Goal: Task Accomplishment & Management: Manage account settings

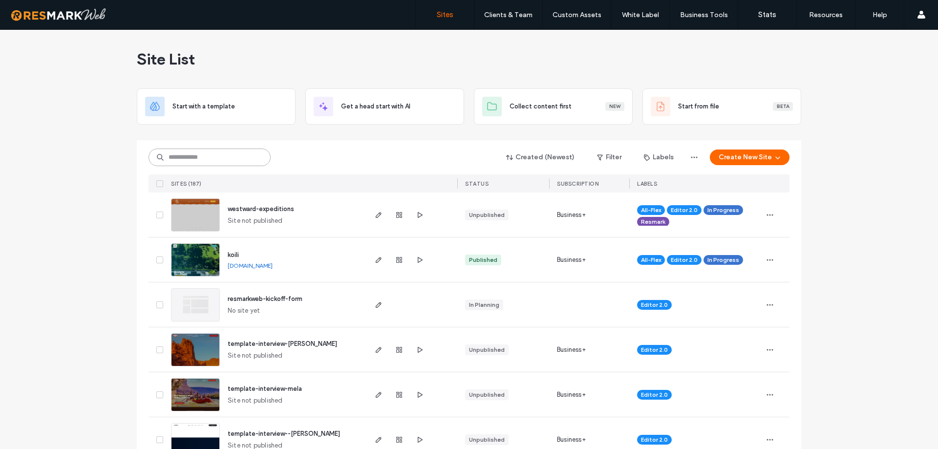
click at [208, 163] on input at bounding box center [210, 158] width 122 height 18
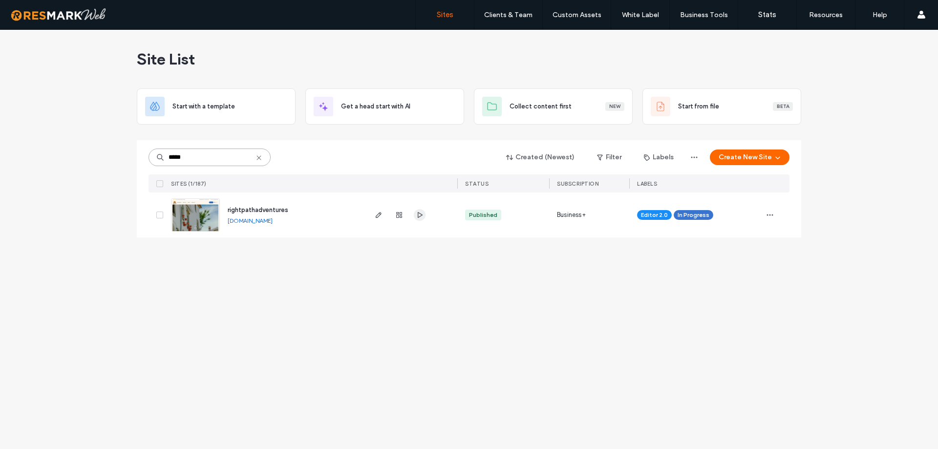
type input "*****"
click at [420, 212] on icon "button" at bounding box center [420, 215] width 8 height 8
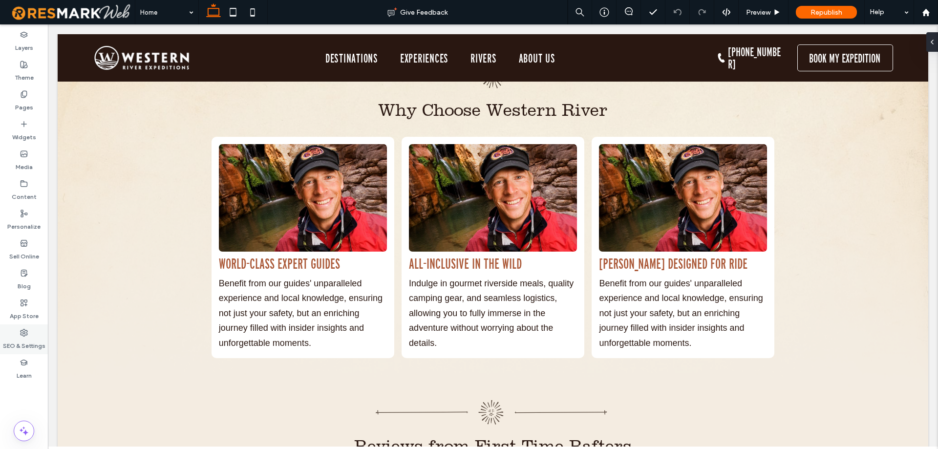
scroll to position [2589, 0]
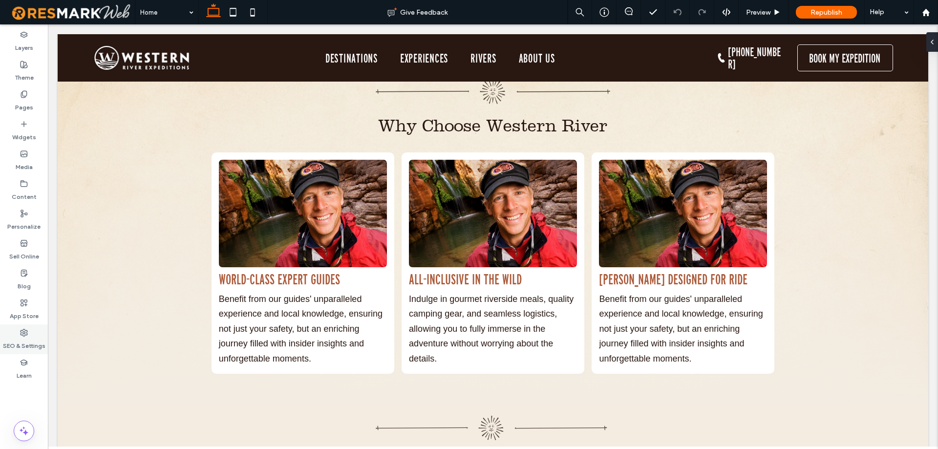
drag, startPoint x: 14, startPoint y: 344, endPoint x: 43, endPoint y: 348, distance: 29.6
click at [14, 344] on label "SEO & Settings" at bounding box center [24, 344] width 43 height 14
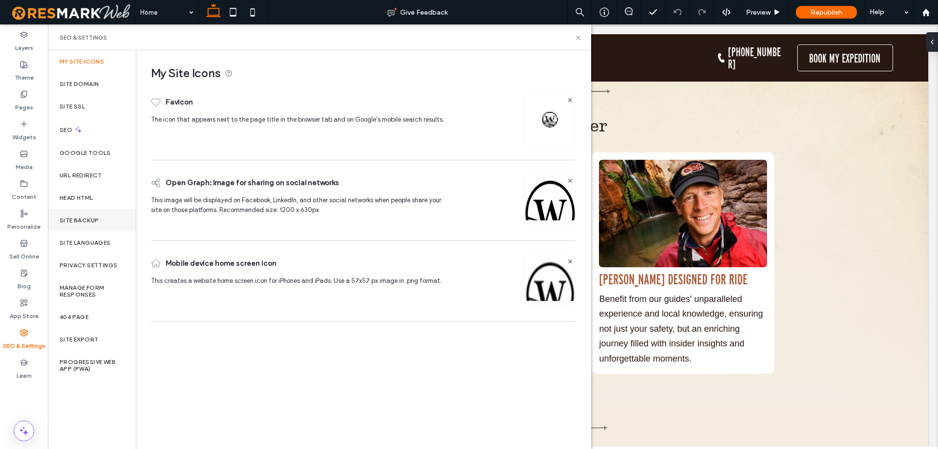
click at [102, 213] on div "Site Backup" at bounding box center [92, 220] width 88 height 22
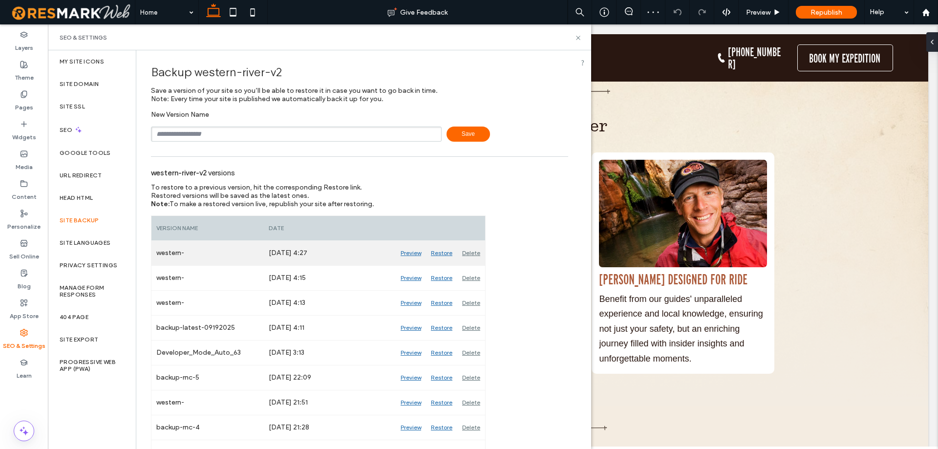
click at [477, 252] on div "Delete" at bounding box center [471, 253] width 28 height 24
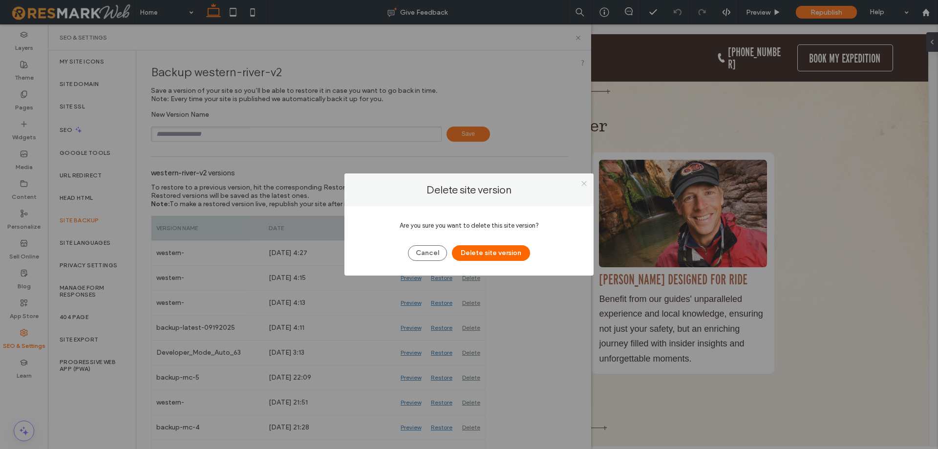
click at [587, 187] on icon at bounding box center [583, 183] width 7 height 7
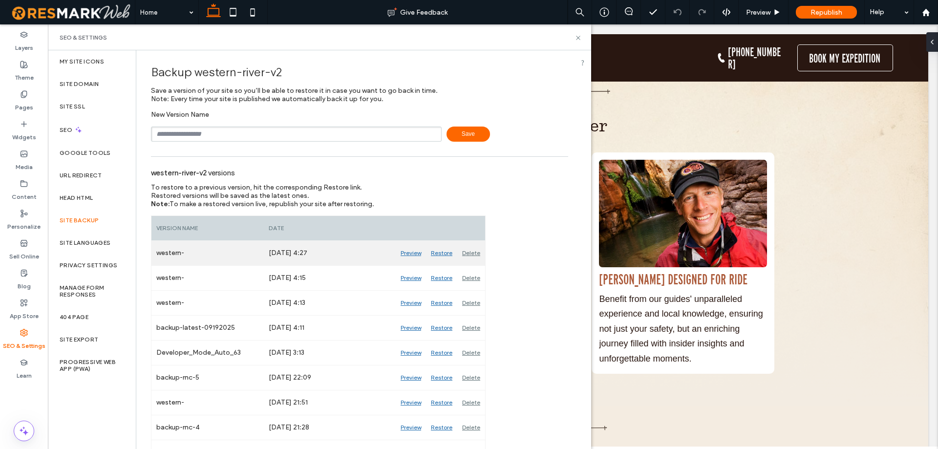
click at [473, 253] on div "Delete" at bounding box center [471, 253] width 28 height 24
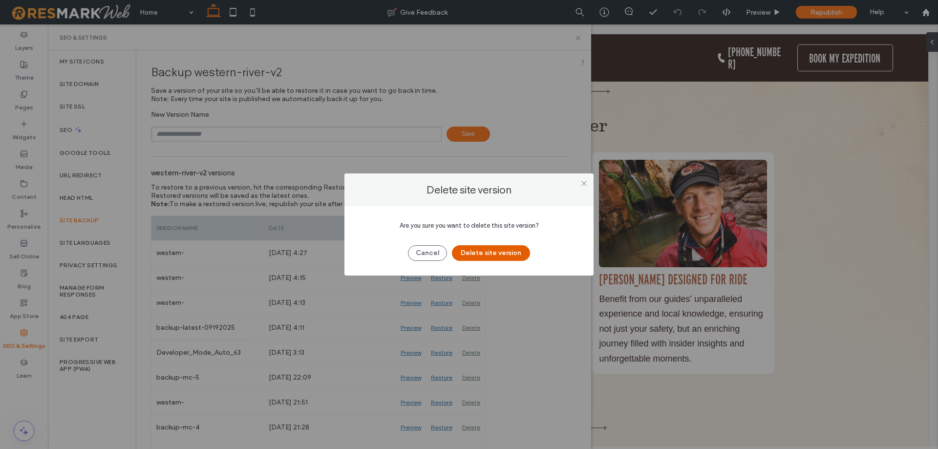
click at [516, 250] on button "Delete site version" at bounding box center [491, 253] width 78 height 16
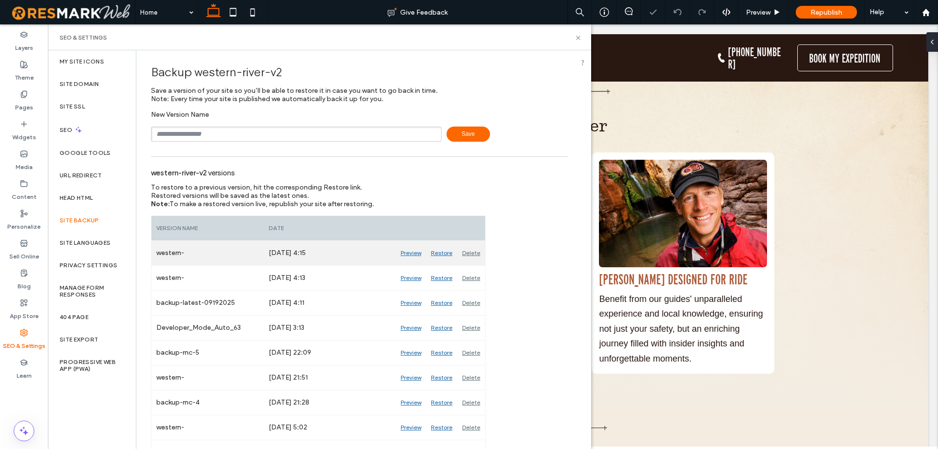
click at [471, 250] on div "Delete" at bounding box center [471, 253] width 28 height 24
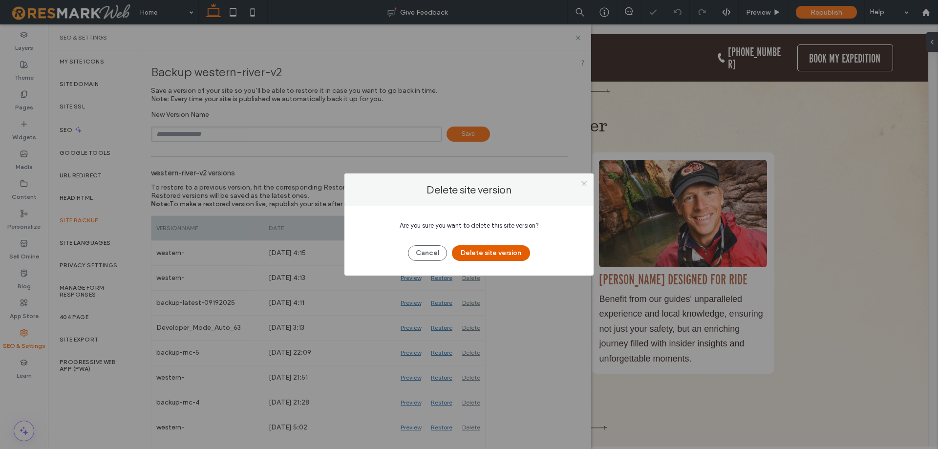
click at [520, 249] on button "Delete site version" at bounding box center [491, 253] width 78 height 16
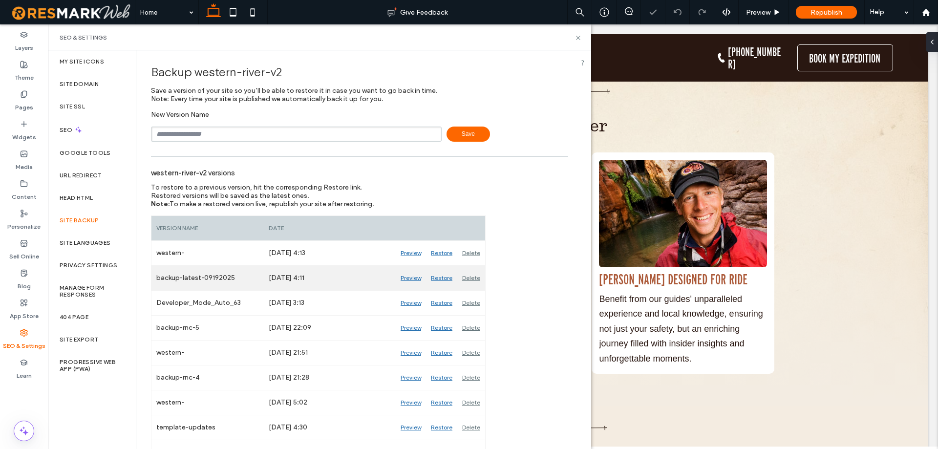
click at [443, 277] on div "Restore" at bounding box center [441, 278] width 31 height 24
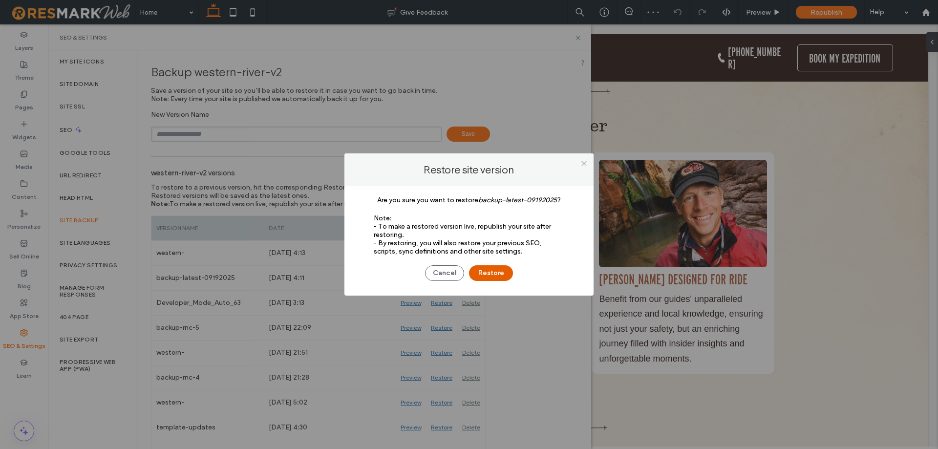
click at [505, 272] on button "Restore" at bounding box center [491, 273] width 44 height 16
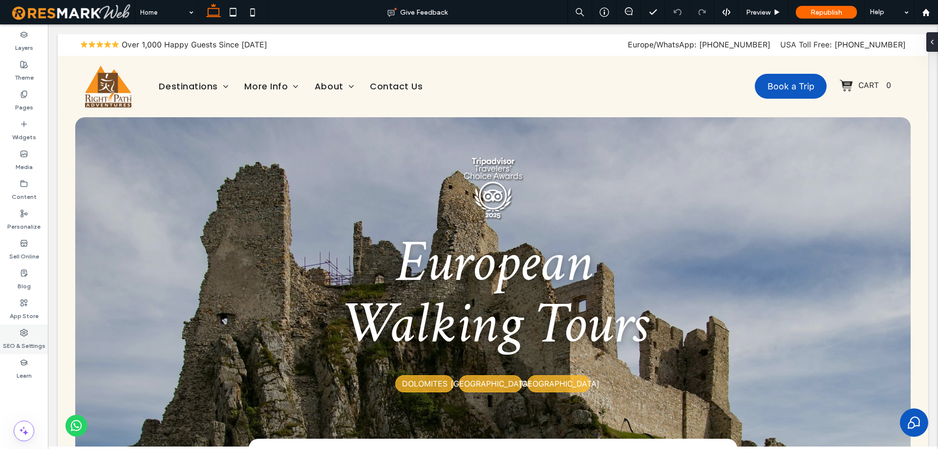
click at [12, 349] on label "SEO & Settings" at bounding box center [24, 344] width 43 height 14
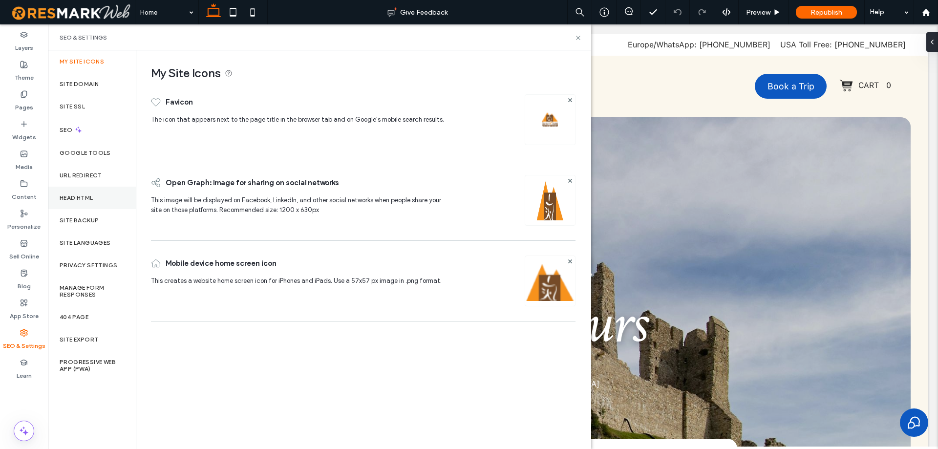
click at [76, 199] on label "Head HTML" at bounding box center [77, 197] width 34 height 7
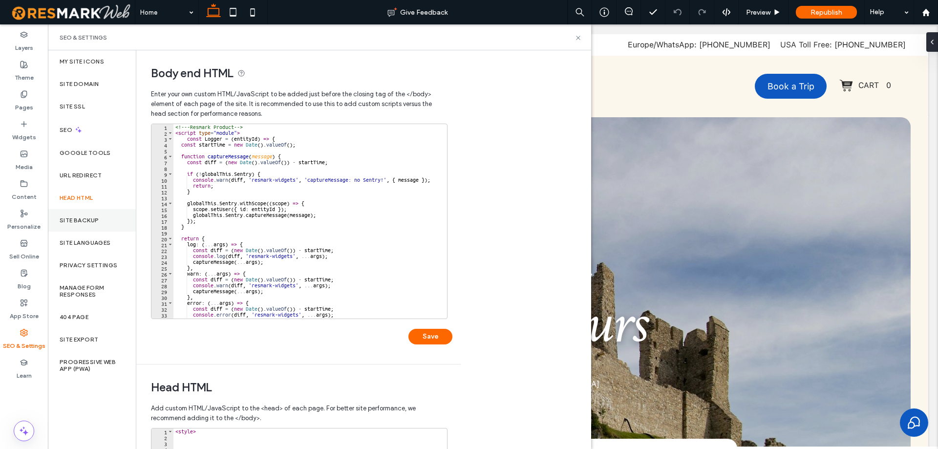
click at [79, 218] on label "Site Backup" at bounding box center [79, 220] width 39 height 7
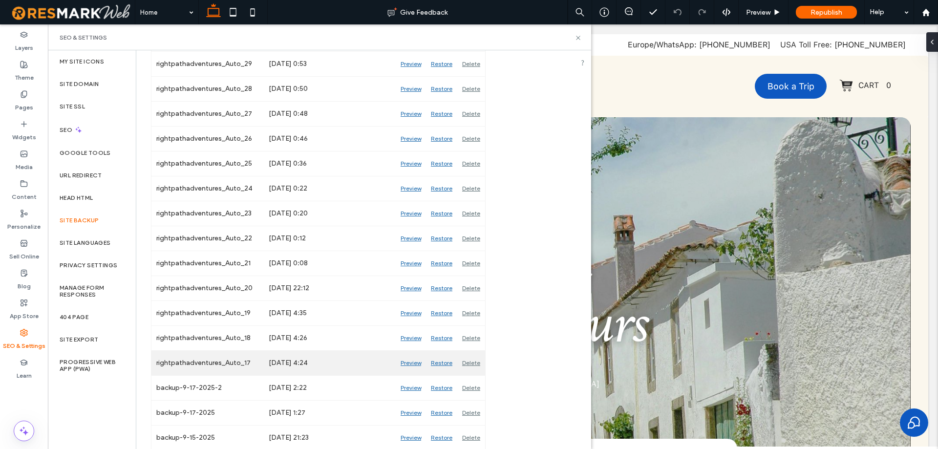
scroll to position [391, 0]
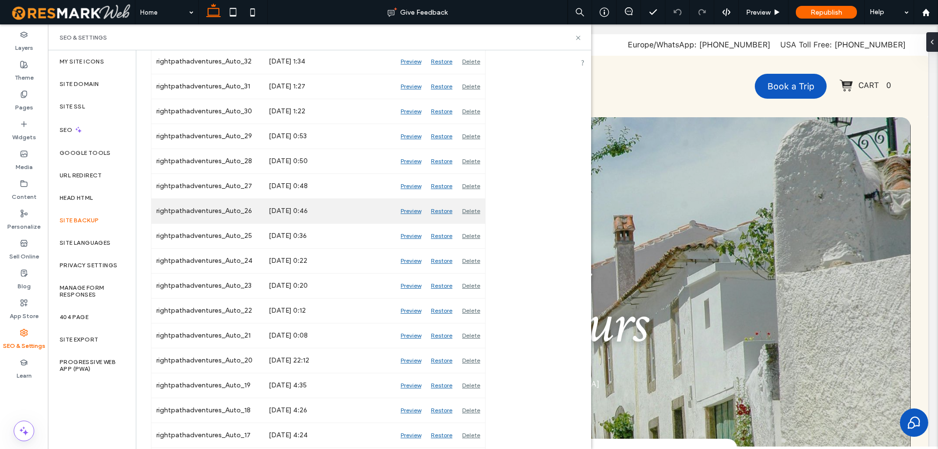
click at [414, 210] on div "Preview" at bounding box center [411, 211] width 30 height 24
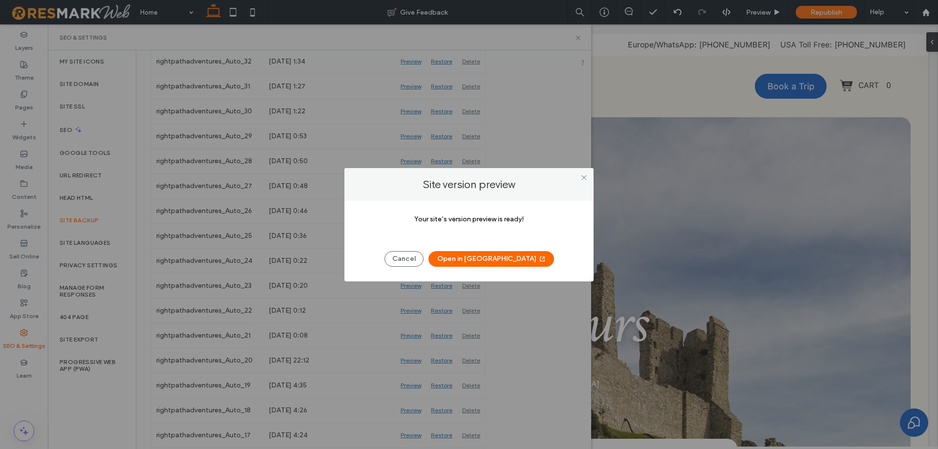
click at [505, 258] on button "Open in New Tab" at bounding box center [491, 259] width 126 height 16
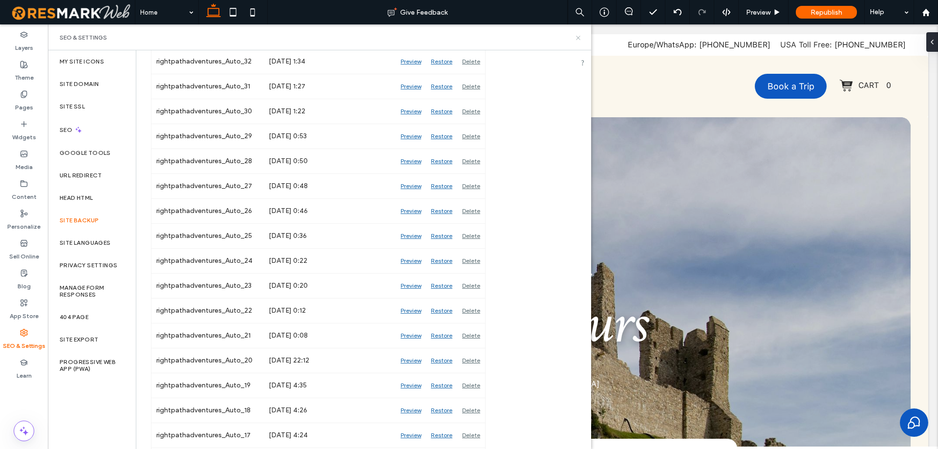
drag, startPoint x: 579, startPoint y: 37, endPoint x: 355, endPoint y: 319, distance: 360.2
click at [579, 37] on use at bounding box center [578, 38] width 4 height 4
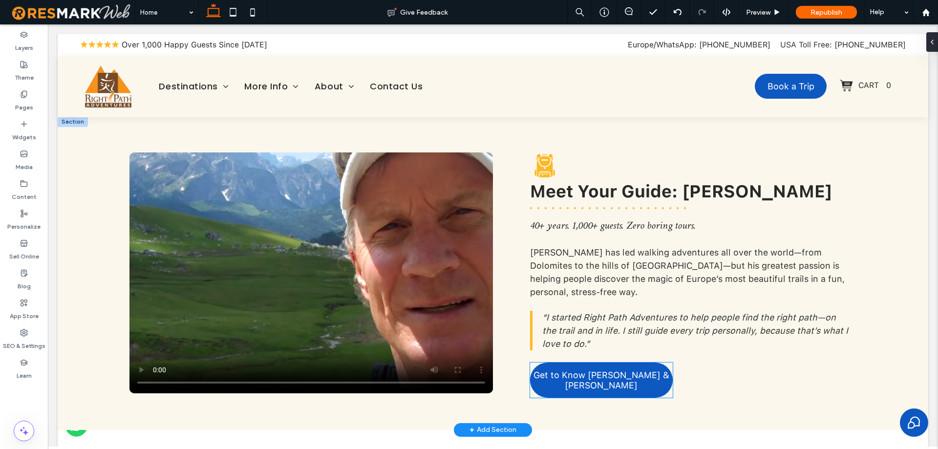
scroll to position [489, 0]
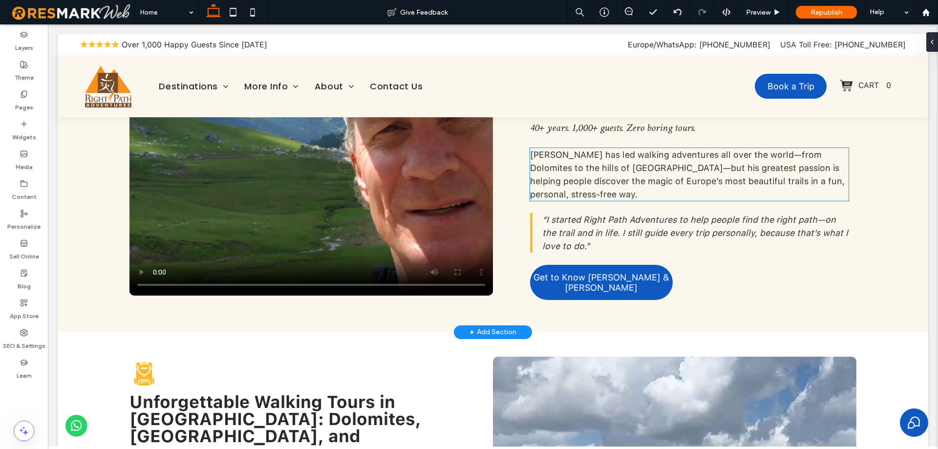
click at [603, 170] on span "Gary has led walking adventures all over the world—from Dolomites to the hills …" at bounding box center [687, 174] width 315 height 50
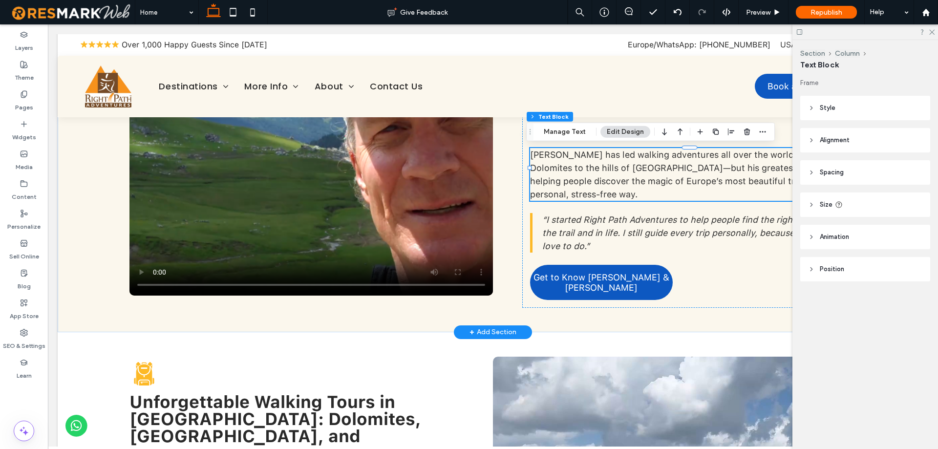
click at [603, 169] on span "Gary has led walking adventures all over the world—from Dolomites to the hills …" at bounding box center [687, 174] width 315 height 50
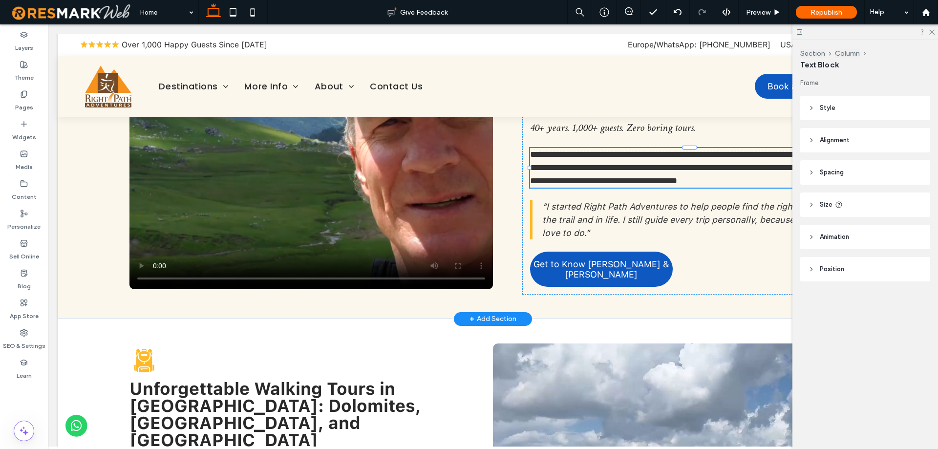
type input "**********"
type input "**"
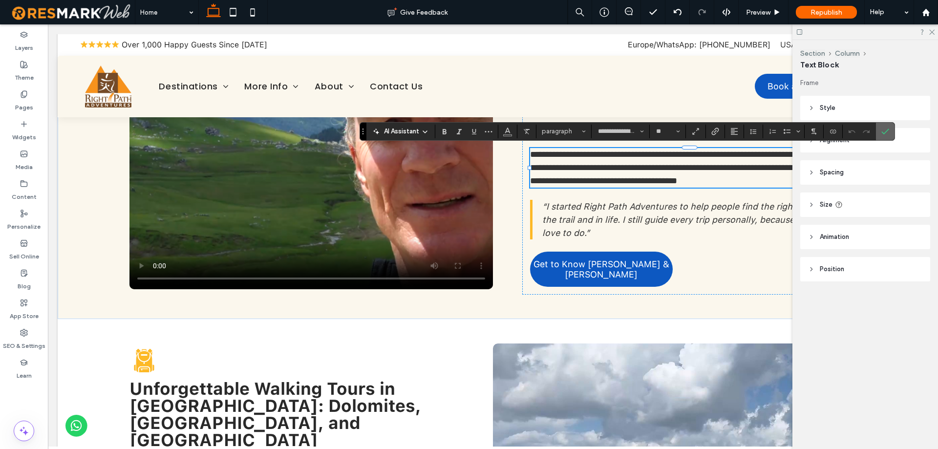
click at [887, 133] on icon "Confirm" at bounding box center [885, 132] width 8 height 8
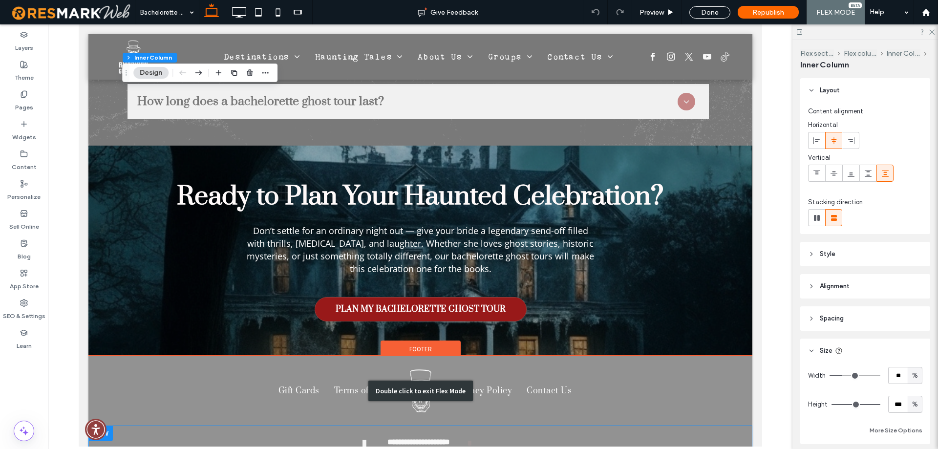
scroll to position [3305, 0]
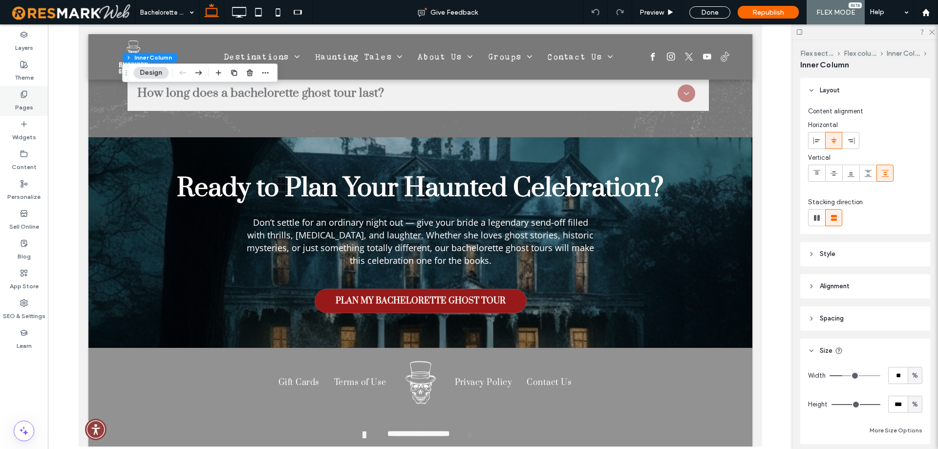
click at [23, 96] on use at bounding box center [23, 94] width 5 height 6
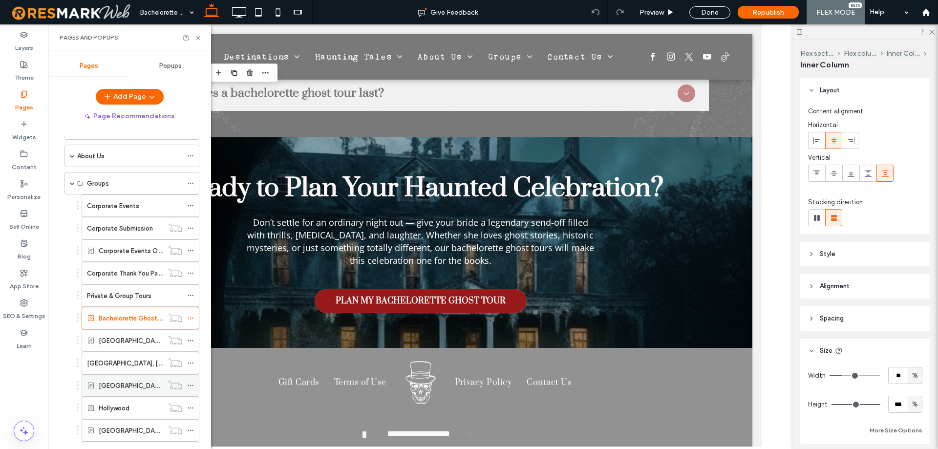
scroll to position [195, 0]
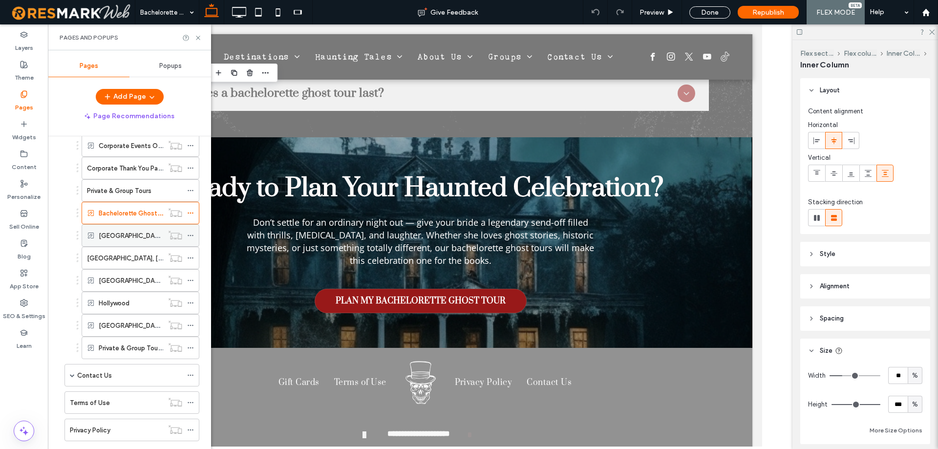
click at [132, 234] on label "Lake Geneva" at bounding box center [131, 235] width 65 height 17
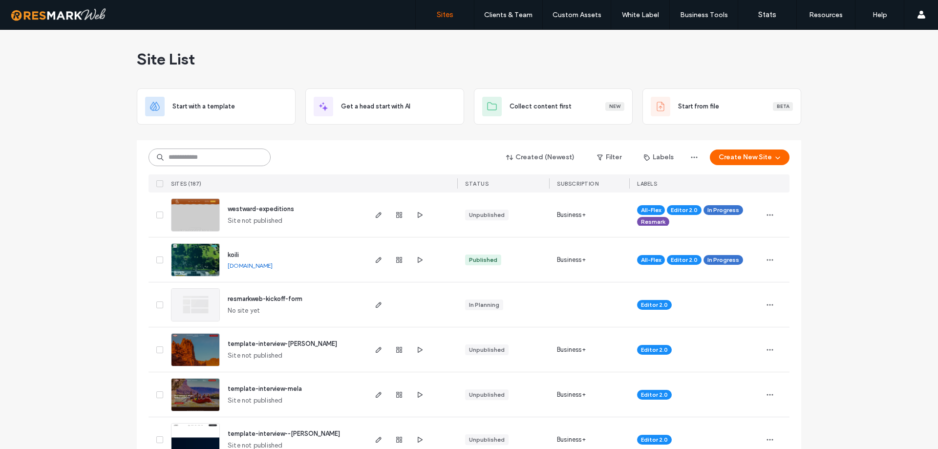
click at [222, 160] on input at bounding box center [210, 158] width 122 height 18
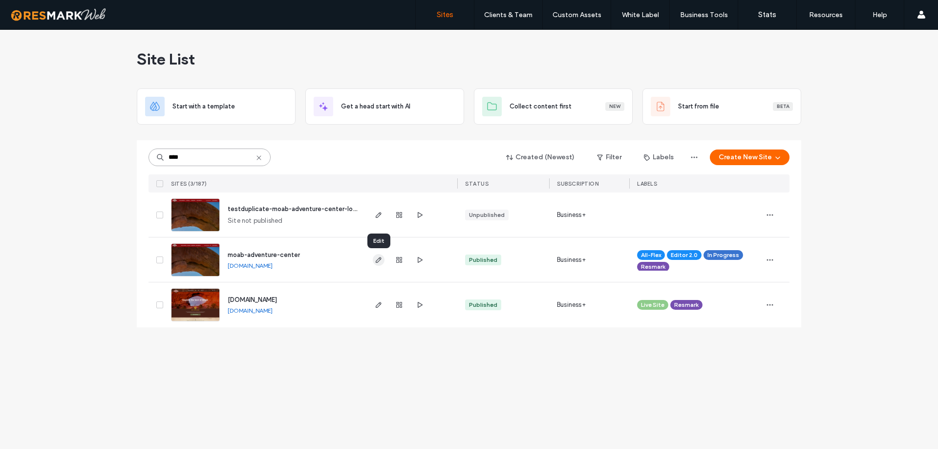
type input "****"
click at [376, 261] on use "button" at bounding box center [379, 260] width 6 height 6
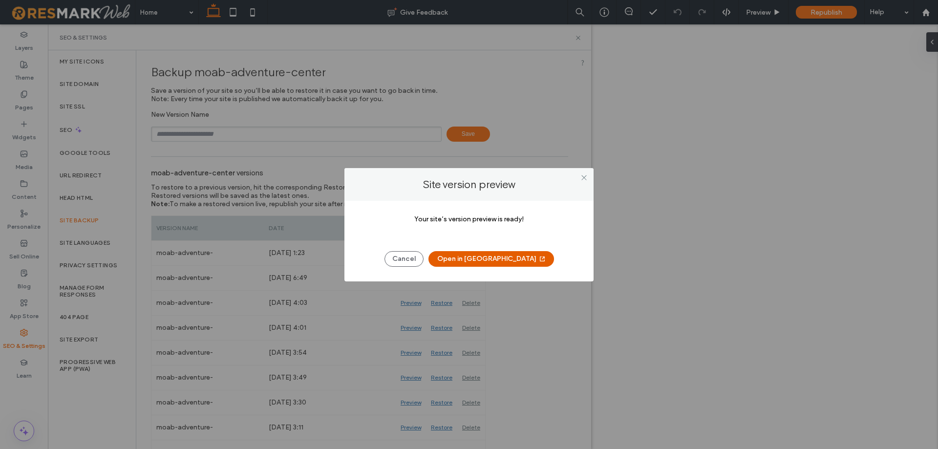
click at [504, 261] on button "Open in [GEOGRAPHIC_DATA]" at bounding box center [491, 259] width 126 height 16
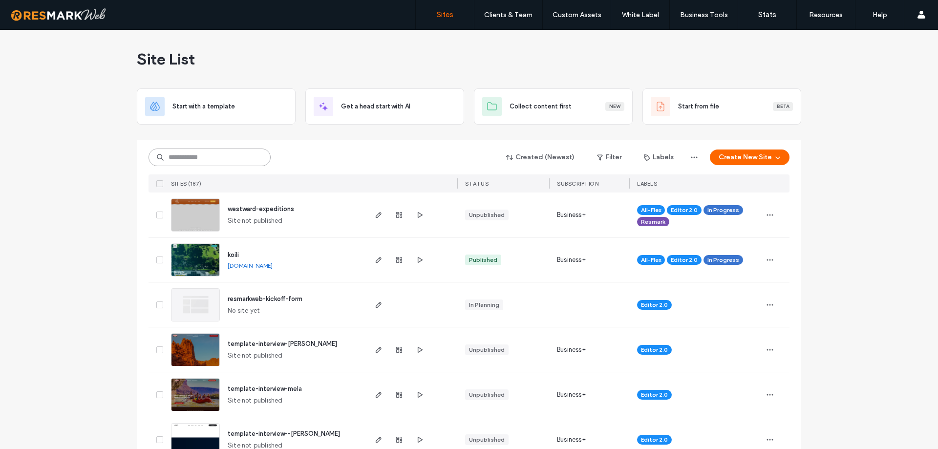
click at [198, 165] on input at bounding box center [210, 158] width 122 height 18
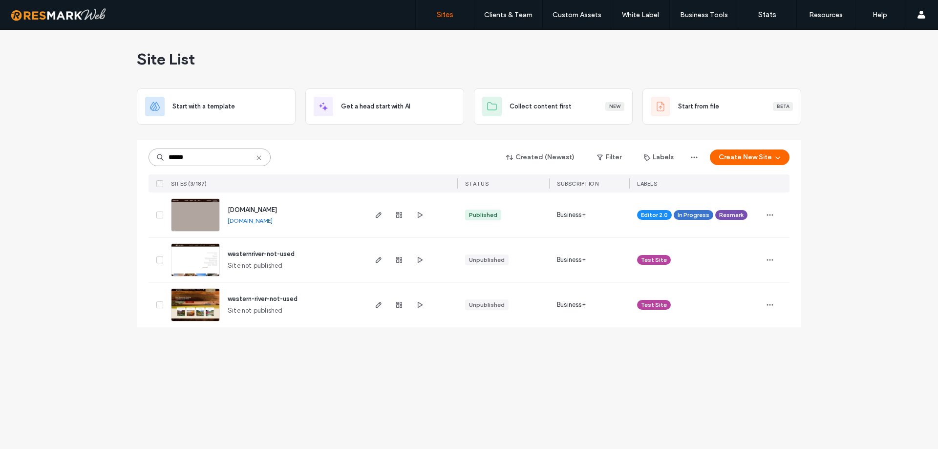
type input "******"
click at [195, 264] on img at bounding box center [195, 277] width 48 height 66
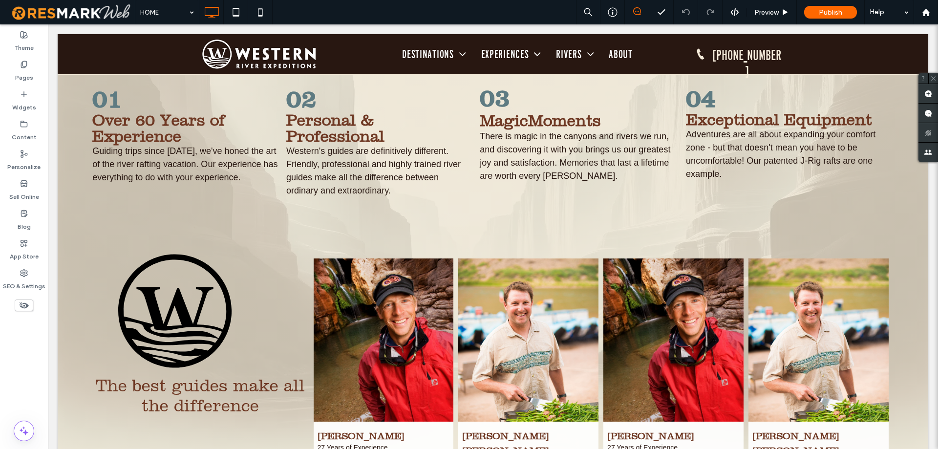
scroll to position [2296, 0]
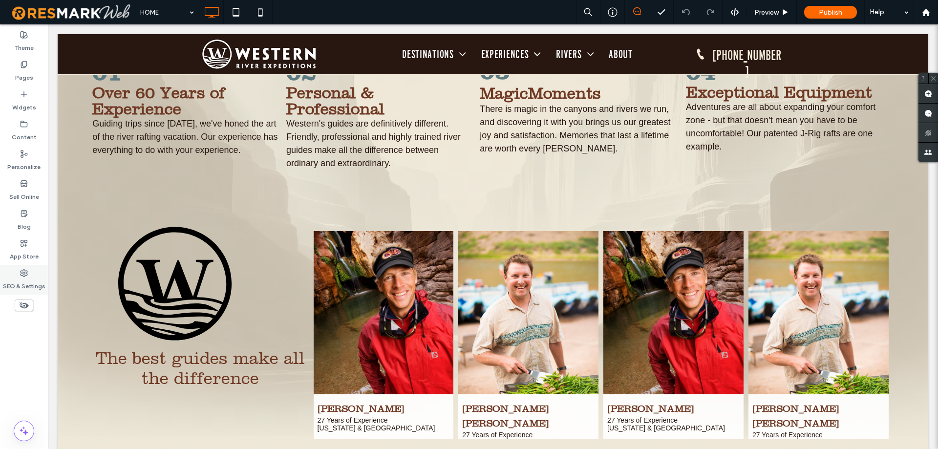
click at [16, 282] on label "SEO & Settings" at bounding box center [24, 284] width 43 height 14
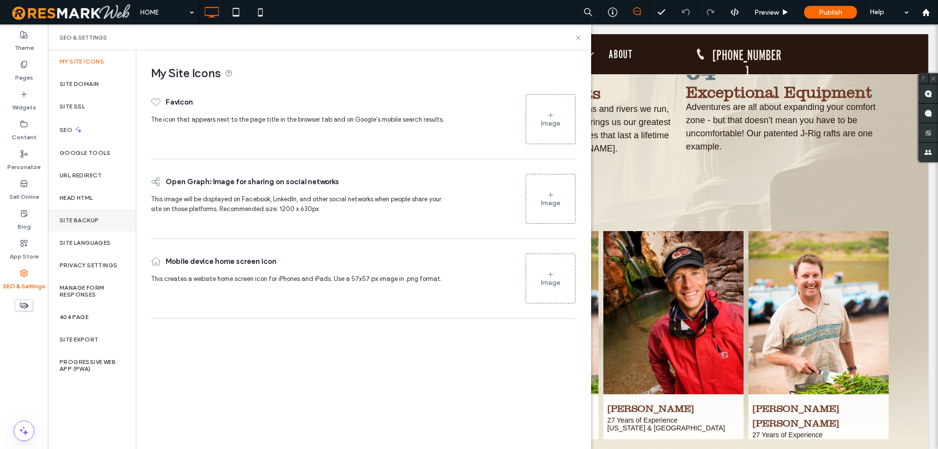
click at [91, 218] on label "Site Backup" at bounding box center [79, 220] width 39 height 7
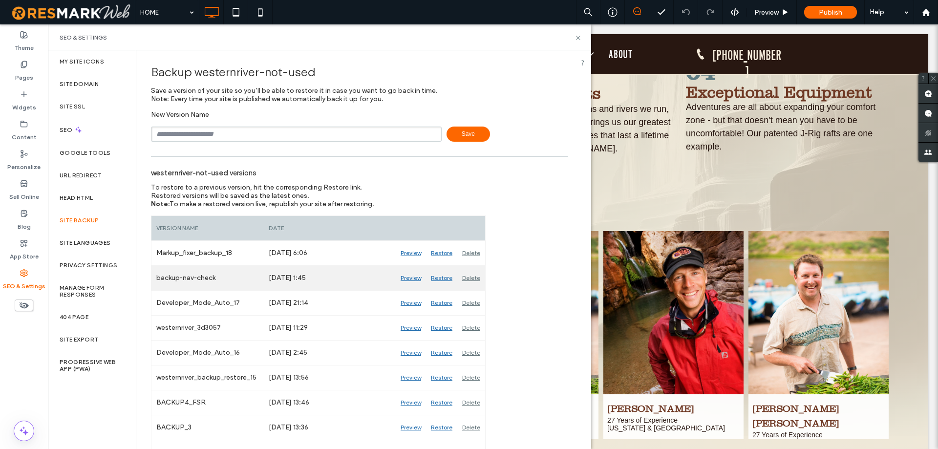
click at [416, 278] on div "Preview" at bounding box center [411, 278] width 30 height 24
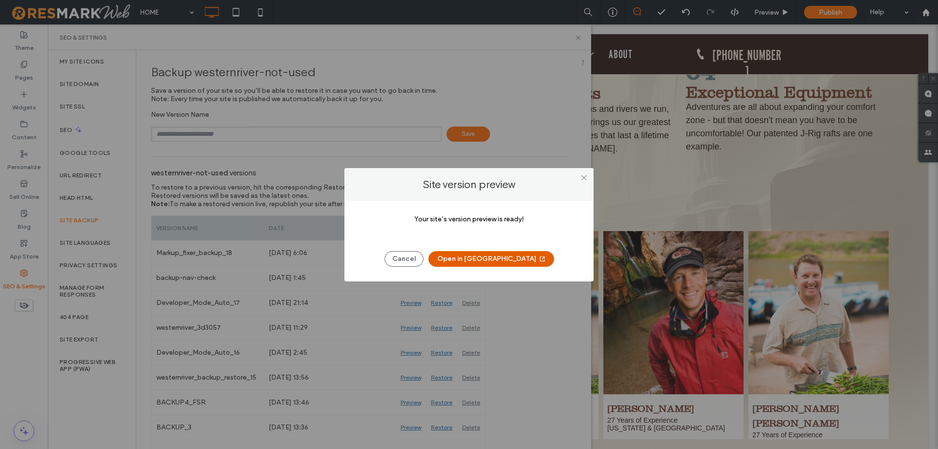
click at [490, 261] on button "Open in [GEOGRAPHIC_DATA]" at bounding box center [491, 259] width 126 height 16
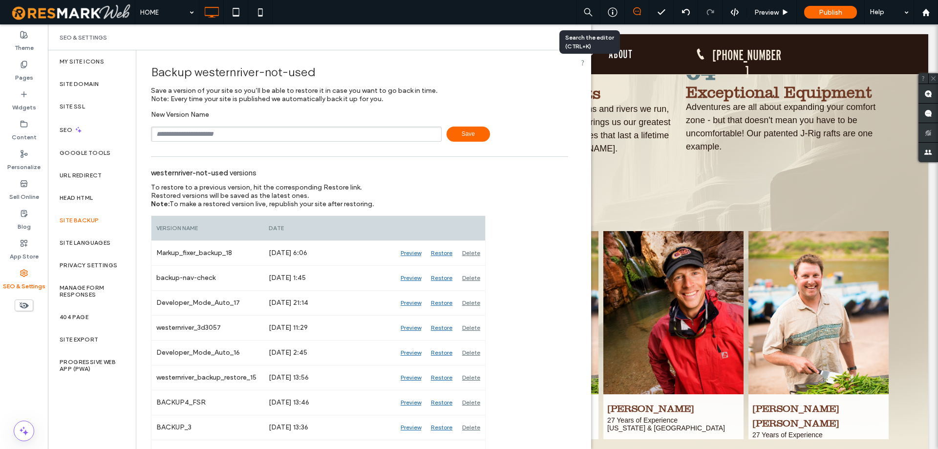
click at [578, 41] on div "Search the editor (CTRL+K)" at bounding box center [589, 42] width 49 height 18
click at [489, 62] on div "Backup westernriver-not-used" at bounding box center [359, 72] width 417 height 29
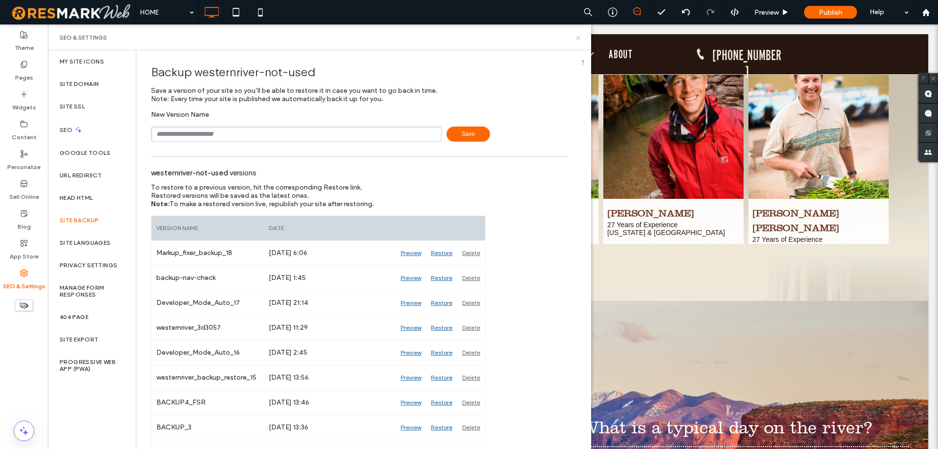
click at [579, 39] on use at bounding box center [578, 38] width 4 height 4
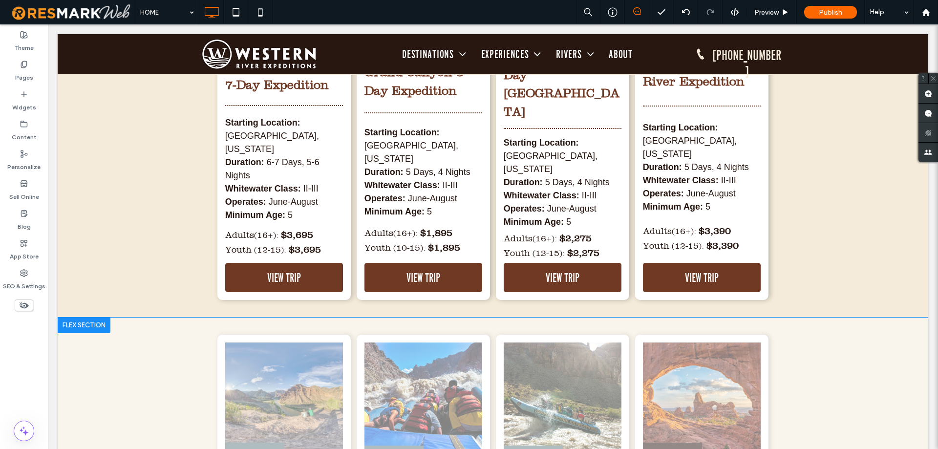
scroll to position [5423, 0]
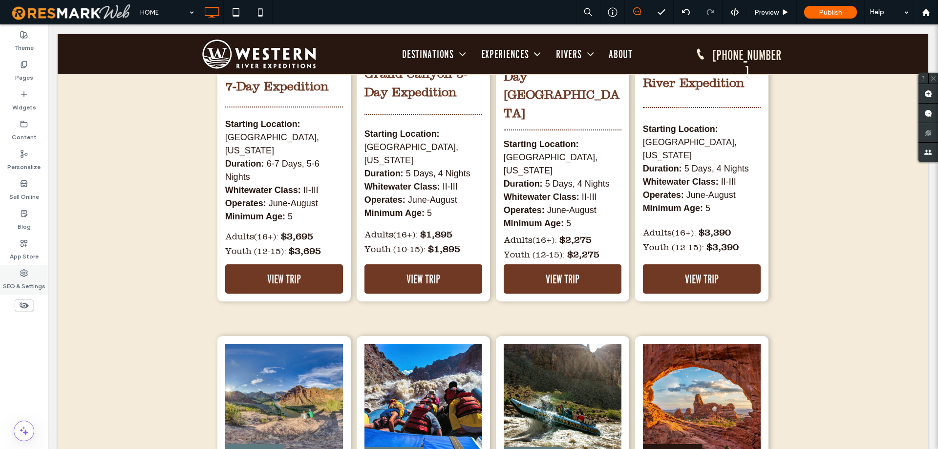
click at [39, 274] on div "SEO & Settings" at bounding box center [24, 280] width 48 height 30
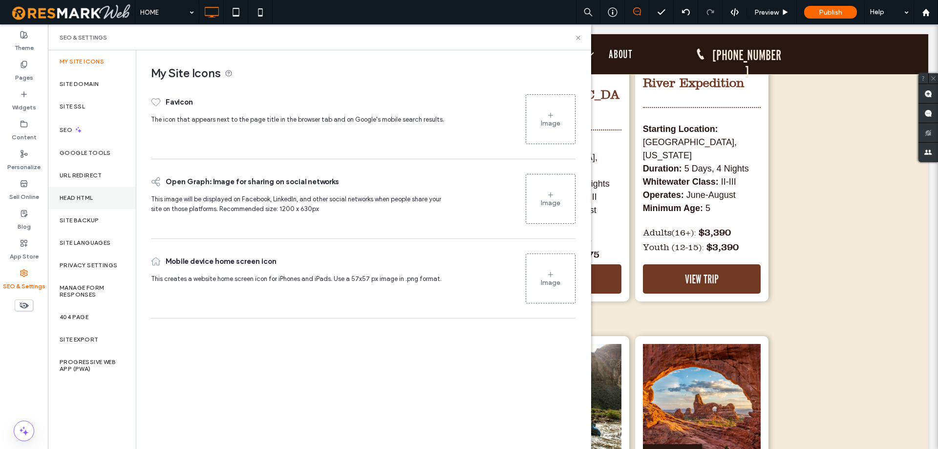
click at [96, 188] on div "Head HTML" at bounding box center [92, 198] width 88 height 22
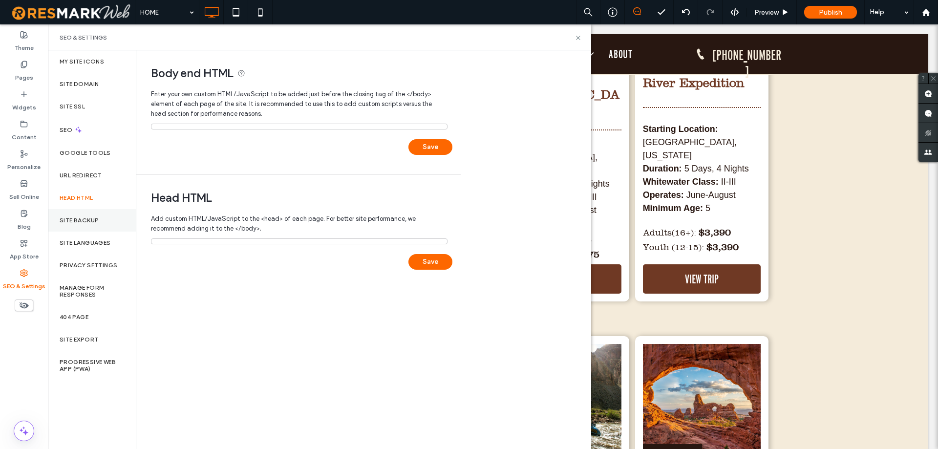
click at [95, 216] on div "Site Backup" at bounding box center [92, 220] width 88 height 22
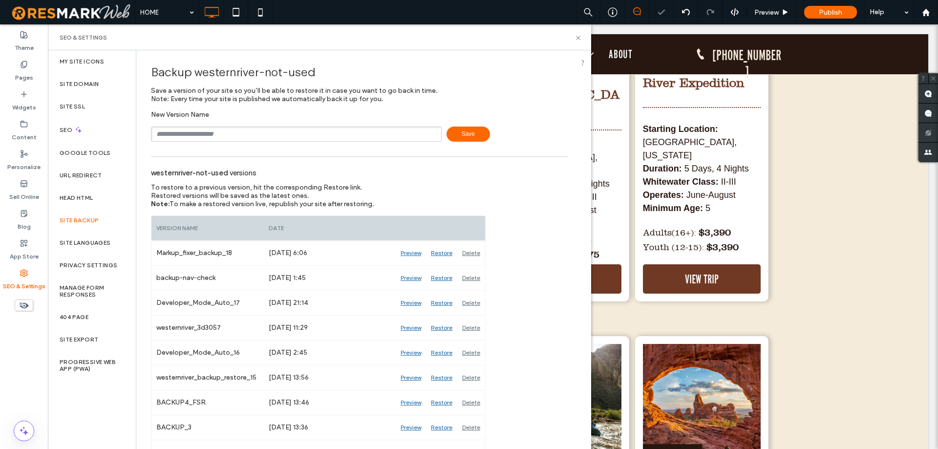
click at [237, 138] on input "text" at bounding box center [296, 134] width 291 height 15
type input "**********"
click at [17, 53] on div "Theme" at bounding box center [24, 41] width 48 height 30
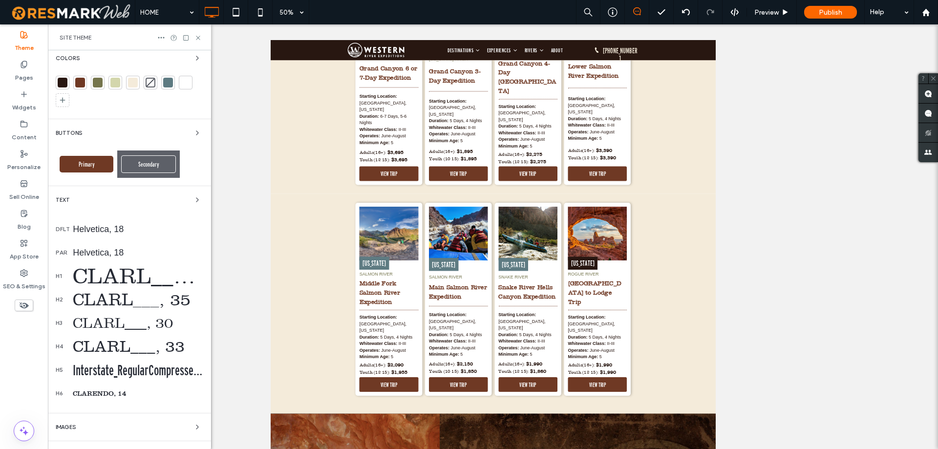
scroll to position [63, 0]
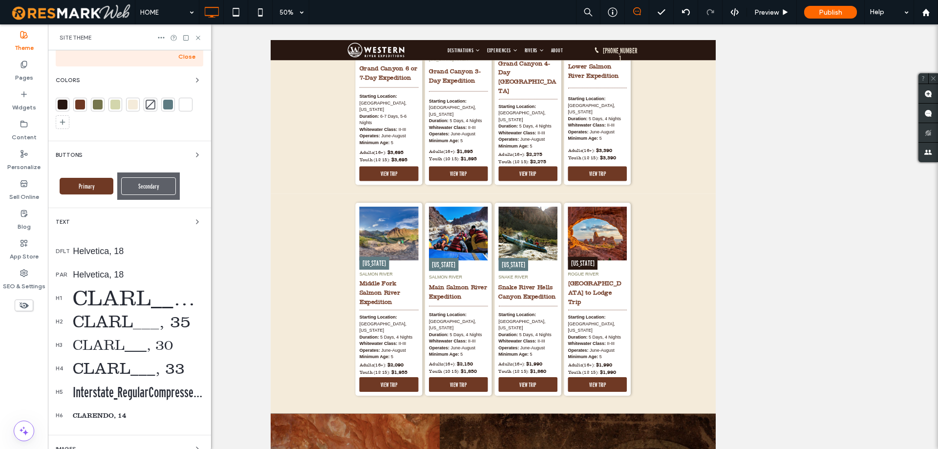
click at [159, 221] on div "Text" at bounding box center [130, 222] width 148 height 12
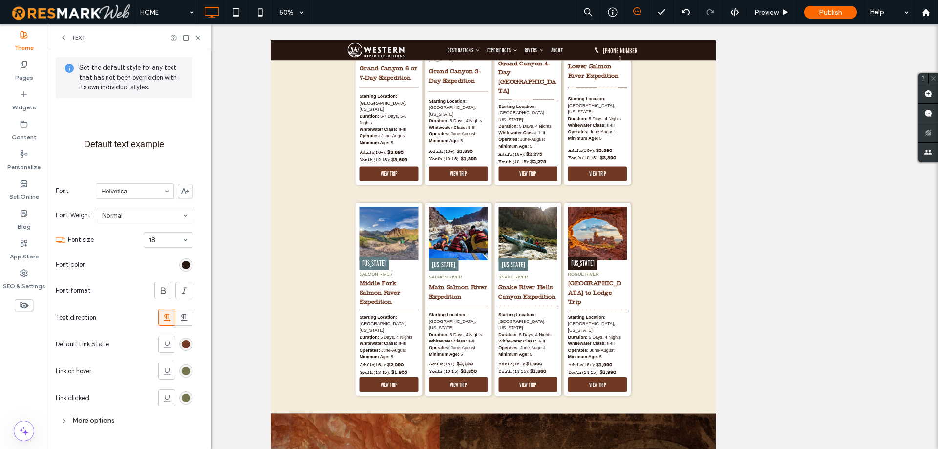
scroll to position [37, 0]
click at [181, 194] on span at bounding box center [185, 191] width 15 height 15
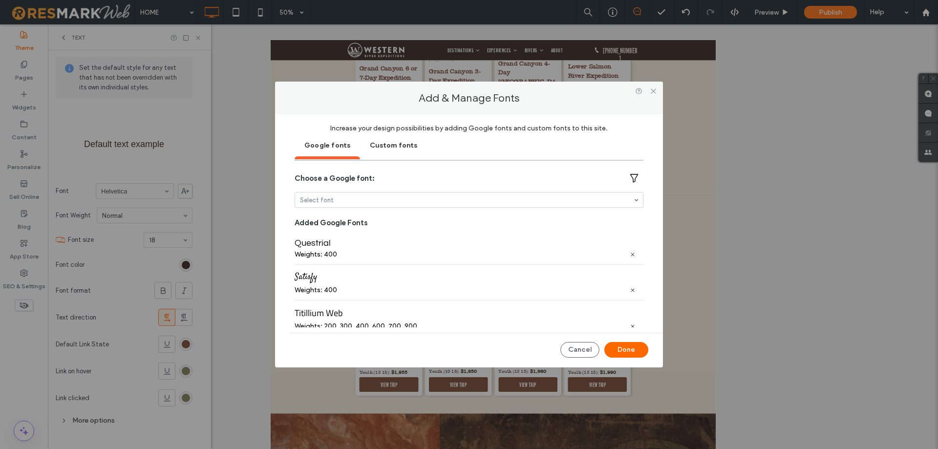
scroll to position [252, 0]
click at [408, 145] on div "Custom fonts" at bounding box center [393, 144] width 67 height 24
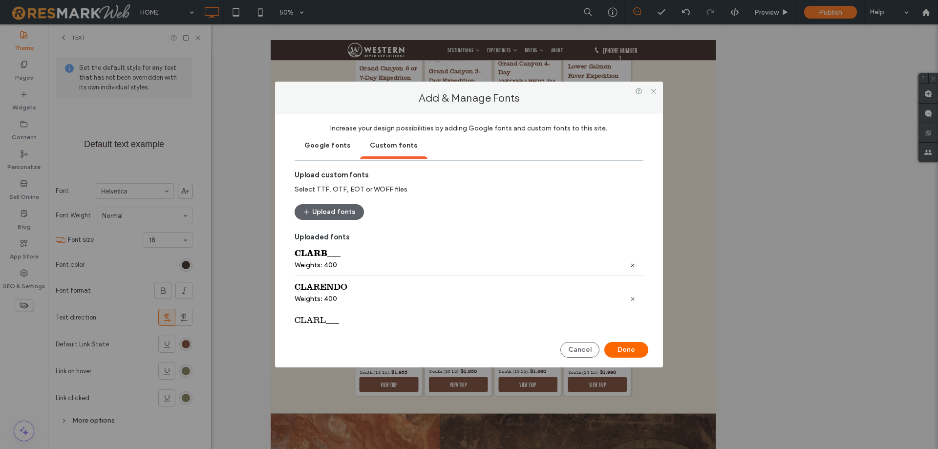
scroll to position [0, 0]
click at [335, 211] on button "Upload fonts" at bounding box center [329, 212] width 69 height 16
click at [338, 148] on div "Google fonts" at bounding box center [327, 144] width 65 height 24
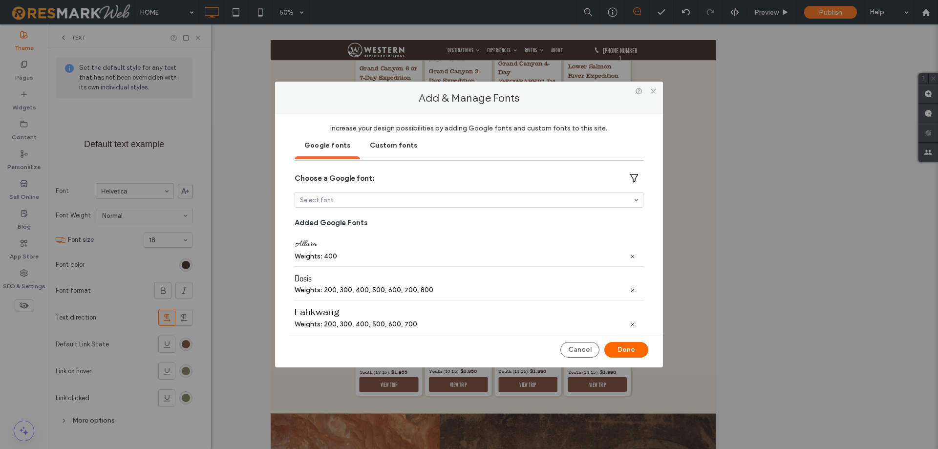
click at [384, 148] on div "Custom fonts" at bounding box center [393, 144] width 67 height 24
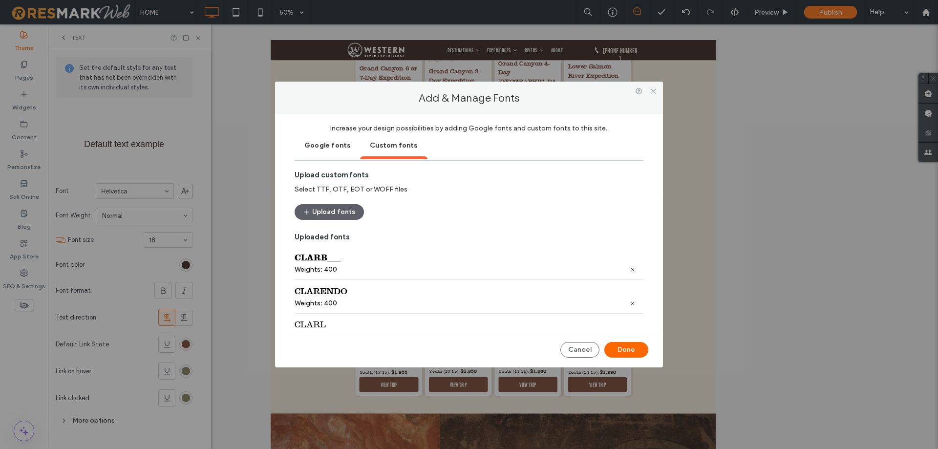
click at [323, 149] on div "Google fonts" at bounding box center [327, 144] width 65 height 24
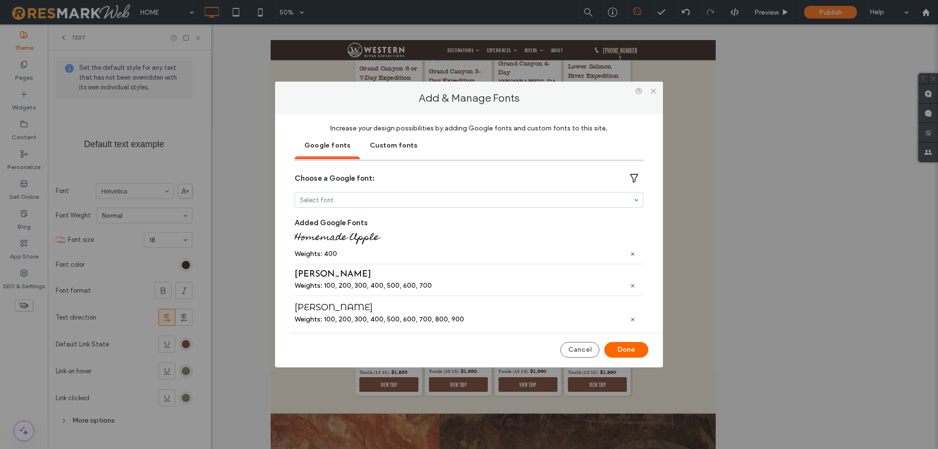
scroll to position [147, 0]
click at [390, 152] on div "Custom fonts" at bounding box center [393, 144] width 67 height 24
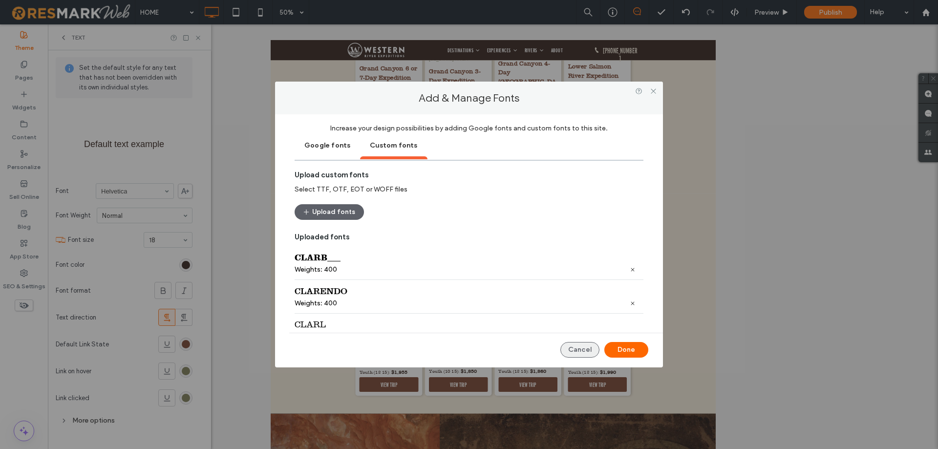
click at [585, 354] on button "Cancel" at bounding box center [579, 350] width 39 height 16
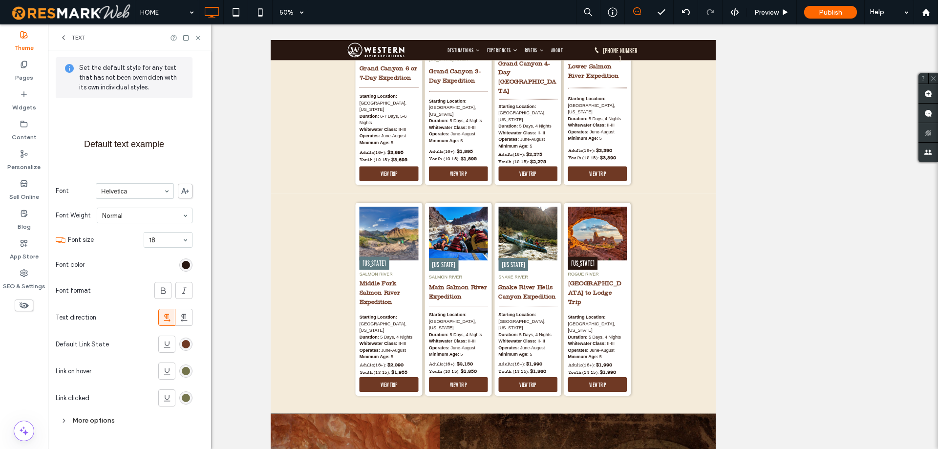
click at [183, 189] on icon at bounding box center [185, 191] width 8 height 6
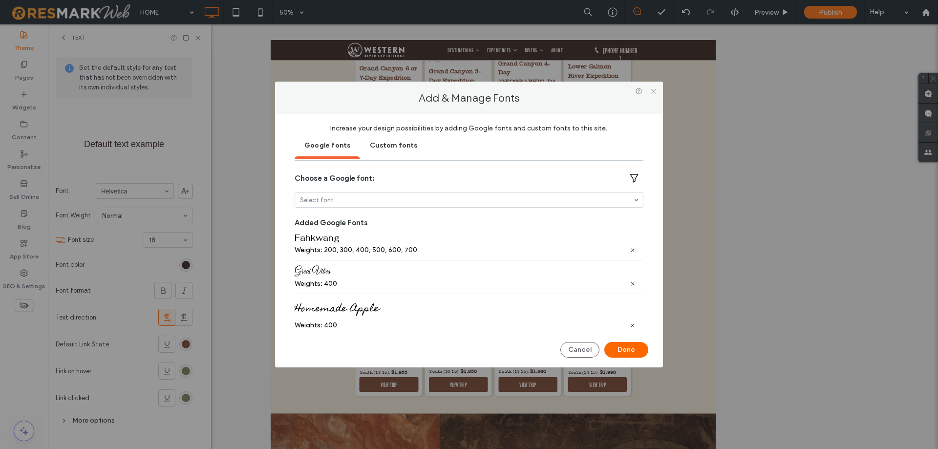
scroll to position [57, 0]
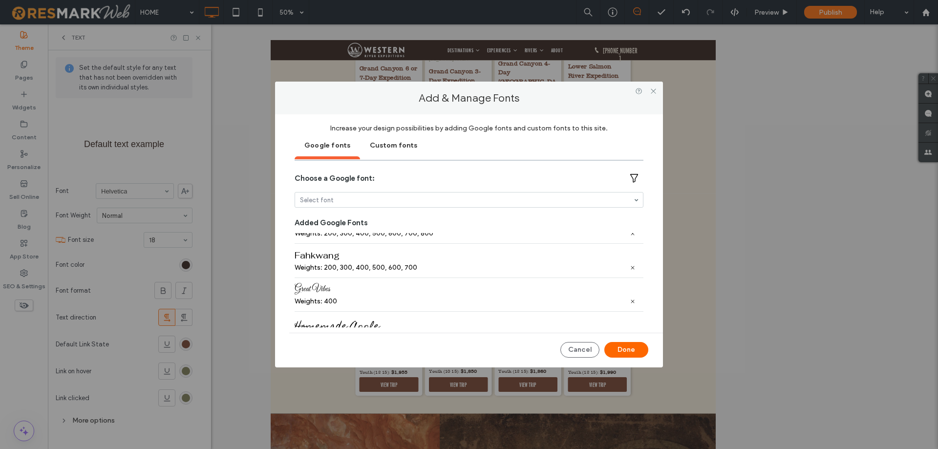
click at [383, 150] on div "Custom fonts" at bounding box center [393, 144] width 67 height 24
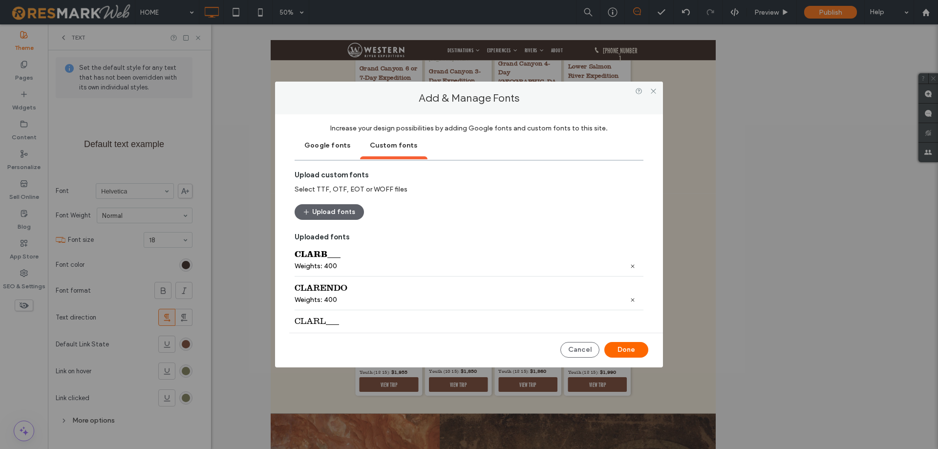
scroll to position [0, 0]
drag, startPoint x: 653, startPoint y: 87, endPoint x: 646, endPoint y: 90, distance: 7.0
click at [653, 87] on icon at bounding box center [653, 90] width 7 height 7
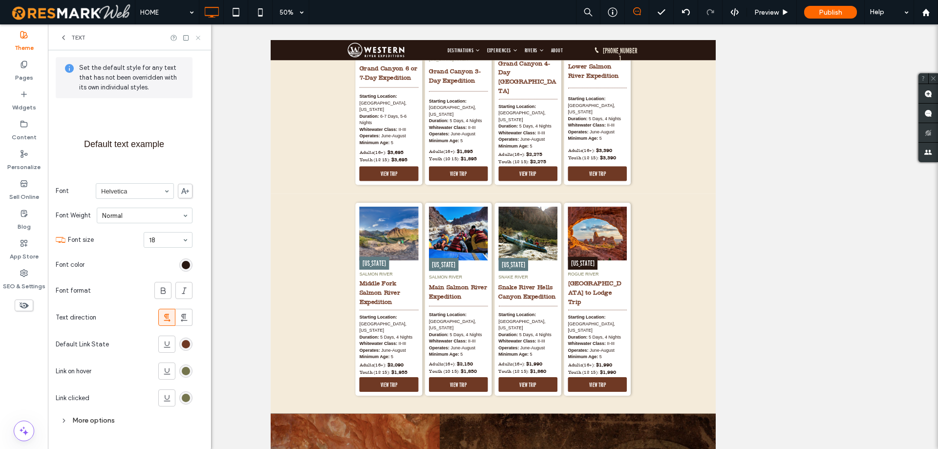
click at [197, 38] on icon at bounding box center [197, 37] width 7 height 7
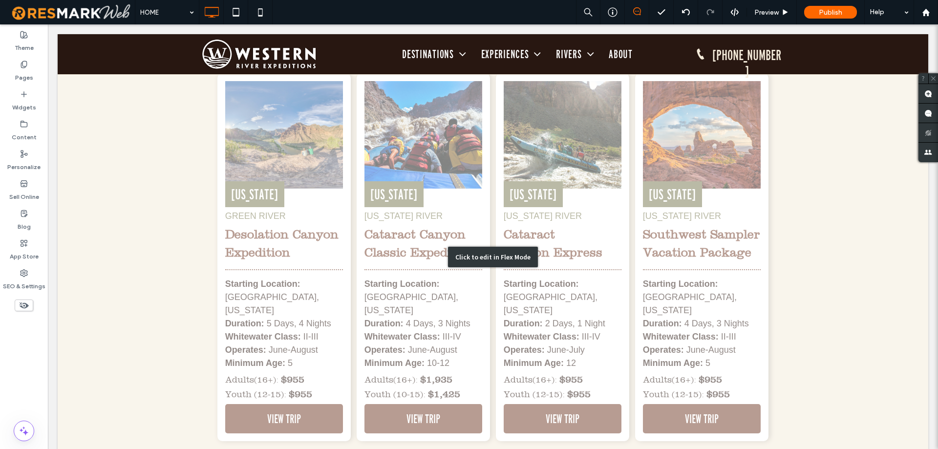
scroll to position [4592, 0]
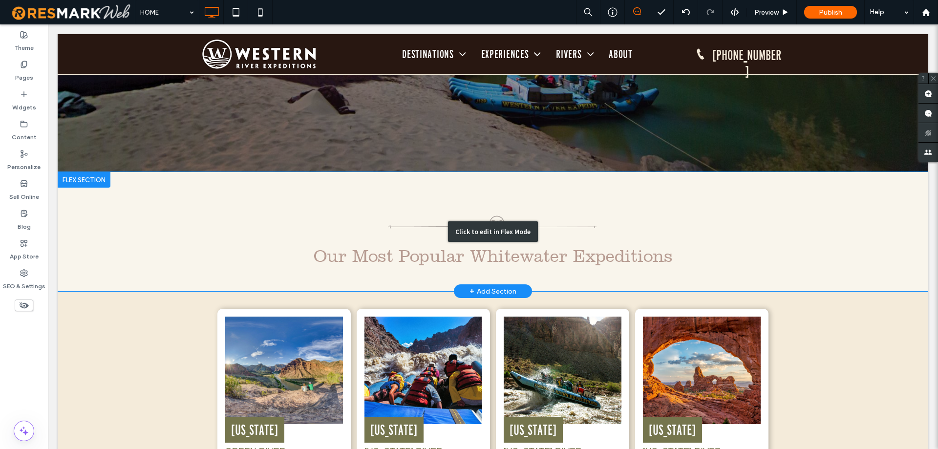
click at [430, 236] on div "Click to edit in Flex Mode" at bounding box center [493, 231] width 871 height 119
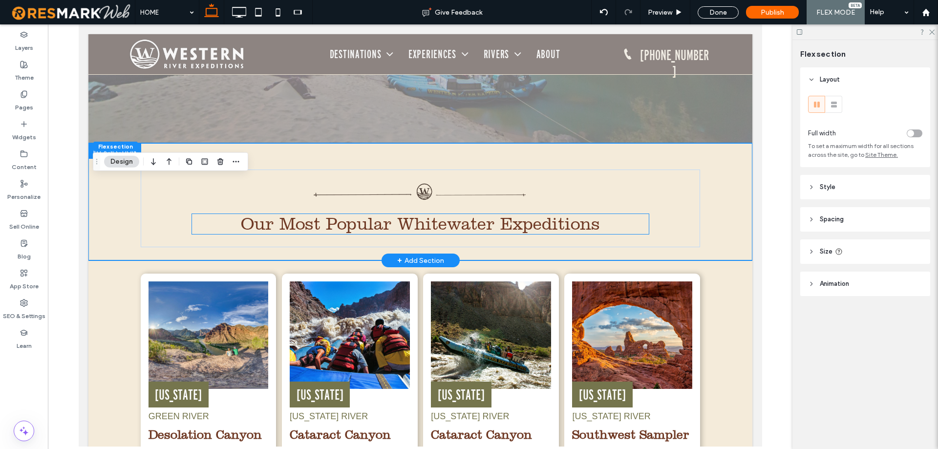
scroll to position [4477, 0]
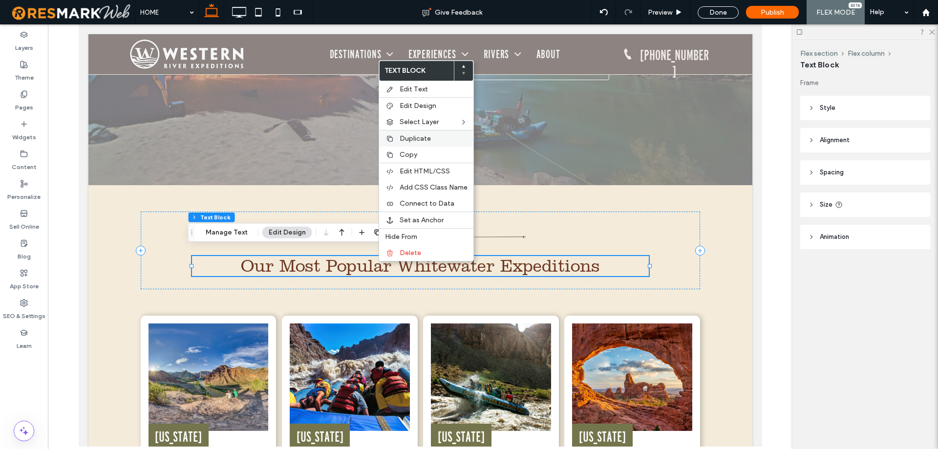
click at [429, 143] on div "Duplicate" at bounding box center [426, 138] width 94 height 17
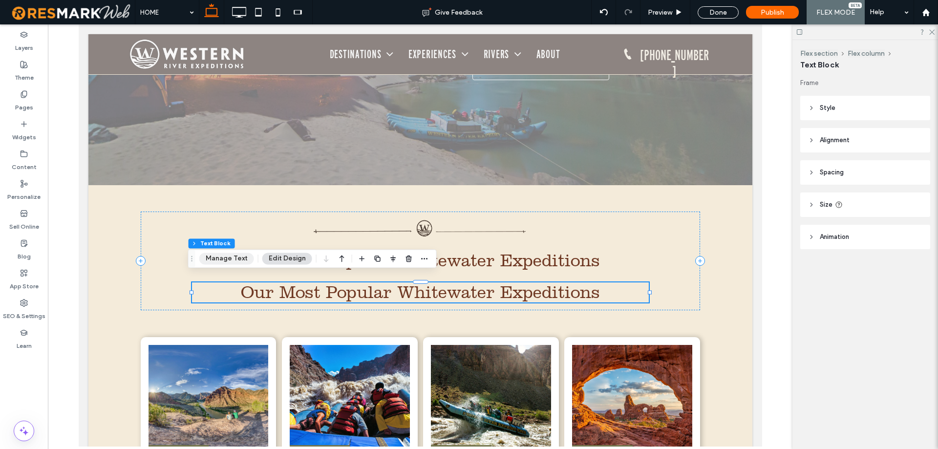
click at [232, 257] on button "Manage Text" at bounding box center [226, 259] width 55 height 12
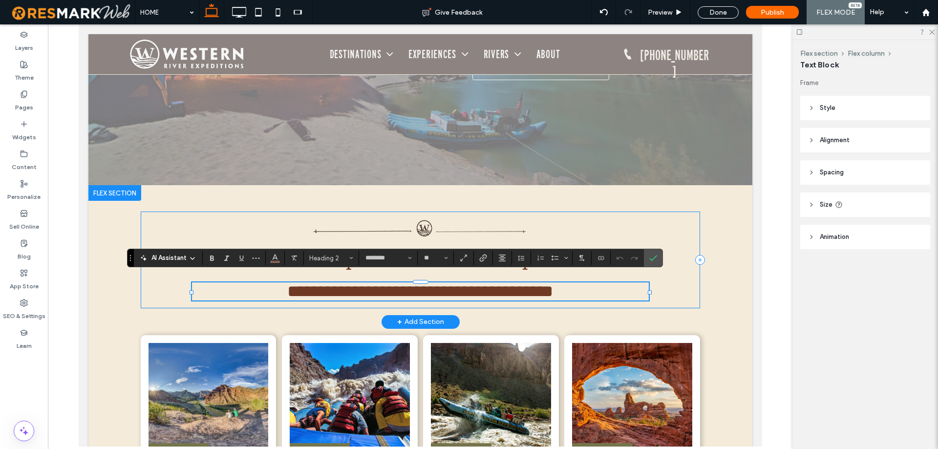
type input "********"
type input "**"
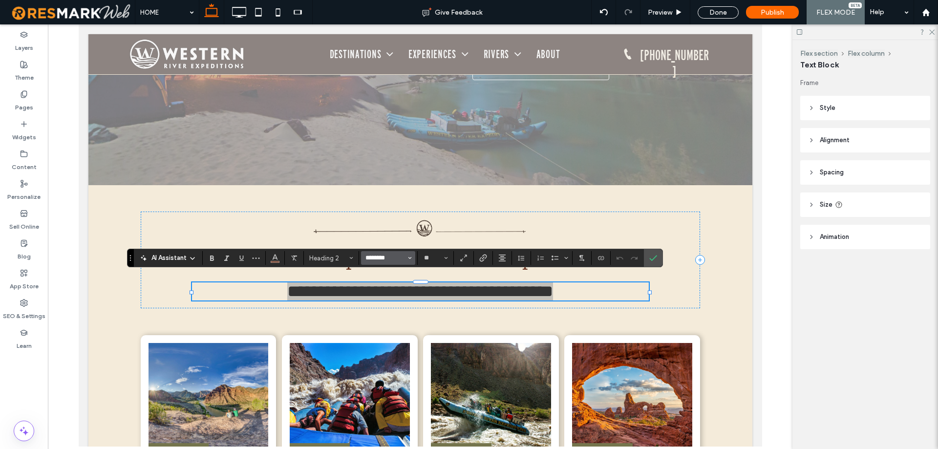
click at [379, 261] on input "********" at bounding box center [385, 258] width 42 height 8
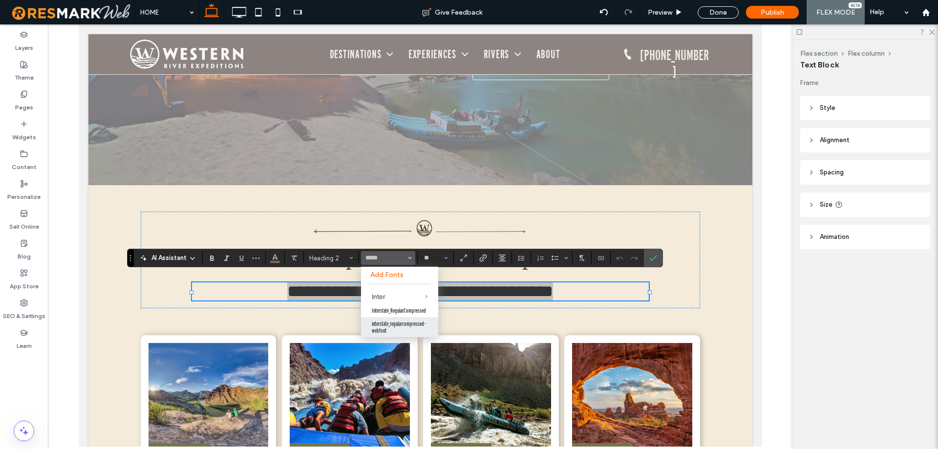
click at [401, 322] on label "interstate_regularcompressed-webfont" at bounding box center [399, 327] width 77 height 20
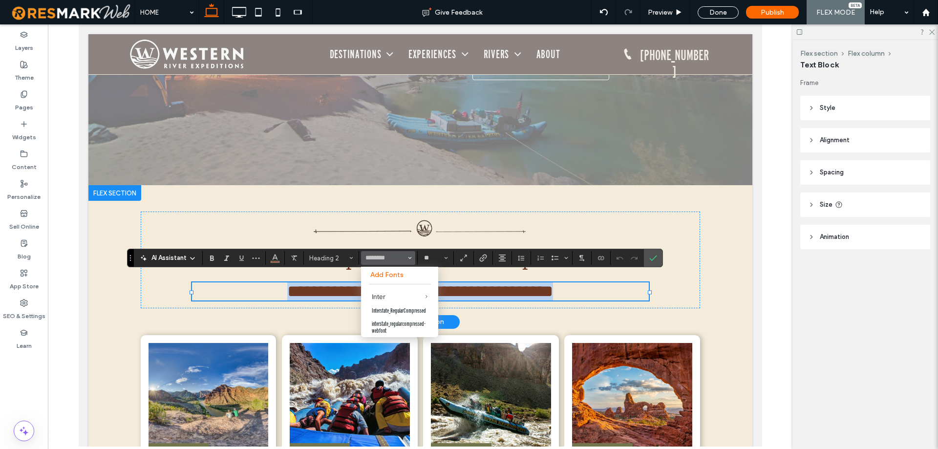
type input "**********"
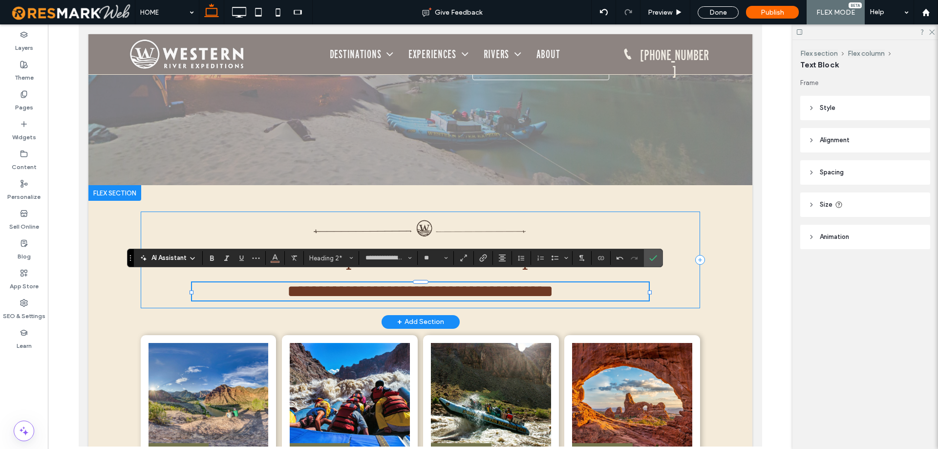
click at [679, 262] on div "**********" at bounding box center [420, 260] width 560 height 97
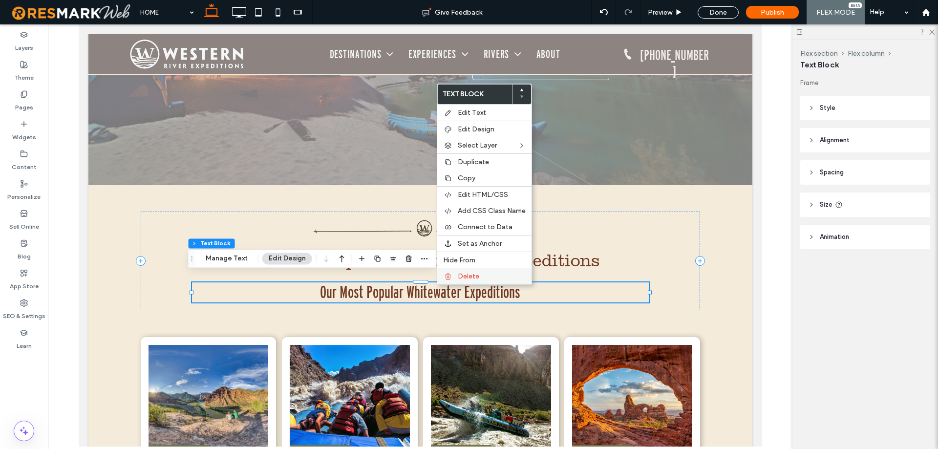
click at [458, 276] on span "Delete" at bounding box center [468, 276] width 21 height 8
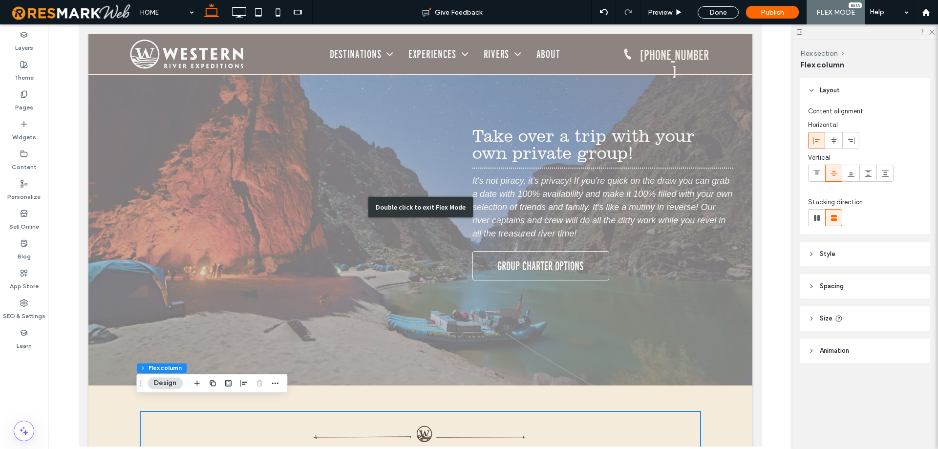
scroll to position [4233, 0]
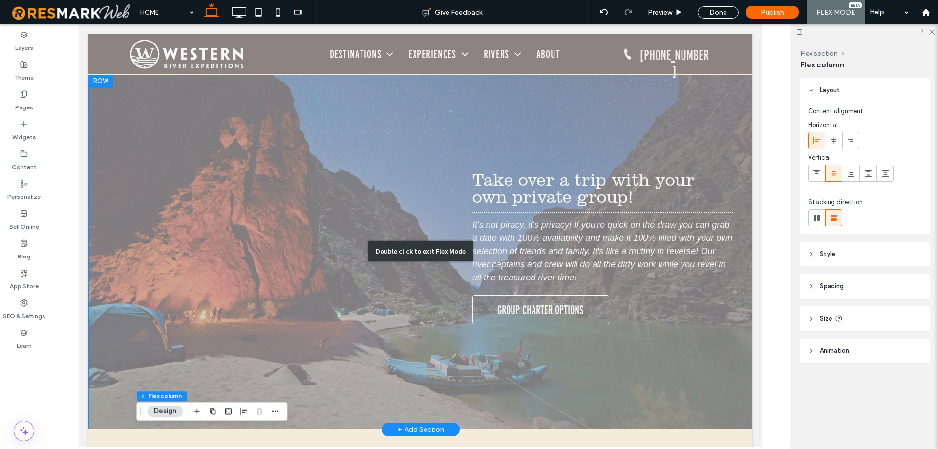
click at [527, 224] on div "Double click to exit Flex Mode" at bounding box center [420, 251] width 664 height 357
click at [422, 249] on div "Double click to exit Flex Mode" at bounding box center [420, 251] width 105 height 21
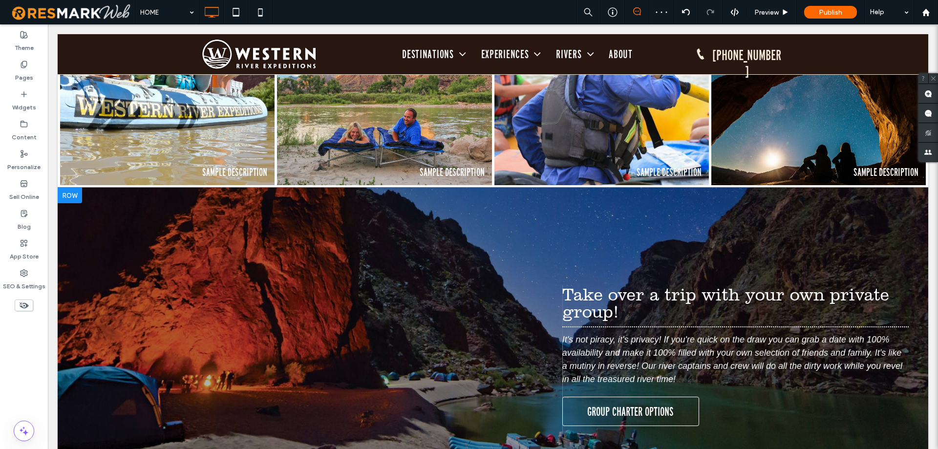
scroll to position [0, 0]
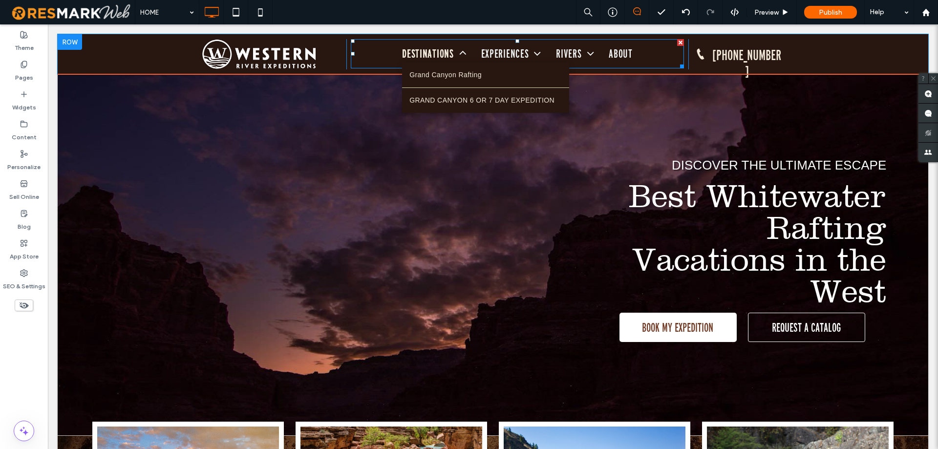
click at [425, 54] on span "DESTINATIONS" at bounding box center [434, 54] width 64 height 18
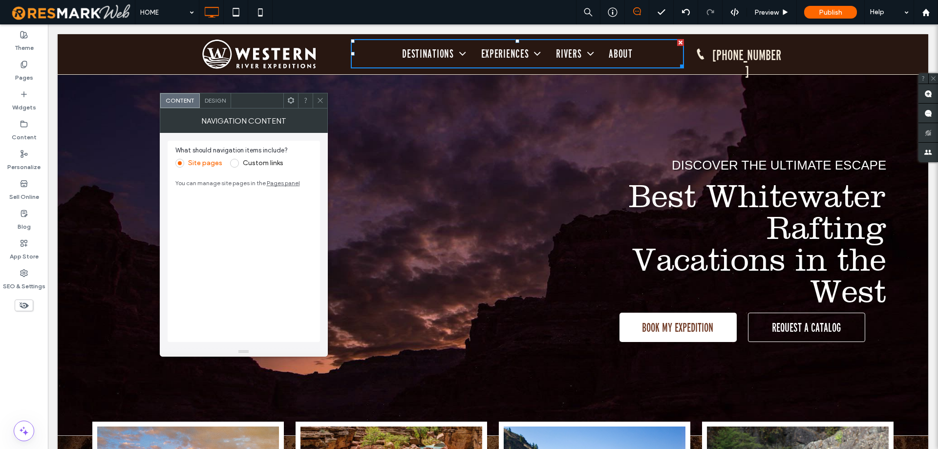
click at [222, 99] on span "Design" at bounding box center [215, 100] width 21 height 7
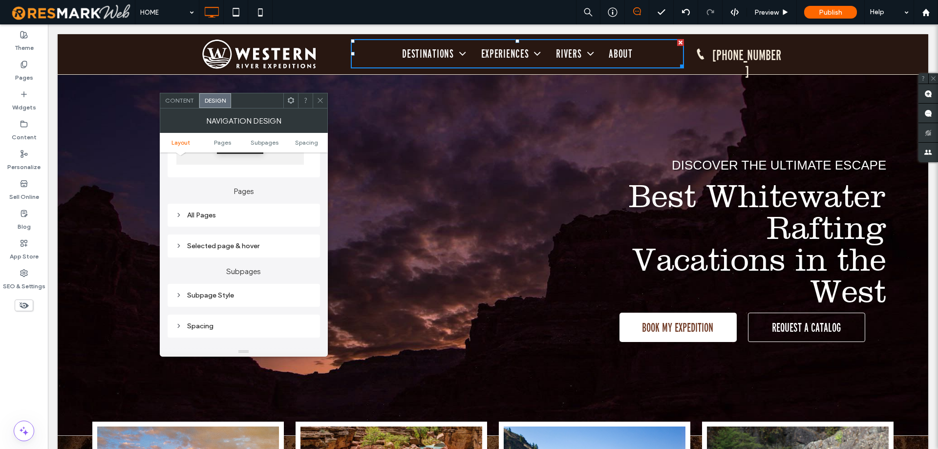
scroll to position [195, 0]
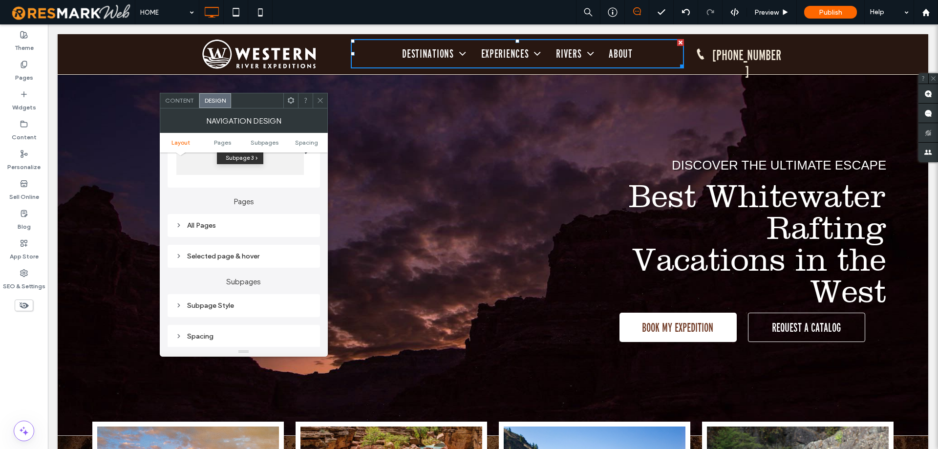
click at [207, 227] on div "All Pages" at bounding box center [243, 225] width 137 height 8
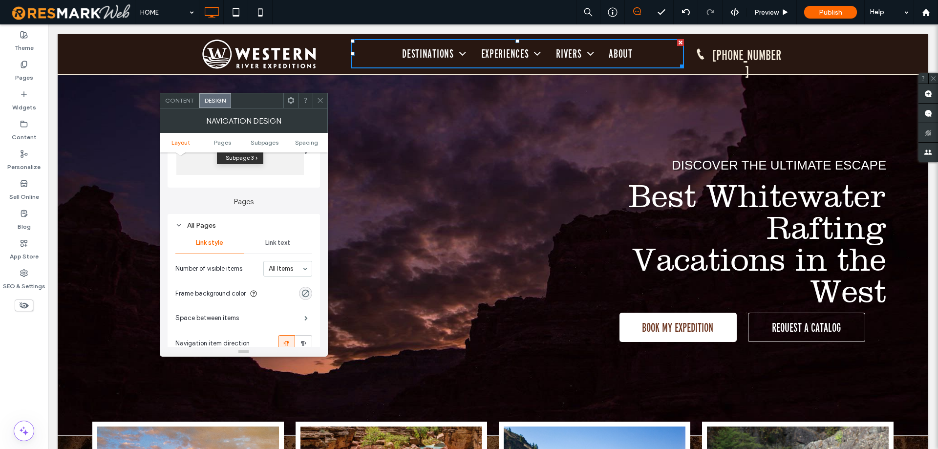
click at [285, 242] on span "Link text" at bounding box center [277, 243] width 25 height 8
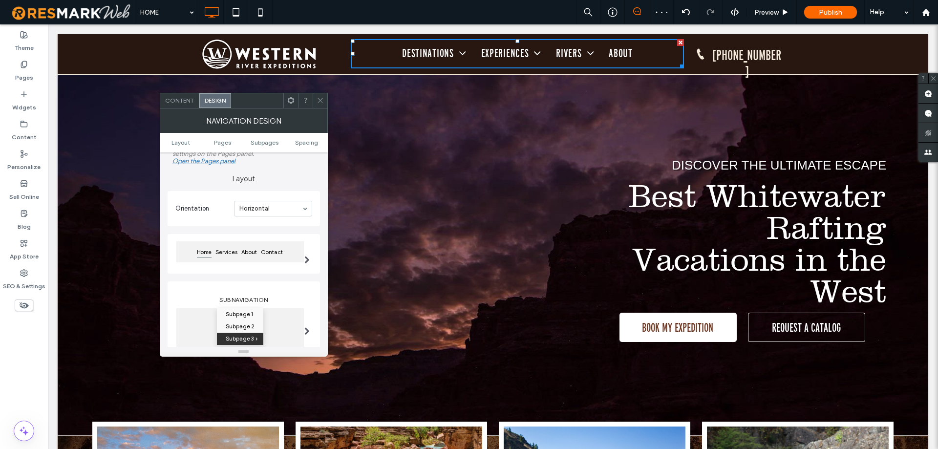
scroll to position [0, 0]
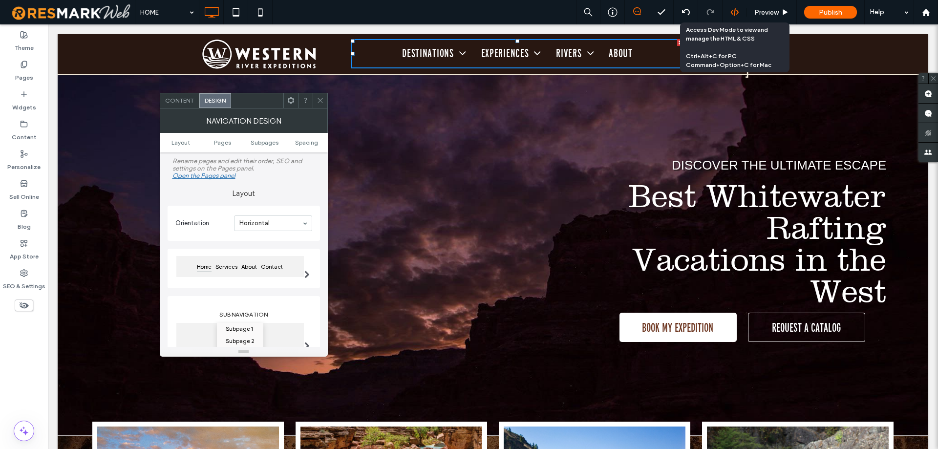
click at [735, 9] on use at bounding box center [734, 12] width 8 height 8
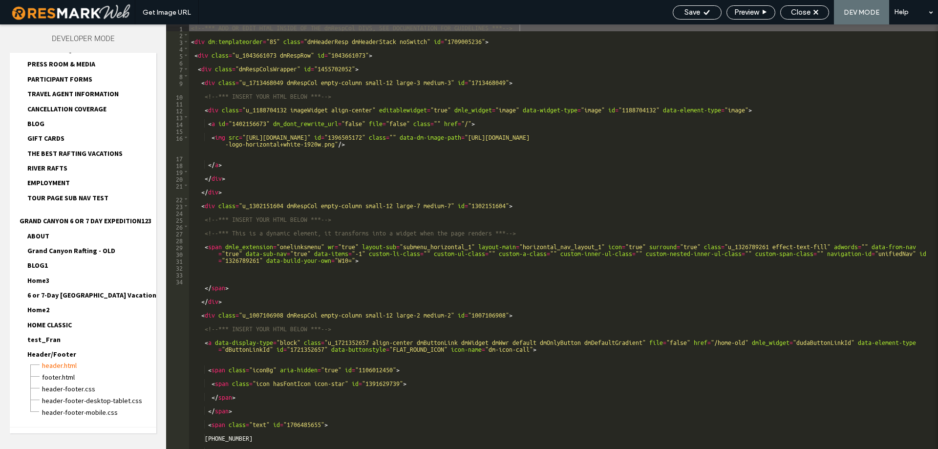
scroll to position [478, 0]
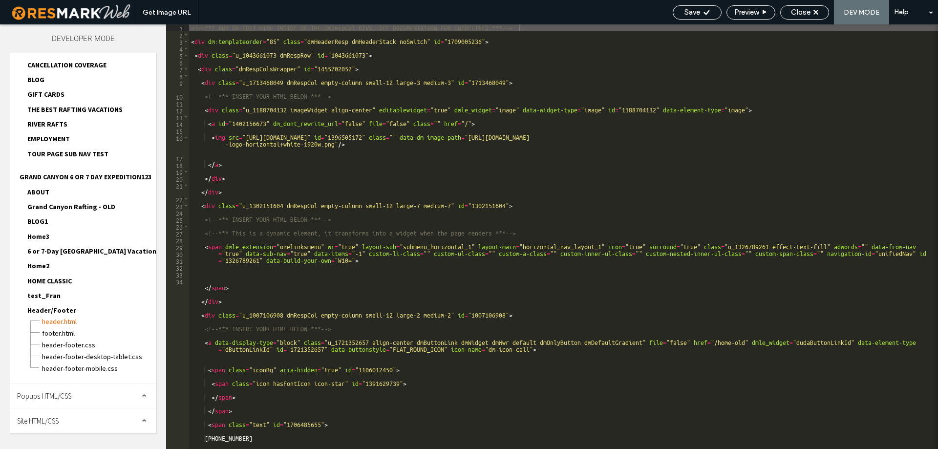
click at [74, 418] on div "Site HTML/CSS" at bounding box center [83, 420] width 147 height 24
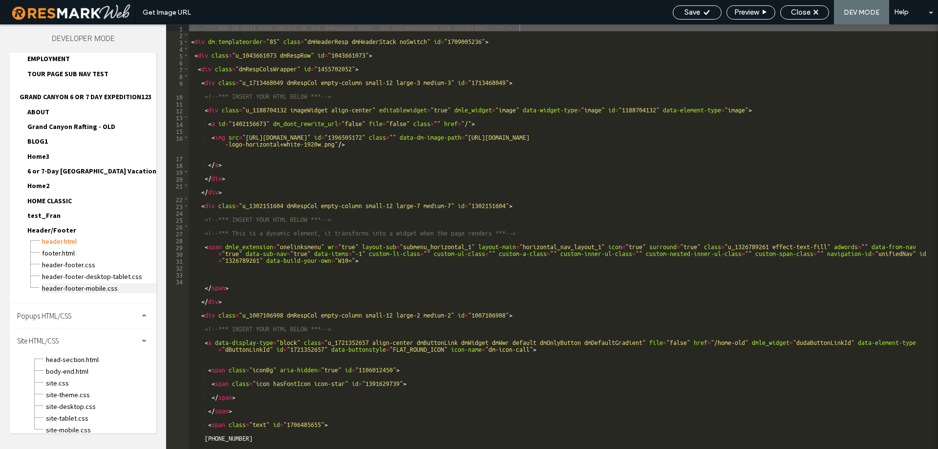
scroll to position [566, 0]
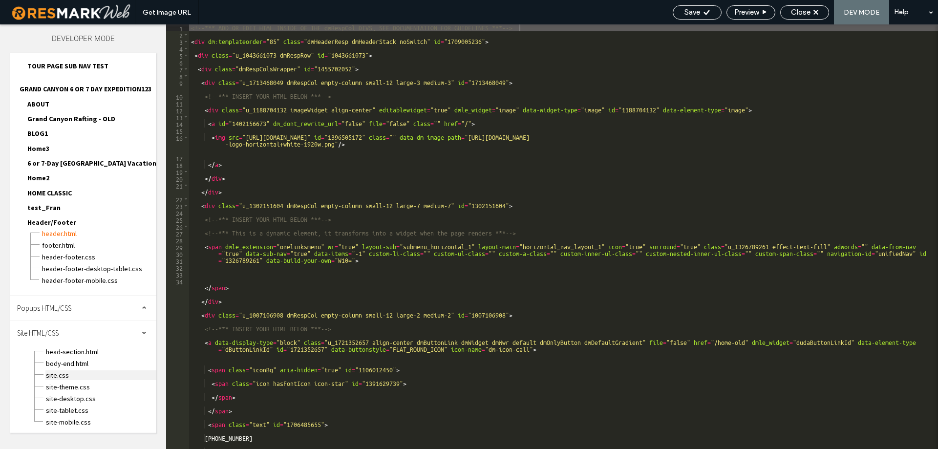
click at [108, 377] on span "site.css" at bounding box center [100, 375] width 111 height 10
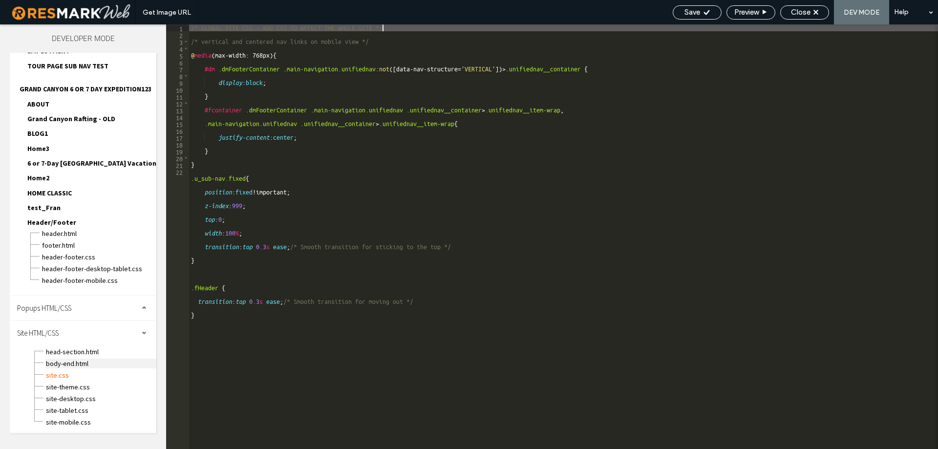
click at [106, 364] on span "body-end.html" at bounding box center [100, 364] width 111 height 10
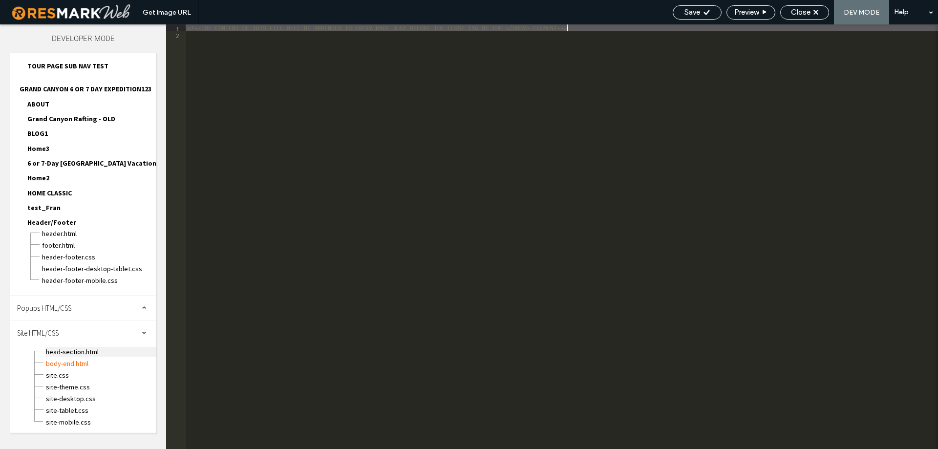
click at [103, 353] on span "head-section.html" at bounding box center [100, 352] width 111 height 10
click at [91, 399] on span "site-desktop.css" at bounding box center [100, 399] width 111 height 10
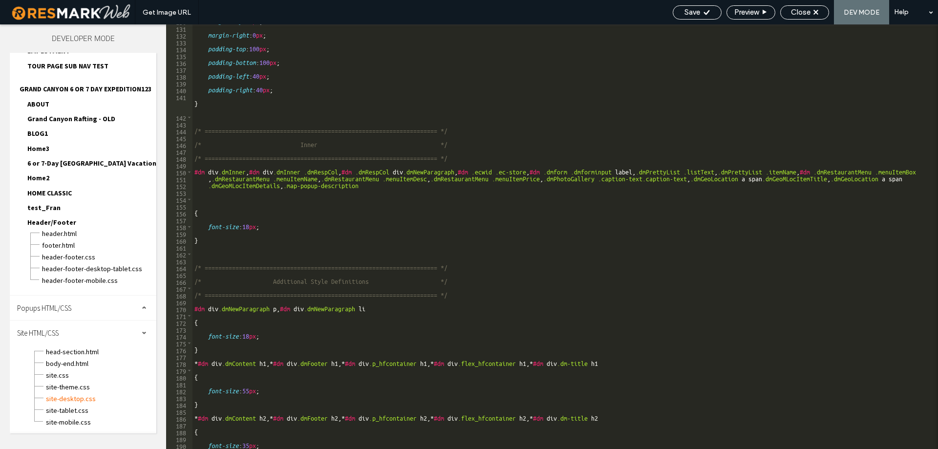
scroll to position [902, 0]
click at [85, 386] on span "site-theme.css" at bounding box center [100, 387] width 111 height 10
type textarea "**********"
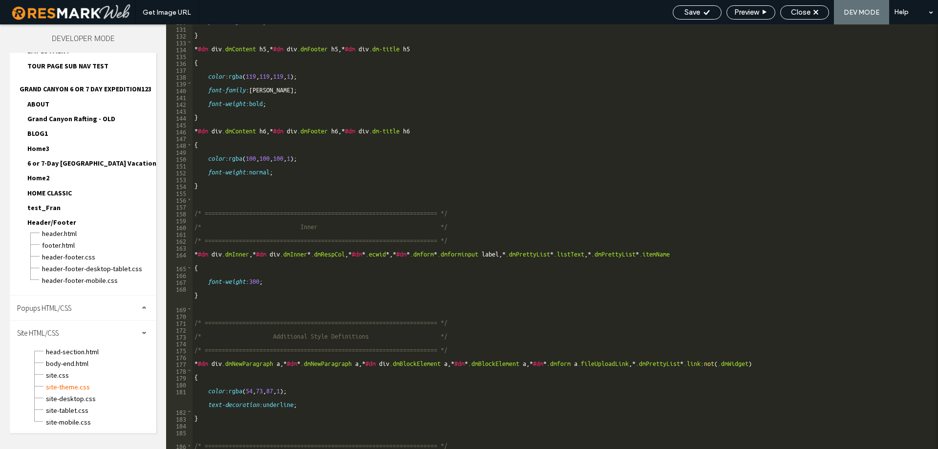
click at [512, 109] on div "font-weight : bold ; } * #dm div .dmContent h5 ,* #dm div .dmFooter h5 ,* #dm d…" at bounding box center [561, 237] width 738 height 438
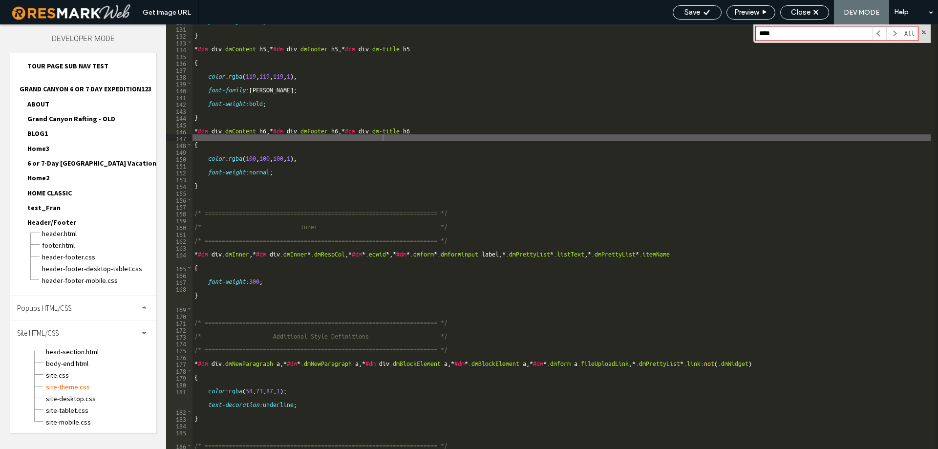
type input "****"
click at [83, 305] on div "Popups HTML/CSS" at bounding box center [83, 308] width 147 height 24
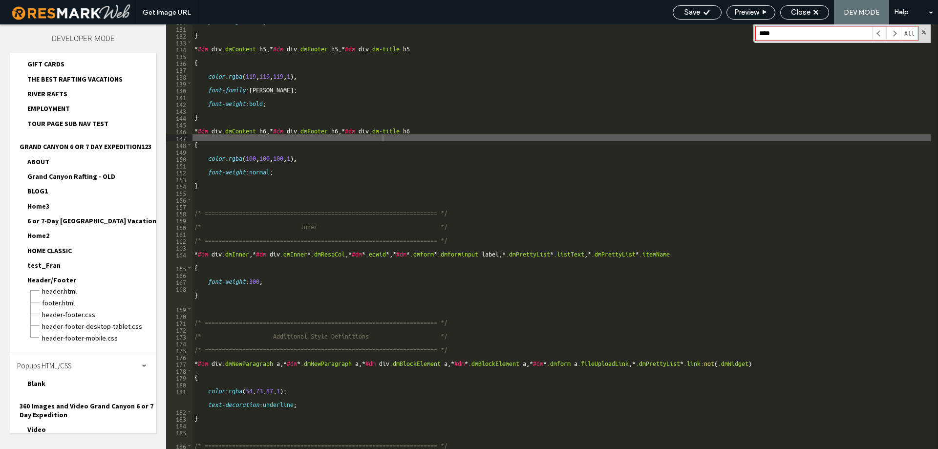
scroll to position [468, 0]
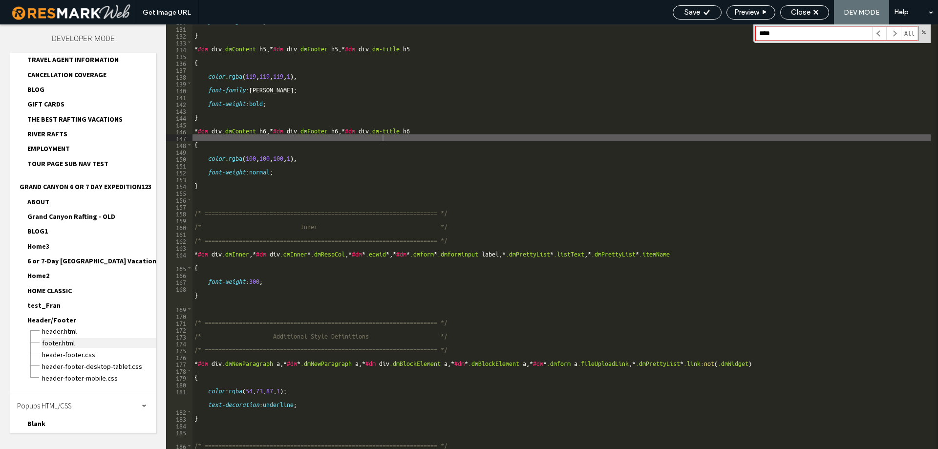
click at [65, 343] on span "footer.html" at bounding box center [99, 343] width 115 height 10
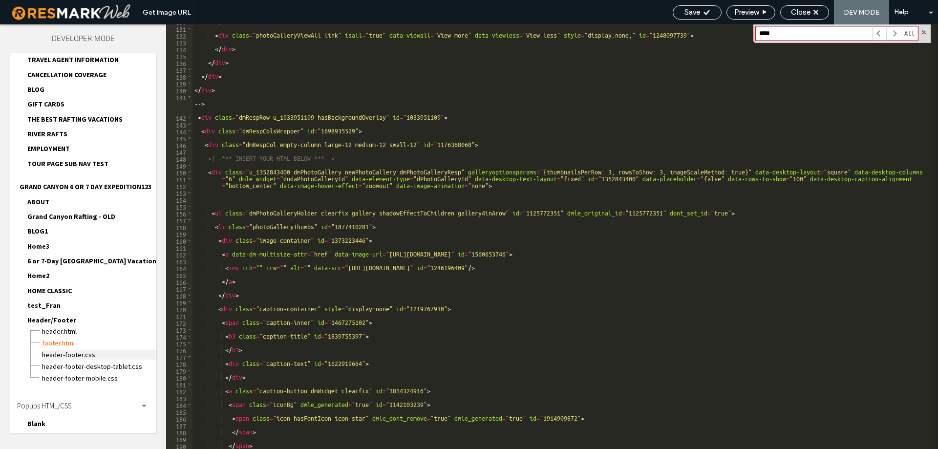
scroll to position [957, 0]
click at [68, 355] on span "header-footer.css" at bounding box center [99, 355] width 115 height 10
type textarea "**********"
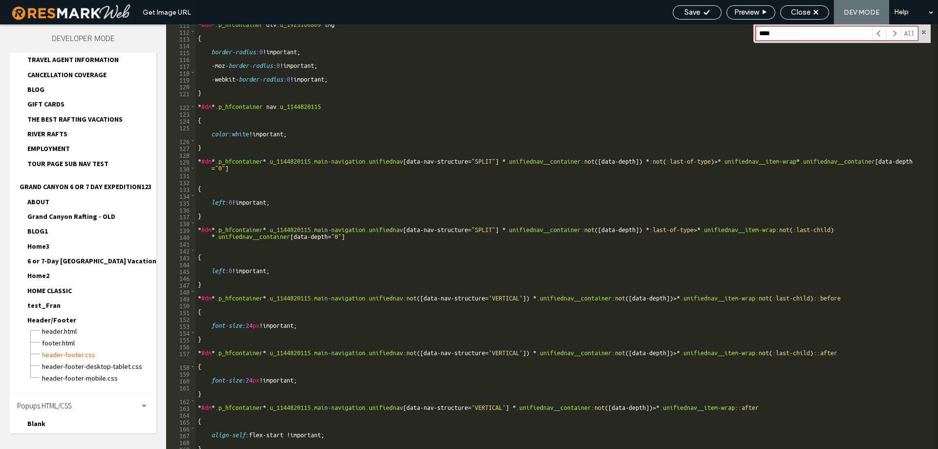
scroll to position [776, 0]
click at [850, 37] on input "****" at bounding box center [814, 33] width 116 height 14
type input "****"
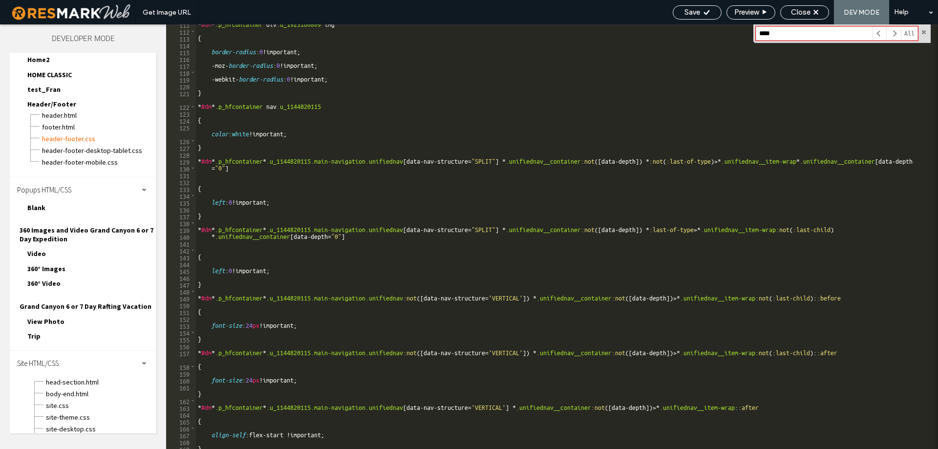
scroll to position [714, 0]
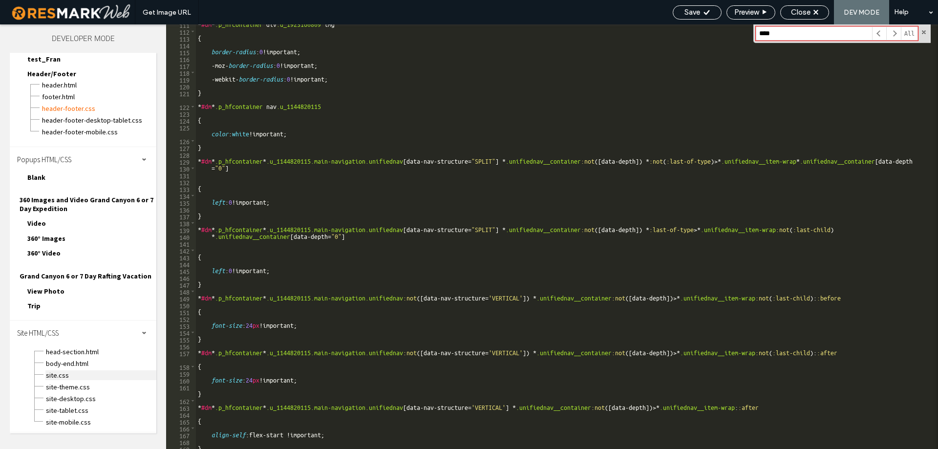
click at [84, 373] on span "site.css" at bounding box center [100, 375] width 111 height 10
type textarea "**********"
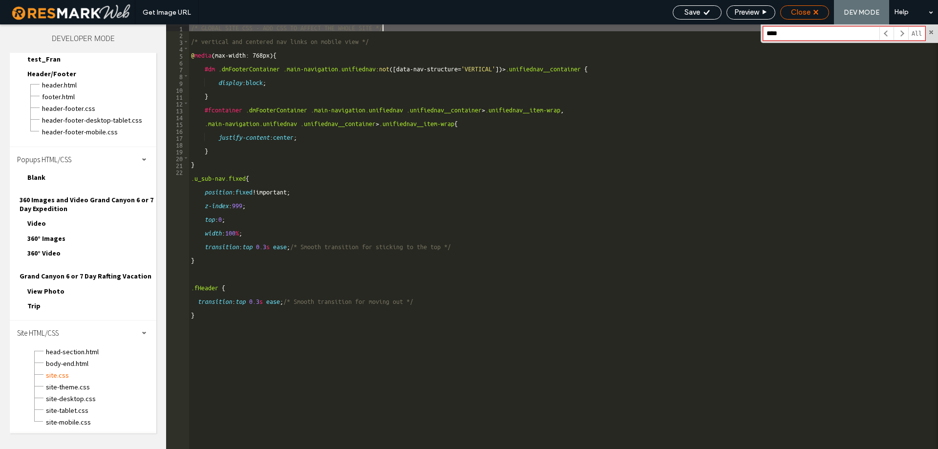
click at [816, 12] on use at bounding box center [815, 12] width 5 height 5
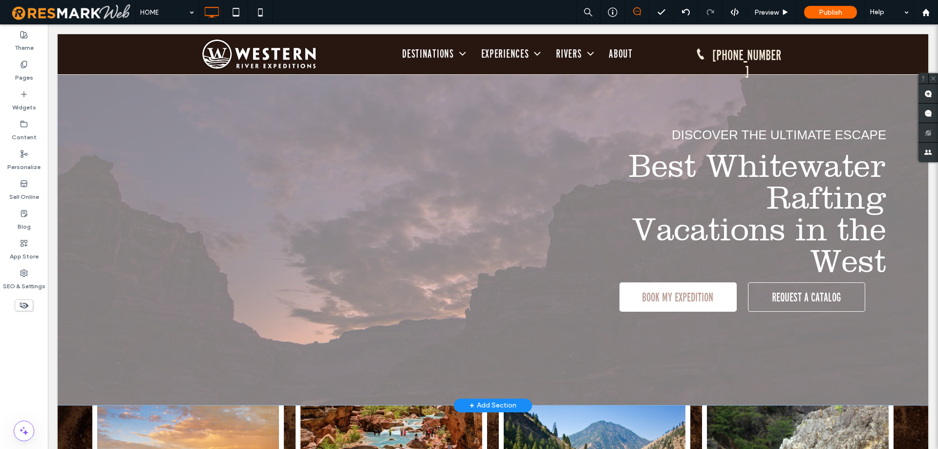
scroll to position [0, 0]
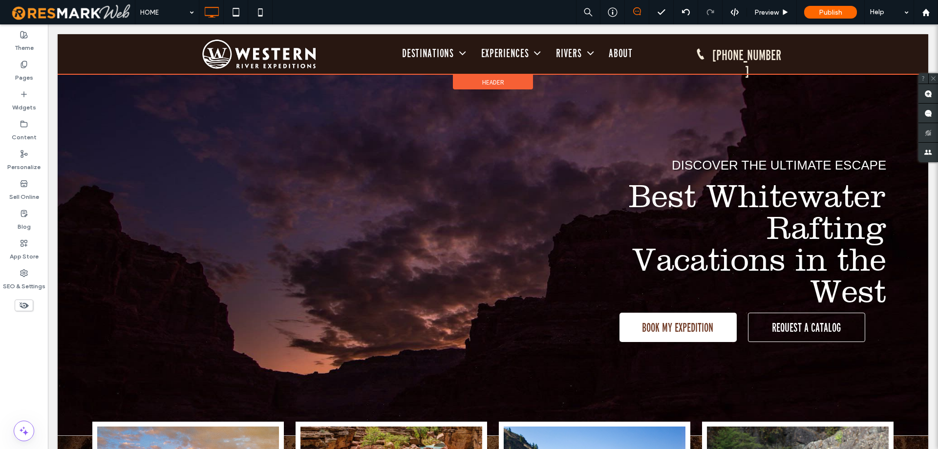
click at [469, 81] on div "Header" at bounding box center [493, 82] width 80 height 15
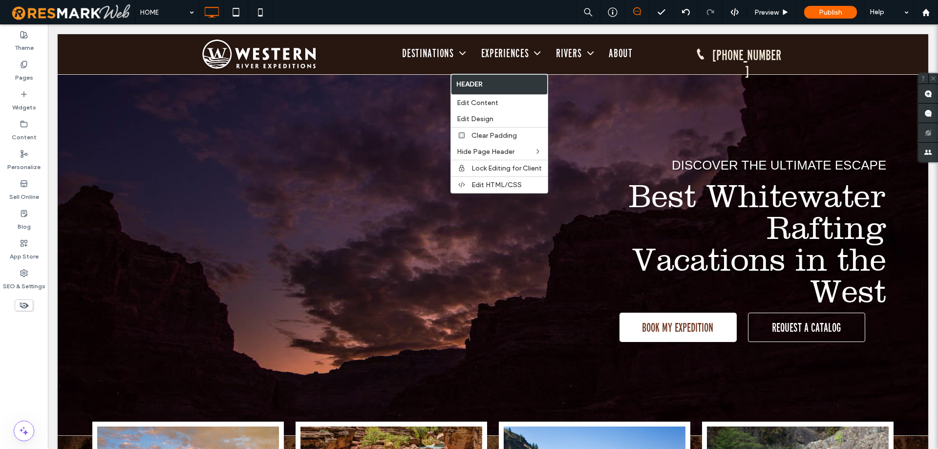
click at [353, 60] on nav "DESTINATIONS Grand Canyon Rafting GRAND CANYON 6 OR 7 DAY EXPEDITION EXPERIENCE…" at bounding box center [517, 53] width 333 height 29
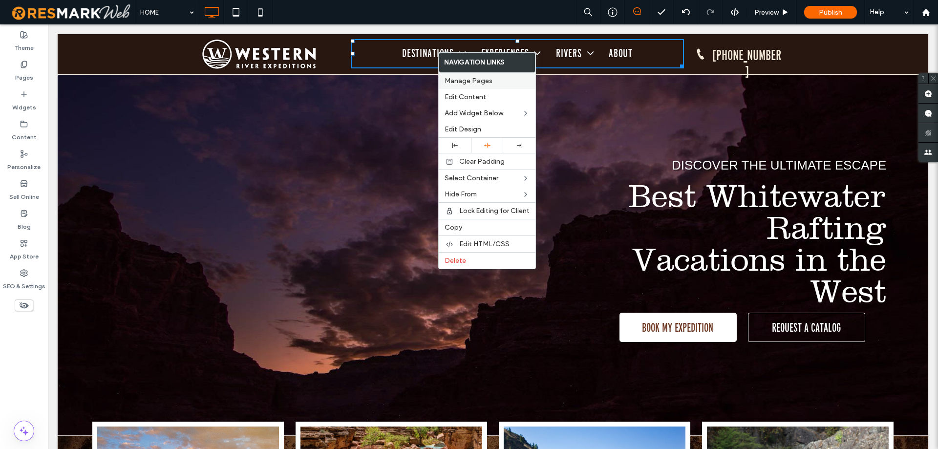
click at [478, 79] on span "Manage Pages" at bounding box center [469, 81] width 48 height 8
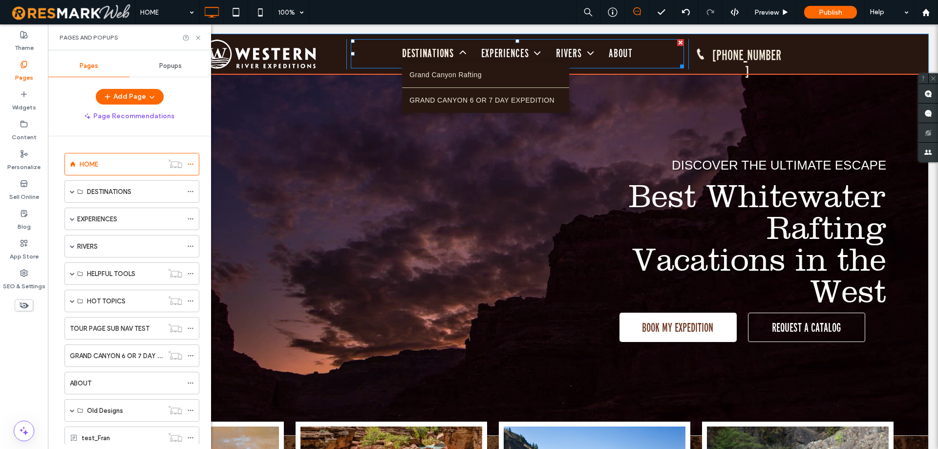
click at [449, 49] on span "DESTINATIONS" at bounding box center [434, 54] width 64 height 18
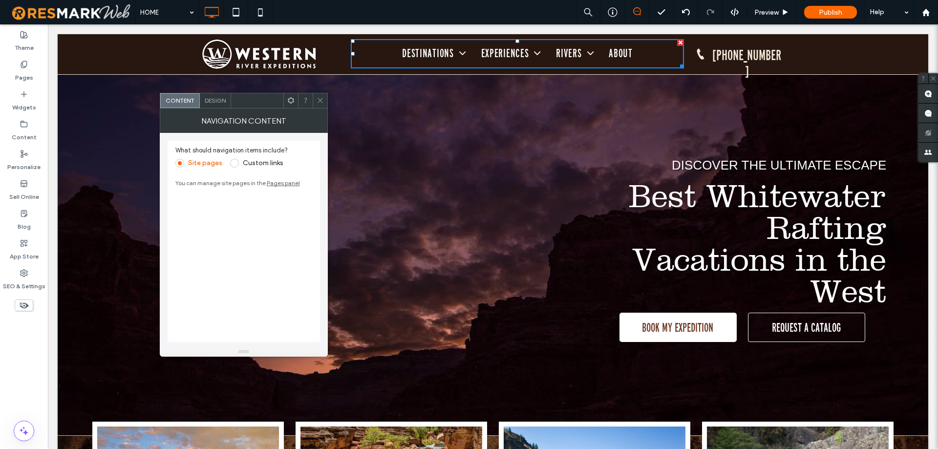
click at [212, 102] on span "Design" at bounding box center [215, 100] width 21 height 7
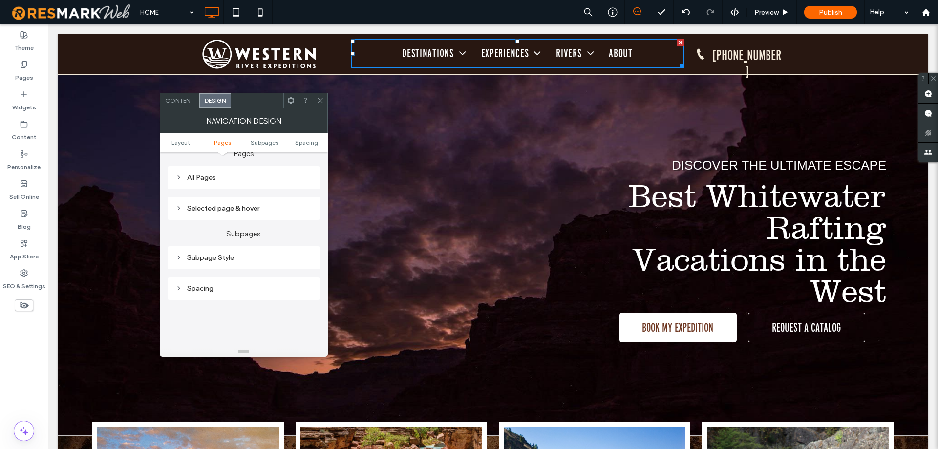
scroll to position [244, 0]
click at [225, 172] on div "All Pages" at bounding box center [243, 176] width 137 height 8
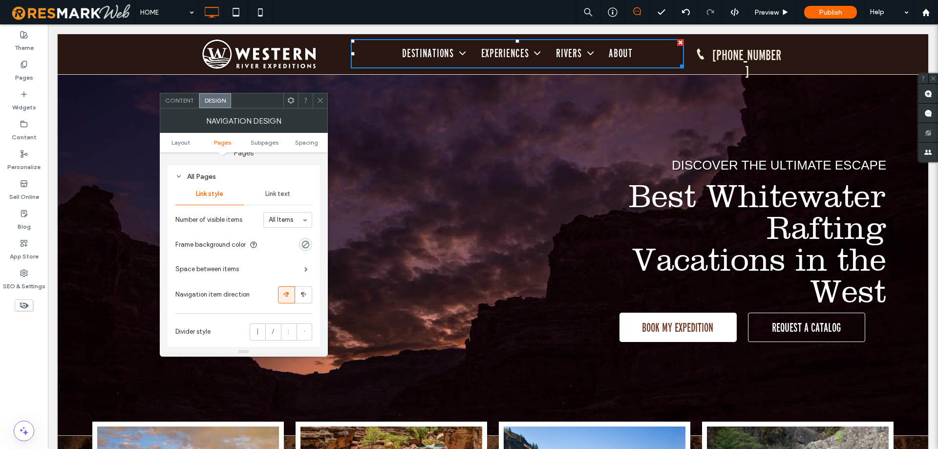
click at [279, 200] on div "Link text" at bounding box center [278, 193] width 68 height 21
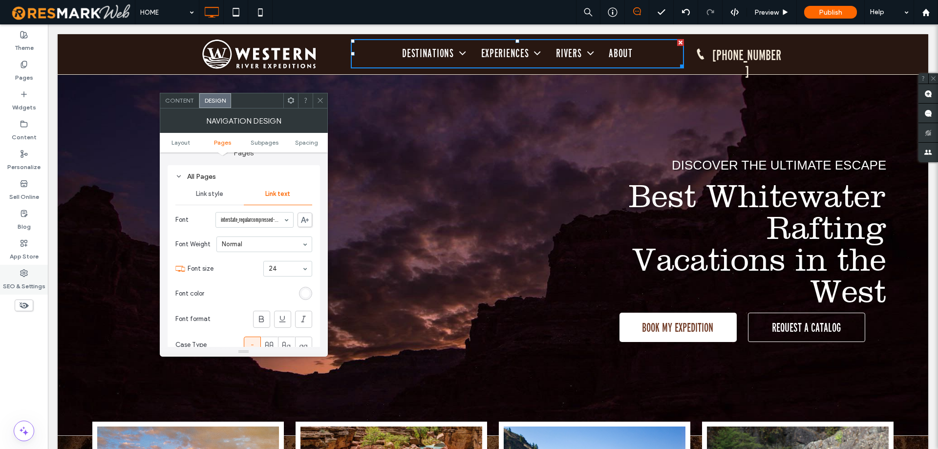
click at [7, 277] on label "SEO & Settings" at bounding box center [24, 284] width 43 height 14
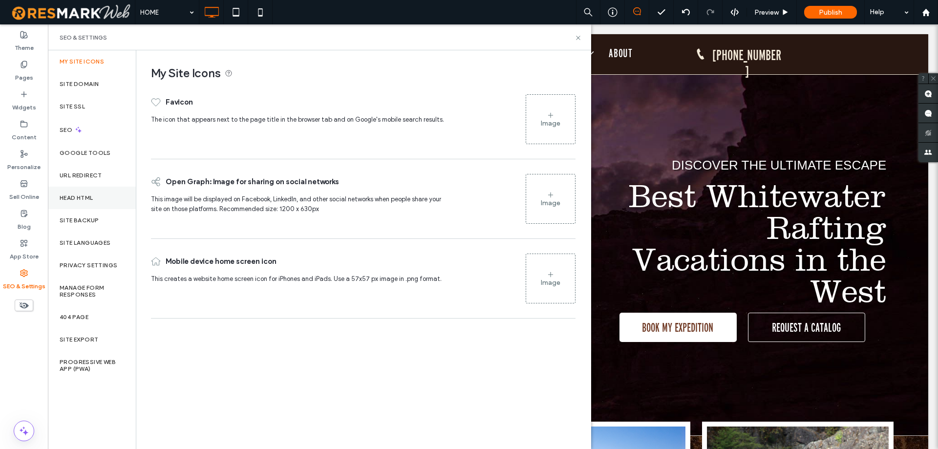
click at [106, 192] on div "Head HTML" at bounding box center [92, 198] width 88 height 22
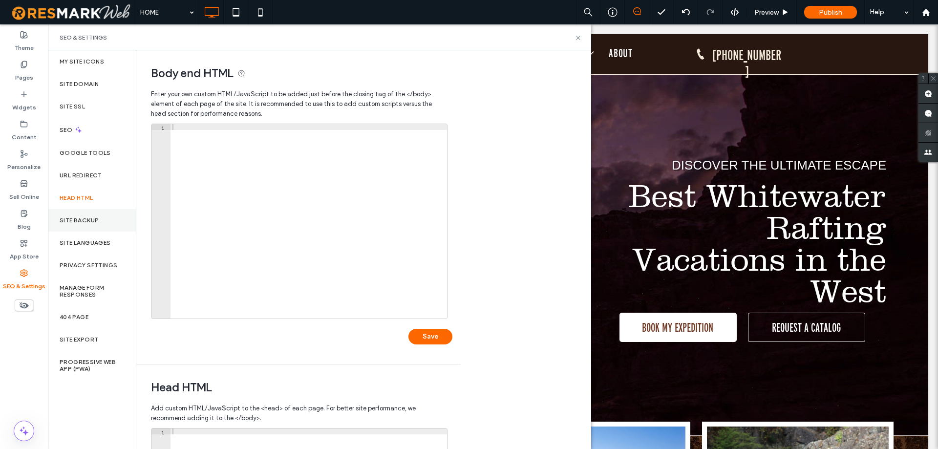
click at [95, 214] on div "Site Backup" at bounding box center [92, 220] width 88 height 22
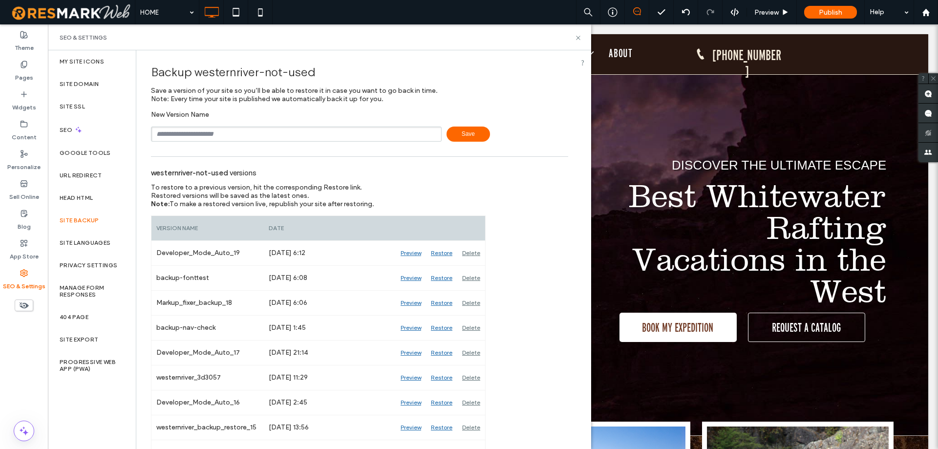
click at [319, 132] on input "text" at bounding box center [296, 134] width 291 height 15
type input "**********"
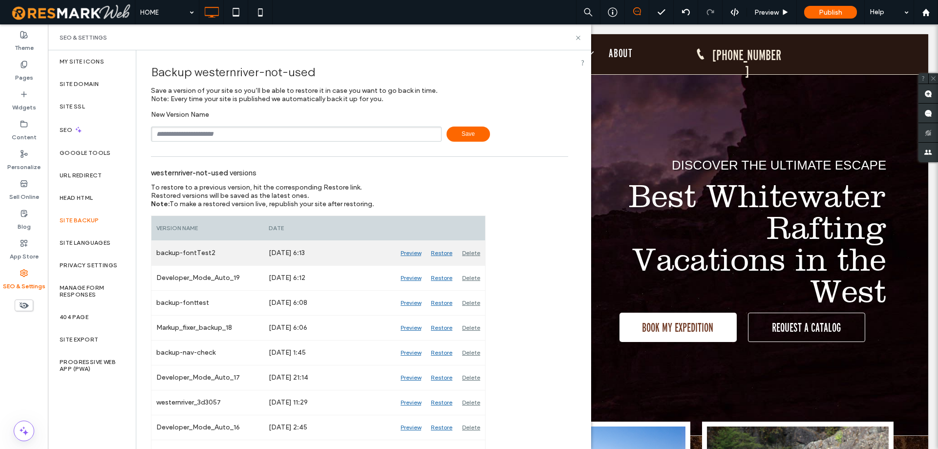
click at [408, 253] on div "Preview" at bounding box center [411, 253] width 30 height 24
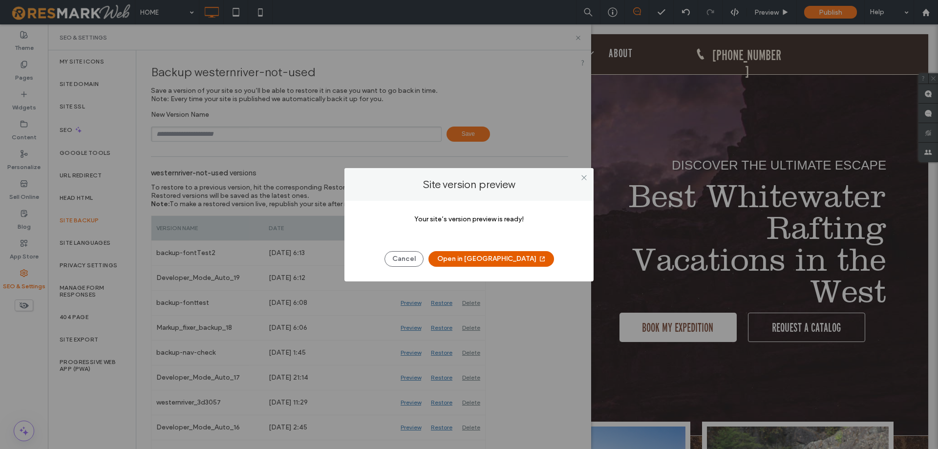
click at [528, 260] on button "Open in New Tab" at bounding box center [491, 259] width 126 height 16
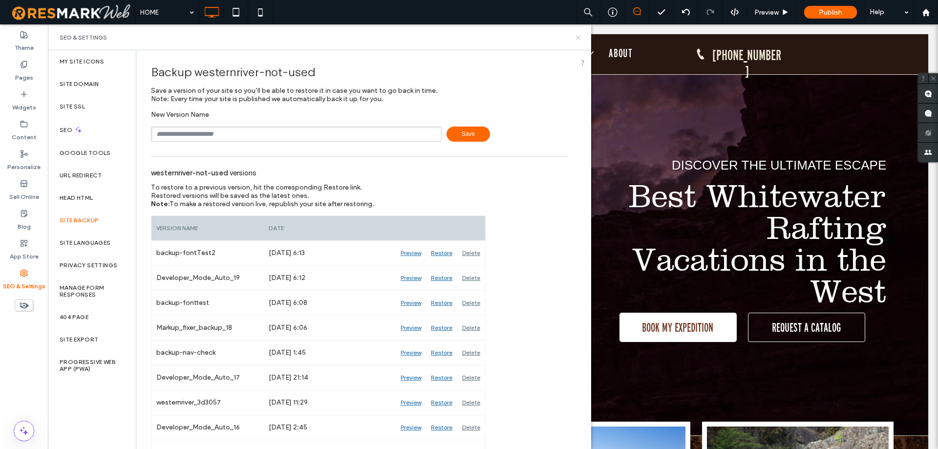
drag, startPoint x: 578, startPoint y: 39, endPoint x: 449, endPoint y: 177, distance: 189.4
click at [578, 39] on icon at bounding box center [577, 37] width 7 height 7
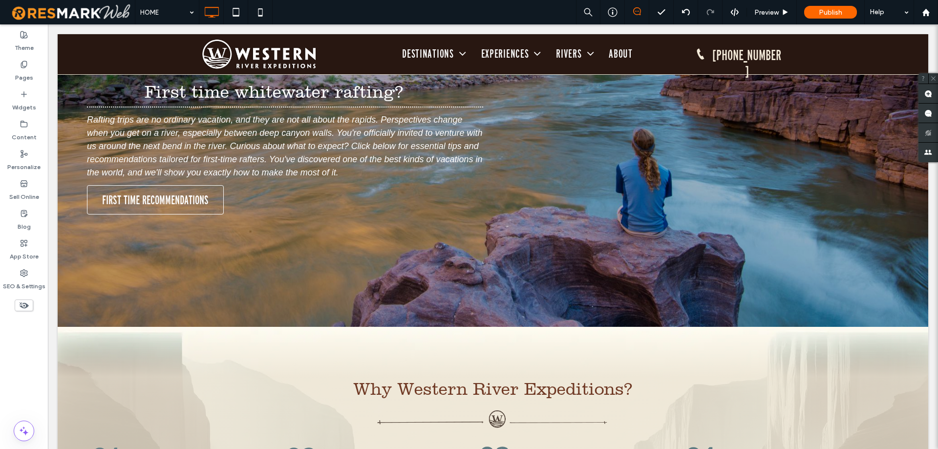
scroll to position [0, 0]
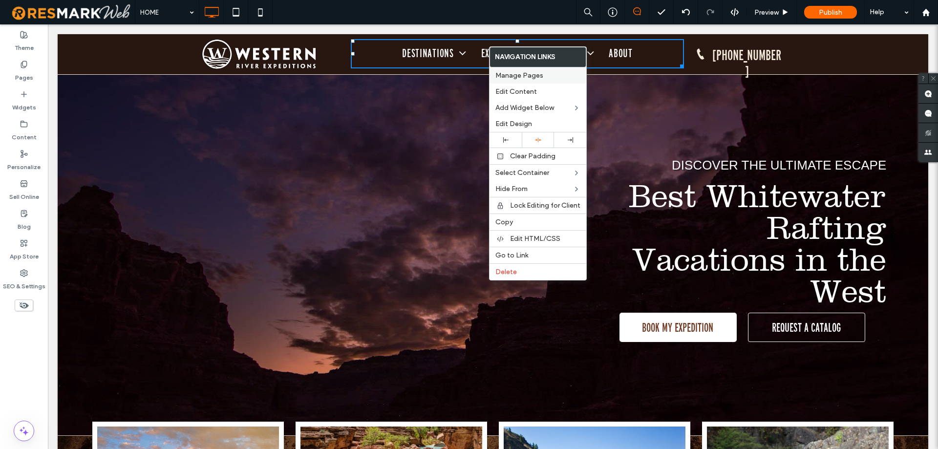
click at [526, 75] on span "Manage Pages" at bounding box center [519, 75] width 48 height 8
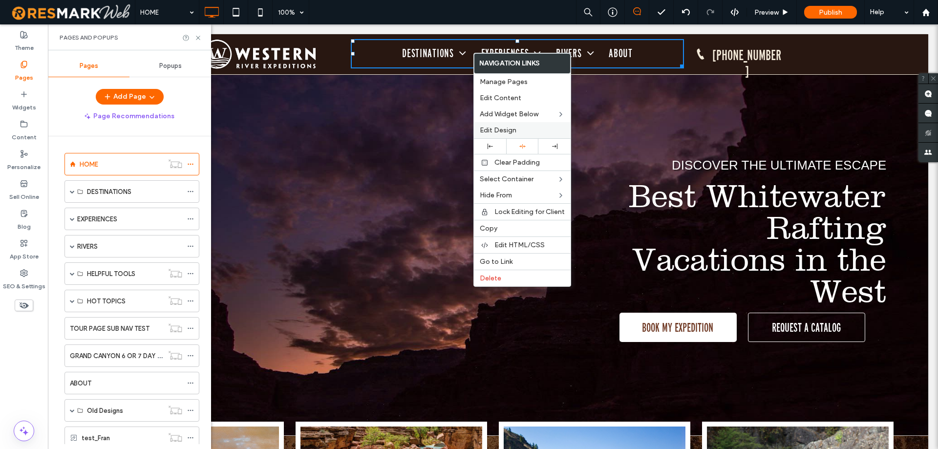
click at [535, 130] on label "Edit Design" at bounding box center [522, 130] width 85 height 8
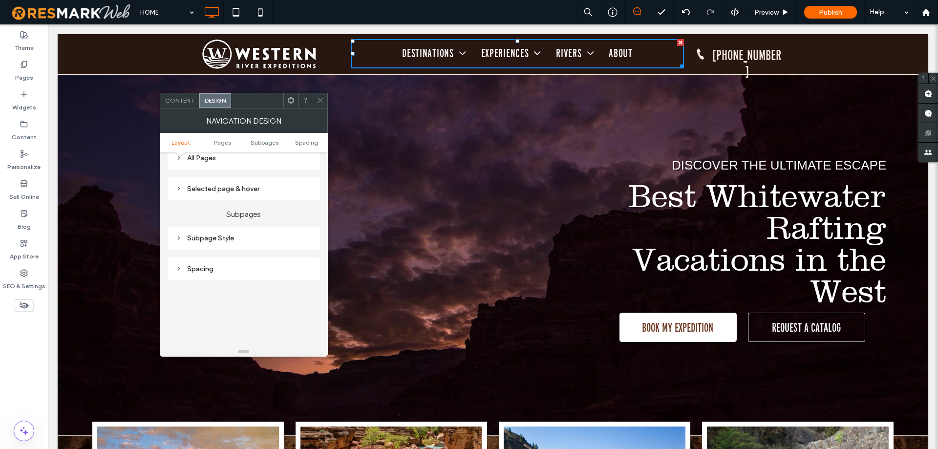
scroll to position [195, 0]
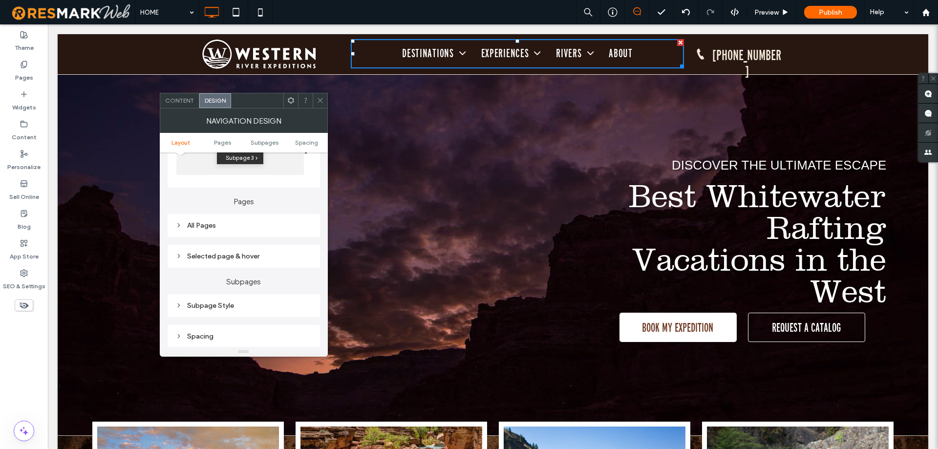
click at [218, 224] on div "All Pages" at bounding box center [243, 225] width 137 height 8
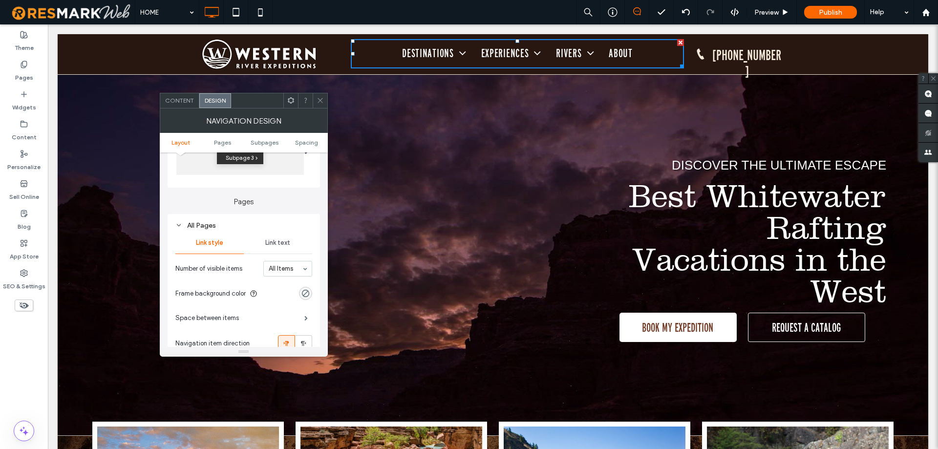
click at [284, 248] on div "Link text" at bounding box center [278, 242] width 68 height 21
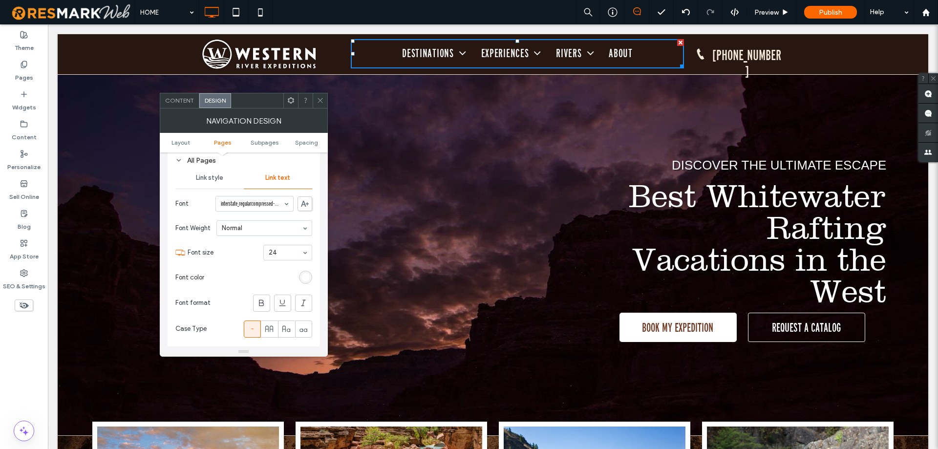
scroll to position [244, 0]
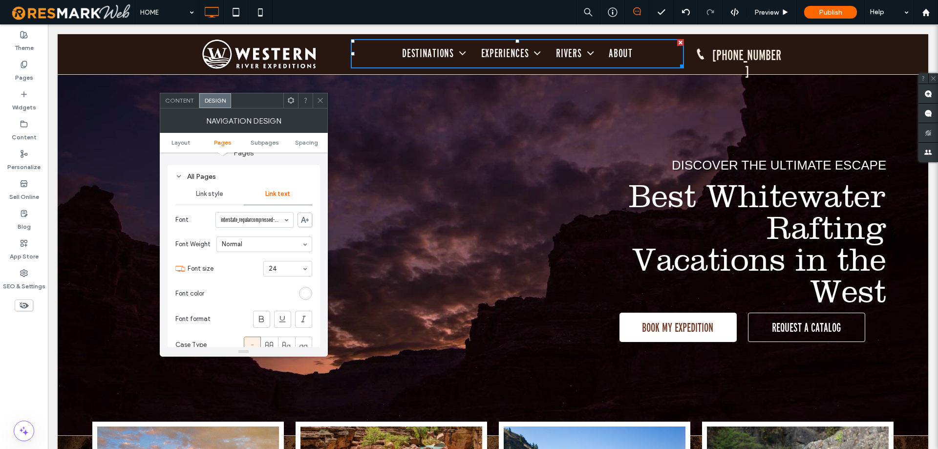
click at [302, 224] on span at bounding box center [305, 220] width 15 height 15
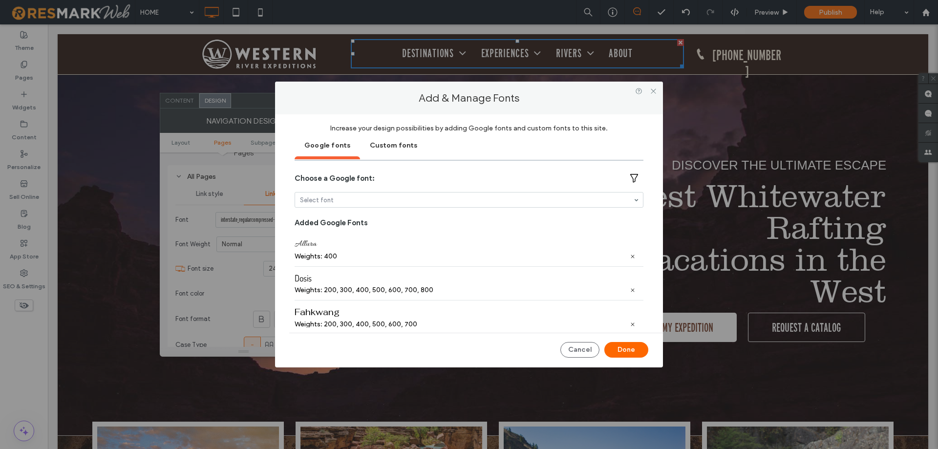
click at [410, 150] on div "Custom fonts" at bounding box center [393, 144] width 67 height 24
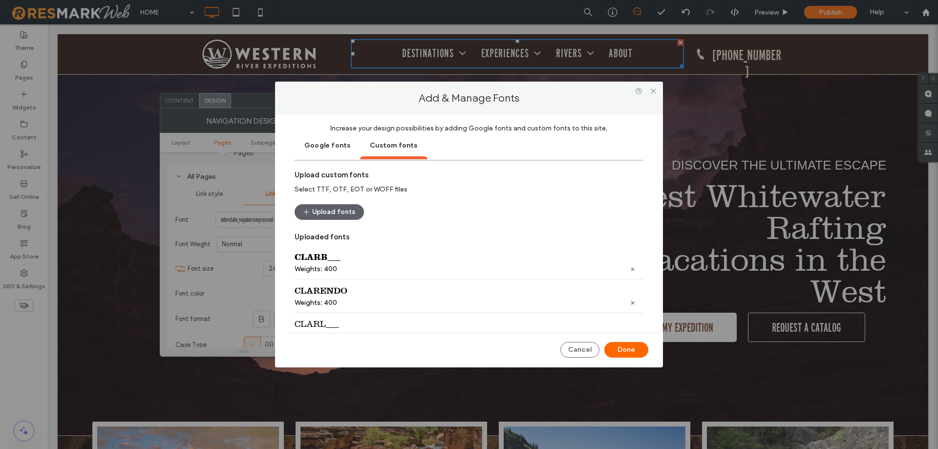
scroll to position [0, 0]
click at [342, 215] on button "Upload fonts" at bounding box center [329, 212] width 69 height 16
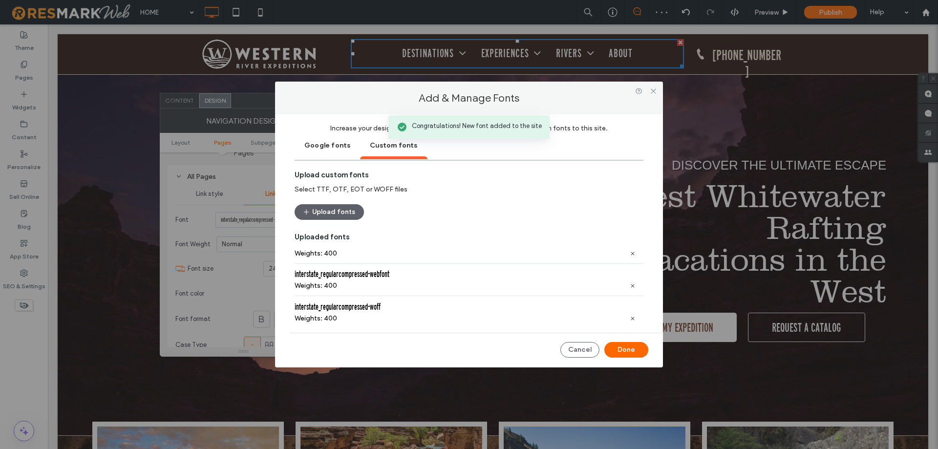
scroll to position [183, 0]
click at [340, 210] on button "Upload fonts" at bounding box center [329, 212] width 69 height 16
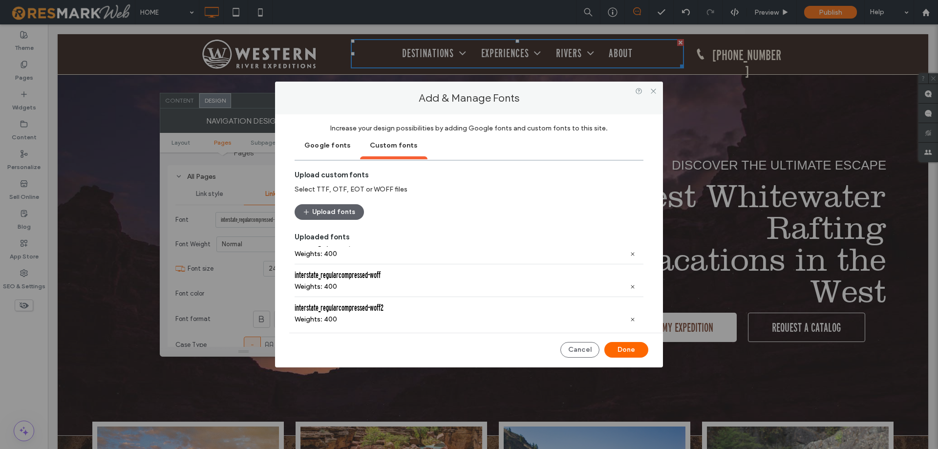
scroll to position [216, 0]
click at [614, 350] on button "Done" at bounding box center [626, 350] width 44 height 16
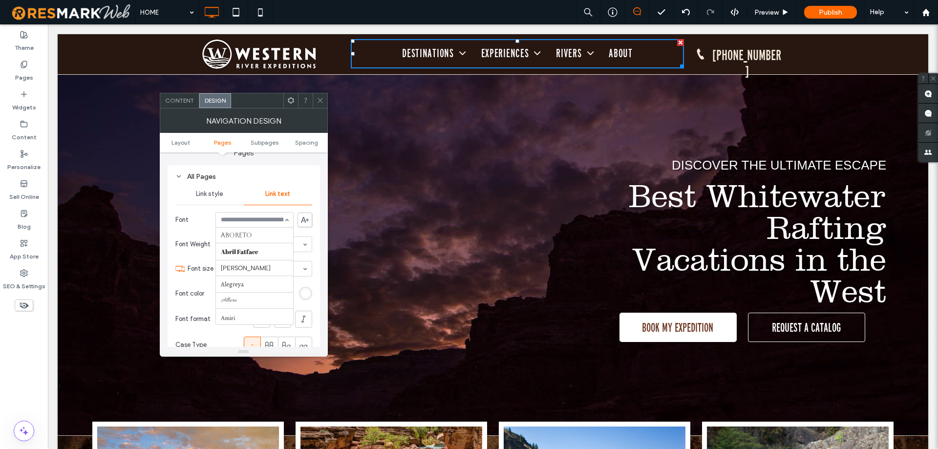
scroll to position [556, 0]
click at [239, 280] on section "Font size 24" at bounding box center [250, 268] width 125 height 25
click at [320, 98] on icon at bounding box center [320, 100] width 7 height 7
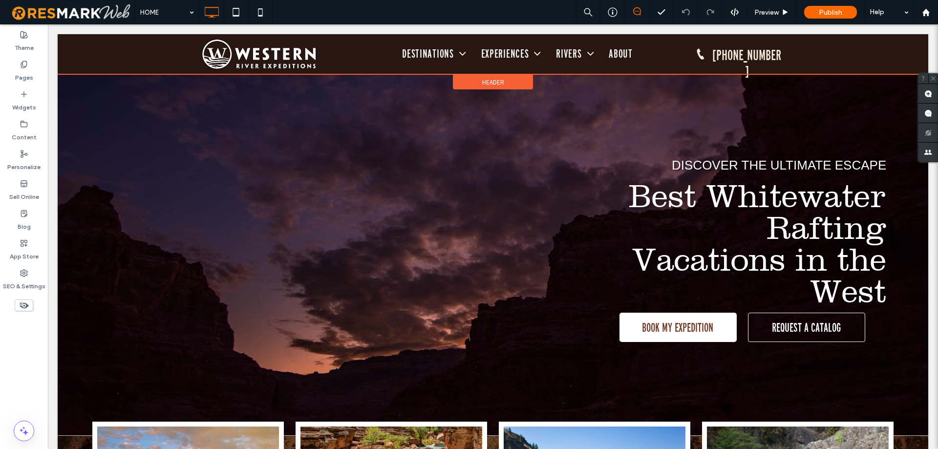
click at [459, 83] on div "Header" at bounding box center [493, 82] width 80 height 15
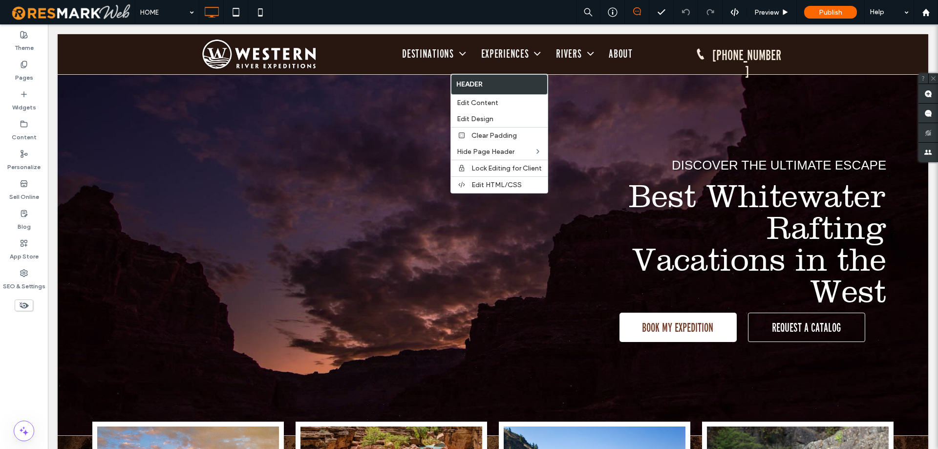
click at [373, 59] on nav "DESTINATIONS Grand Canyon Rafting GRAND CANYON 6 OR 7 DAY EXPEDITION EXPERIENCE…" at bounding box center [517, 53] width 333 height 29
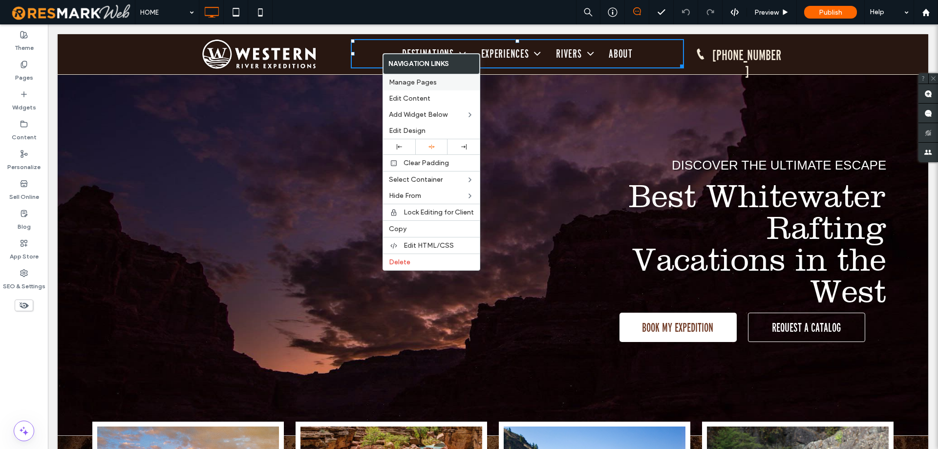
drag, startPoint x: 415, startPoint y: 78, endPoint x: 433, endPoint y: 80, distance: 18.2
click at [415, 79] on span "Manage Pages" at bounding box center [413, 82] width 48 height 8
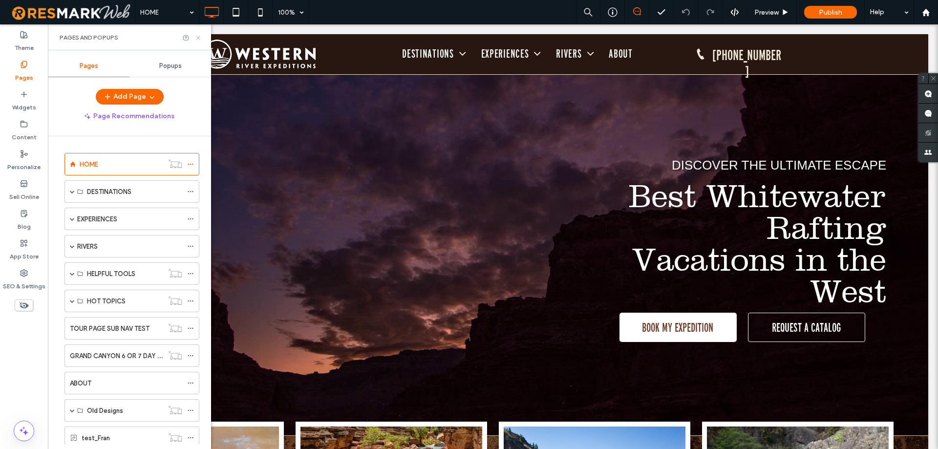
click at [200, 40] on icon at bounding box center [197, 37] width 7 height 7
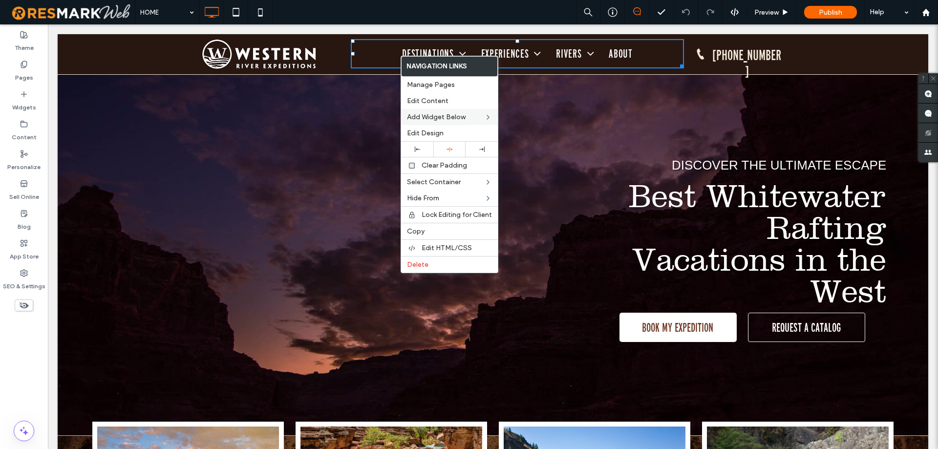
drag, startPoint x: 421, startPoint y: 127, endPoint x: 416, endPoint y: 125, distance: 5.5
click at [421, 127] on div "Edit Design" at bounding box center [449, 133] width 97 height 16
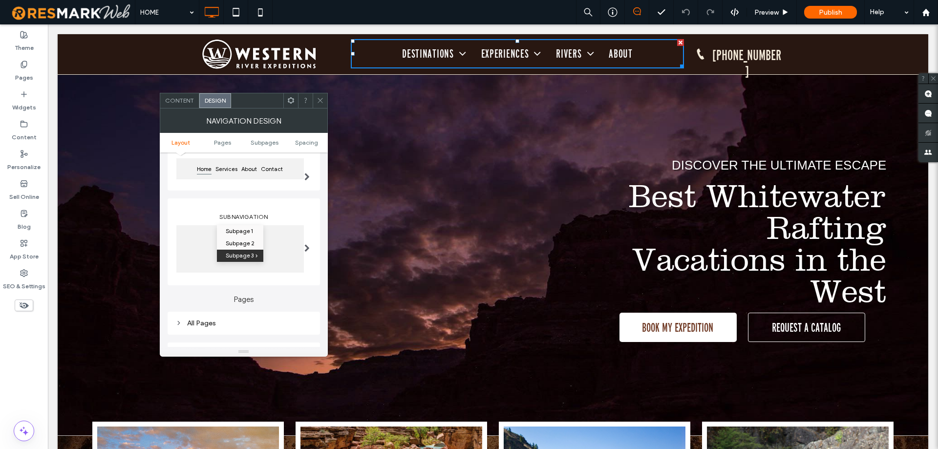
click at [228, 319] on div "All Pages" at bounding box center [243, 323] width 137 height 8
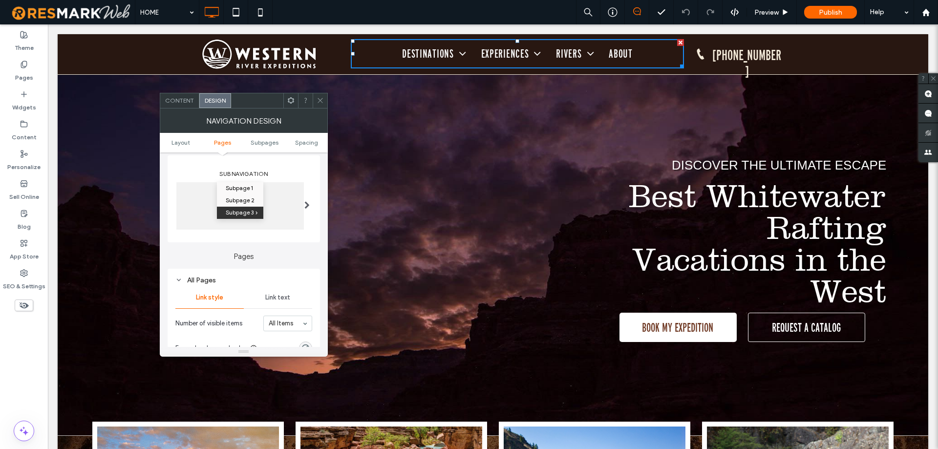
scroll to position [244, 0]
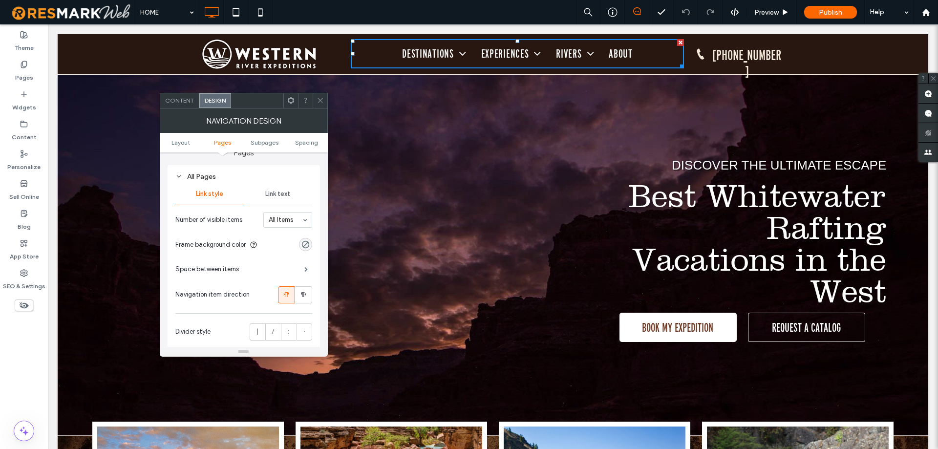
click at [286, 200] on div "Link text" at bounding box center [278, 193] width 68 height 21
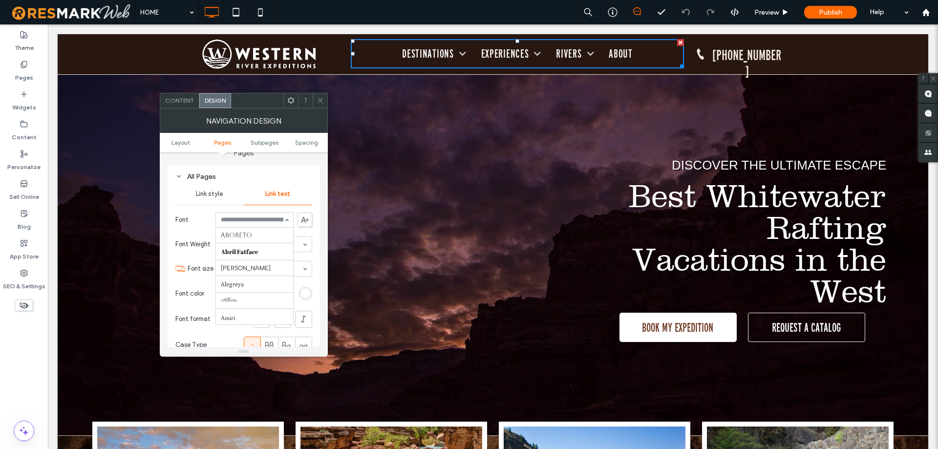
scroll to position [578, 0]
click at [321, 106] on span at bounding box center [320, 100] width 7 height 15
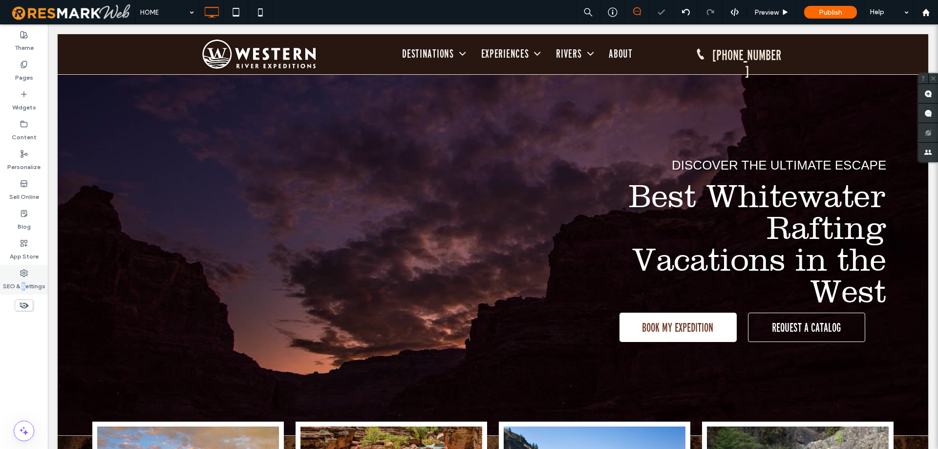
click at [24, 284] on label "SEO & Settings" at bounding box center [24, 284] width 43 height 14
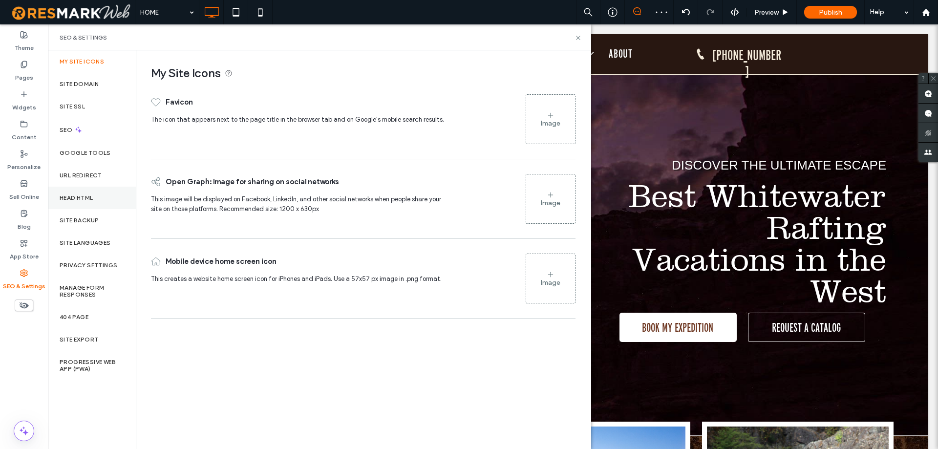
click at [103, 197] on div "Head HTML" at bounding box center [92, 198] width 88 height 22
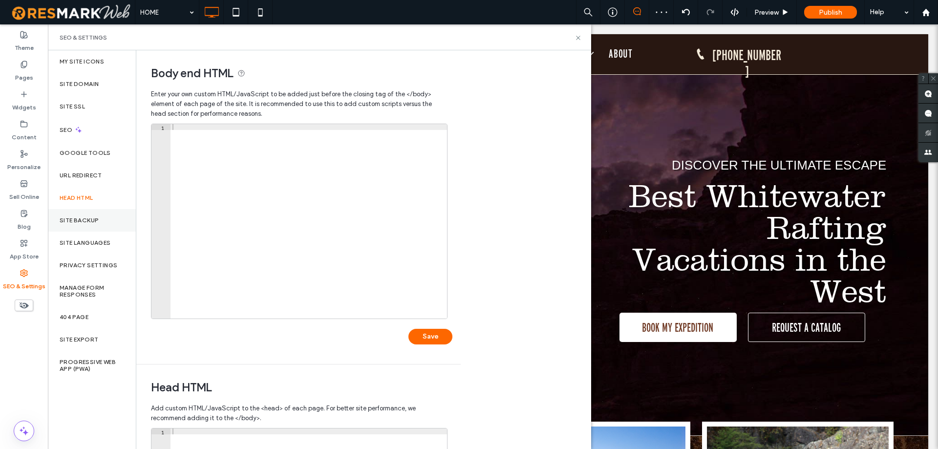
click at [85, 226] on div "Site Backup" at bounding box center [92, 220] width 88 height 22
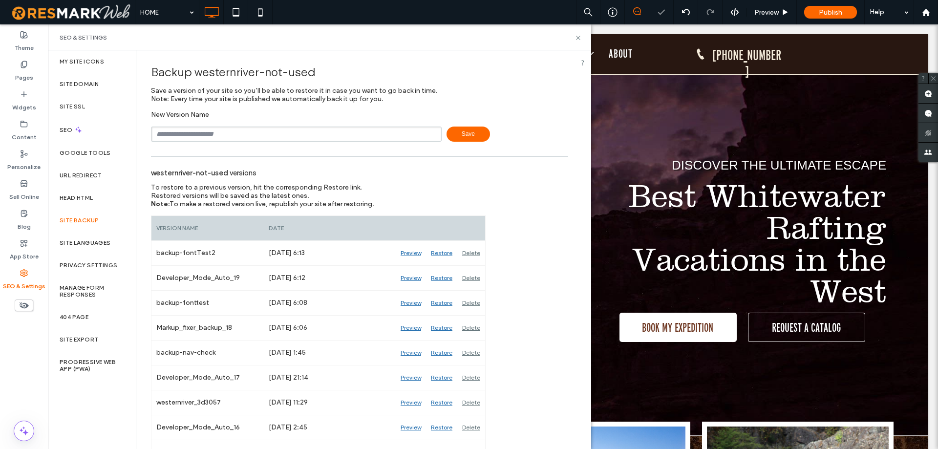
click at [233, 128] on input "text" at bounding box center [296, 134] width 291 height 15
type input "**********"
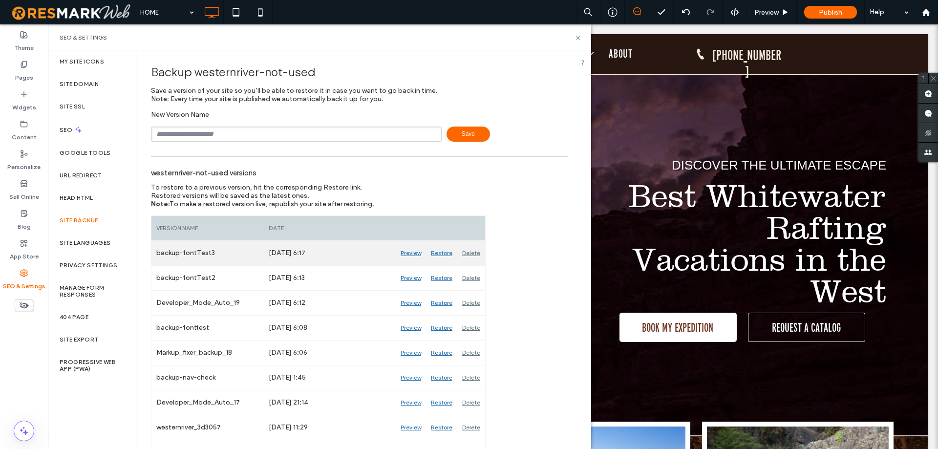
click at [413, 252] on div "Preview" at bounding box center [411, 253] width 30 height 24
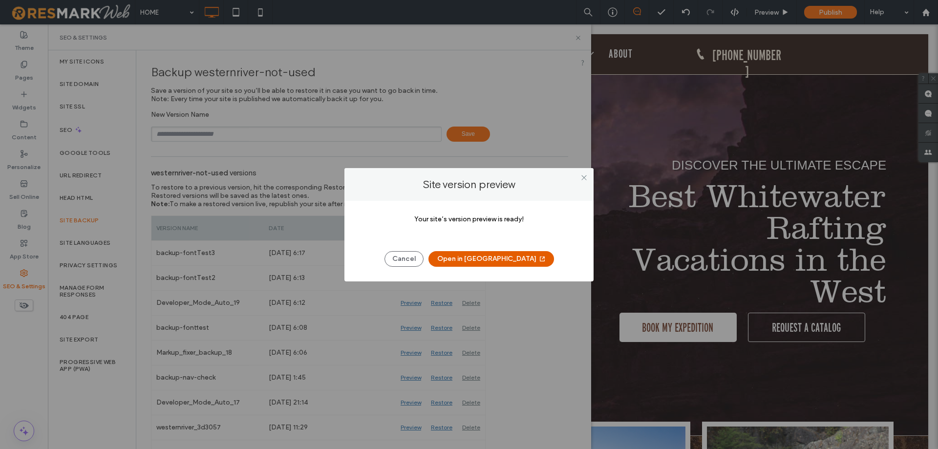
click at [525, 261] on button "Open in New Tab" at bounding box center [491, 259] width 126 height 16
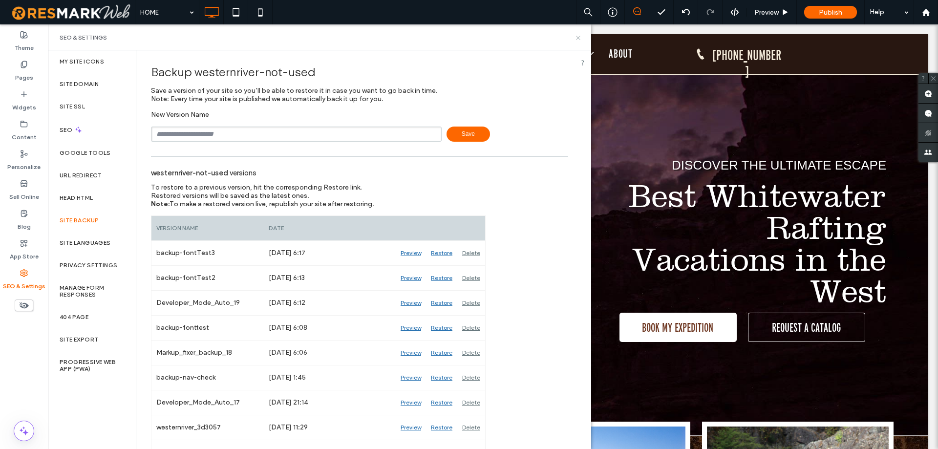
click at [577, 41] on icon at bounding box center [577, 37] width 7 height 7
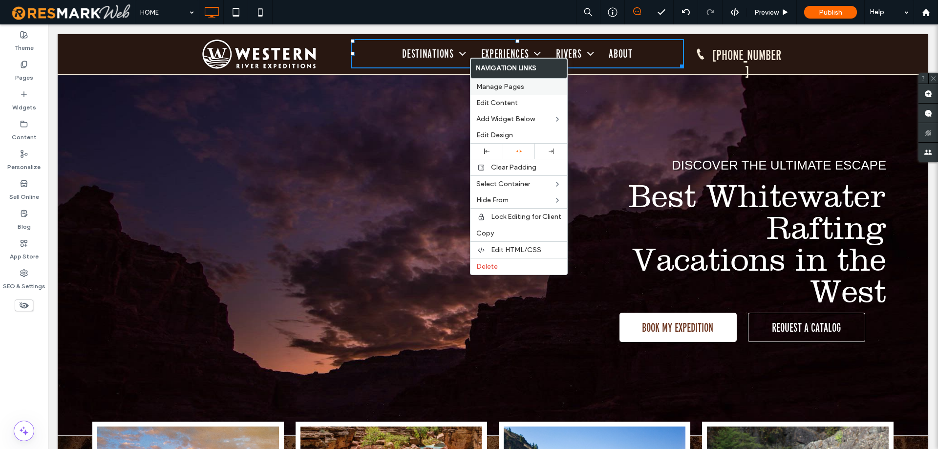
click at [503, 89] on span "Manage Pages" at bounding box center [500, 87] width 48 height 8
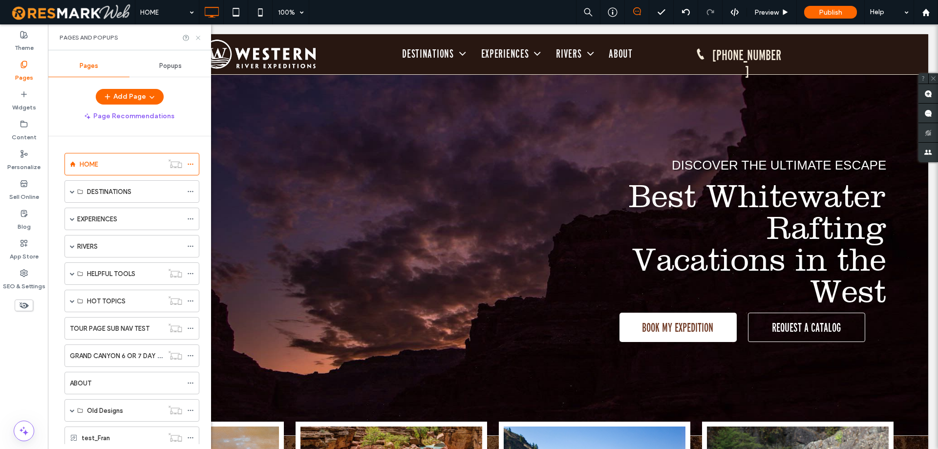
click at [198, 40] on icon at bounding box center [197, 37] width 7 height 7
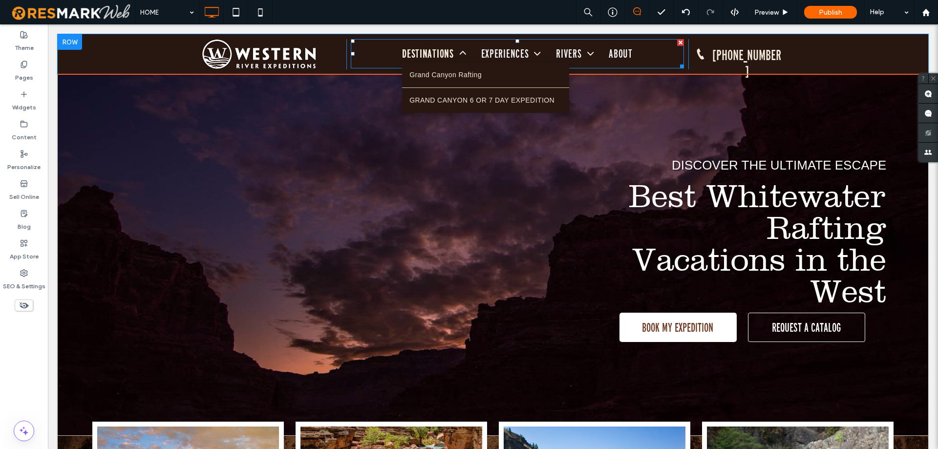
click at [420, 57] on span "DESTINATIONS" at bounding box center [434, 54] width 64 height 18
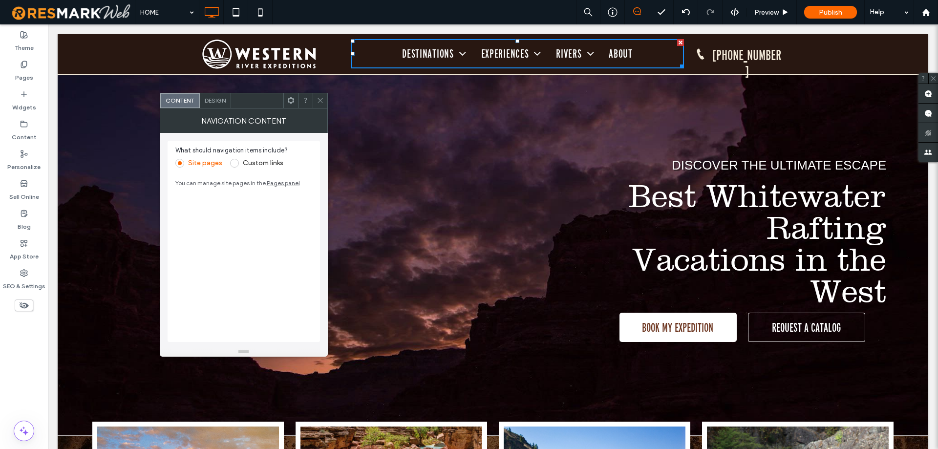
click at [214, 101] on span "Design" at bounding box center [215, 100] width 21 height 7
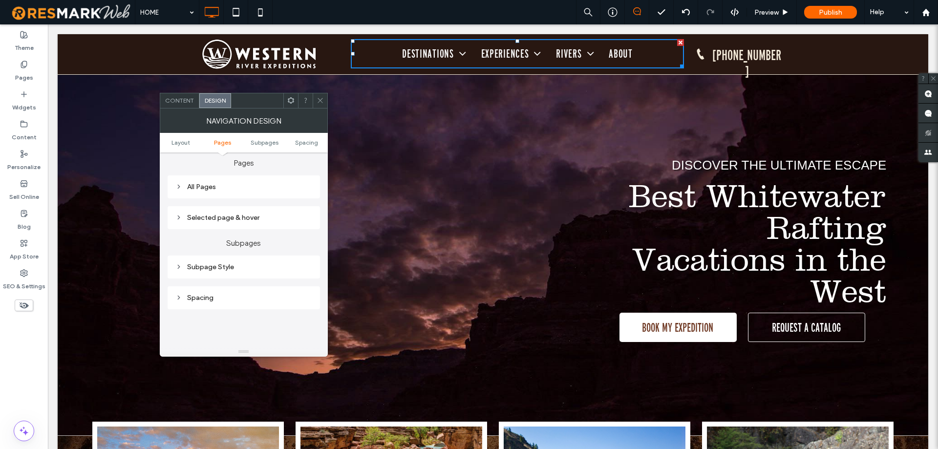
scroll to position [244, 0]
click at [225, 175] on div "All Pages" at bounding box center [243, 176] width 137 height 8
click at [288, 191] on span "Link text" at bounding box center [277, 194] width 25 height 8
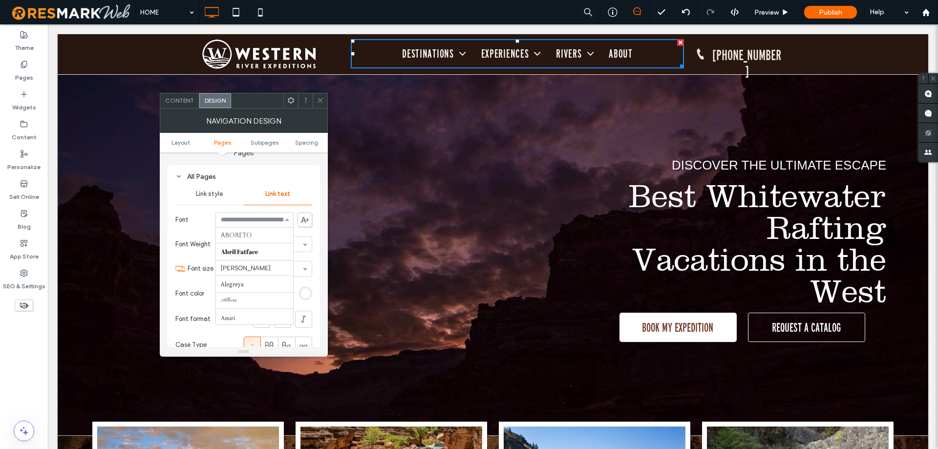
scroll to position [578, 0]
click at [317, 104] on icon at bounding box center [320, 100] width 7 height 7
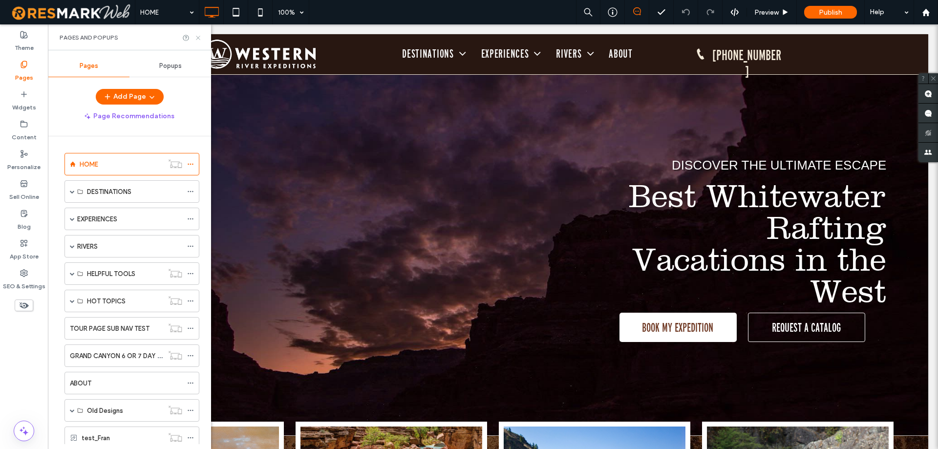
click at [197, 38] on icon at bounding box center [197, 37] width 7 height 7
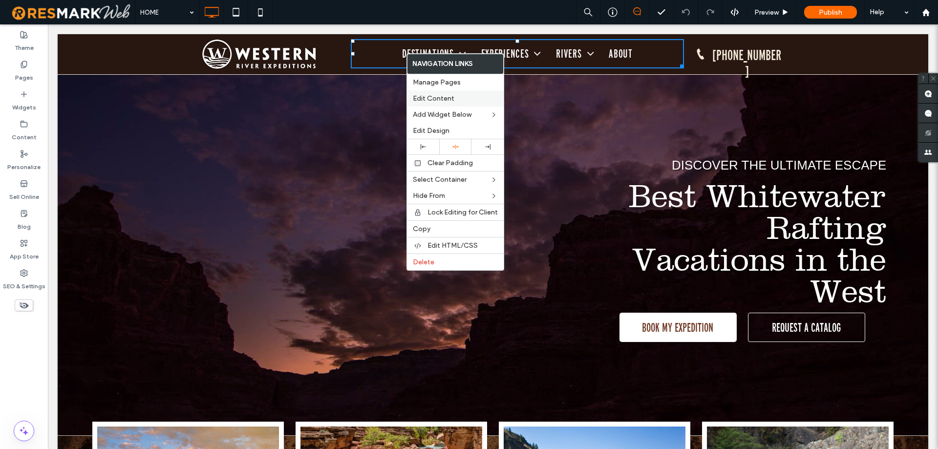
click at [443, 99] on span "Edit Content" at bounding box center [434, 98] width 42 height 8
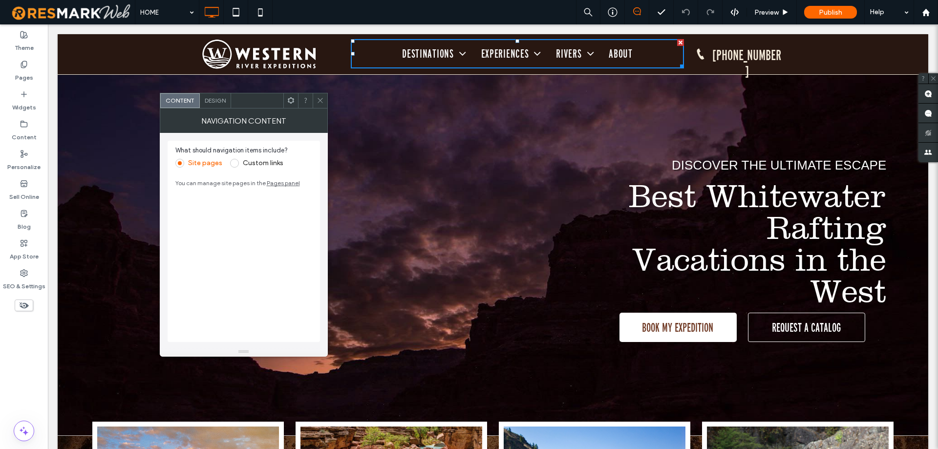
click at [214, 102] on span "Design" at bounding box center [215, 100] width 21 height 7
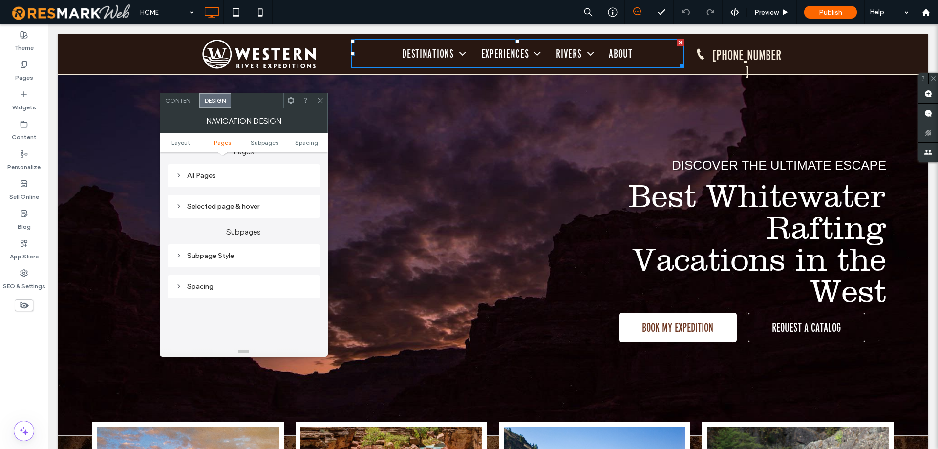
scroll to position [244, 0]
click at [267, 183] on div "All Pages" at bounding box center [243, 176] width 137 height 13
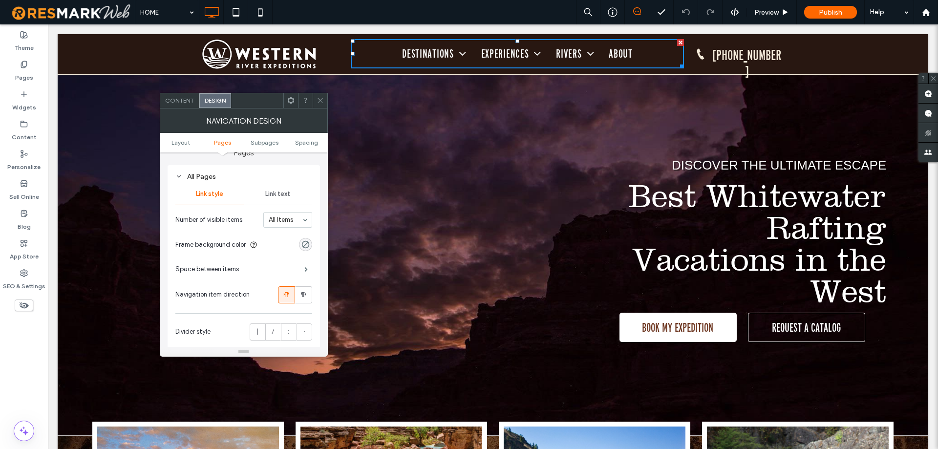
click at [277, 198] on div "Link text" at bounding box center [278, 193] width 68 height 21
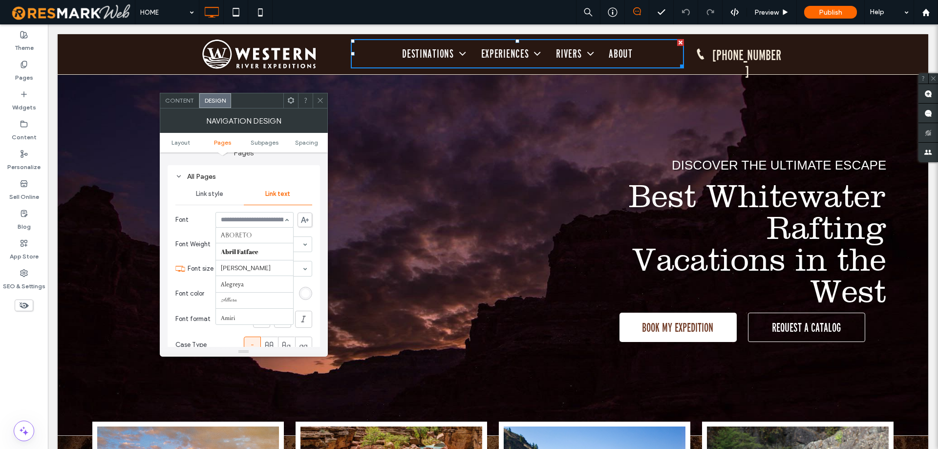
scroll to position [601, 0]
click at [320, 94] on span at bounding box center [320, 100] width 7 height 15
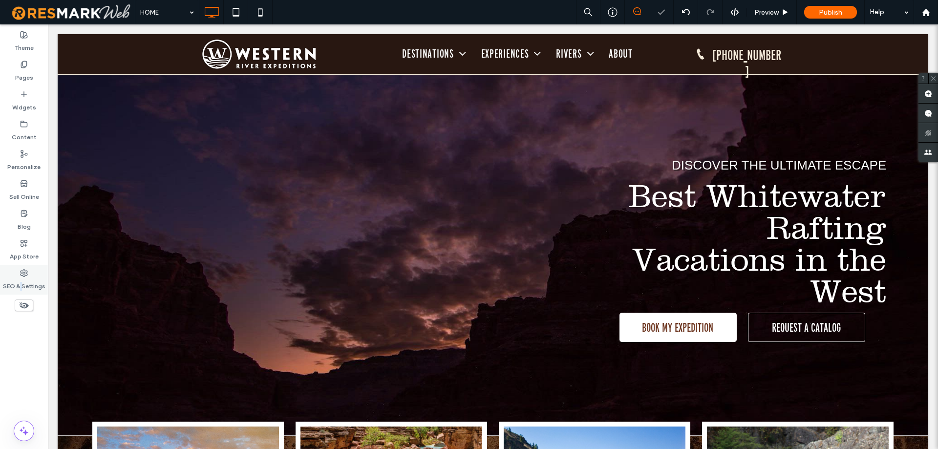
click at [21, 277] on label "SEO & Settings" at bounding box center [24, 284] width 43 height 14
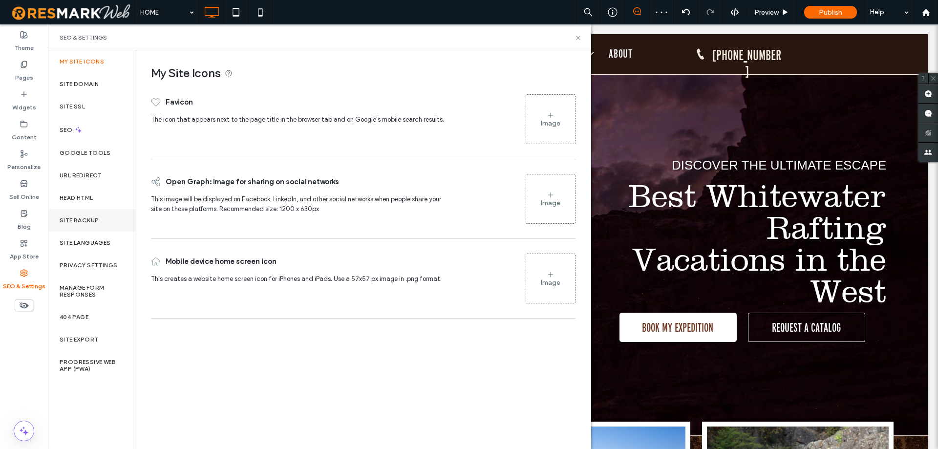
click at [98, 211] on div "Site Backup" at bounding box center [92, 220] width 88 height 22
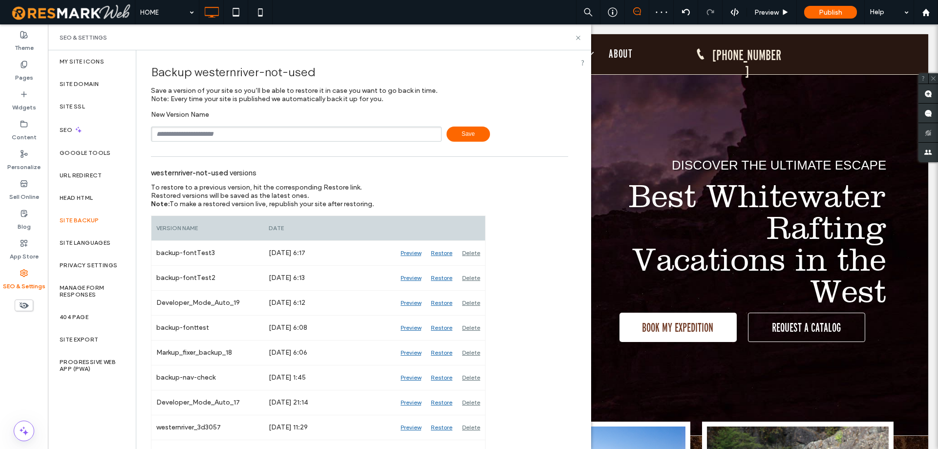
click at [241, 135] on input "text" at bounding box center [296, 134] width 291 height 15
type input "**********"
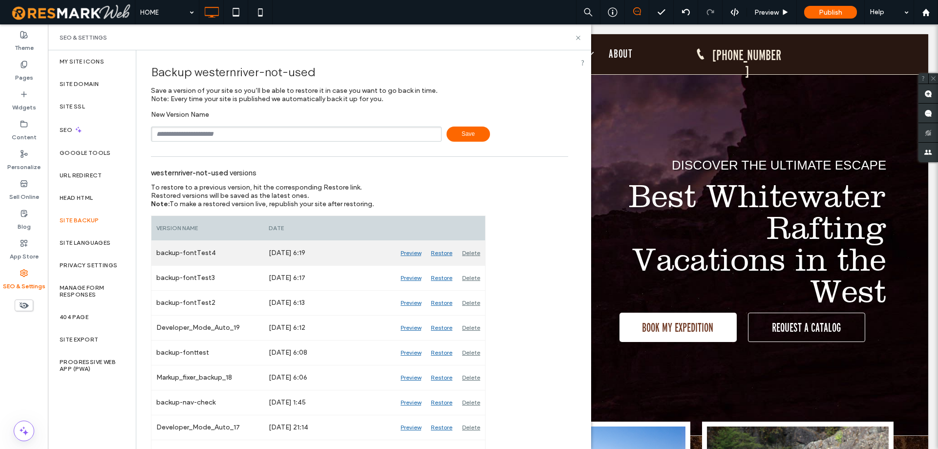
click at [408, 255] on div "Preview" at bounding box center [411, 253] width 30 height 24
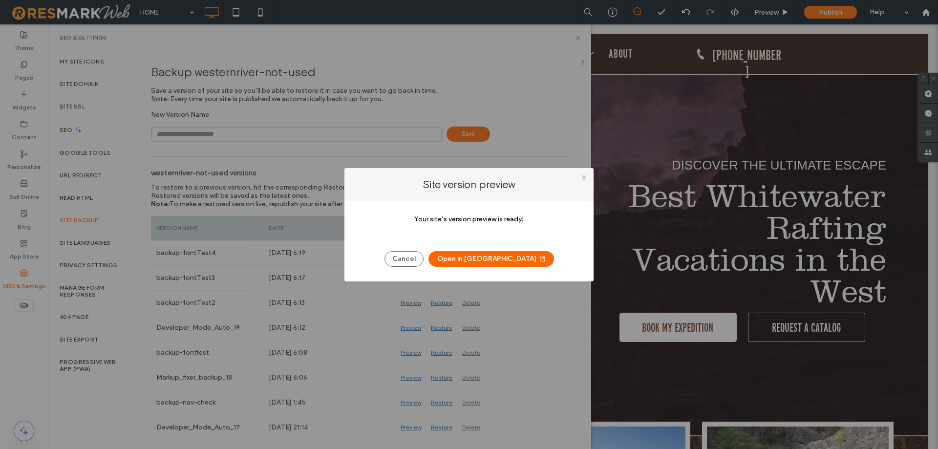
click at [481, 263] on button "Open in [GEOGRAPHIC_DATA]" at bounding box center [491, 259] width 126 height 16
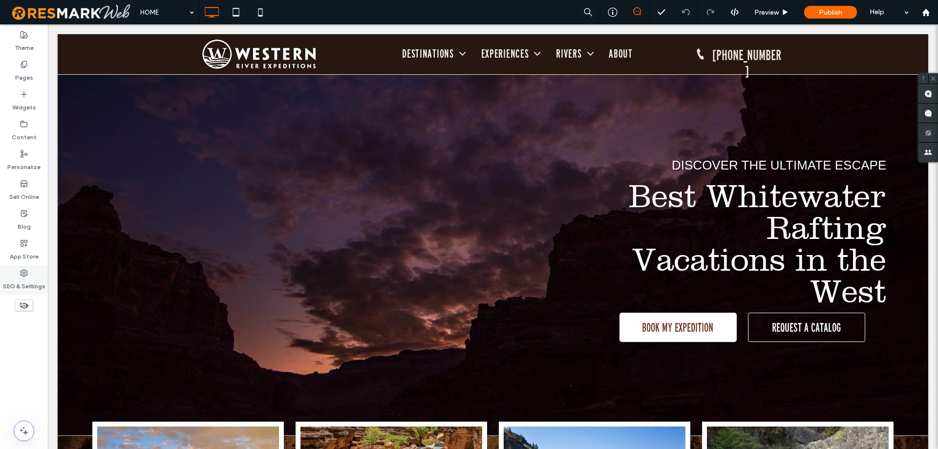
click at [31, 271] on div "SEO & Settings" at bounding box center [24, 280] width 48 height 30
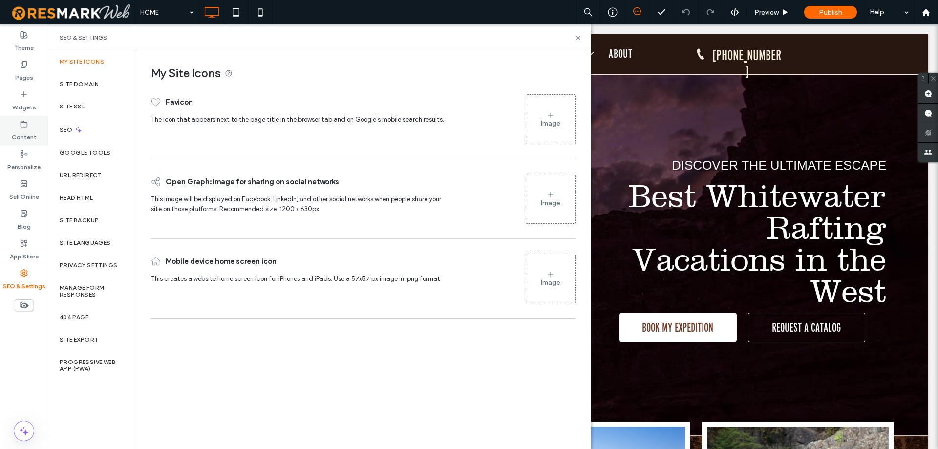
click at [26, 131] on label "Content" at bounding box center [24, 135] width 25 height 14
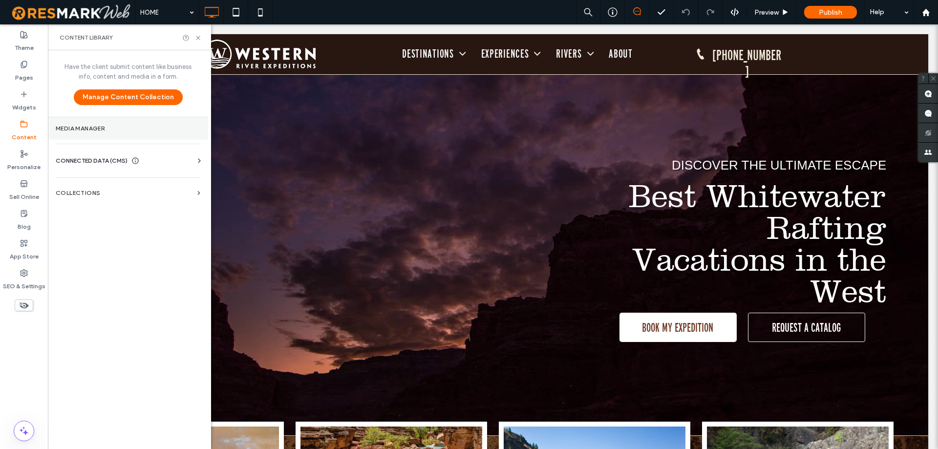
click at [118, 136] on section "Media Manager" at bounding box center [128, 128] width 160 height 22
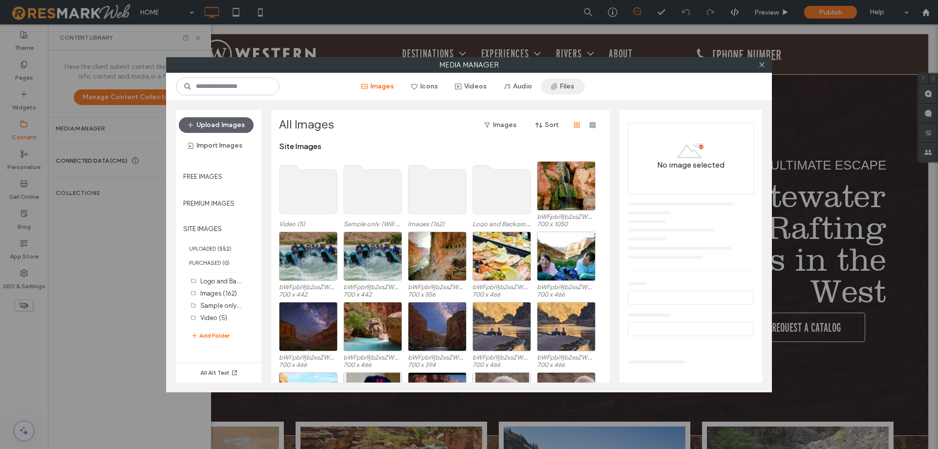
click at [555, 84] on icon "button" at bounding box center [554, 87] width 8 height 8
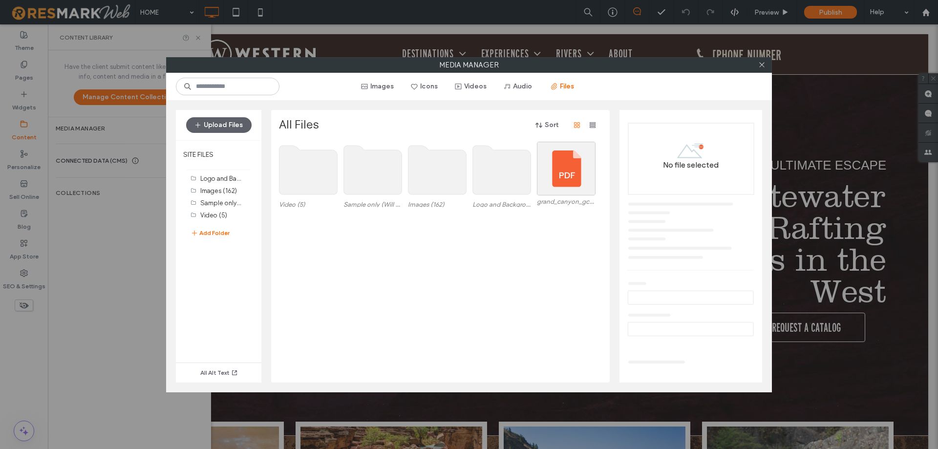
click at [491, 186] on use at bounding box center [502, 170] width 58 height 49
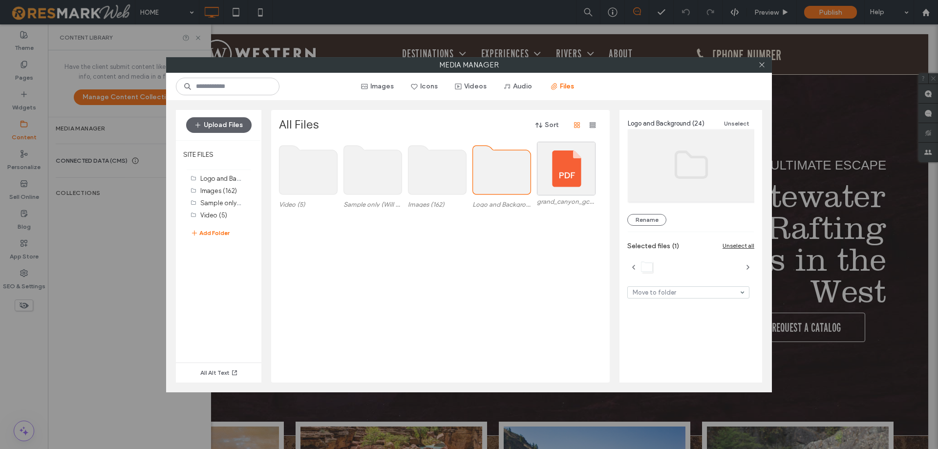
click at [491, 186] on use at bounding box center [502, 170] width 58 height 49
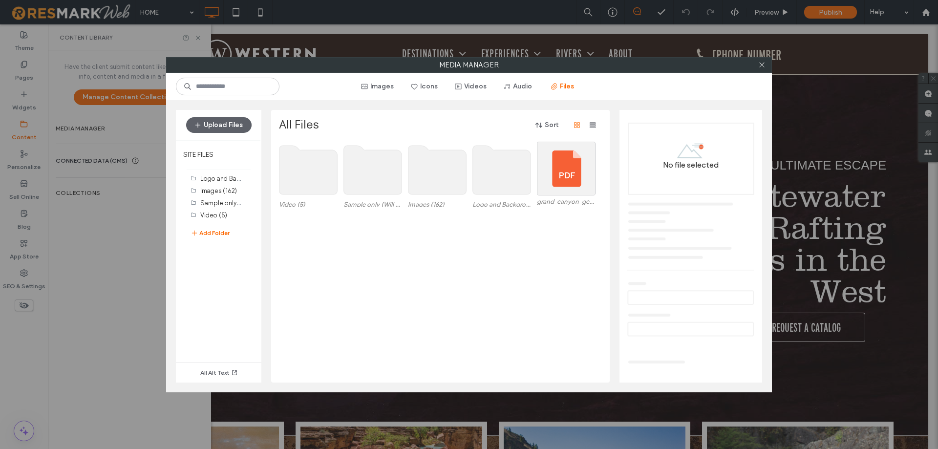
click at [491, 186] on use at bounding box center [502, 170] width 58 height 49
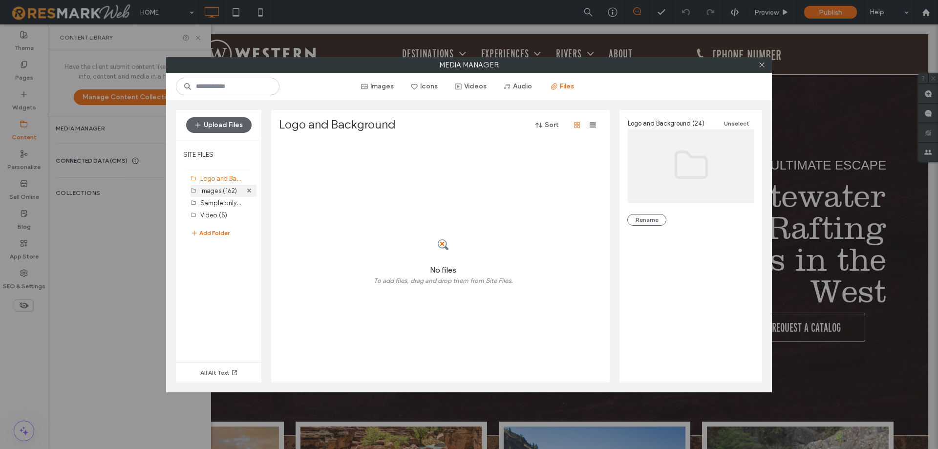
click at [212, 192] on label "Images (162)" at bounding box center [218, 190] width 37 height 7
click at [212, 200] on label "Sample only (Will delete later) (0)" at bounding box center [249, 202] width 98 height 9
click at [438, 89] on button "Icons" at bounding box center [425, 87] width 44 height 16
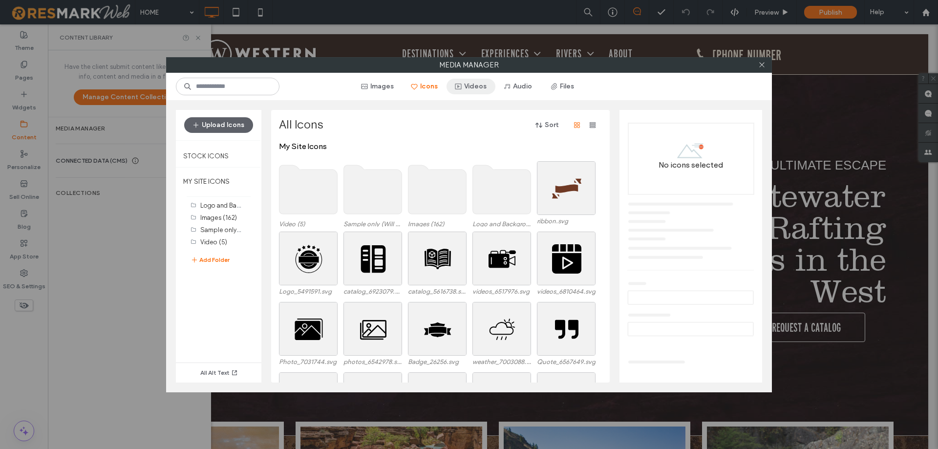
click at [479, 86] on button "Videos" at bounding box center [471, 87] width 49 height 16
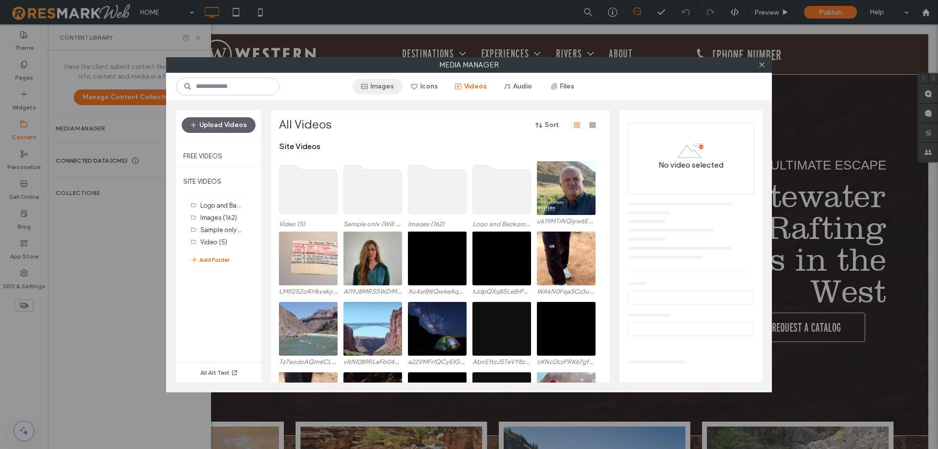
click at [382, 85] on button "Images" at bounding box center [378, 87] width 50 height 16
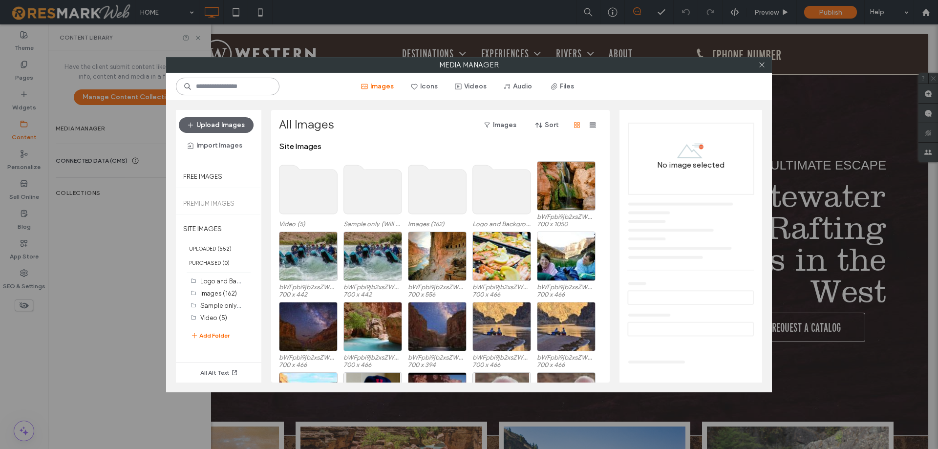
click at [243, 94] on input at bounding box center [228, 87] width 104 height 18
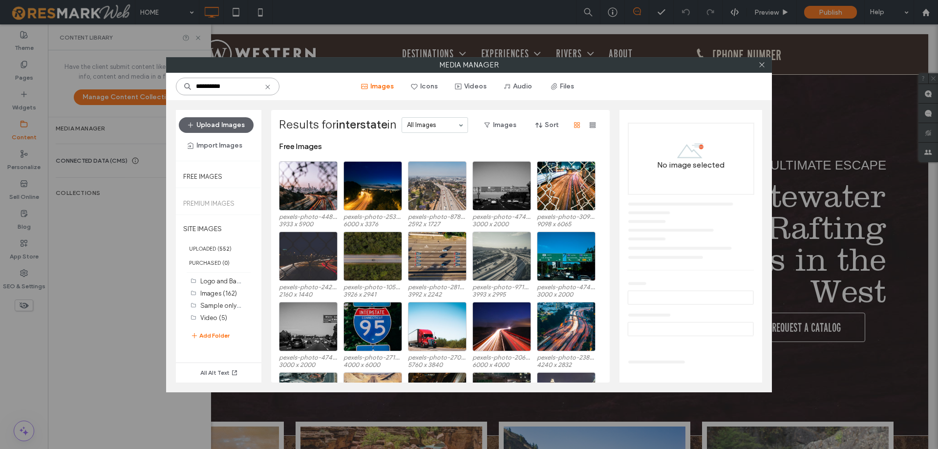
type input "**********"
click at [509, 126] on button "Images" at bounding box center [500, 125] width 50 height 16
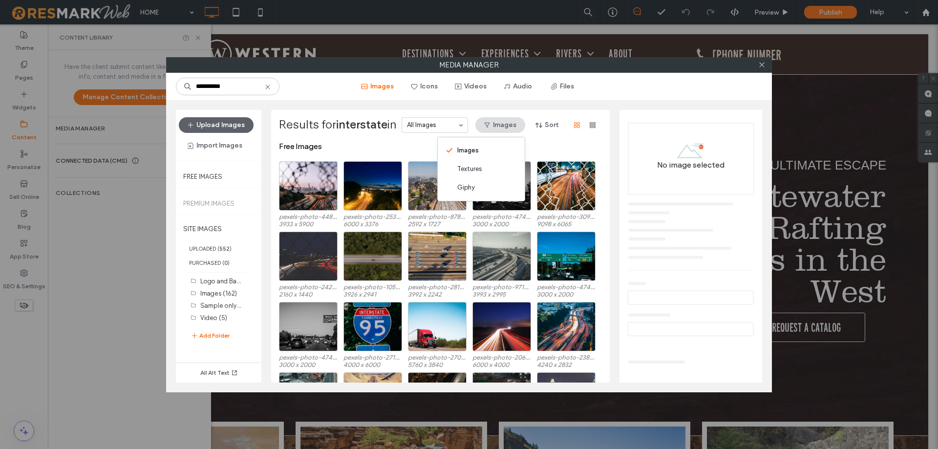
click at [509, 126] on button "Images" at bounding box center [500, 125] width 50 height 16
click at [586, 141] on div "Results for interstate in All Images Images Sort" at bounding box center [439, 129] width 321 height 24
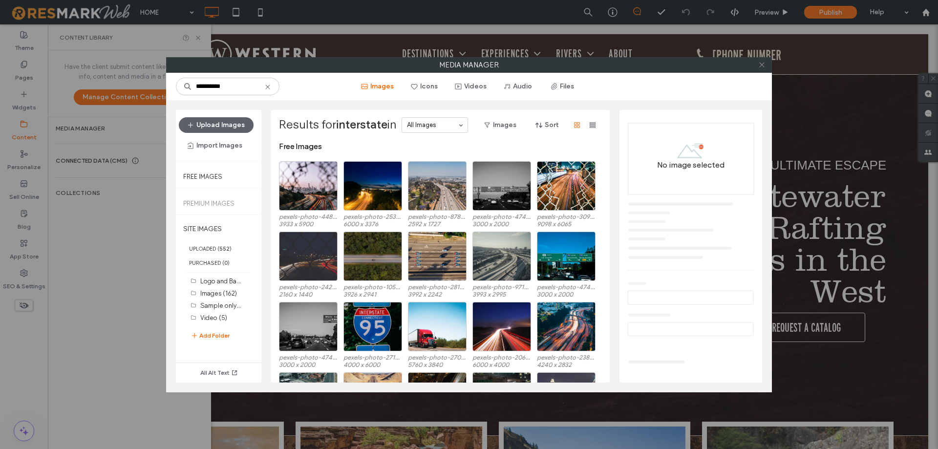
click at [764, 66] on icon at bounding box center [761, 64] width 7 height 7
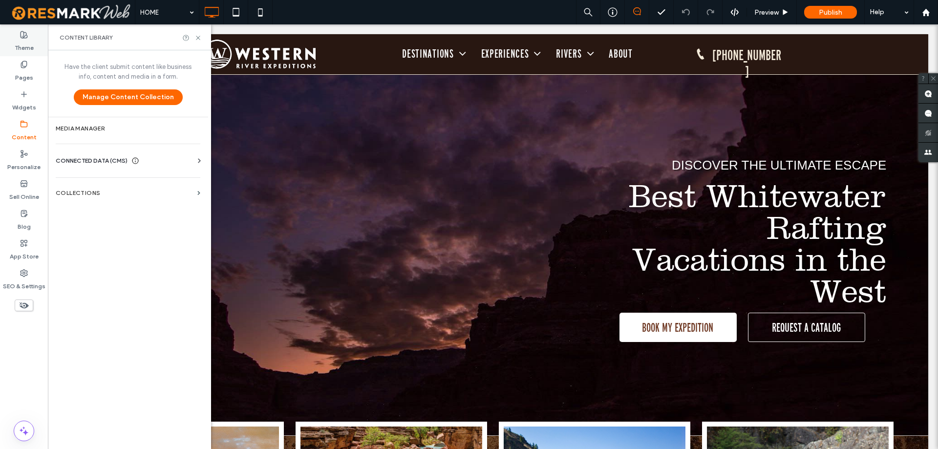
drag, startPoint x: 79, startPoint y: 379, endPoint x: 21, endPoint y: 43, distance: 341.0
click at [21, 43] on label "Theme" at bounding box center [24, 46] width 19 height 14
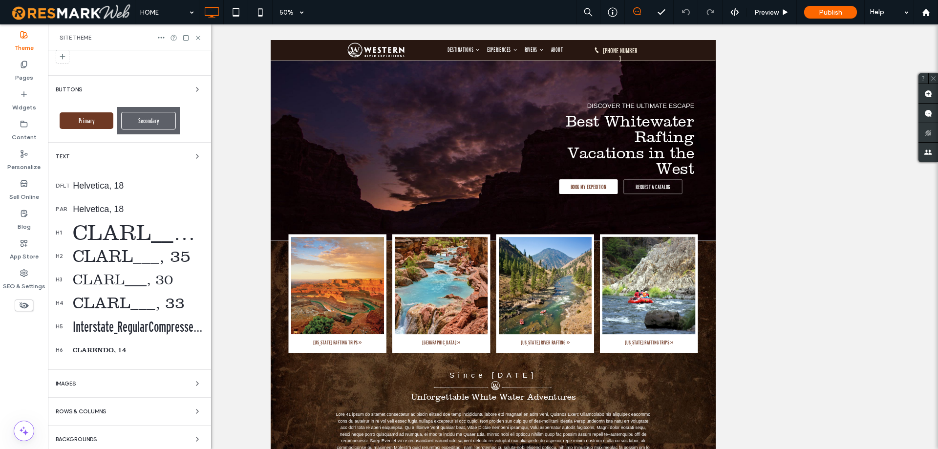
scroll to position [161, 0]
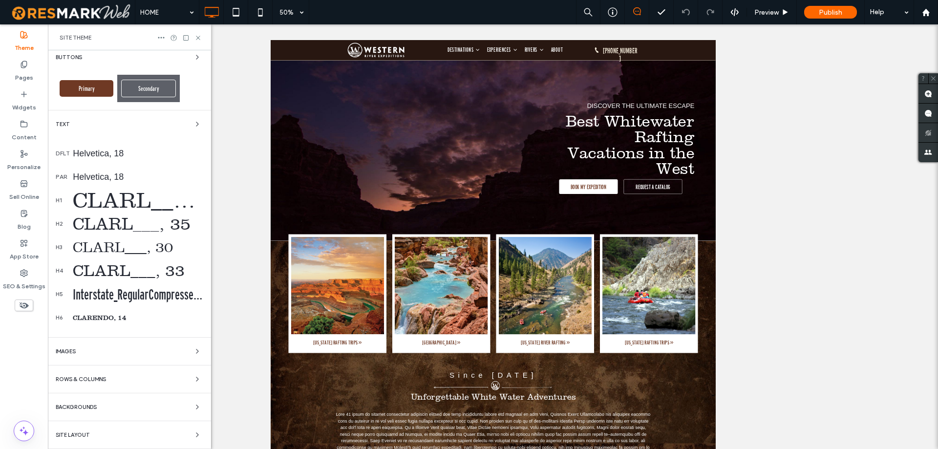
click at [104, 425] on div "Welcome to Site Theme Work faster and keep design consistent everywhere. Any ch…" at bounding box center [129, 169] width 163 height 559
click at [142, 319] on div "CLARENDO, 14" at bounding box center [138, 318] width 130 height 8
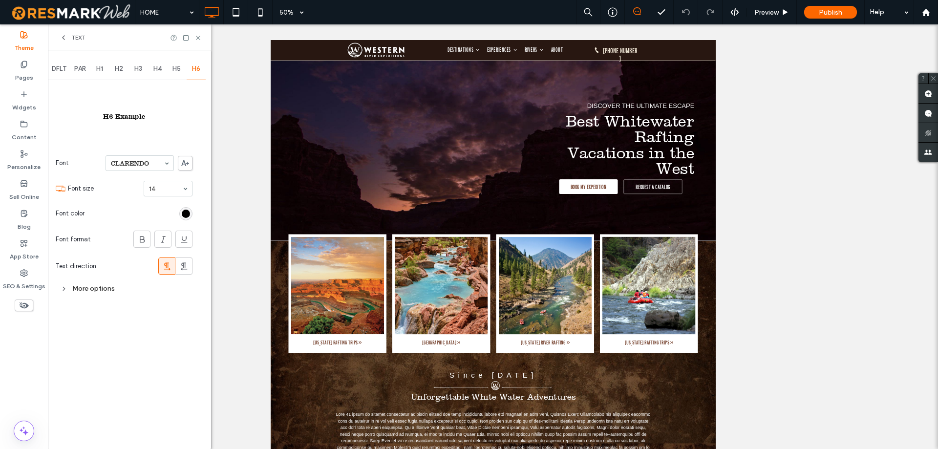
scroll to position [0, 0]
click at [107, 293] on div "More options" at bounding box center [124, 288] width 137 height 13
click at [186, 167] on span at bounding box center [185, 163] width 15 height 15
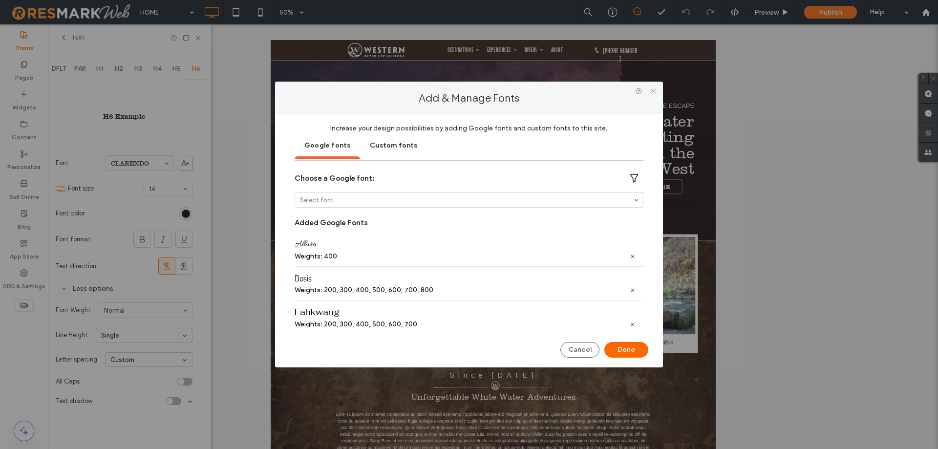
click at [395, 152] on div "Custom fonts" at bounding box center [393, 144] width 67 height 24
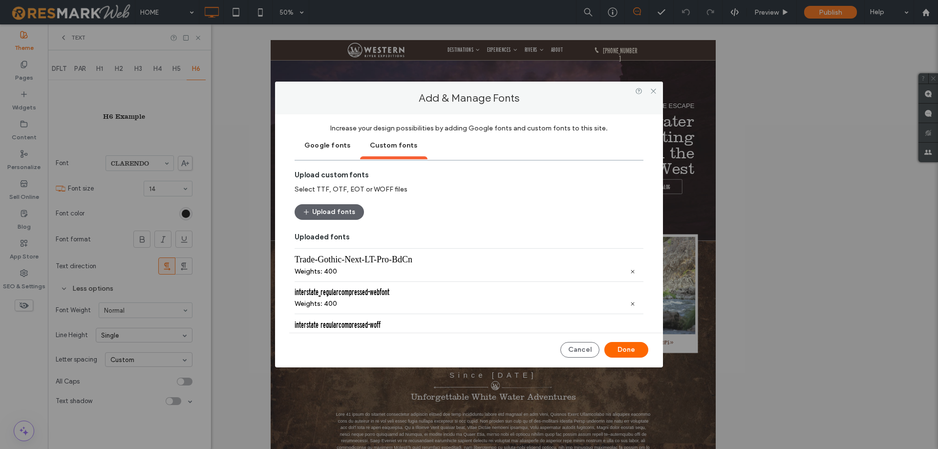
scroll to position [167, 0]
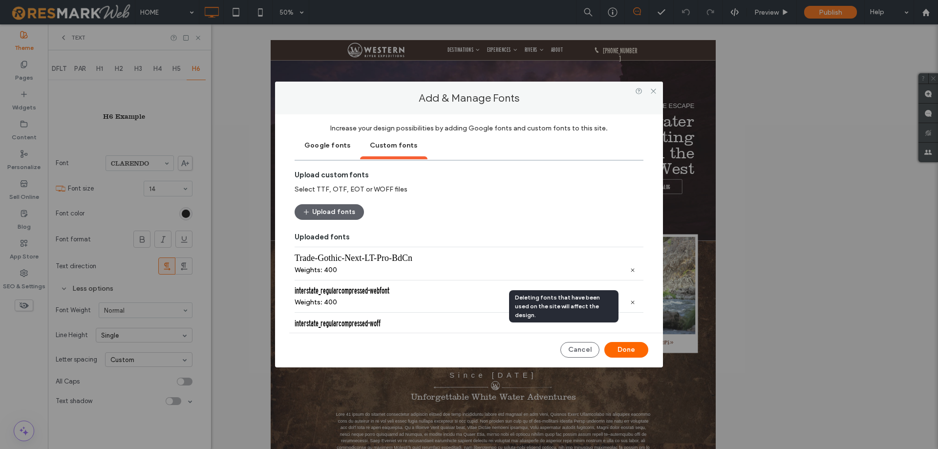
click at [630, 300] on icon at bounding box center [633, 302] width 6 height 6
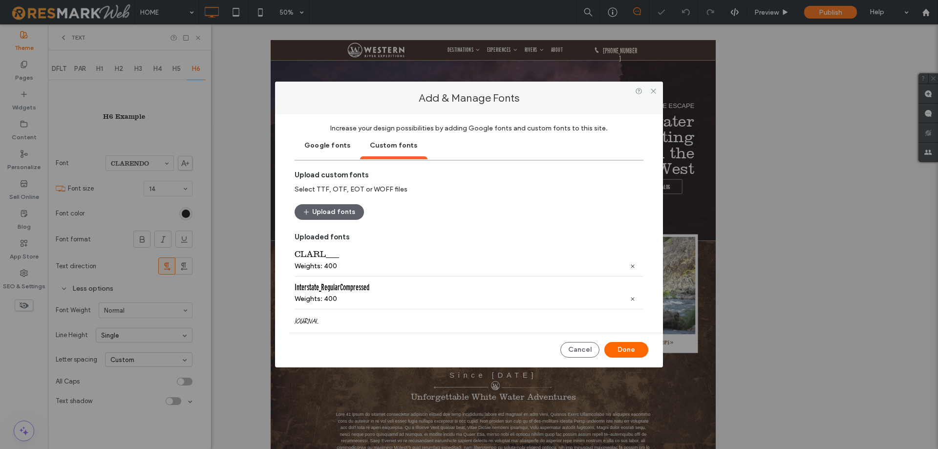
scroll to position [69, 0]
click at [630, 300] on icon at bounding box center [633, 300] width 6 height 6
click at [623, 358] on button "Done" at bounding box center [626, 350] width 44 height 16
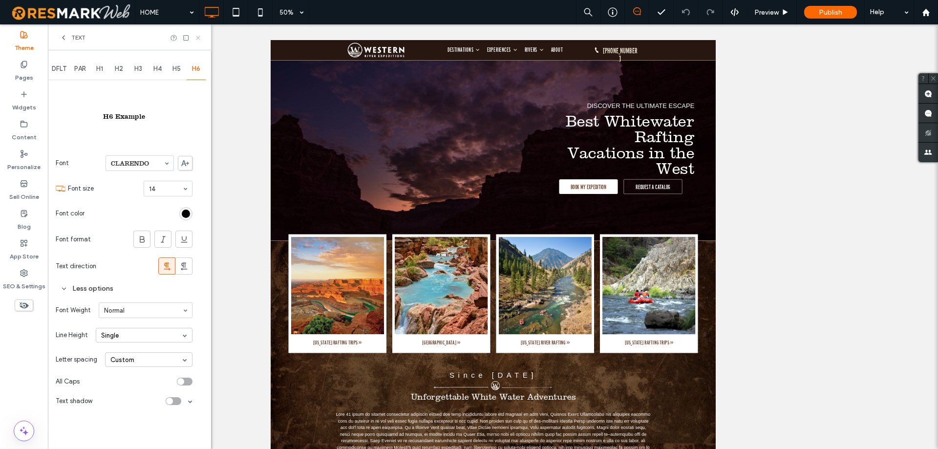
drag, startPoint x: 201, startPoint y: 39, endPoint x: 331, endPoint y: 76, distance: 135.5
click at [201, 39] on icon at bounding box center [197, 37] width 7 height 7
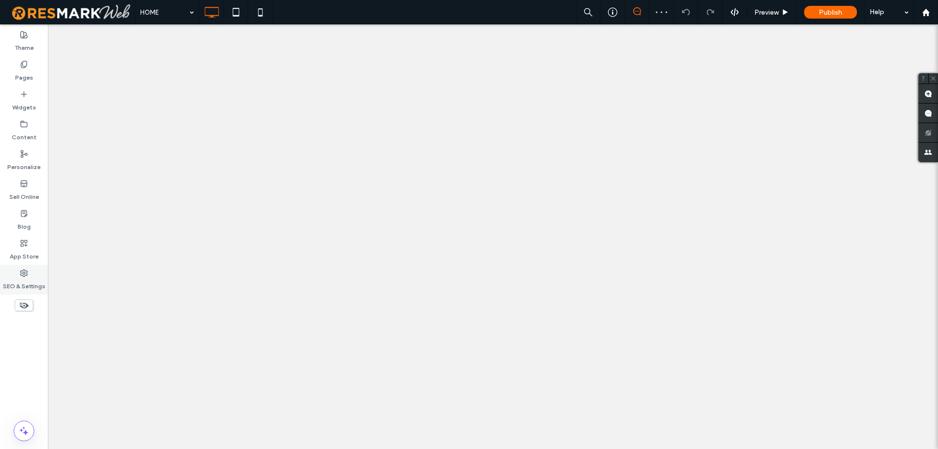
click at [33, 269] on div "SEO & Settings" at bounding box center [24, 280] width 48 height 30
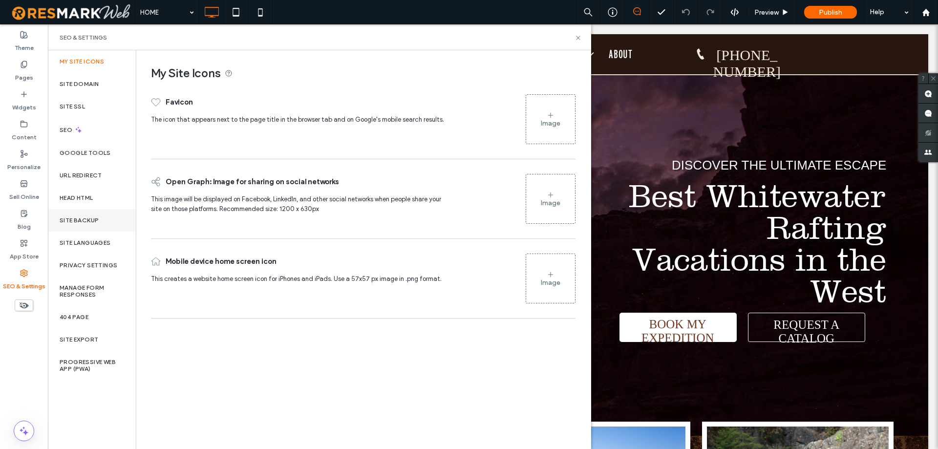
click at [80, 226] on div "Site Backup" at bounding box center [92, 220] width 88 height 22
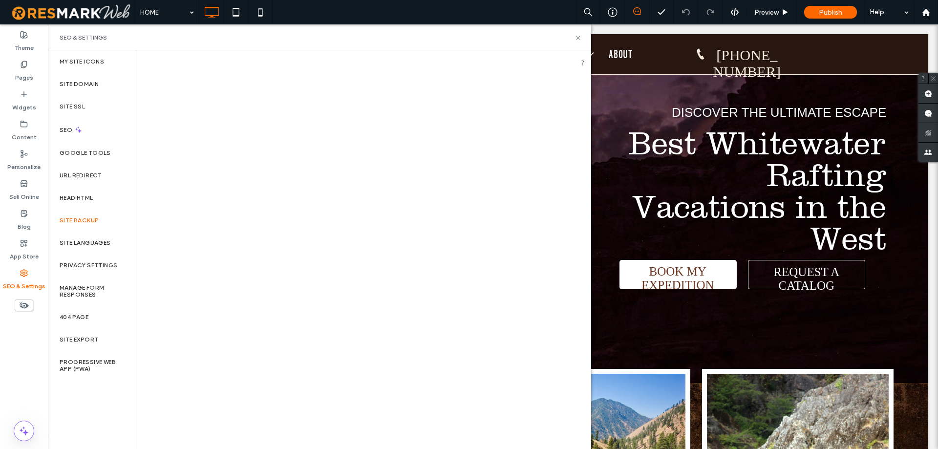
scroll to position [53, 0]
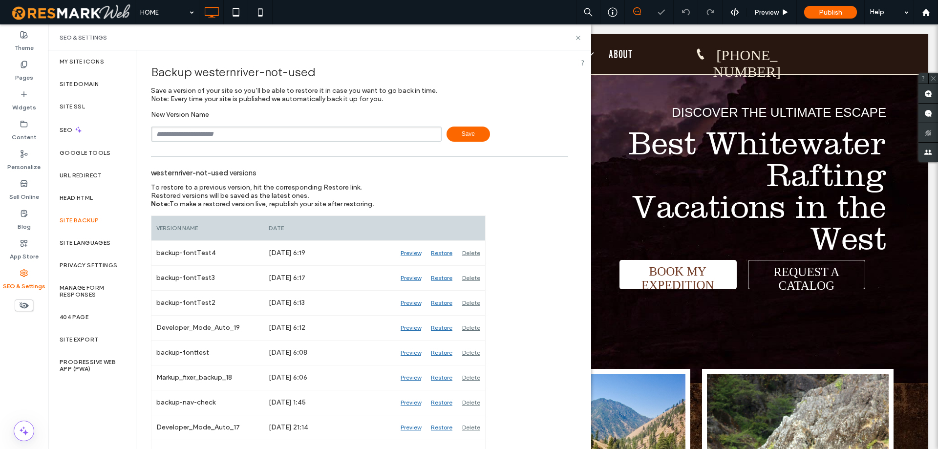
click at [276, 134] on input "text" at bounding box center [296, 134] width 291 height 15
type input "**********"
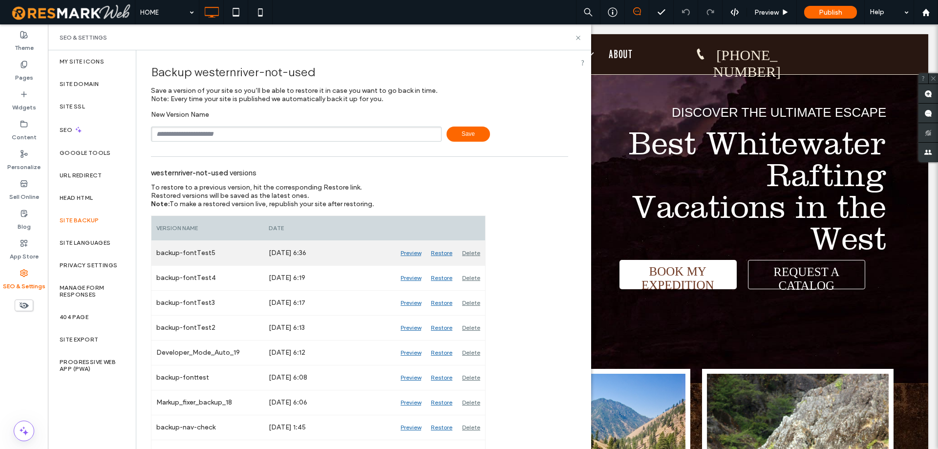
click at [405, 255] on div "Preview" at bounding box center [411, 253] width 30 height 24
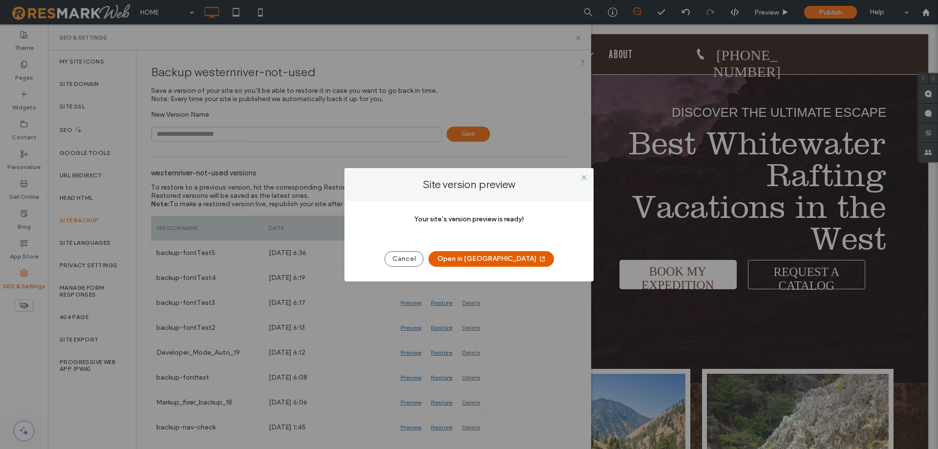
click at [505, 263] on button "Open in [GEOGRAPHIC_DATA]" at bounding box center [491, 259] width 126 height 16
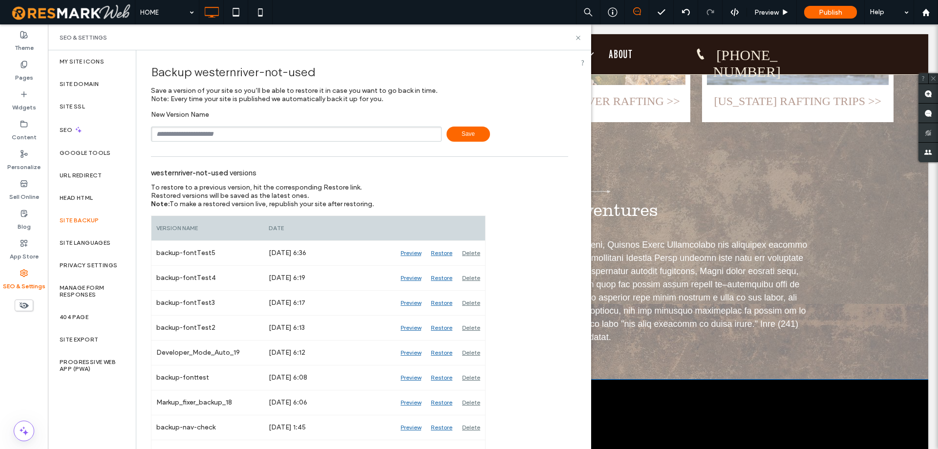
scroll to position [537, 0]
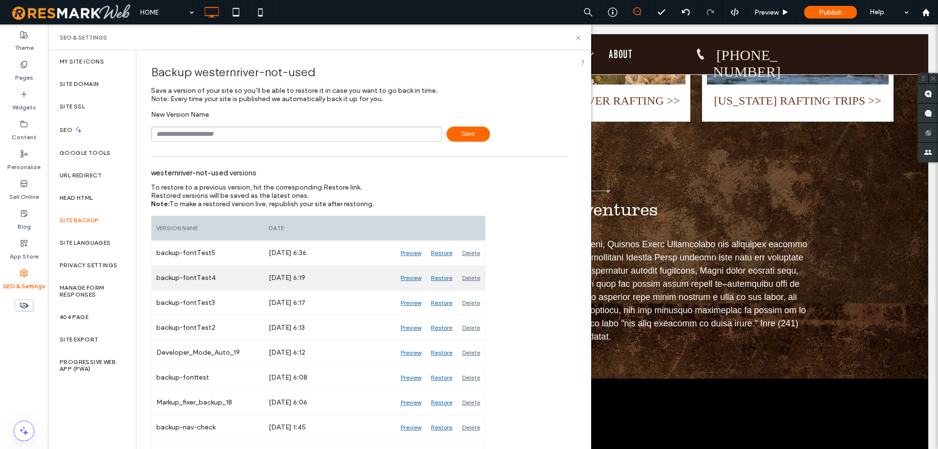
click at [446, 278] on div "Restore" at bounding box center [441, 278] width 31 height 24
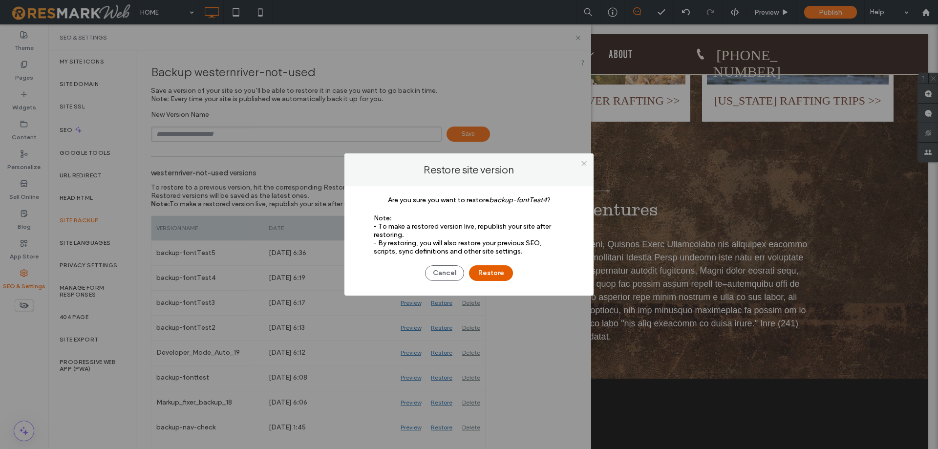
click at [503, 277] on button "Restore" at bounding box center [491, 273] width 44 height 16
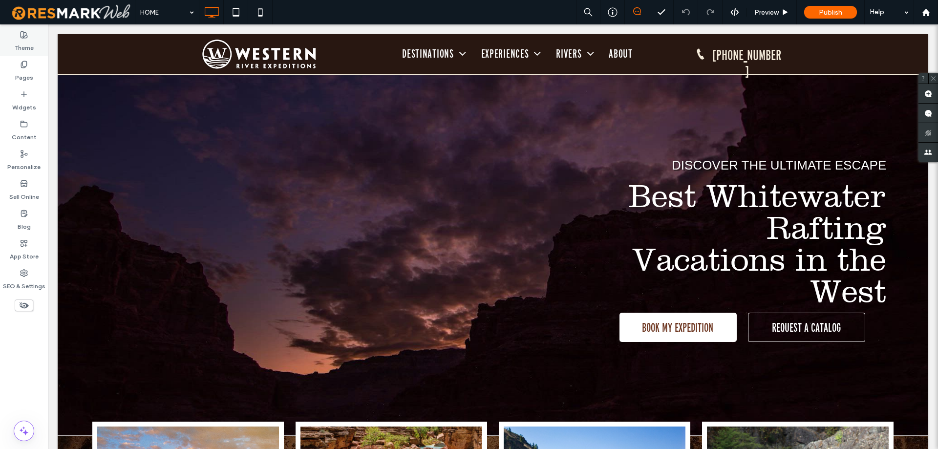
click at [32, 49] on label "Theme" at bounding box center [24, 46] width 19 height 14
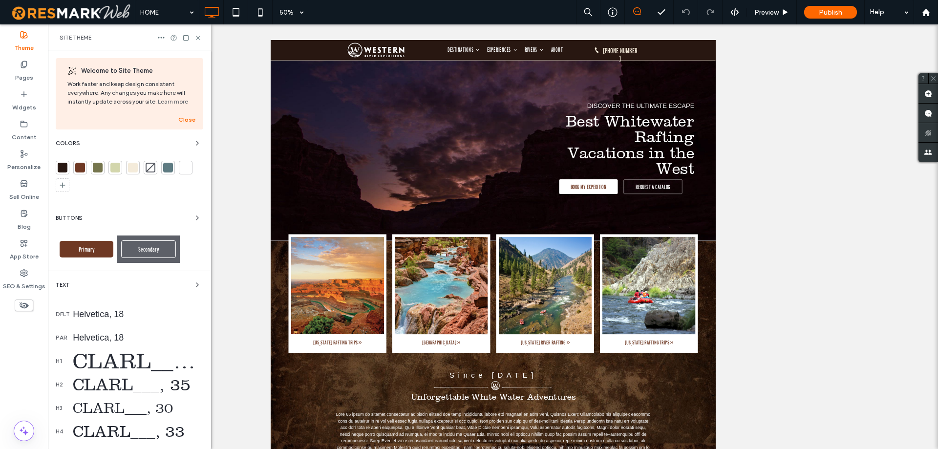
scroll to position [161, 0]
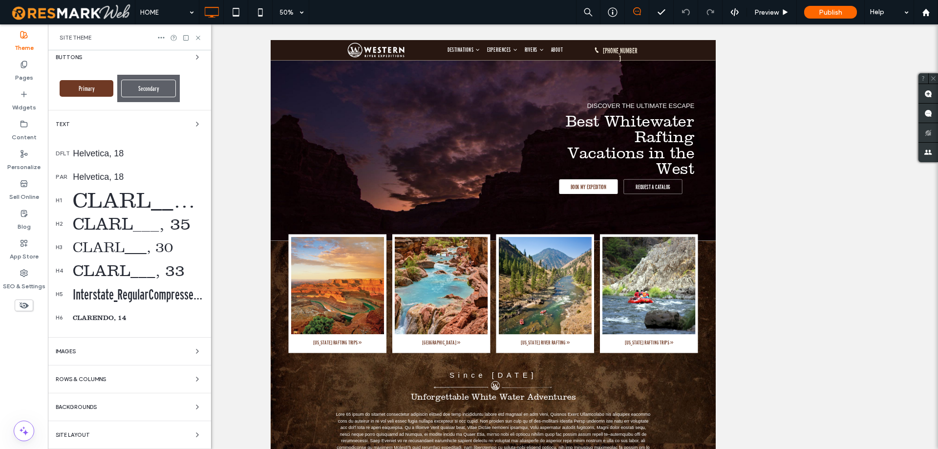
click at [140, 314] on div "CLARENDO, 14" at bounding box center [138, 318] width 130 height 8
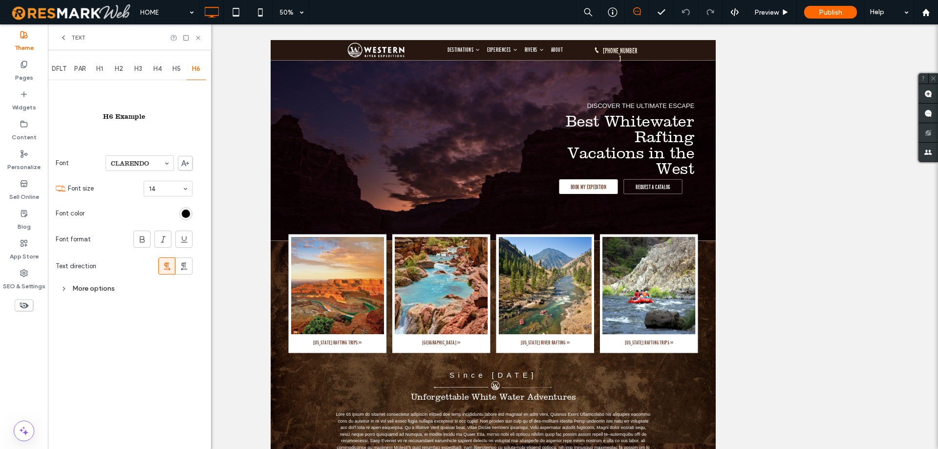
scroll to position [0, 0]
click at [185, 166] on icon at bounding box center [185, 163] width 8 height 6
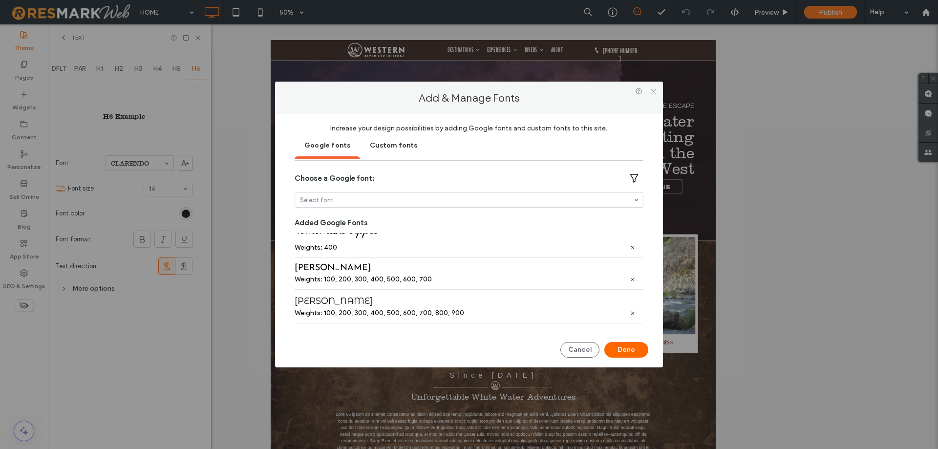
scroll to position [252, 0]
click at [395, 151] on div "Custom fonts" at bounding box center [393, 144] width 67 height 24
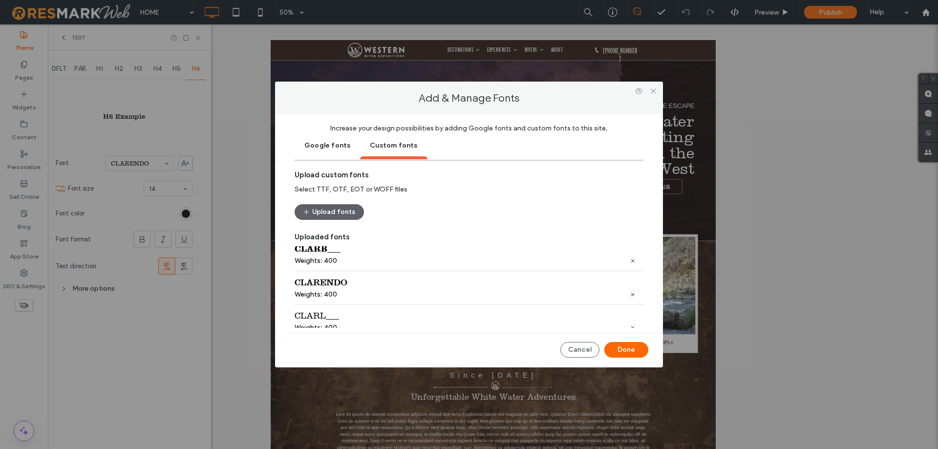
scroll to position [0, 0]
click at [653, 88] on icon at bounding box center [653, 90] width 7 height 7
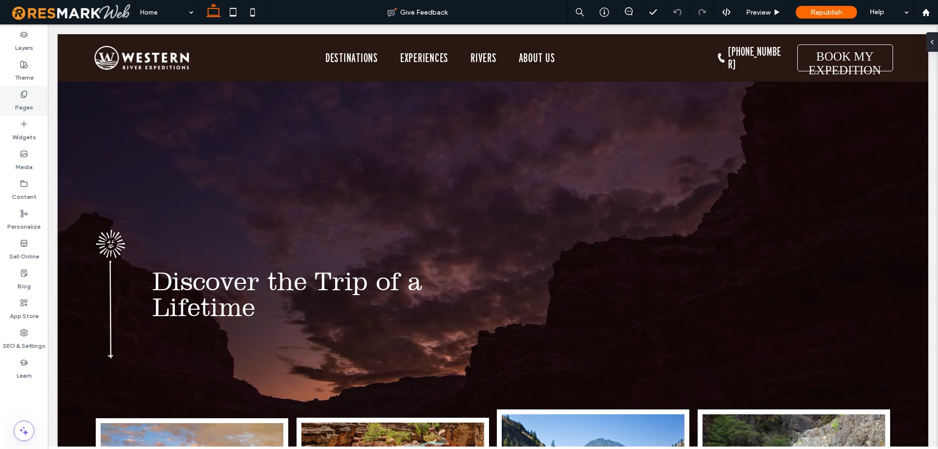
click at [35, 107] on div "Pages" at bounding box center [24, 101] width 48 height 30
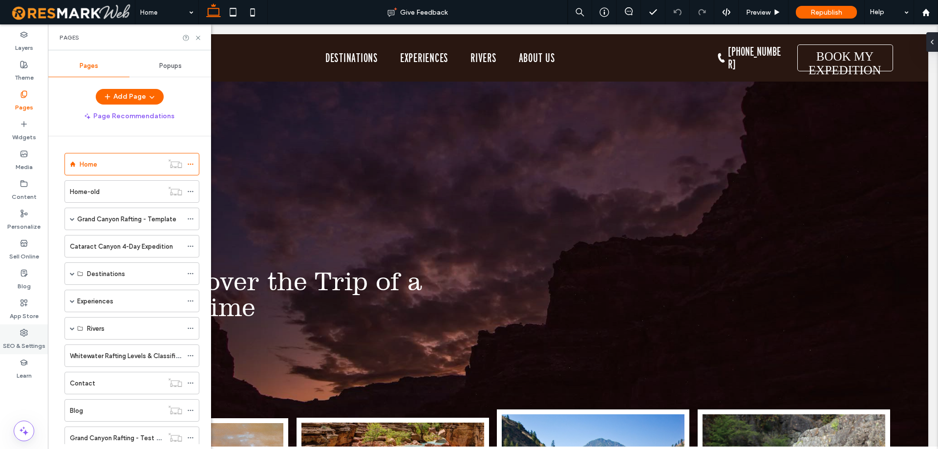
click at [32, 337] on label "SEO & Settings" at bounding box center [24, 344] width 43 height 14
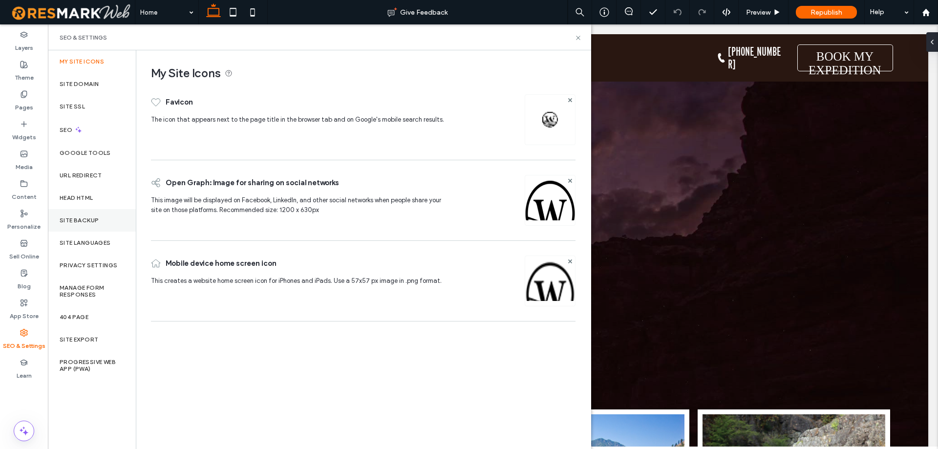
click at [107, 219] on div "Site Backup" at bounding box center [92, 220] width 88 height 22
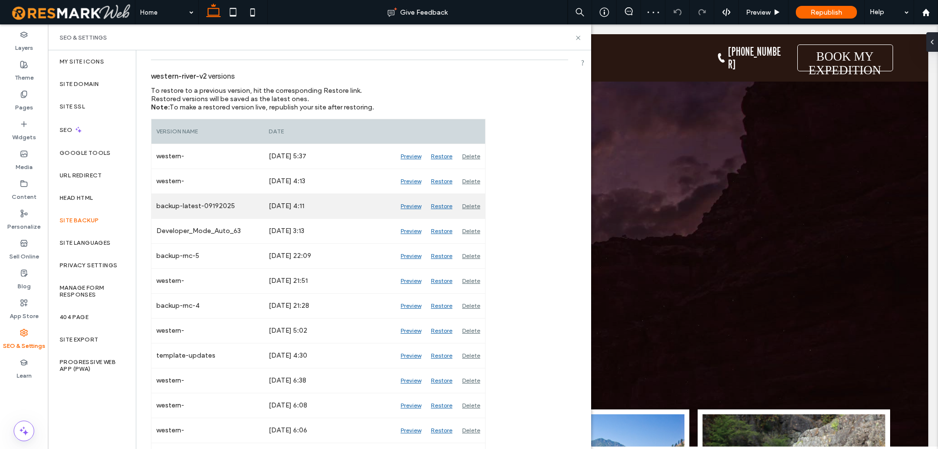
scroll to position [98, 0]
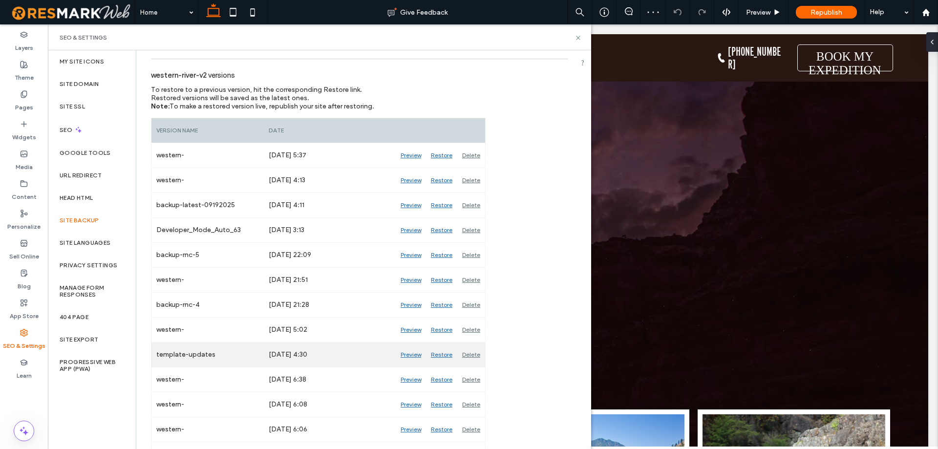
click at [410, 353] on div "Preview" at bounding box center [411, 354] width 30 height 24
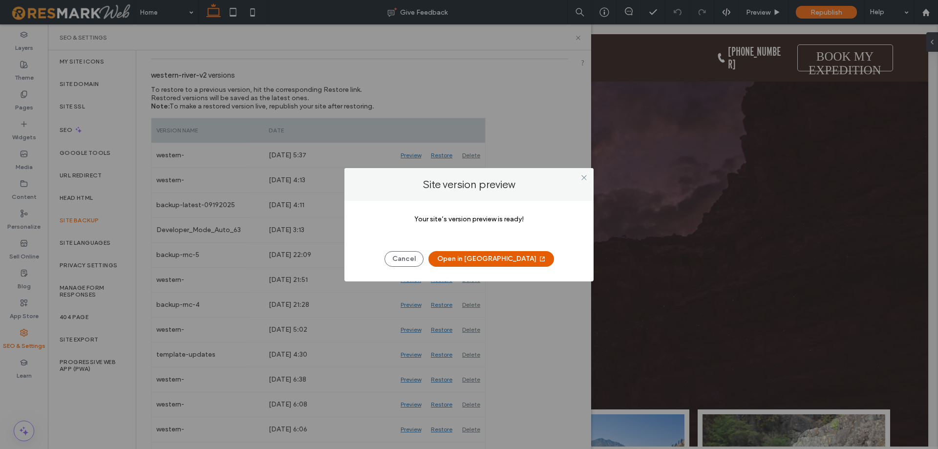
click at [490, 260] on button "Open in [GEOGRAPHIC_DATA]" at bounding box center [491, 259] width 126 height 16
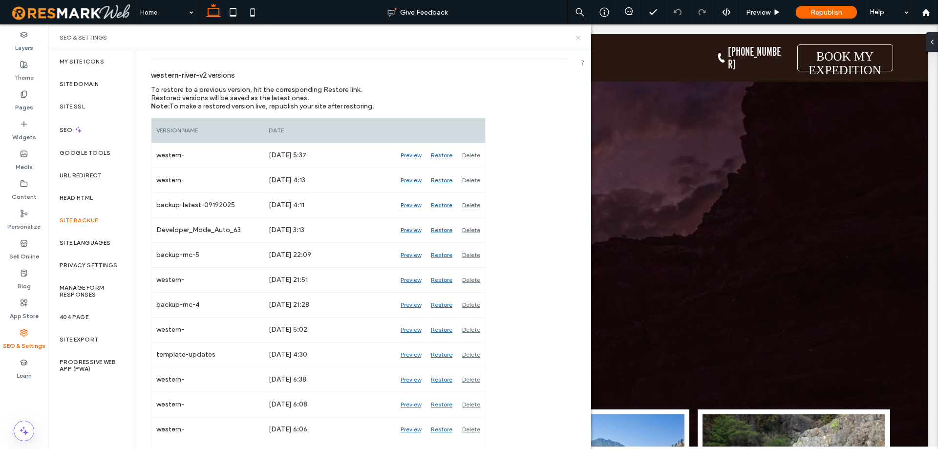
click at [578, 38] on use at bounding box center [578, 38] width 4 height 4
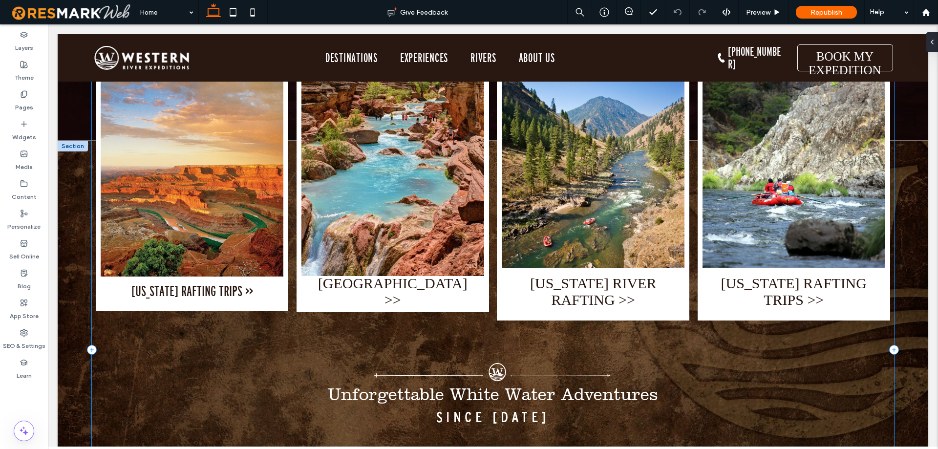
scroll to position [586, 0]
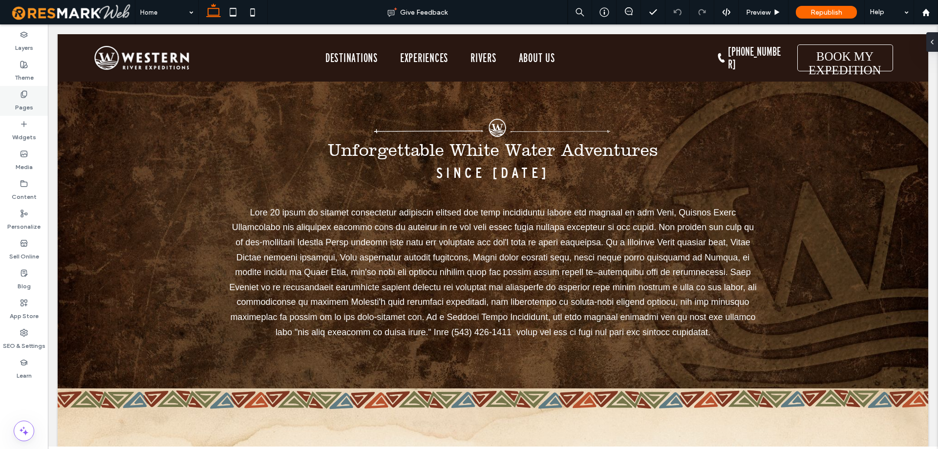
click at [21, 104] on label "Pages" at bounding box center [24, 105] width 18 height 14
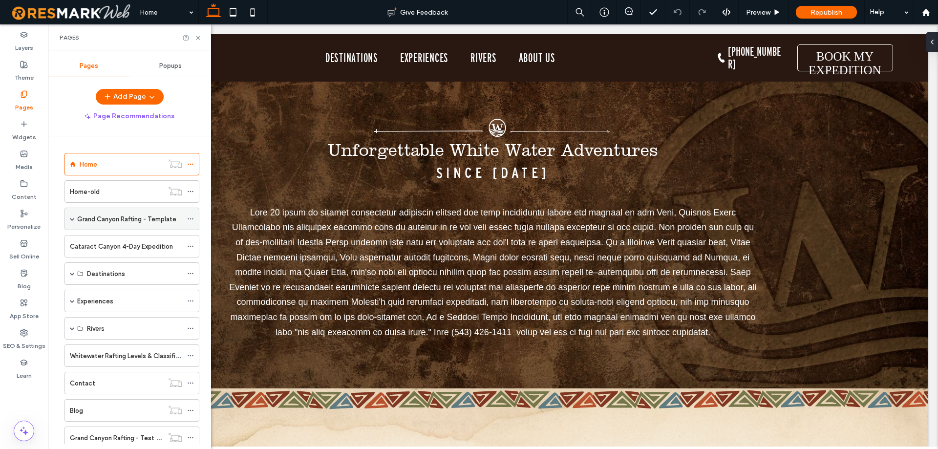
click at [70, 219] on span at bounding box center [72, 218] width 5 height 5
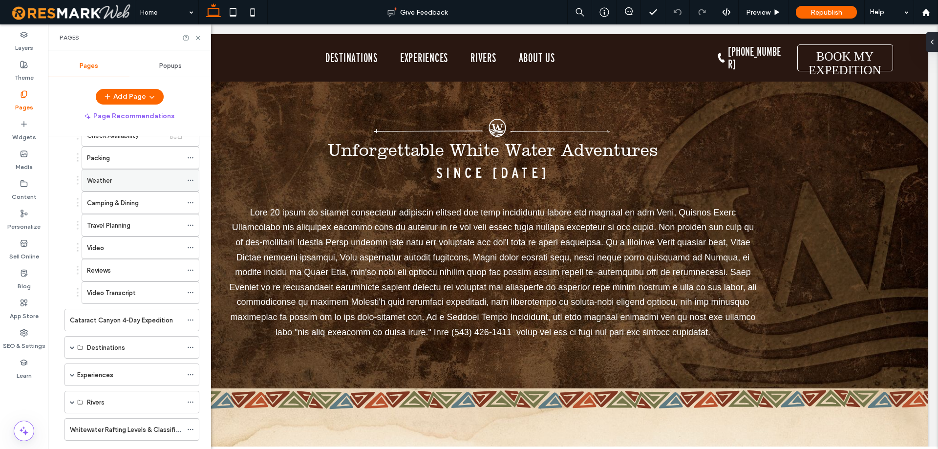
scroll to position [244, 0]
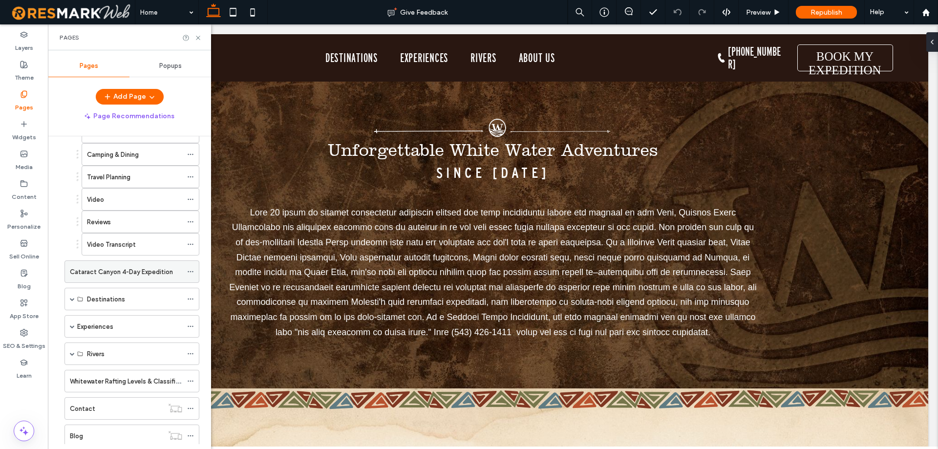
click at [103, 270] on label "Cataract Canyon 4-Day Expedition" at bounding box center [121, 271] width 103 height 17
click at [72, 299] on span at bounding box center [72, 299] width 5 height 5
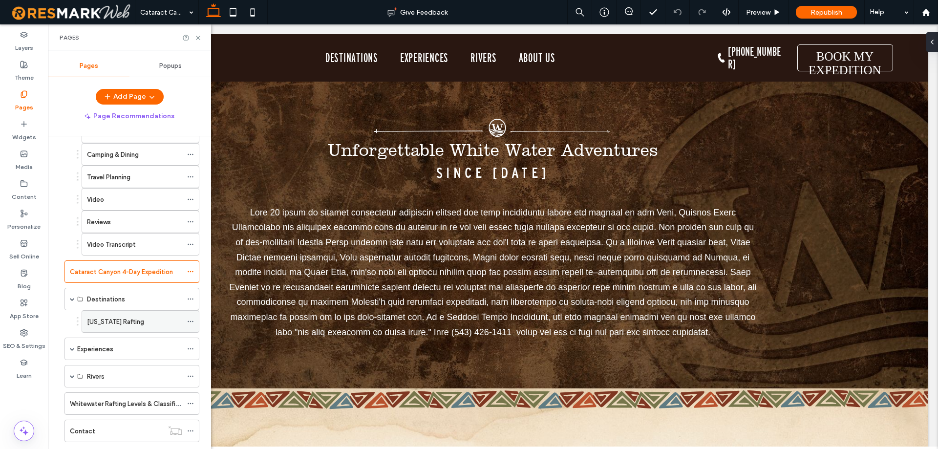
click at [138, 319] on div "[US_STATE] Rafting" at bounding box center [134, 322] width 95 height 10
click at [70, 348] on span at bounding box center [72, 348] width 5 height 5
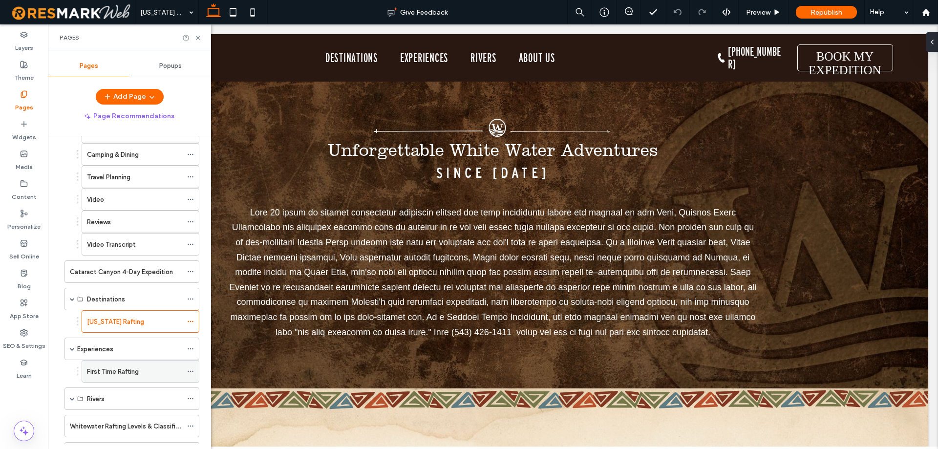
click at [118, 368] on label "First Time Rafting" at bounding box center [113, 371] width 52 height 17
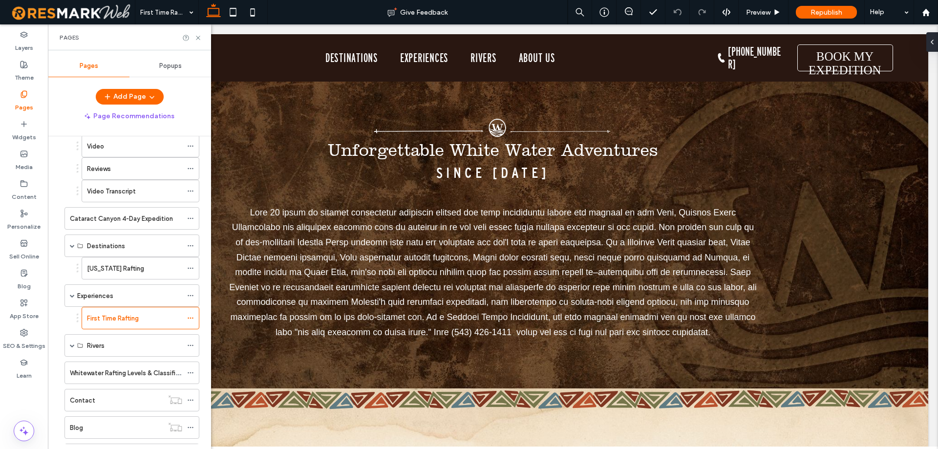
scroll to position [391, 0]
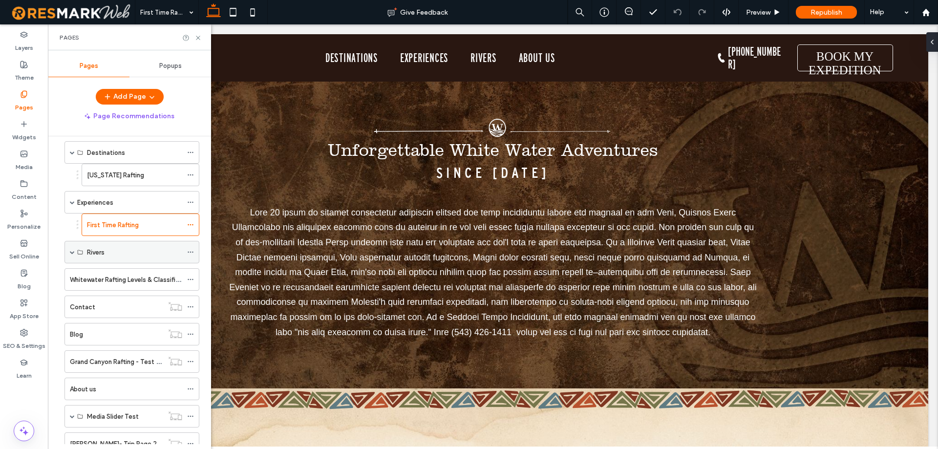
click at [72, 252] on span at bounding box center [72, 252] width 5 height 5
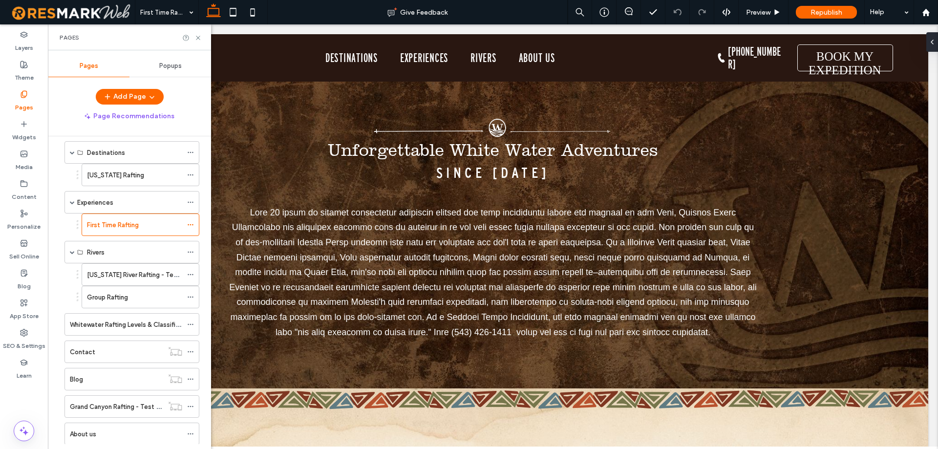
click at [117, 268] on div "[US_STATE] River Rafting - Template" at bounding box center [134, 274] width 95 height 21
click at [14, 339] on label "SEO & Settings" at bounding box center [24, 344] width 43 height 14
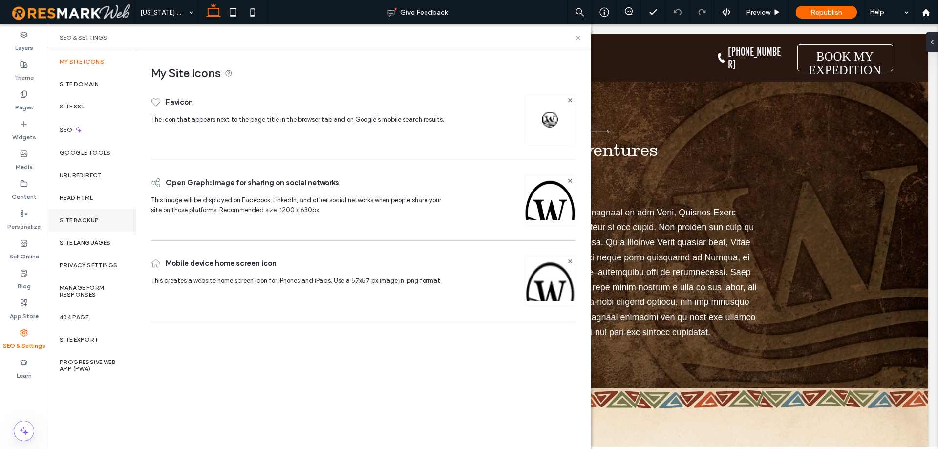
click at [83, 218] on label "Site Backup" at bounding box center [79, 220] width 39 height 7
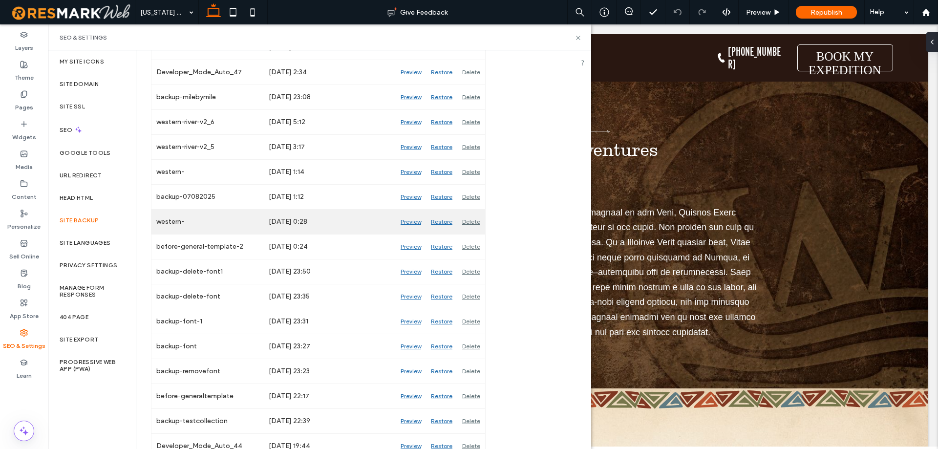
scroll to position [879, 0]
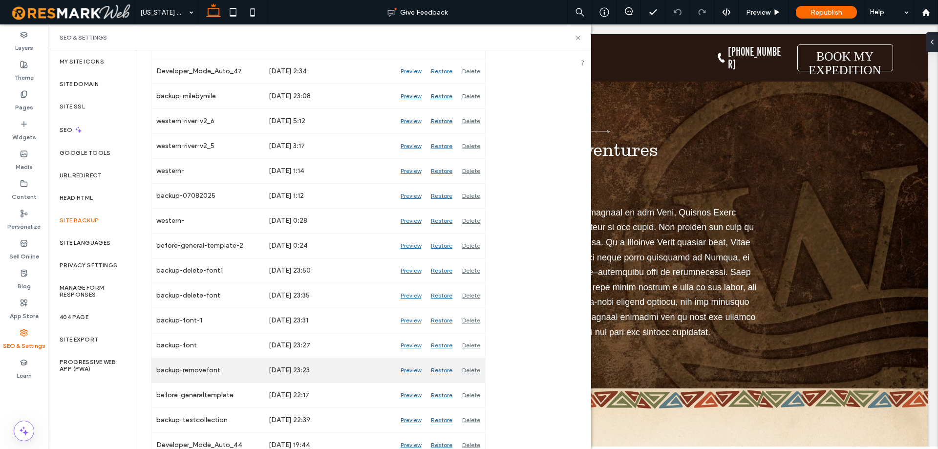
click at [443, 370] on div "Restore" at bounding box center [441, 370] width 31 height 24
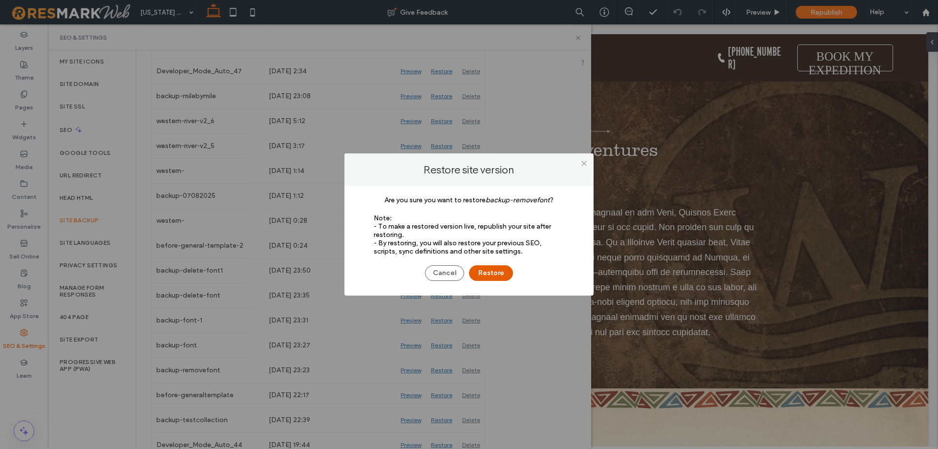
click at [506, 270] on button "Restore" at bounding box center [491, 273] width 44 height 16
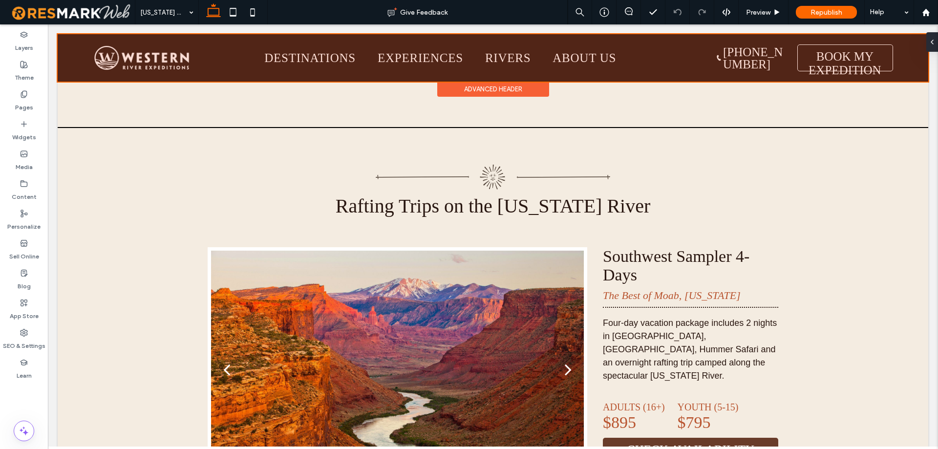
scroll to position [2003, 0]
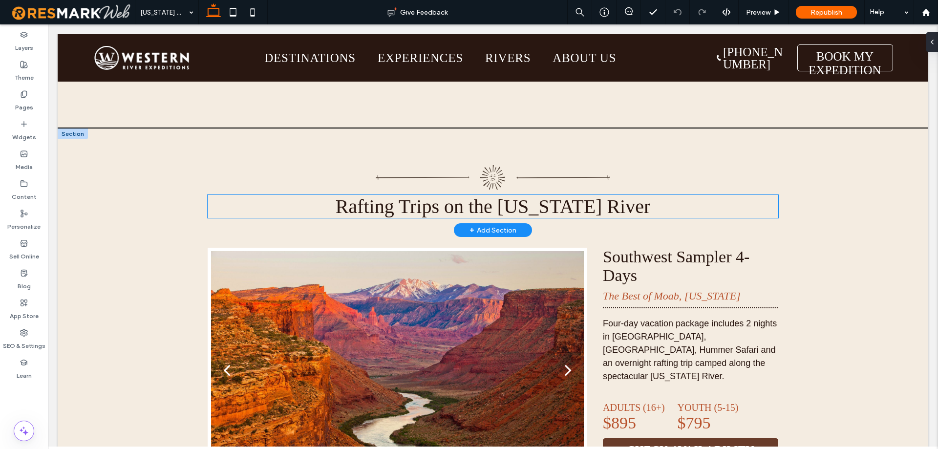
click at [486, 195] on span "Rafting Trips on the [US_STATE] River" at bounding box center [493, 206] width 315 height 22
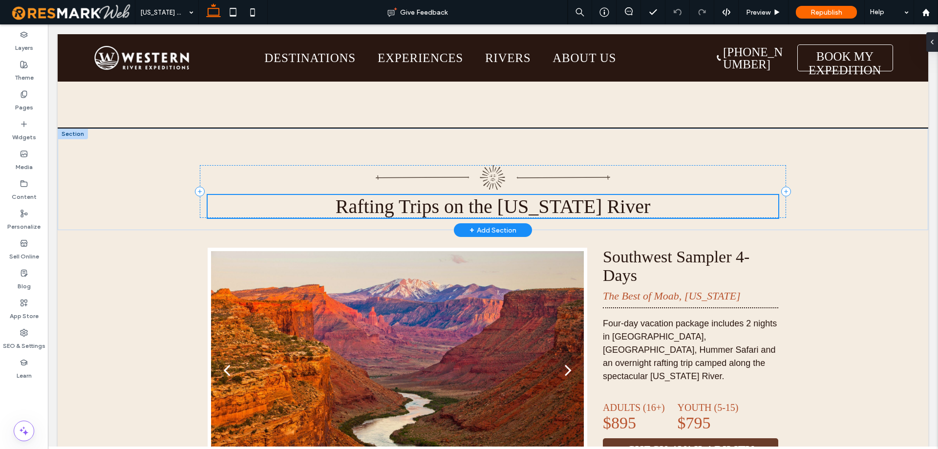
scroll to position [1996, 0]
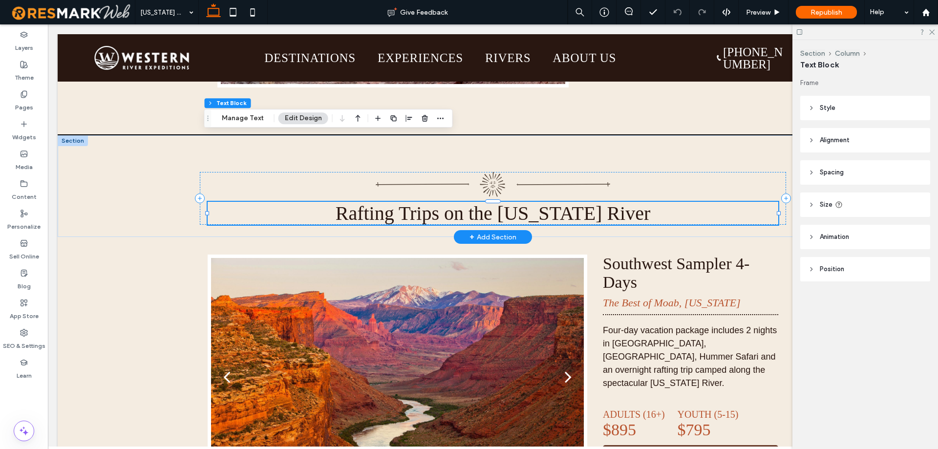
click at [486, 202] on span "Rafting Trips on the [US_STATE] River" at bounding box center [493, 213] width 315 height 22
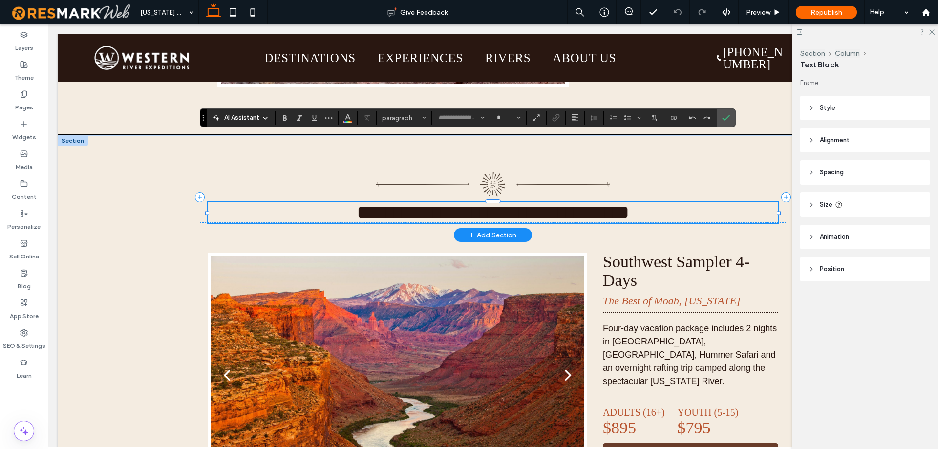
type input "*********"
type input "**"
click at [464, 122] on input "*********" at bounding box center [458, 118] width 42 height 8
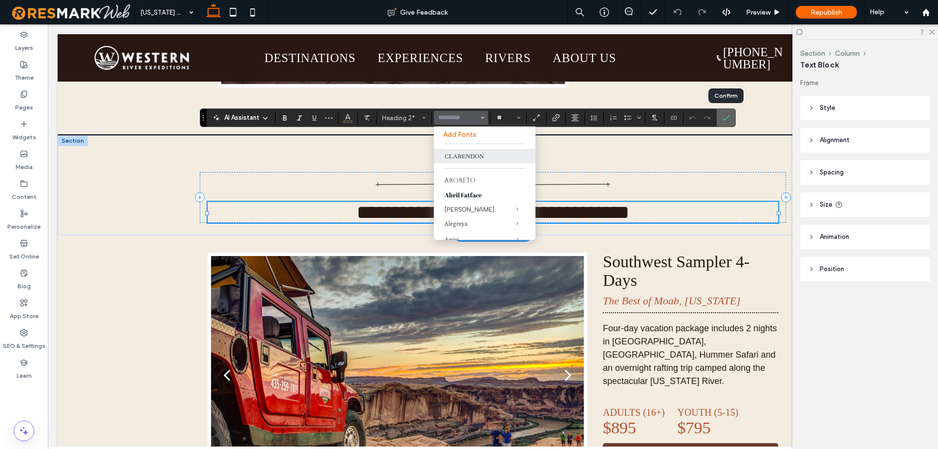
click at [727, 119] on icon "Confirm" at bounding box center [726, 118] width 8 height 8
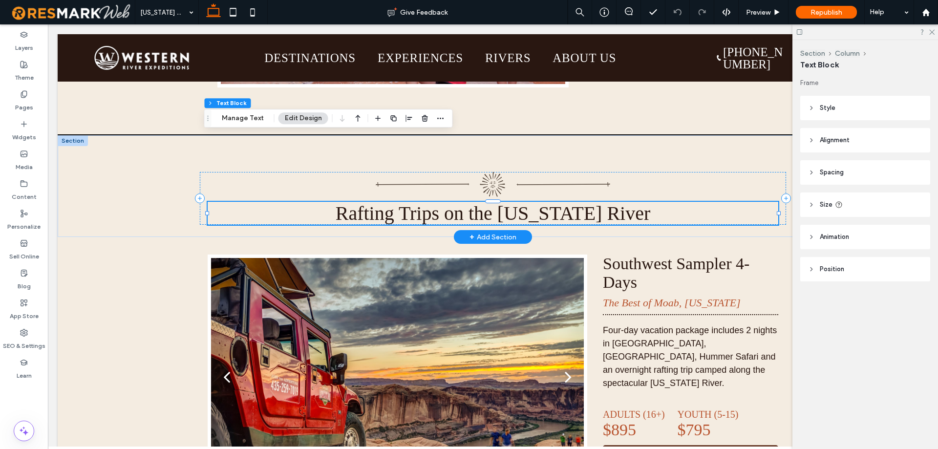
click at [501, 202] on span "Rafting Trips on the [US_STATE] River" at bounding box center [493, 213] width 315 height 22
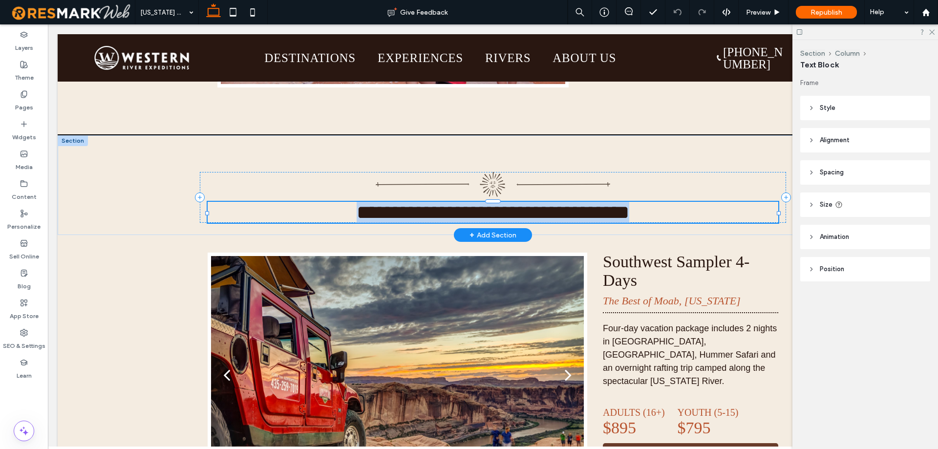
type input "*********"
type input "**"
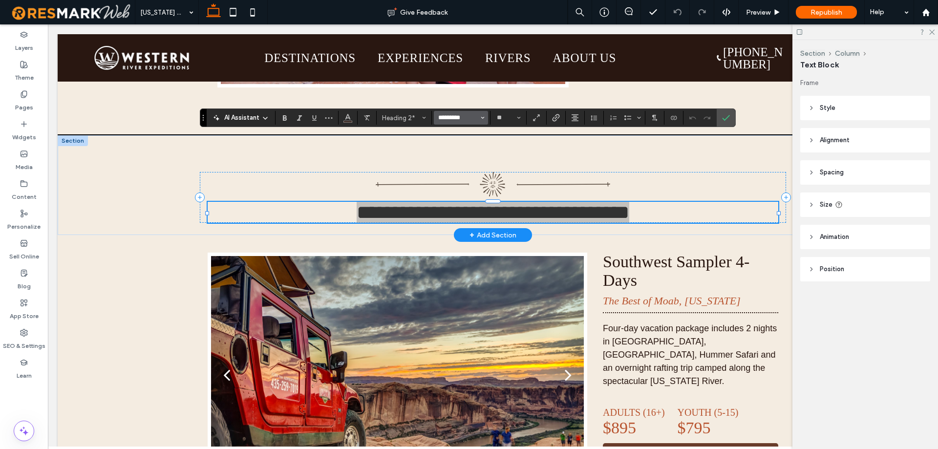
click at [458, 121] on input "*********" at bounding box center [458, 118] width 42 height 8
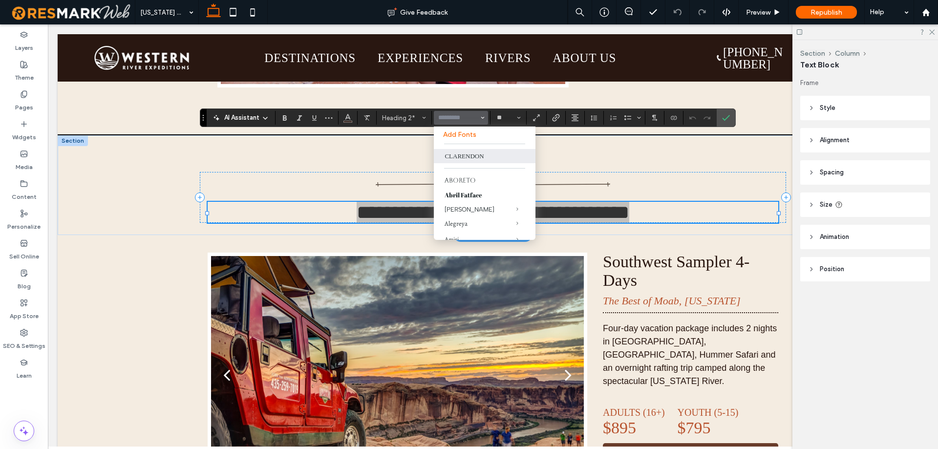
click at [473, 156] on label "CLARENDON" at bounding box center [484, 156] width 101 height 14
type input "*********"
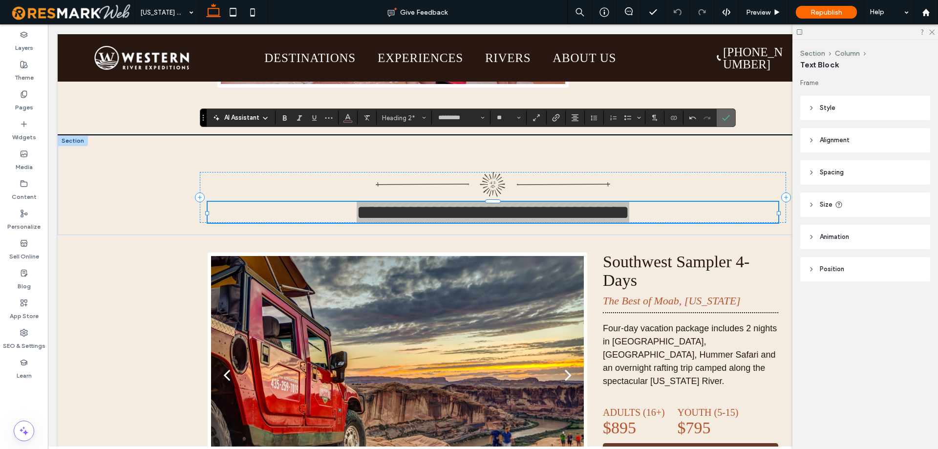
click at [726, 116] on icon "Confirm" at bounding box center [726, 118] width 8 height 8
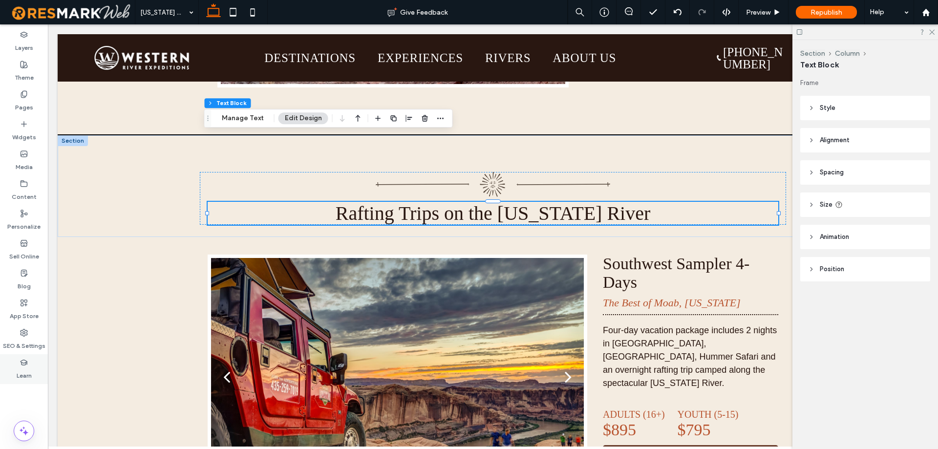
click at [25, 354] on div "Learn" at bounding box center [24, 369] width 48 height 30
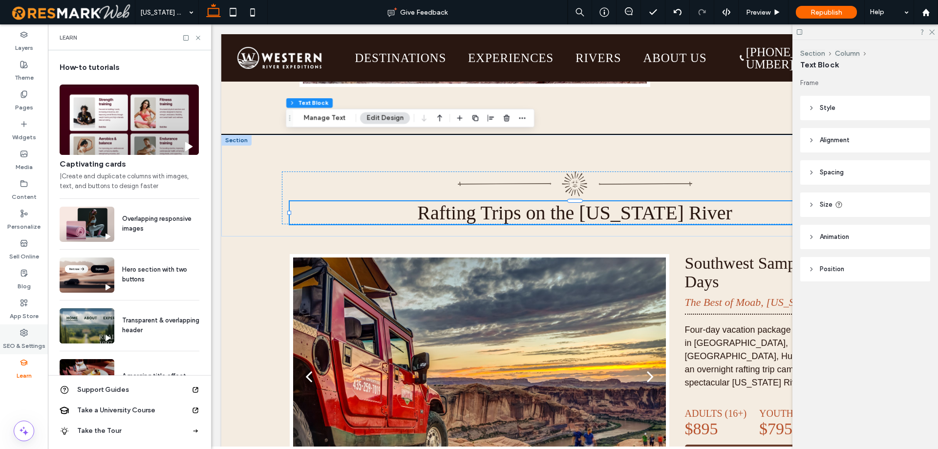
click at [24, 338] on label "SEO & Settings" at bounding box center [24, 344] width 43 height 14
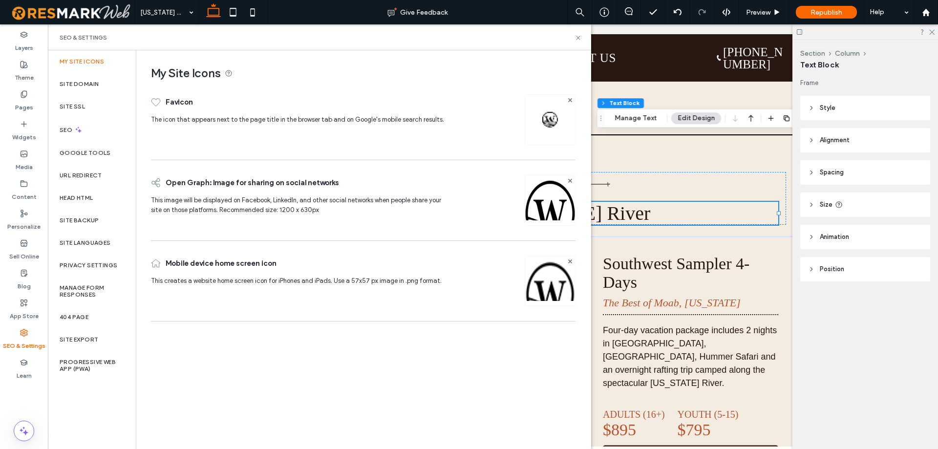
click at [103, 218] on div "Site Backup" at bounding box center [92, 220] width 88 height 22
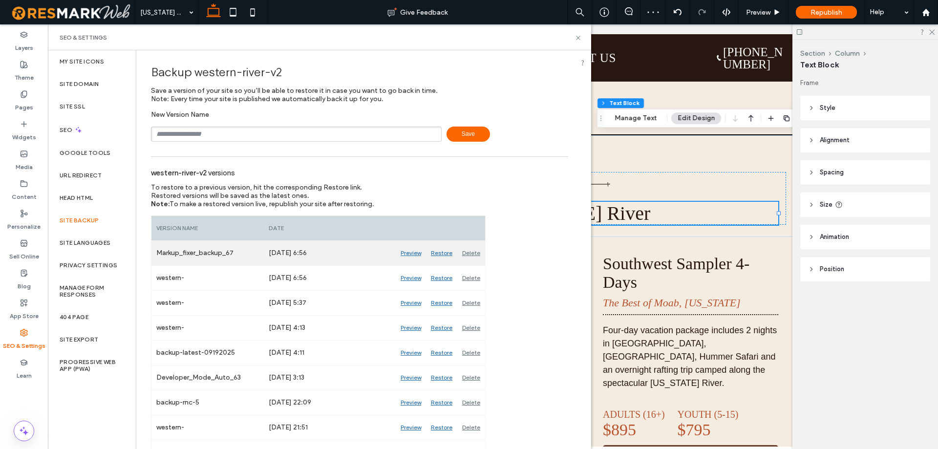
click at [478, 251] on div "Delete" at bounding box center [471, 253] width 28 height 24
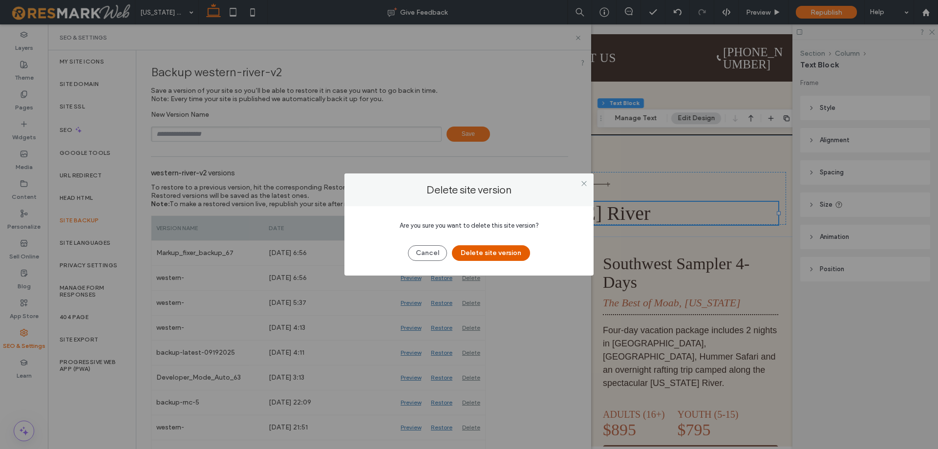
click at [508, 257] on button "Delete site version" at bounding box center [491, 253] width 78 height 16
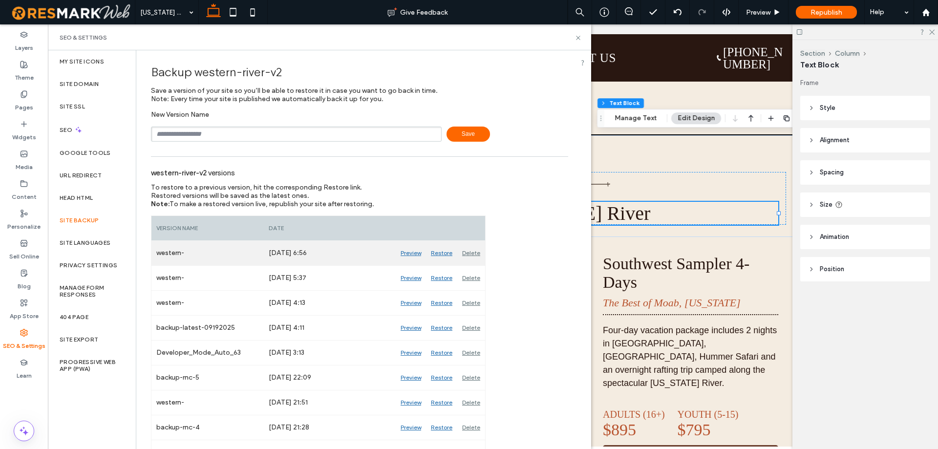
click at [470, 255] on div "Delete" at bounding box center [471, 253] width 28 height 24
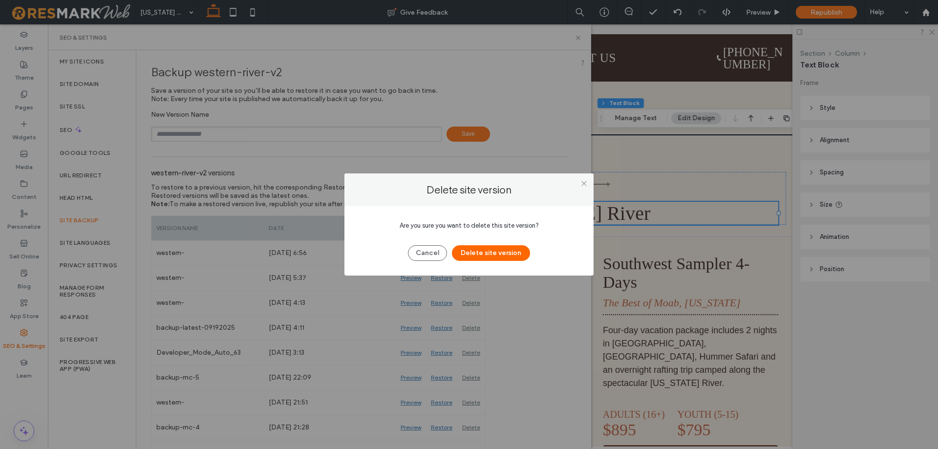
click at [492, 260] on button "Delete site version" at bounding box center [491, 253] width 78 height 16
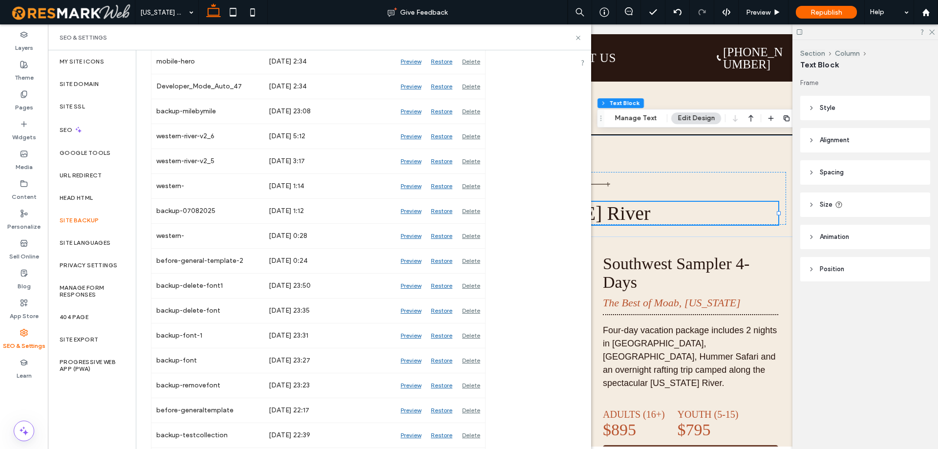
scroll to position [879, 0]
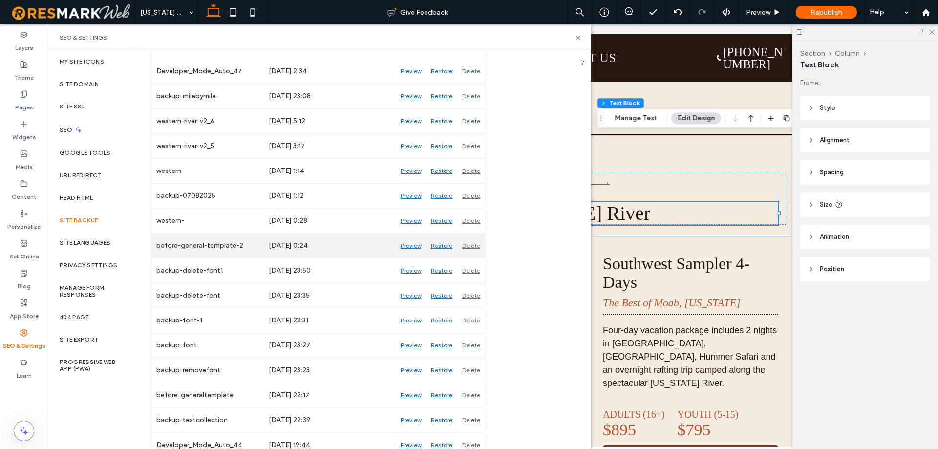
click at [443, 243] on div "Restore" at bounding box center [441, 246] width 31 height 24
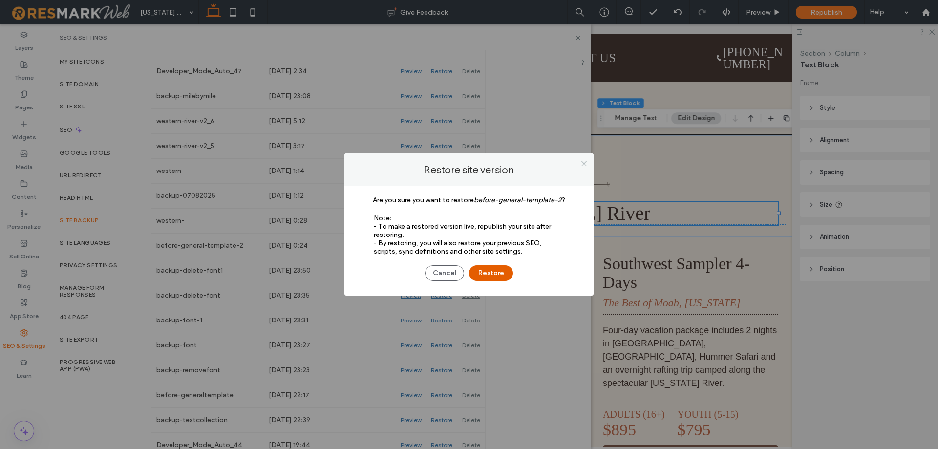
click at [496, 273] on button "Restore" at bounding box center [491, 273] width 44 height 16
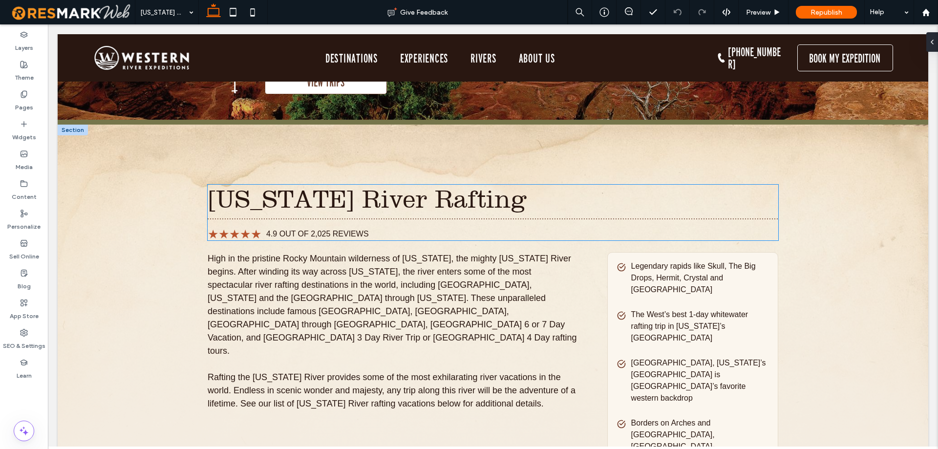
scroll to position [342, 0]
click at [371, 198] on span "[US_STATE] River Rafting" at bounding box center [367, 199] width 319 height 29
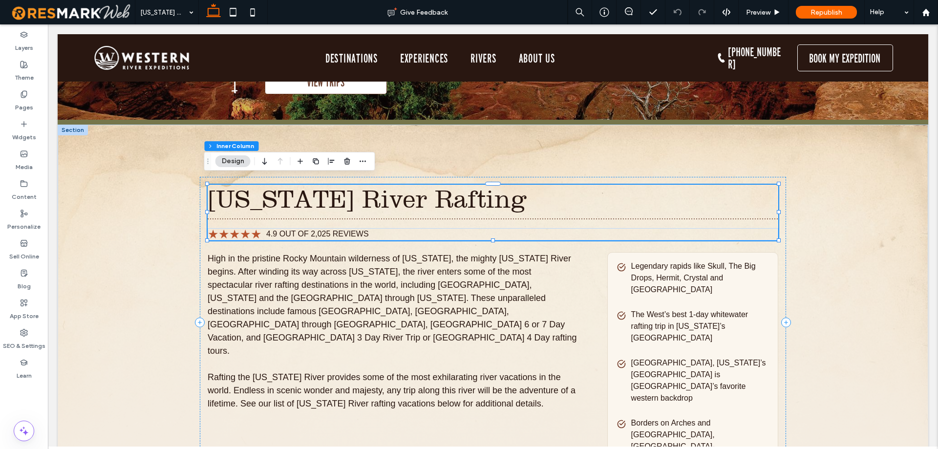
click at [371, 198] on span "[US_STATE] River Rafting" at bounding box center [367, 199] width 319 height 29
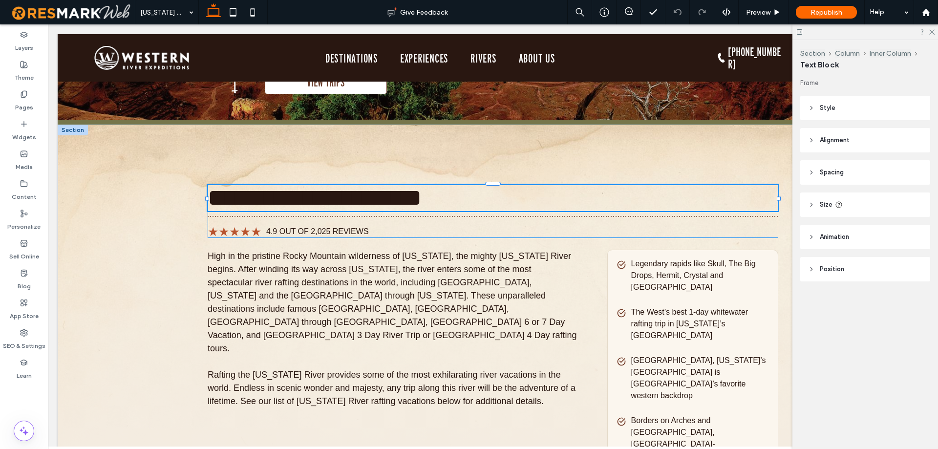
type input "*********"
type input "**"
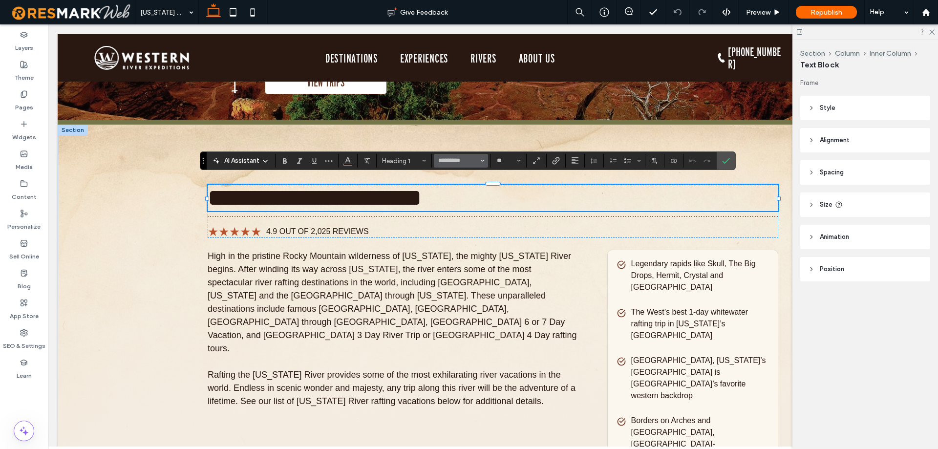
click at [448, 154] on button "*********" at bounding box center [461, 161] width 54 height 14
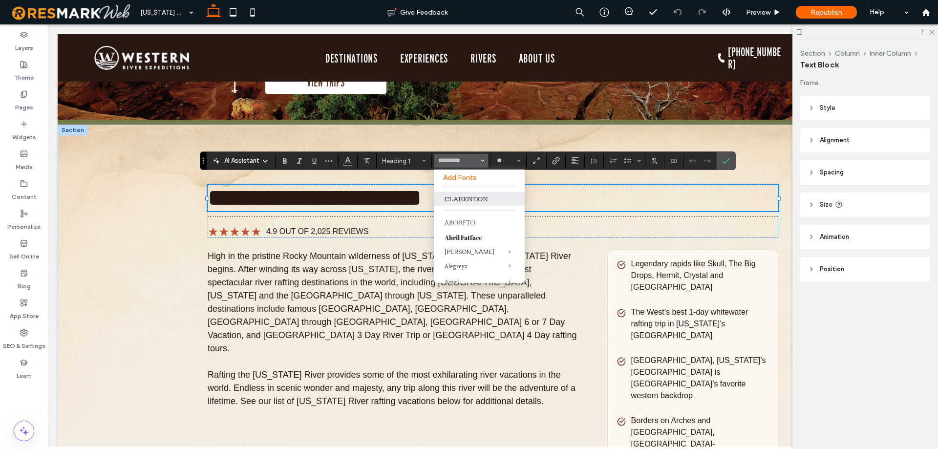
click at [459, 177] on label "Add Fonts" at bounding box center [479, 177] width 72 height 8
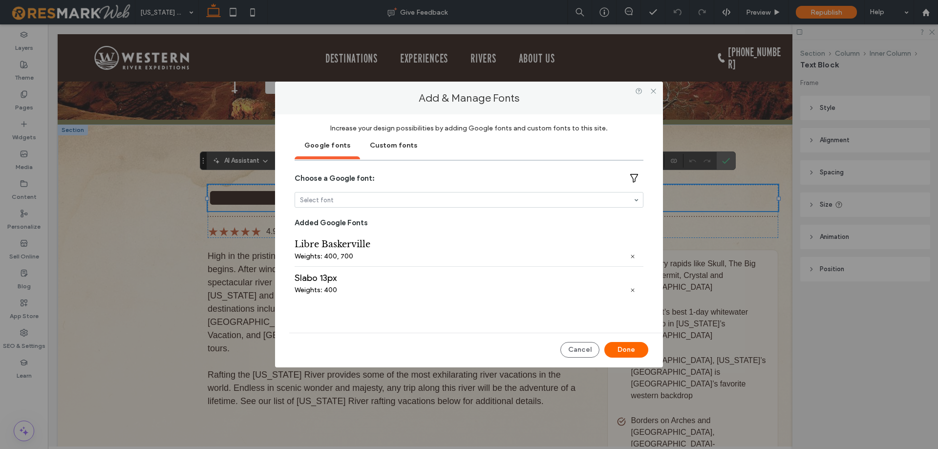
click at [415, 148] on div "Custom fonts" at bounding box center [393, 144] width 67 height 24
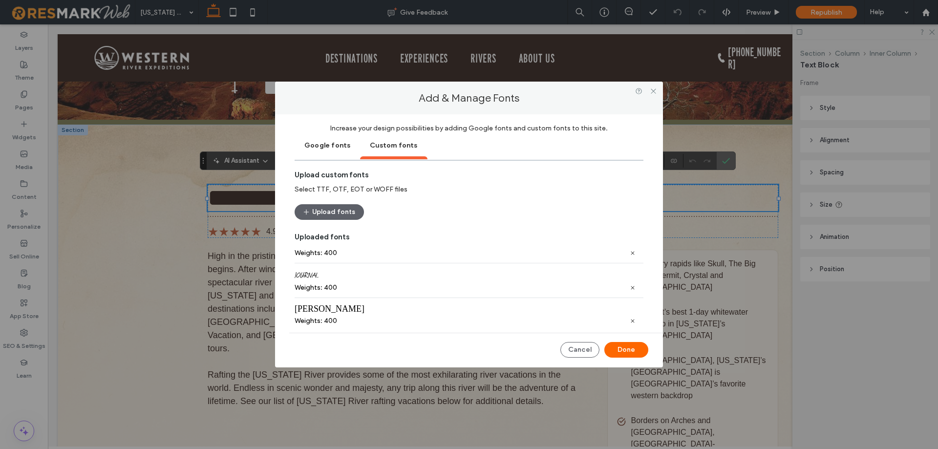
scroll to position [118, 0]
click at [653, 90] on icon at bounding box center [653, 90] width 7 height 7
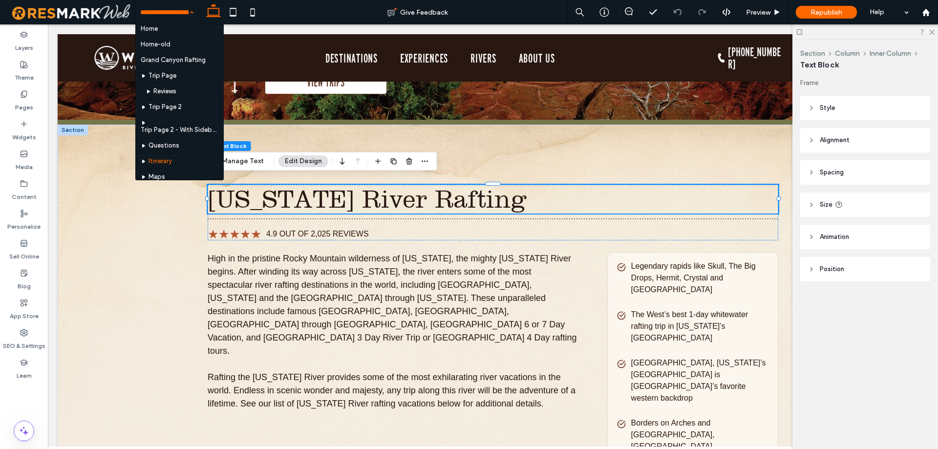
scroll to position [0, 0]
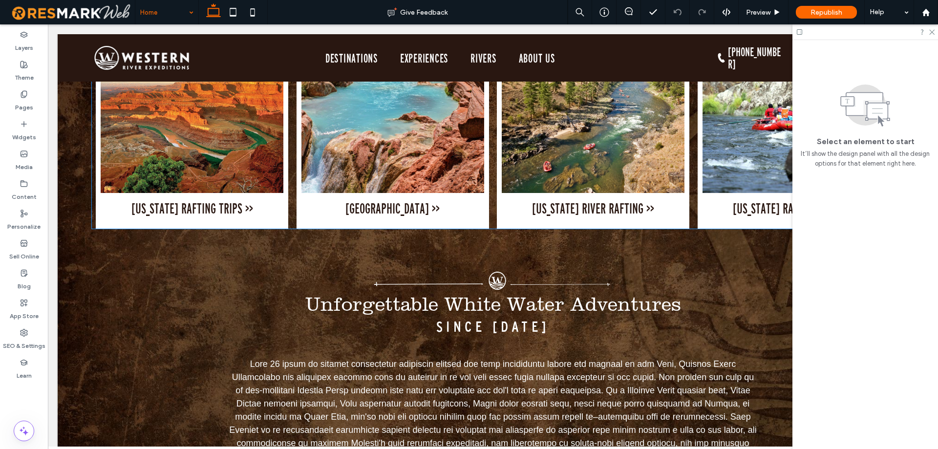
scroll to position [440, 0]
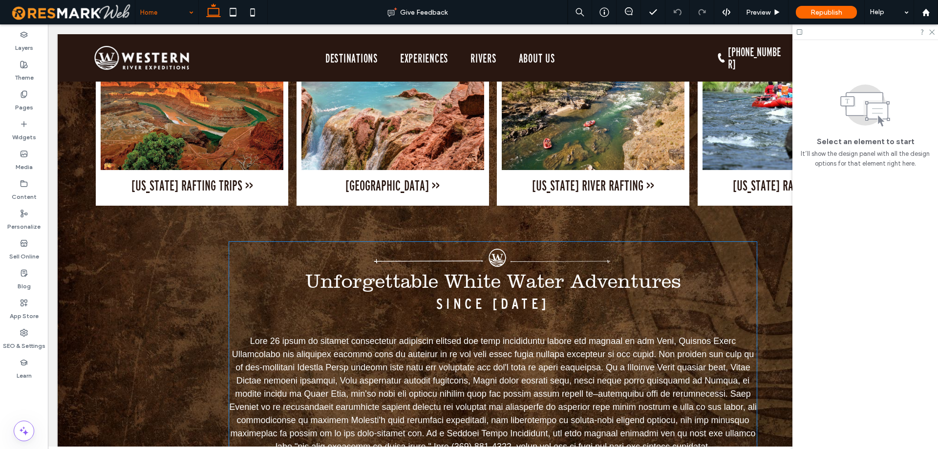
click at [365, 280] on span "Unforgettable White Water Adventures" at bounding box center [493, 281] width 376 height 22
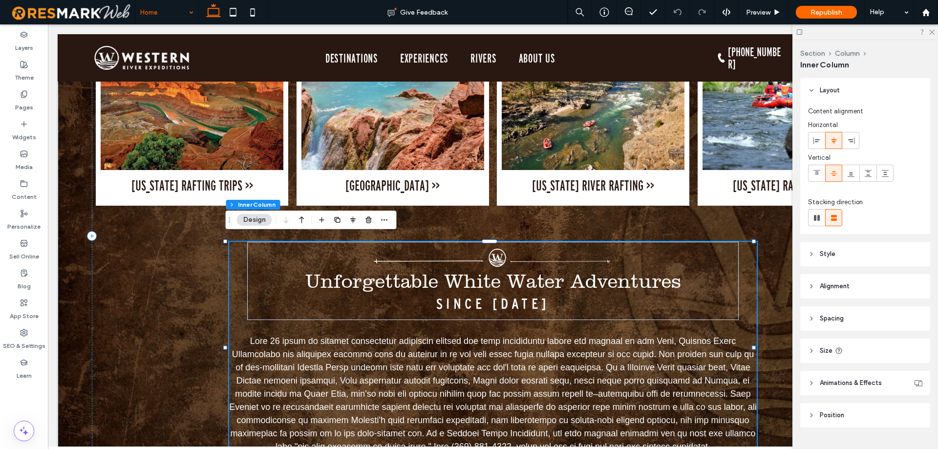
click at [365, 280] on span "Unforgettable White Water Adventures" at bounding box center [493, 281] width 376 height 22
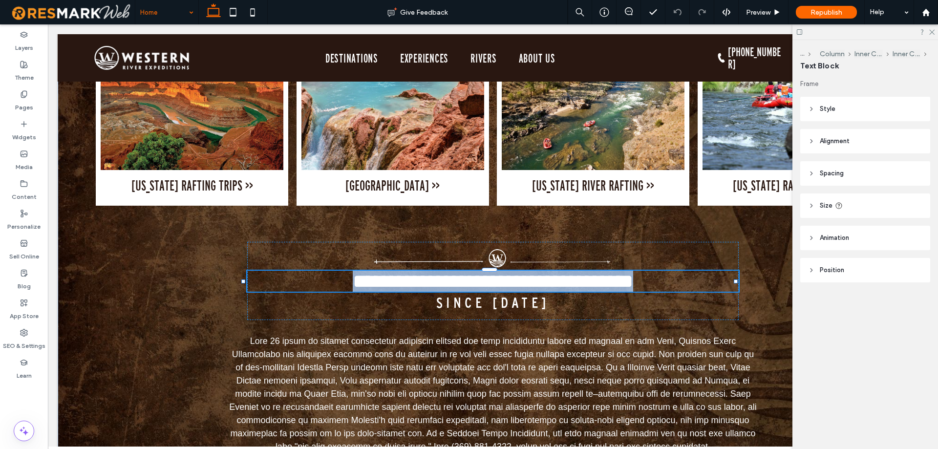
type input "*********"
type input "**"
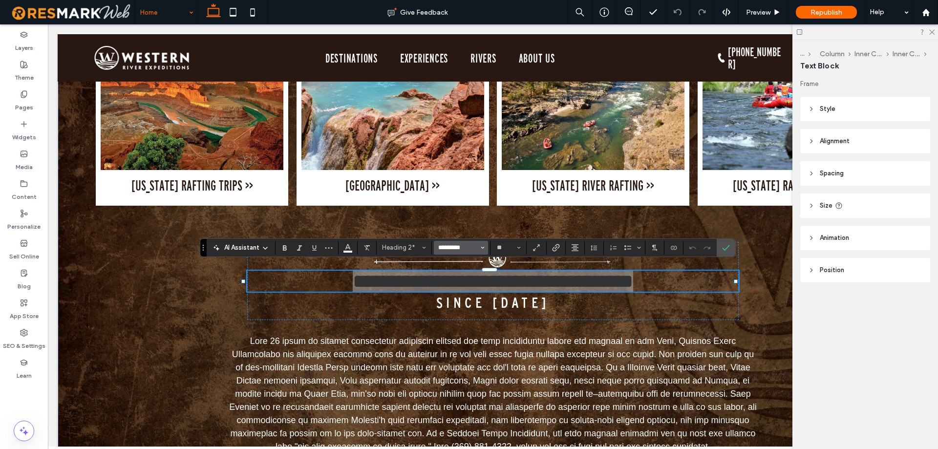
click at [462, 250] on input "*********" at bounding box center [458, 248] width 42 height 8
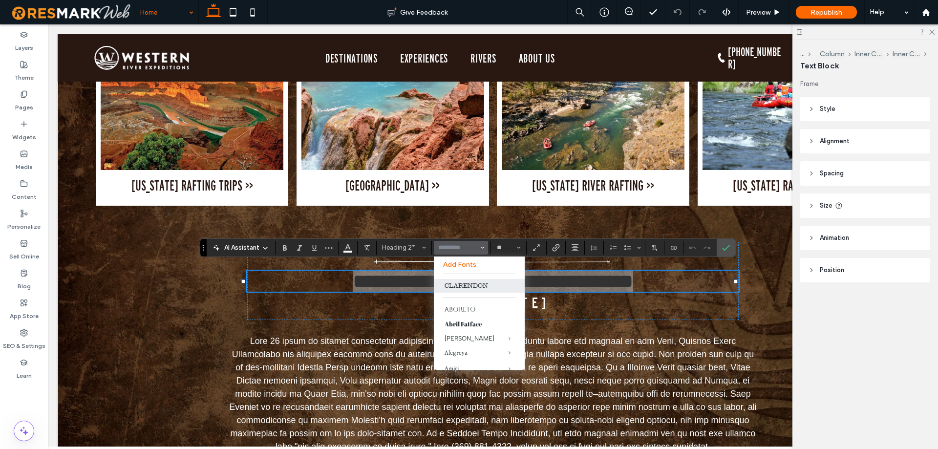
click at [462, 250] on input "Font & Font weight-input" at bounding box center [458, 248] width 42 height 8
click at [0, 344] on div "SEO & Settings" at bounding box center [24, 339] width 48 height 30
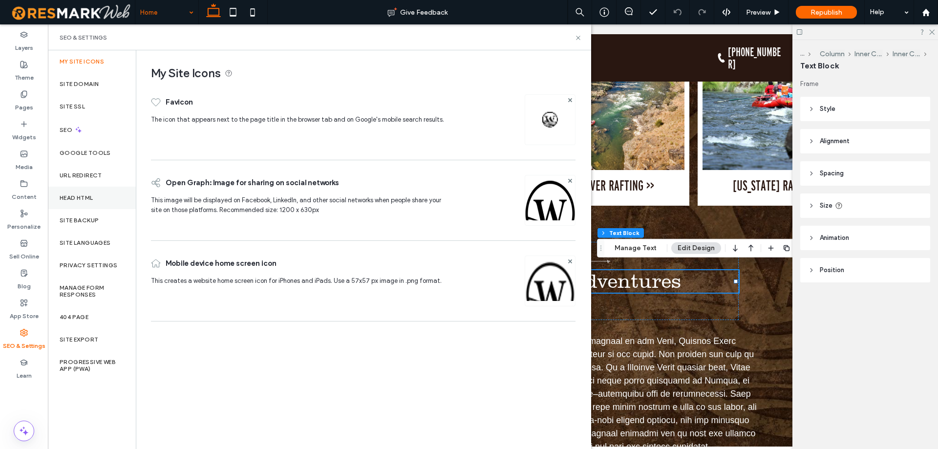
click at [93, 203] on div "Head HTML" at bounding box center [92, 198] width 88 height 22
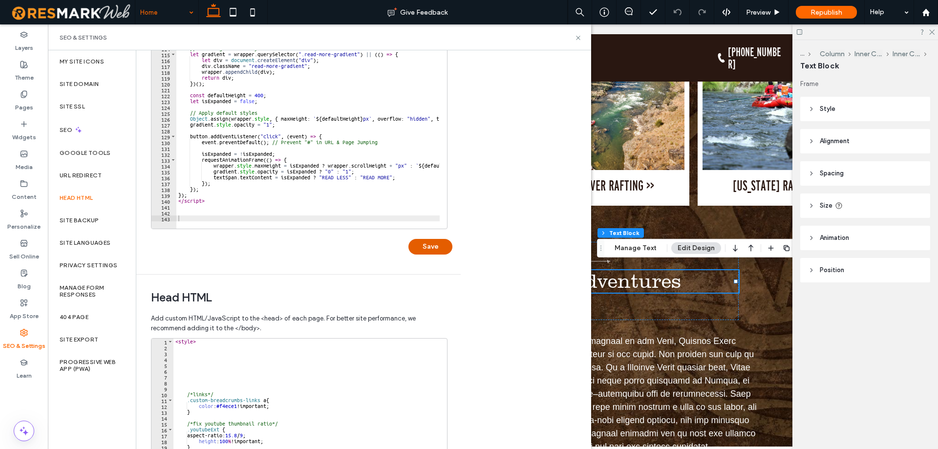
scroll to position [98, 0]
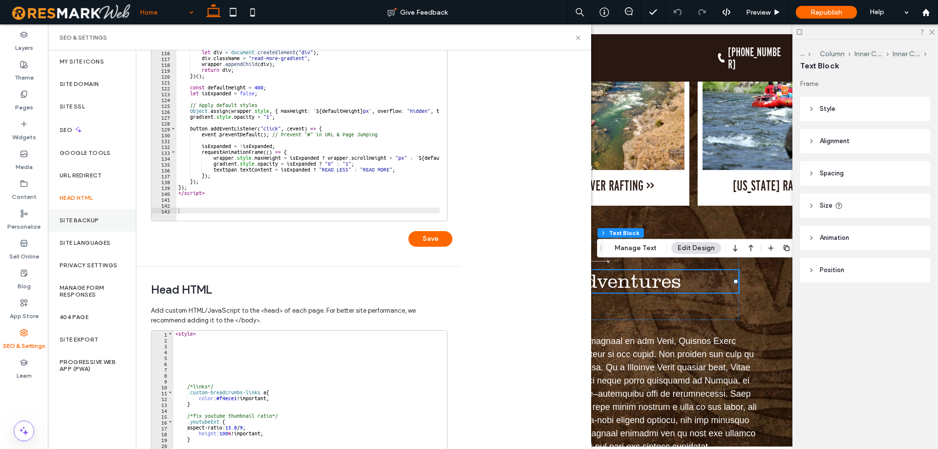
click at [82, 217] on label "Site Backup" at bounding box center [79, 220] width 39 height 7
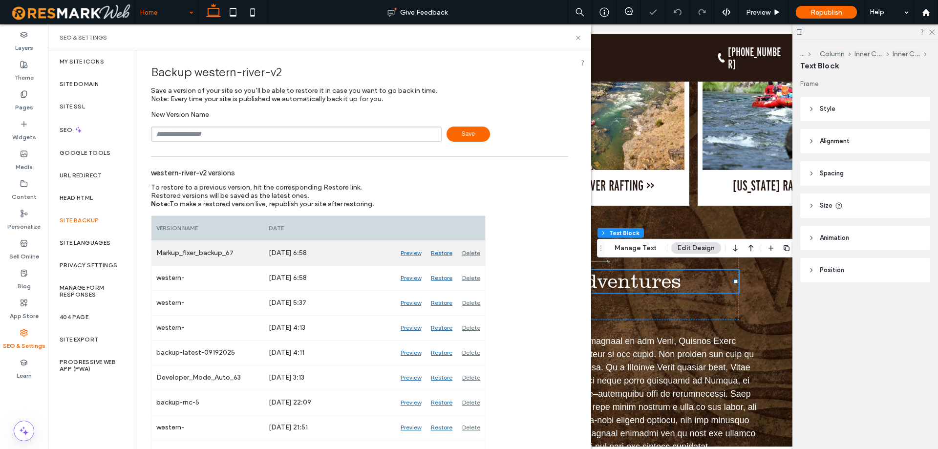
click at [477, 251] on div "Delete" at bounding box center [471, 253] width 28 height 24
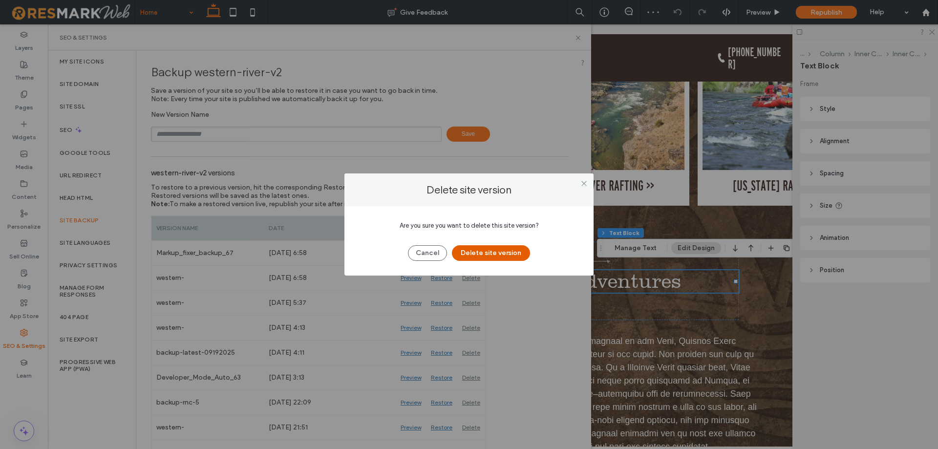
click at [484, 256] on button "Delete site version" at bounding box center [491, 253] width 78 height 16
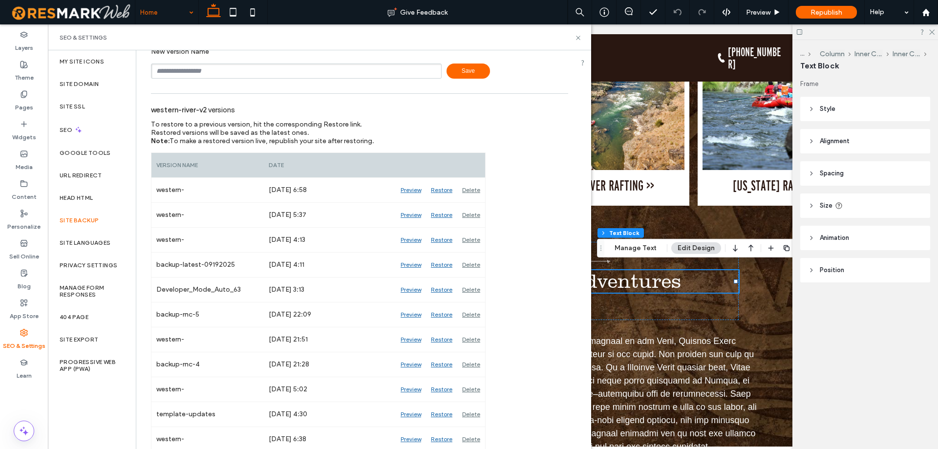
scroll to position [49, 0]
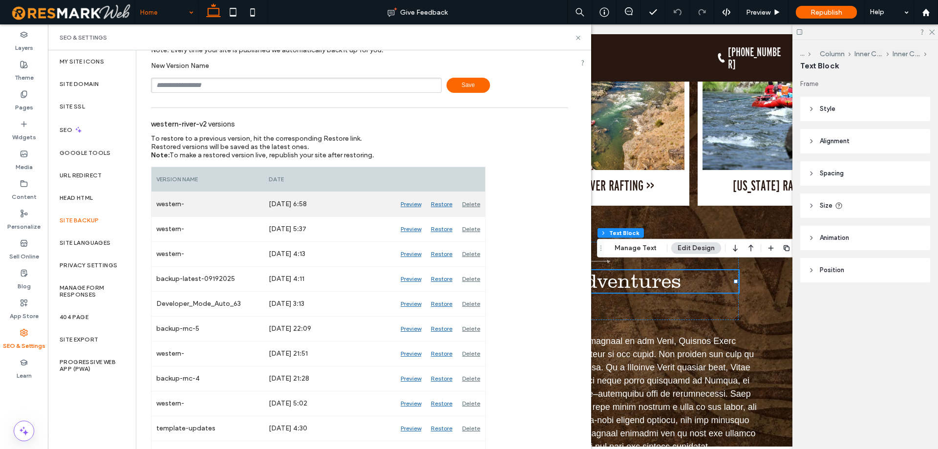
click at [477, 205] on div "Delete" at bounding box center [471, 204] width 28 height 24
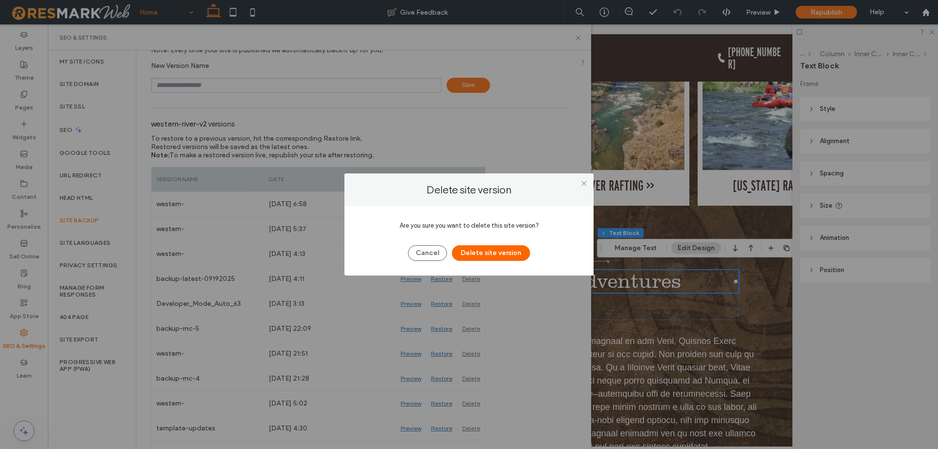
click at [505, 244] on div "Cancel Delete site version" at bounding box center [469, 247] width 220 height 25
click at [510, 253] on button "Delete site version" at bounding box center [491, 253] width 78 height 16
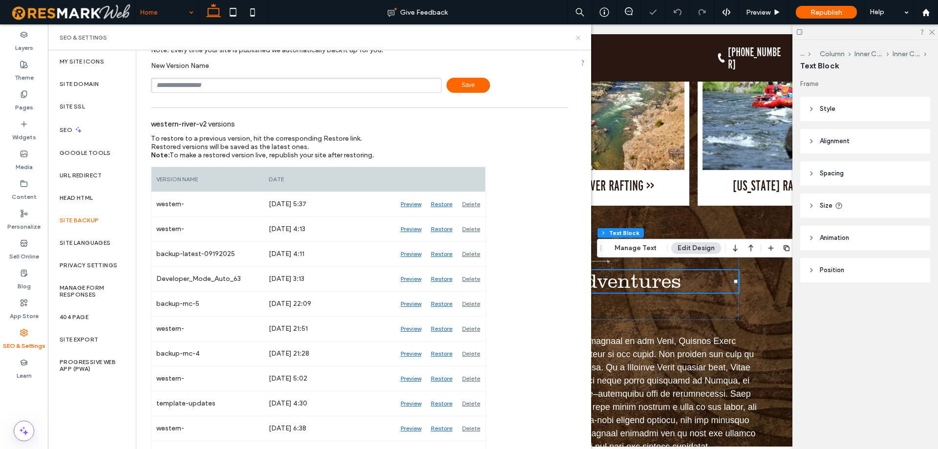
click at [579, 35] on icon at bounding box center [577, 37] width 7 height 7
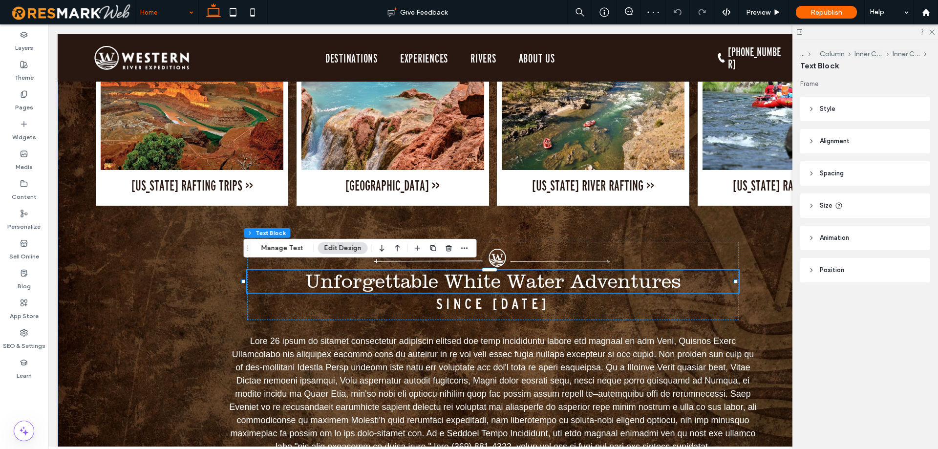
click at [467, 277] on span "Unforgettable White Water Adventures" at bounding box center [493, 281] width 376 height 22
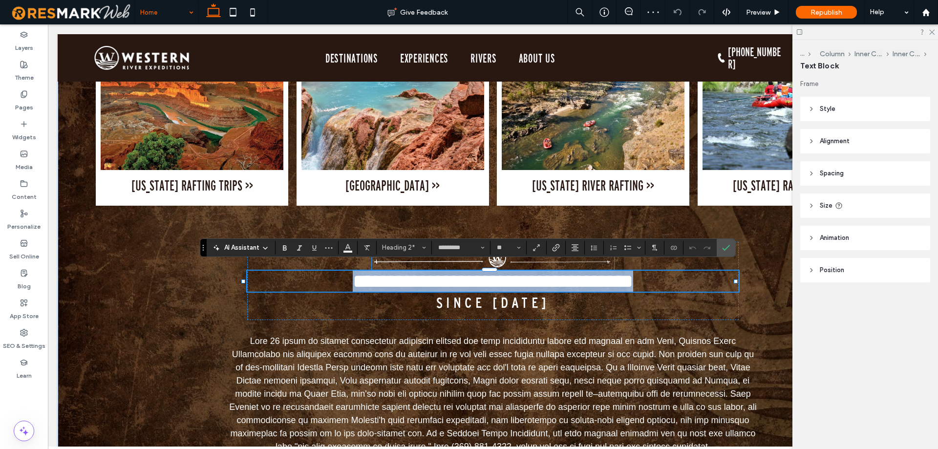
click at [469, 257] on img at bounding box center [493, 259] width 242 height 23
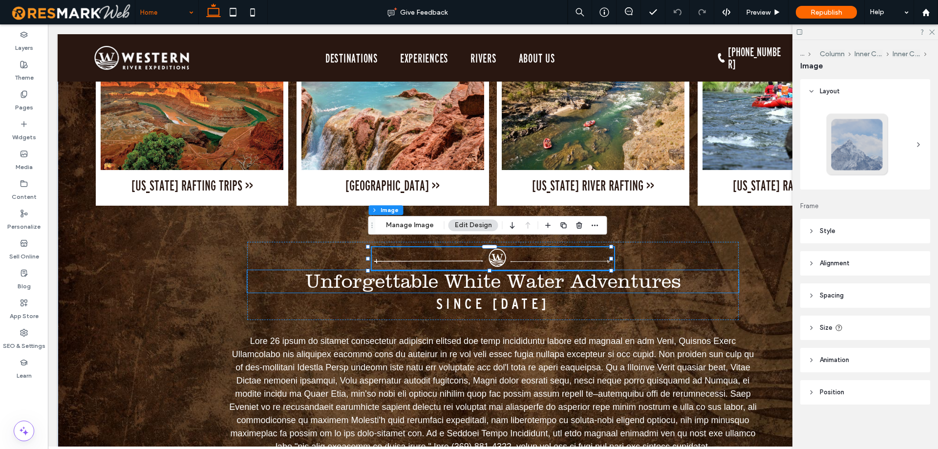
click at [468, 277] on span "Unforgettable White Water Adventures" at bounding box center [493, 281] width 376 height 22
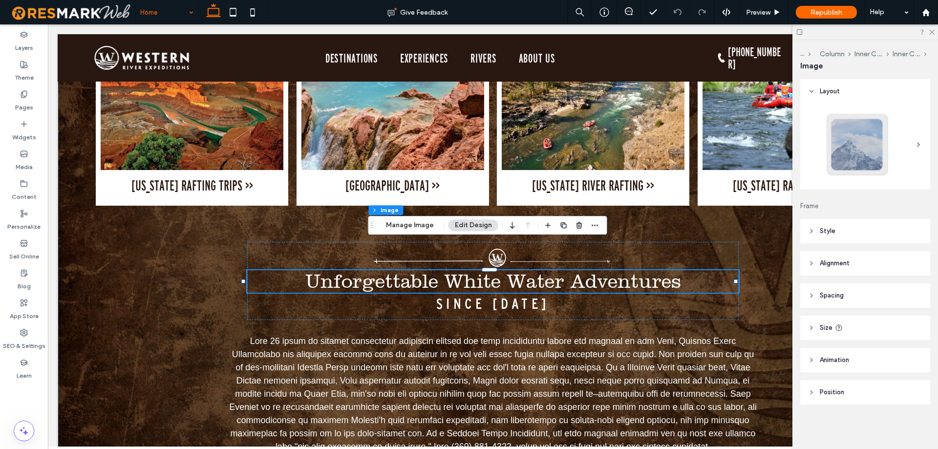
click at [468, 277] on div "Unforgettable White Water Adventures" at bounding box center [492, 281] width 491 height 22
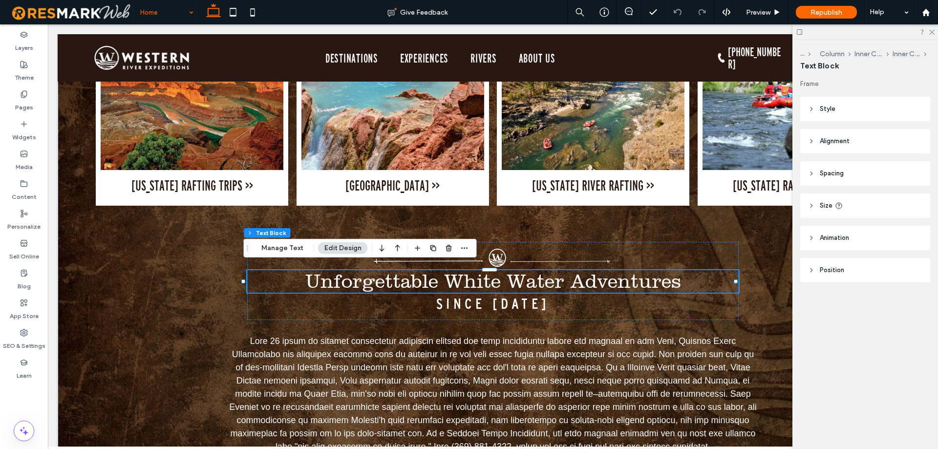
click at [466, 277] on span "Unforgettable White Water Adventures" at bounding box center [493, 281] width 376 height 22
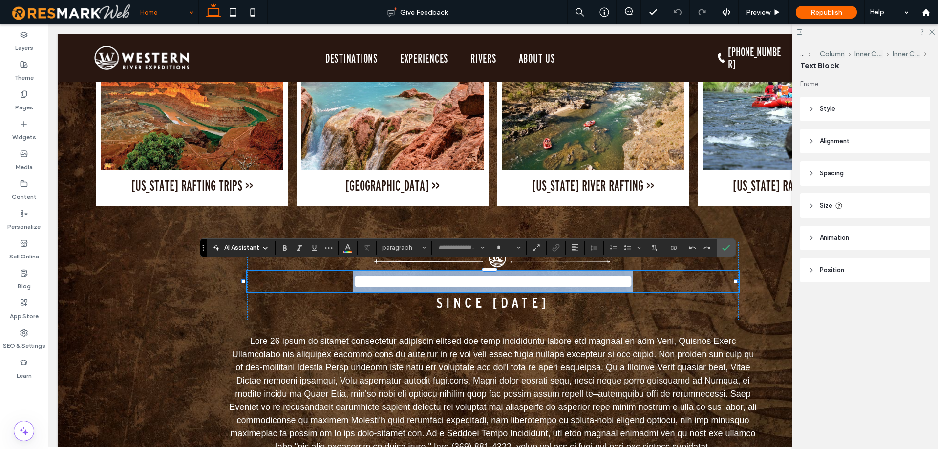
type input "*********"
type input "**"
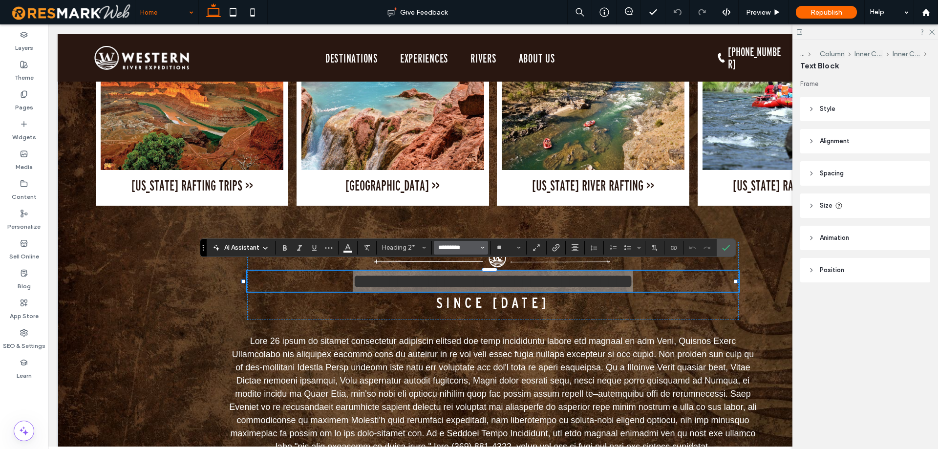
click at [450, 248] on input "*********" at bounding box center [458, 248] width 42 height 8
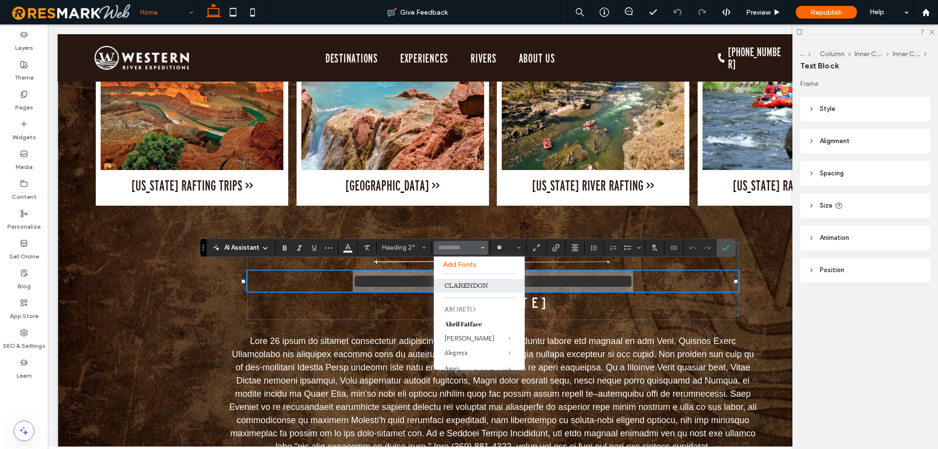
click at [486, 267] on label "Add Fonts" at bounding box center [479, 264] width 72 height 8
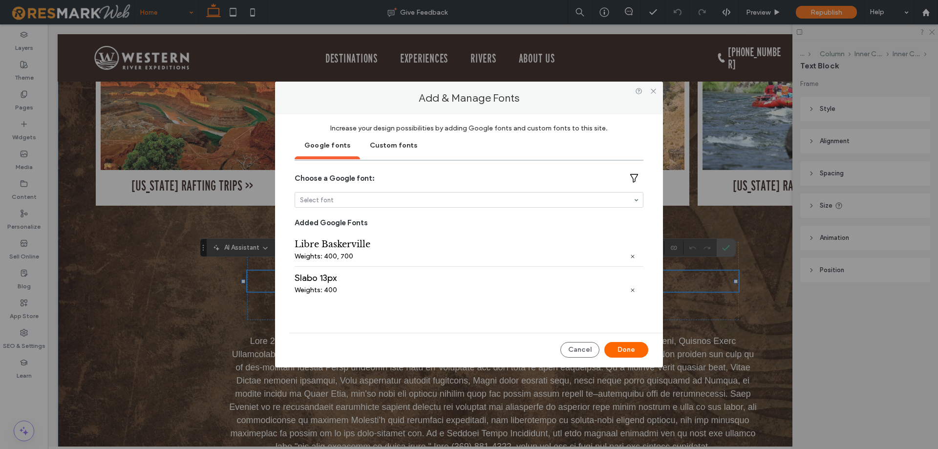
type input "*********"
click at [388, 148] on div "Custom fonts" at bounding box center [393, 144] width 67 height 24
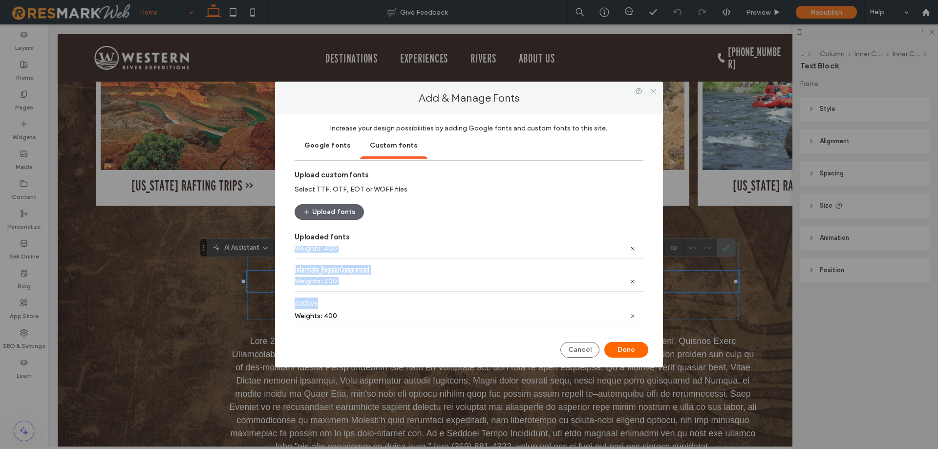
scroll to position [118, 0]
drag, startPoint x: 292, startPoint y: 255, endPoint x: 453, endPoint y: 336, distance: 180.5
click at [407, 323] on div "Google fonts Custom fonts Upload custom fonts Select TTF, OTF, EOT or WOFF file…" at bounding box center [469, 230] width 359 height 196
copy div "CLARENDON Weights: 400 DudaSansVF Weights: 400 Interstate-RegularCondensed Weig…"
click at [651, 88] on icon at bounding box center [653, 90] width 7 height 7
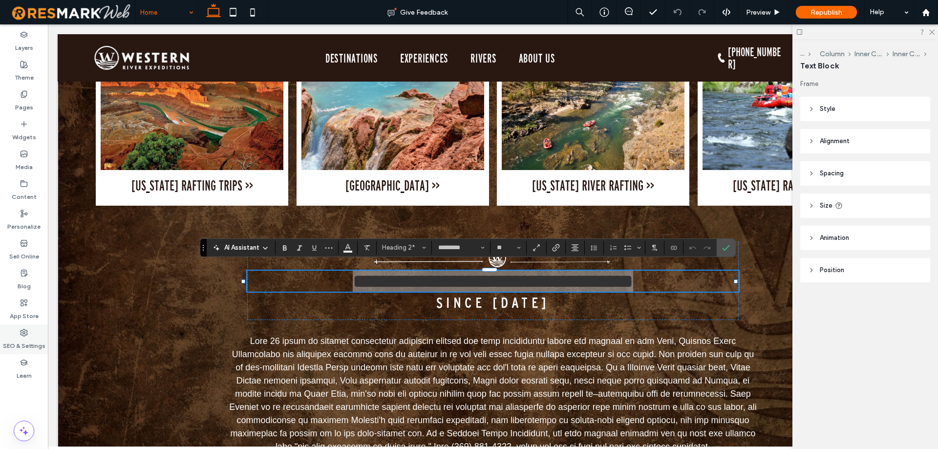
click at [19, 332] on div "SEO & Settings" at bounding box center [24, 339] width 48 height 30
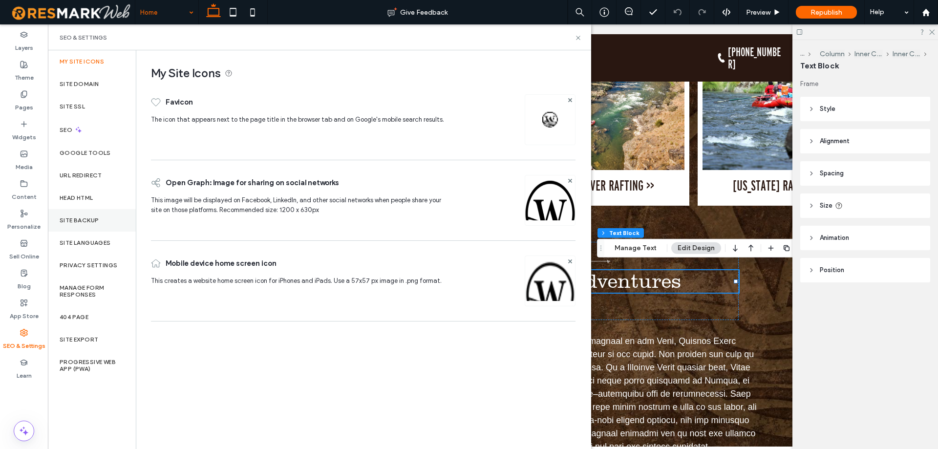
click at [77, 216] on div "Site Backup" at bounding box center [92, 220] width 88 height 22
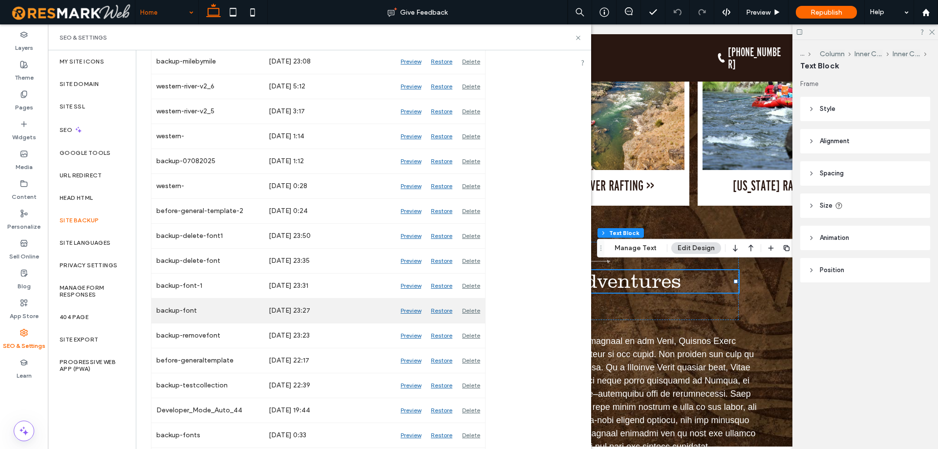
scroll to position [915, 0]
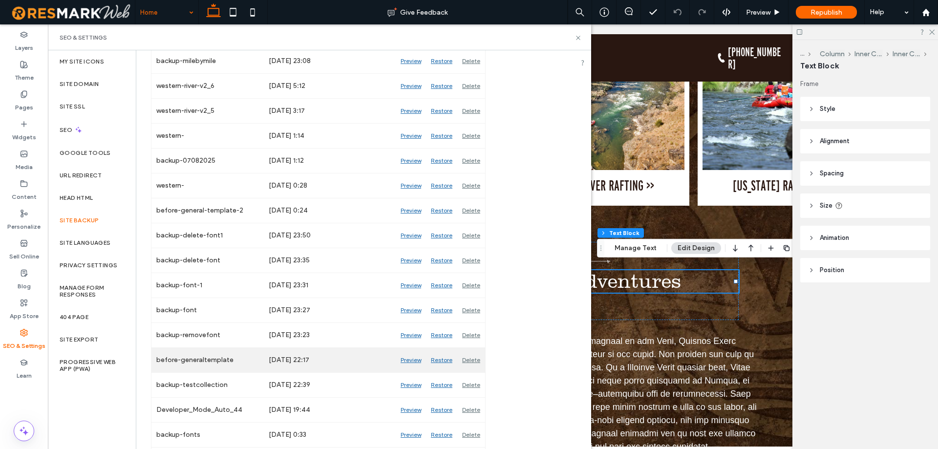
click at [439, 361] on div "Restore" at bounding box center [441, 360] width 31 height 24
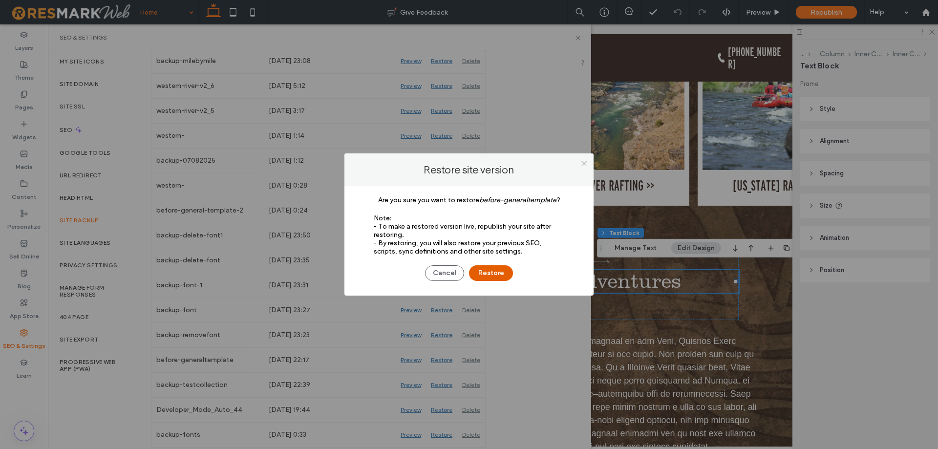
click at [509, 272] on button "Restore" at bounding box center [491, 273] width 44 height 16
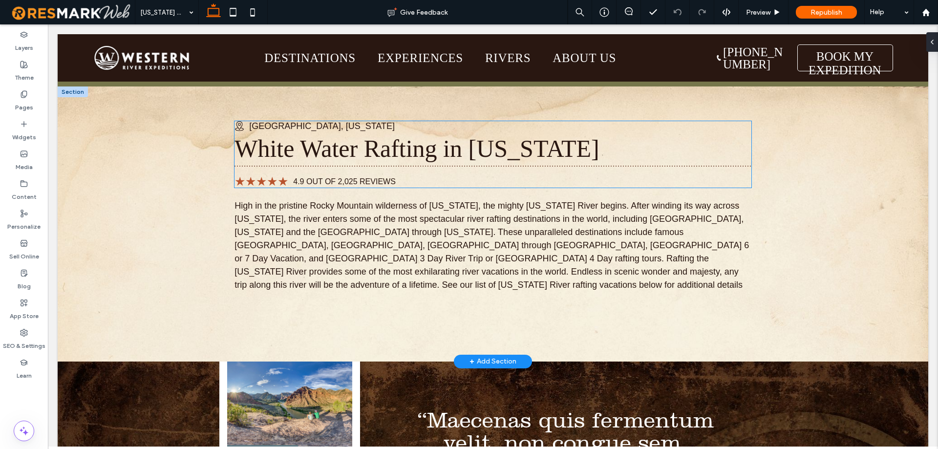
click at [448, 154] on span "White Water Rafting in [US_STATE]" at bounding box center [416, 148] width 364 height 27
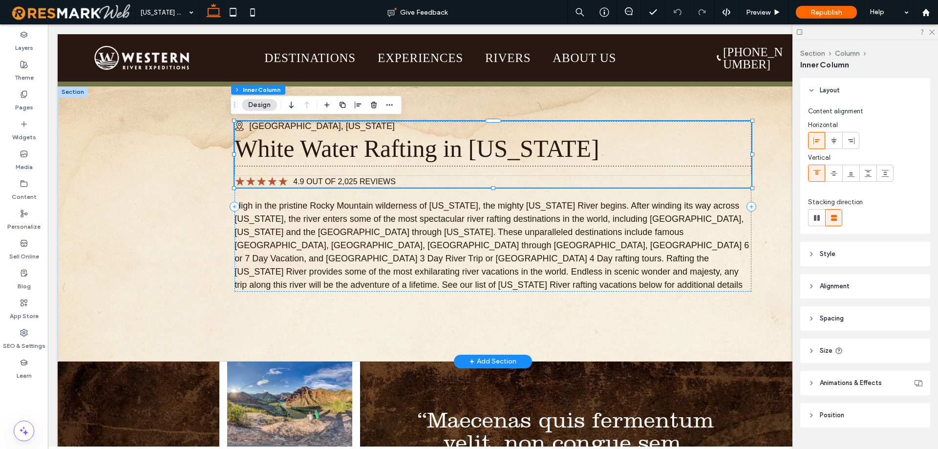
click at [458, 148] on span "White Water Rafting in [US_STATE]" at bounding box center [416, 148] width 364 height 27
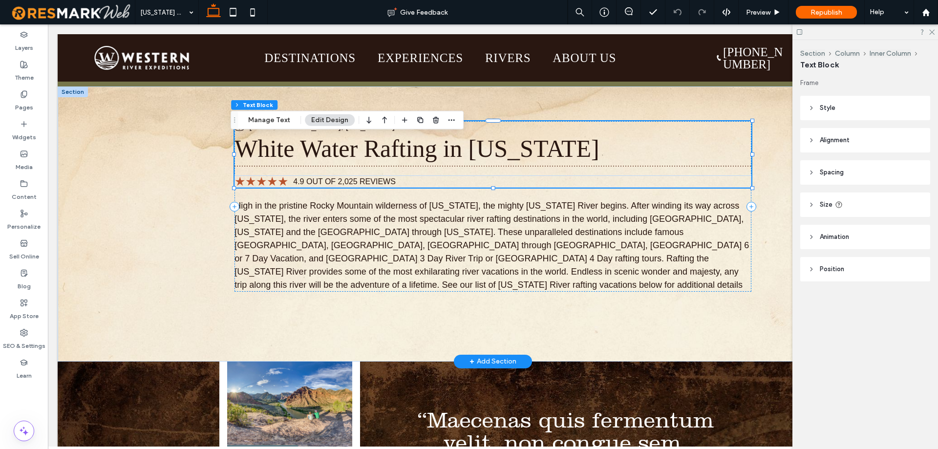
click at [458, 148] on span "White Water Rafting in [US_STATE]" at bounding box center [416, 148] width 364 height 27
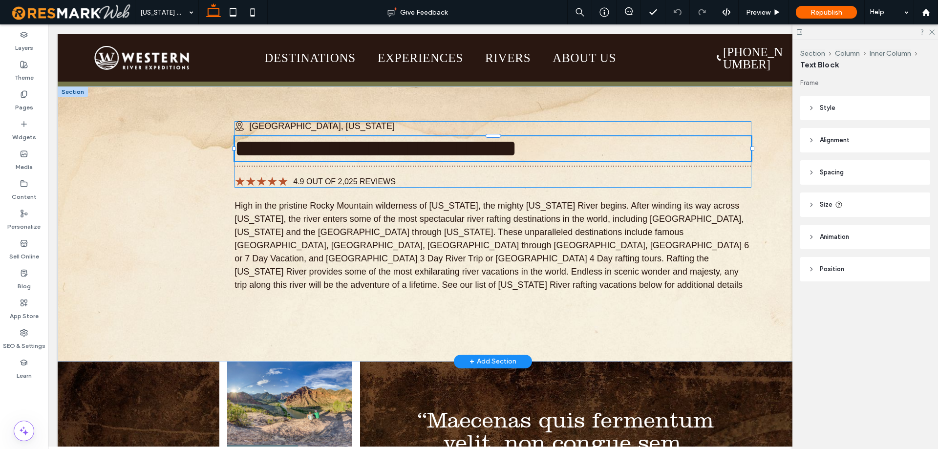
type input "*********"
type input "**"
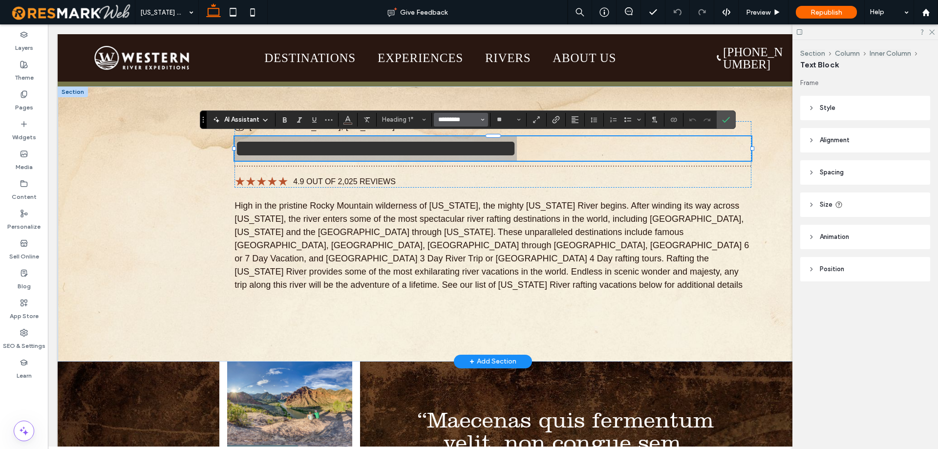
click at [456, 119] on input "*********" at bounding box center [458, 120] width 42 height 8
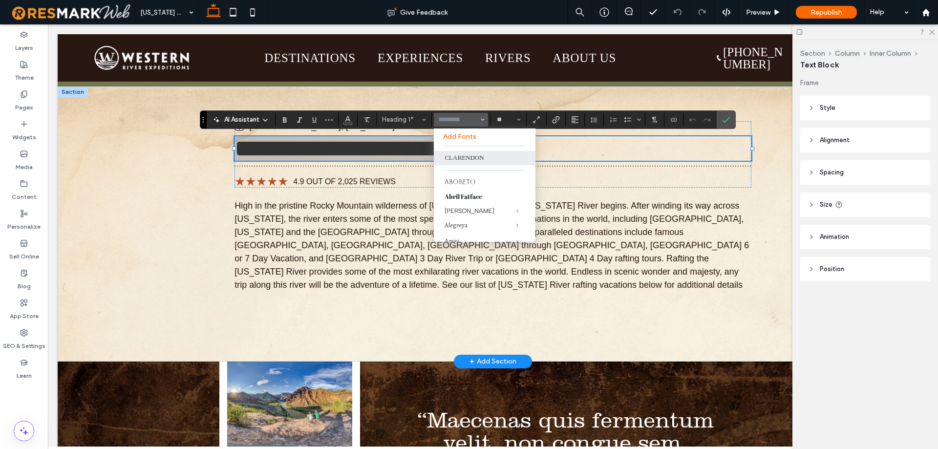
click at [489, 138] on label "Add Fonts" at bounding box center [484, 136] width 83 height 8
type input "*********"
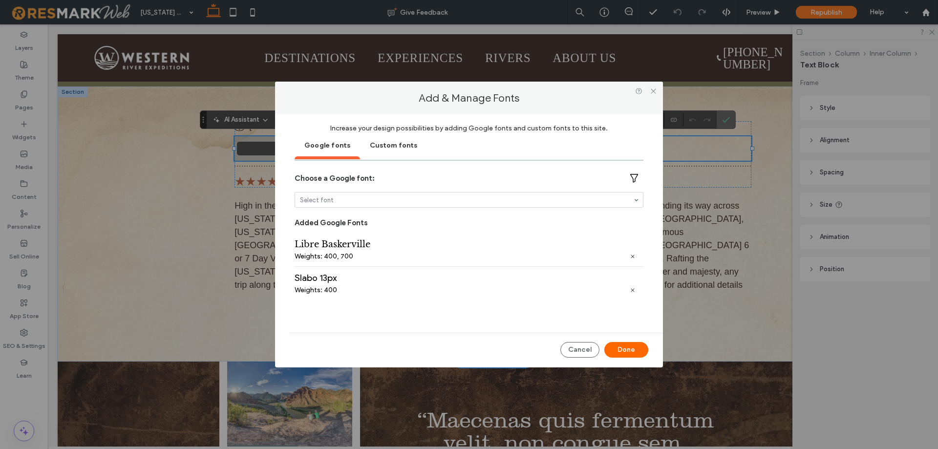
click at [380, 152] on div "Custom fonts" at bounding box center [393, 144] width 67 height 24
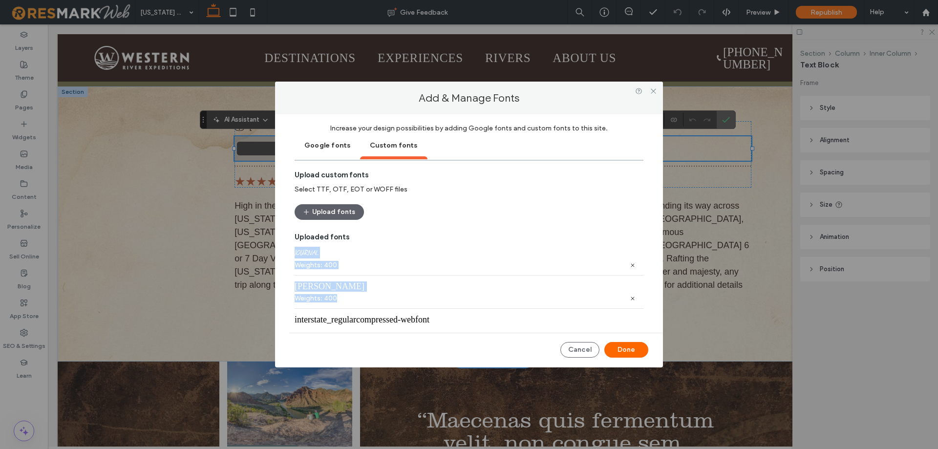
scroll to position [319, 0]
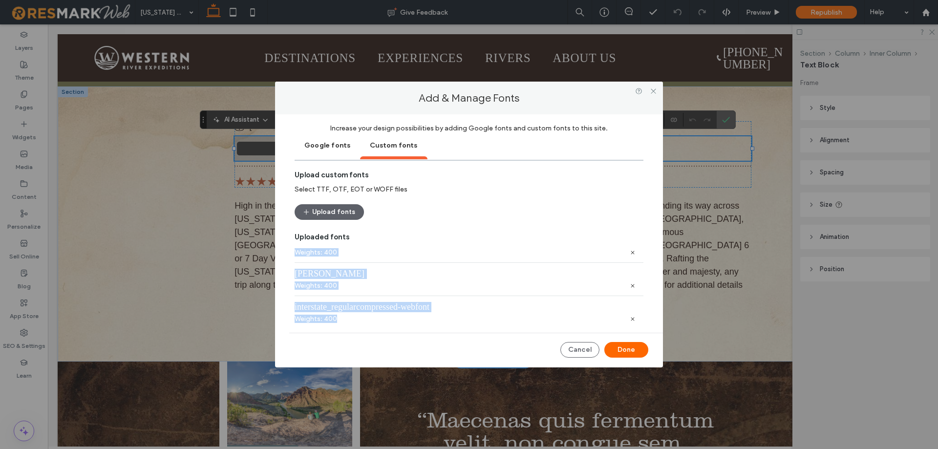
drag, startPoint x: 291, startPoint y: 256, endPoint x: 437, endPoint y: 328, distance: 162.8
click at [437, 328] on div "Google fonts Custom fonts Upload custom fonts Select TTF, OTF, EOT or WOFF file…" at bounding box center [469, 230] width 359 height 196
copy div "CLARB___ Weights: 400 CLARENDO Weights: 400 CLARENDON Weights: 400 CLARL___ Wei…"
click at [648, 314] on div "Google fonts Custom fonts Upload custom fonts Select TTF, OTF, EOT or WOFF file…" at bounding box center [469, 230] width 359 height 196
click at [651, 95] on icon at bounding box center [653, 90] width 7 height 7
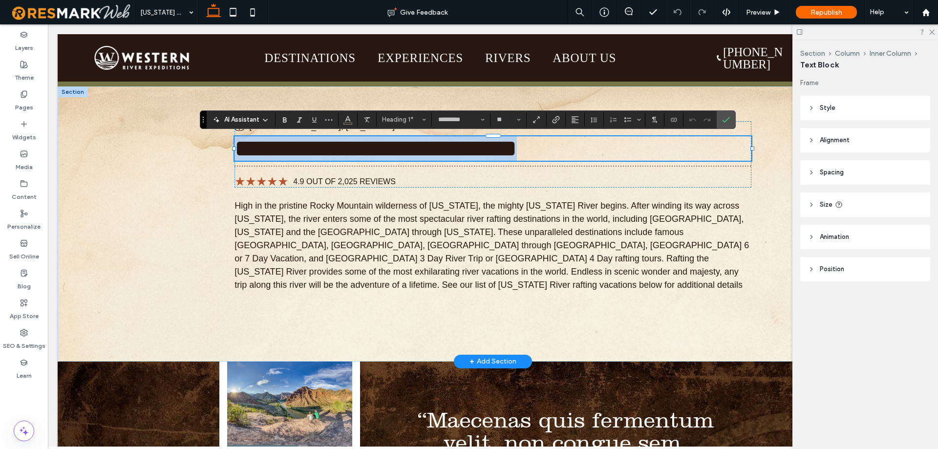
click at [457, 147] on span "**********" at bounding box center [375, 148] width 282 height 24
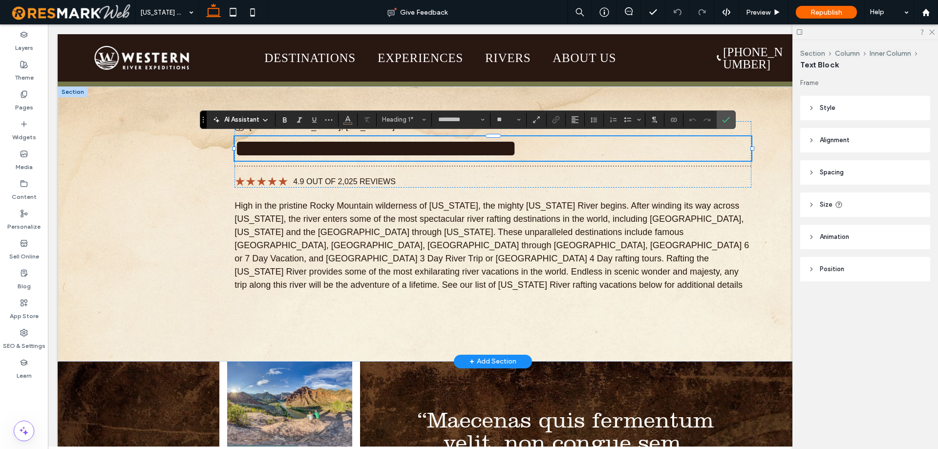
click at [457, 147] on span "**********" at bounding box center [375, 148] width 282 height 24
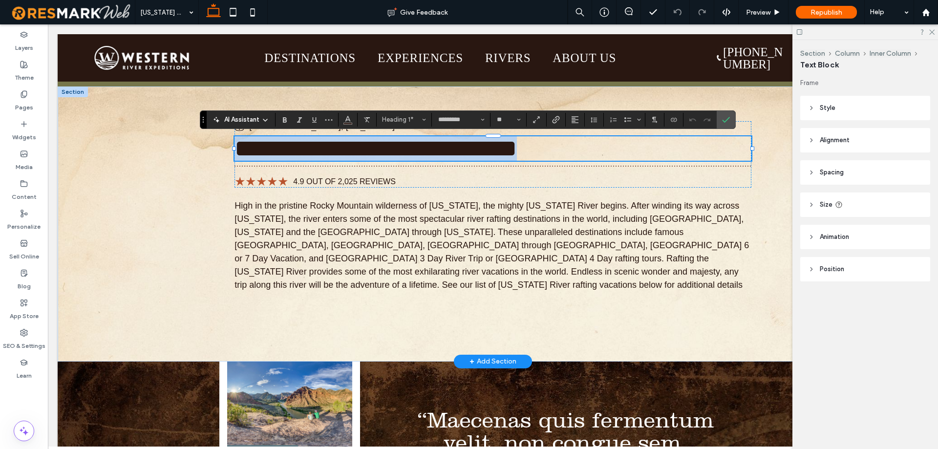
click at [457, 147] on span "**********" at bounding box center [375, 148] width 282 height 24
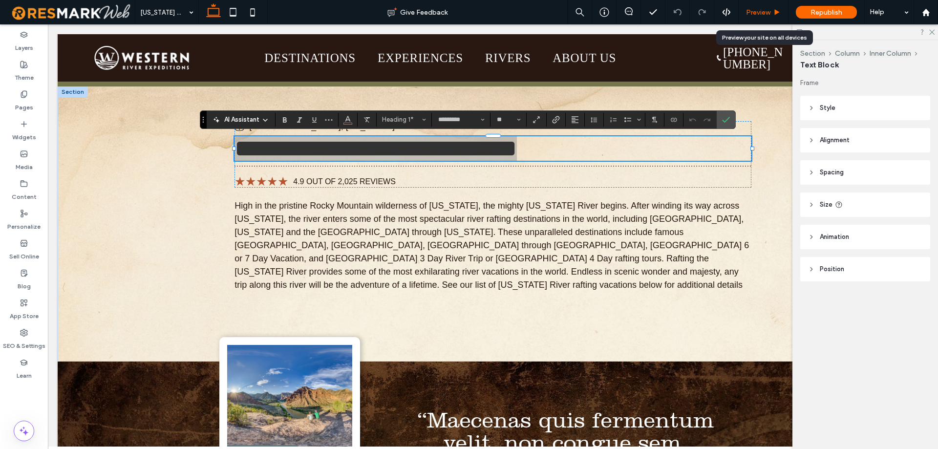
click at [765, 4] on div "Preview" at bounding box center [764, 12] width 50 height 24
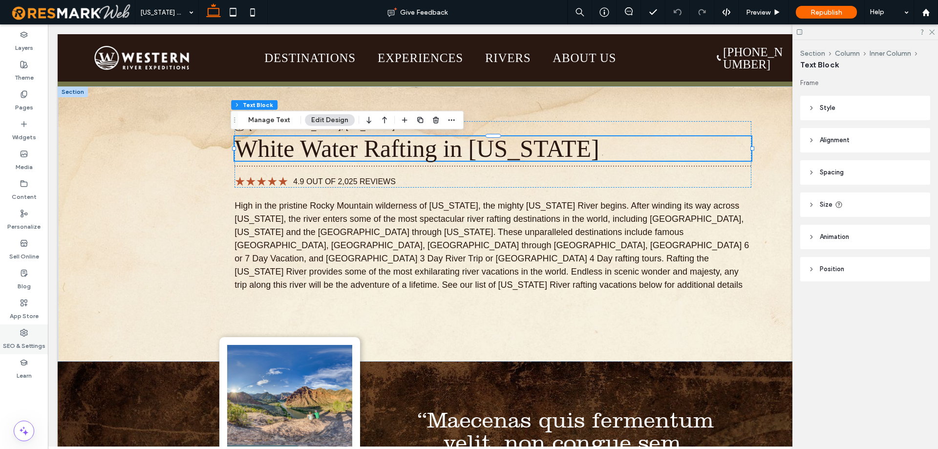
click at [9, 347] on label "SEO & Settings" at bounding box center [24, 344] width 43 height 14
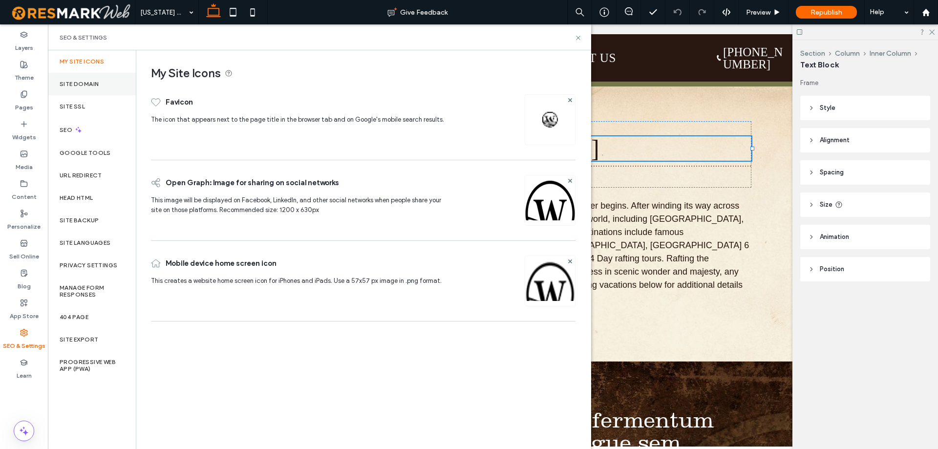
click at [103, 82] on div "Site Domain" at bounding box center [92, 84] width 88 height 22
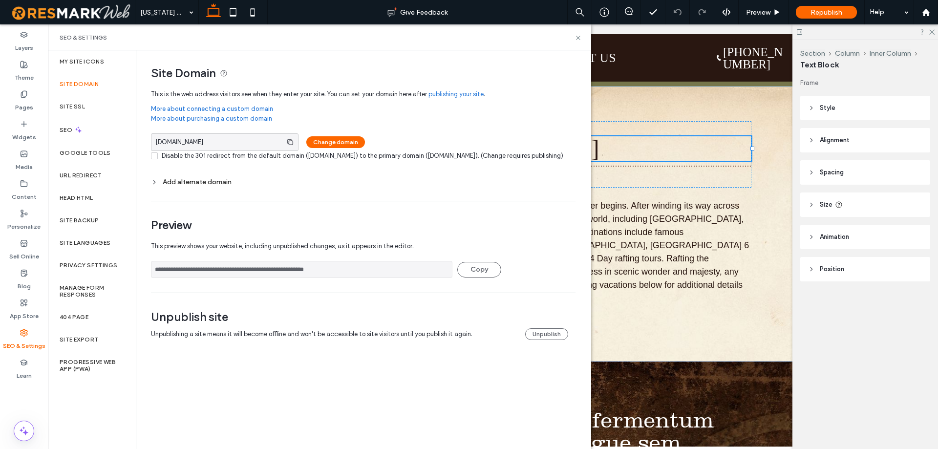
click at [244, 277] on input "**********" at bounding box center [301, 269] width 301 height 17
click at [110, 219] on div "Site Backup" at bounding box center [92, 220] width 88 height 22
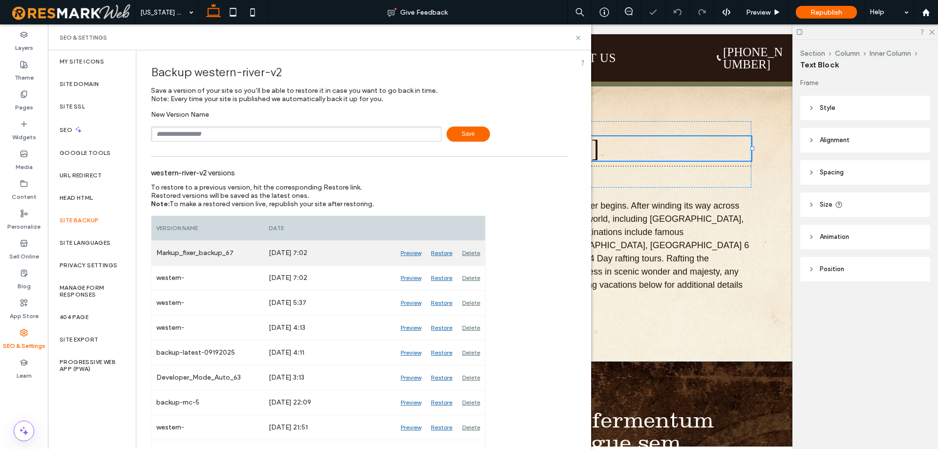
click at [467, 254] on div "Delete" at bounding box center [471, 253] width 28 height 24
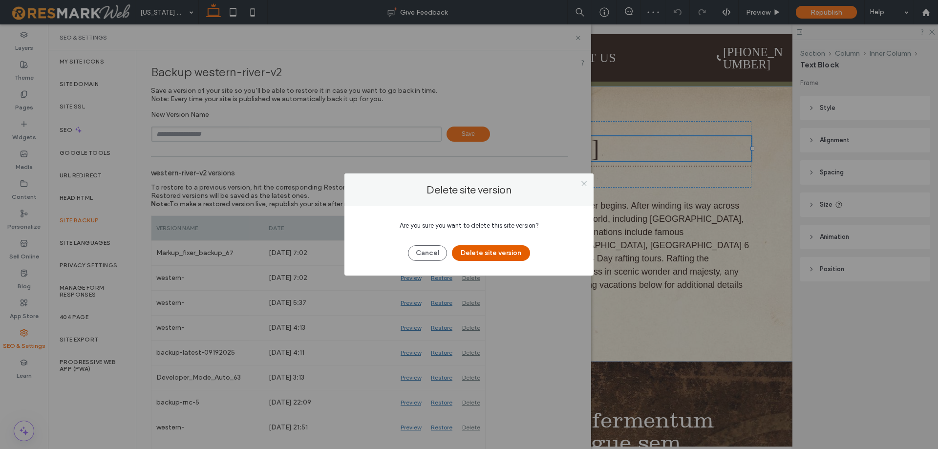
click at [493, 254] on button "Delete site version" at bounding box center [491, 253] width 78 height 16
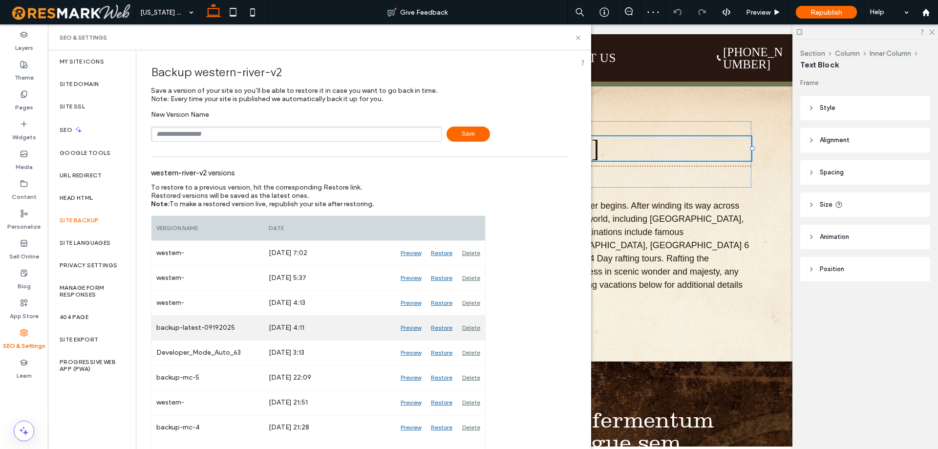
click at [441, 325] on div "Restore" at bounding box center [441, 328] width 31 height 24
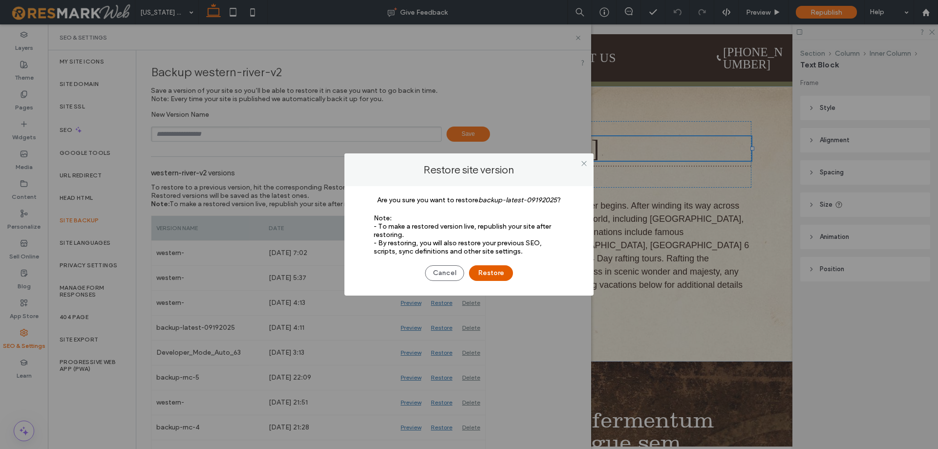
click at [494, 272] on button "Restore" at bounding box center [491, 273] width 44 height 16
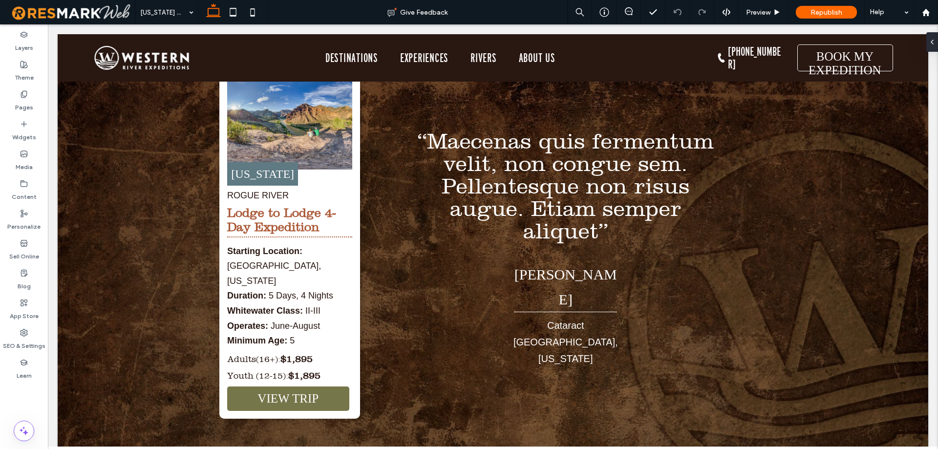
scroll to position [674, 0]
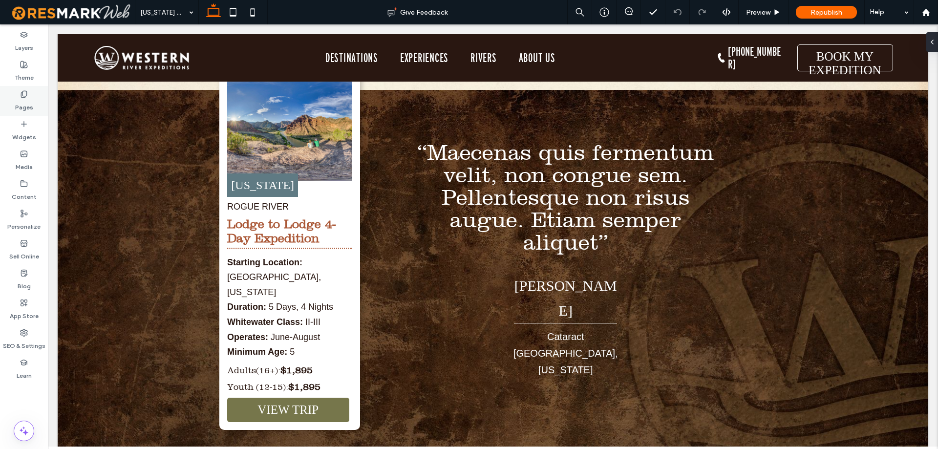
click at [27, 101] on label "Pages" at bounding box center [24, 105] width 18 height 14
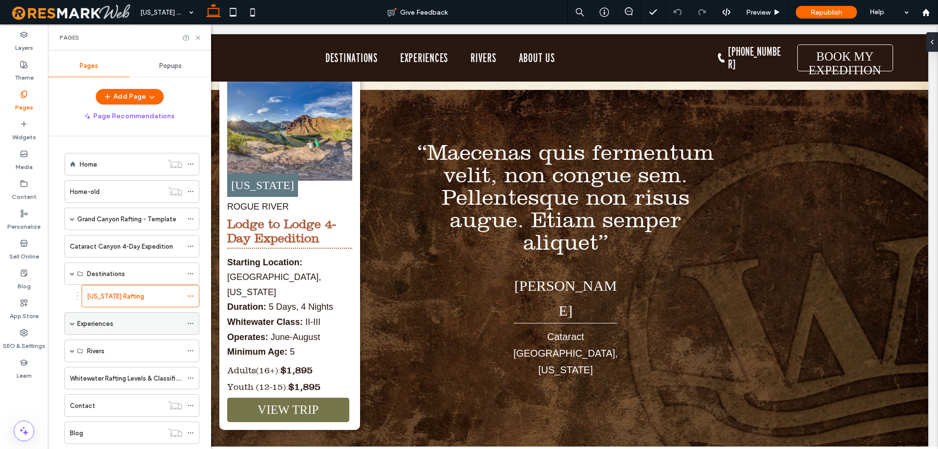
click at [71, 321] on span at bounding box center [72, 323] width 5 height 5
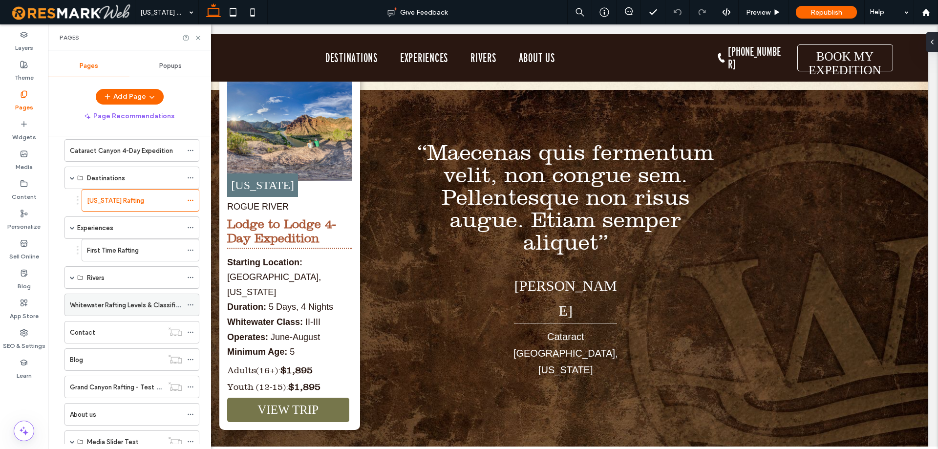
scroll to position [98, 0]
click at [148, 245] on div "First Time Rafting" at bounding box center [134, 248] width 95 height 10
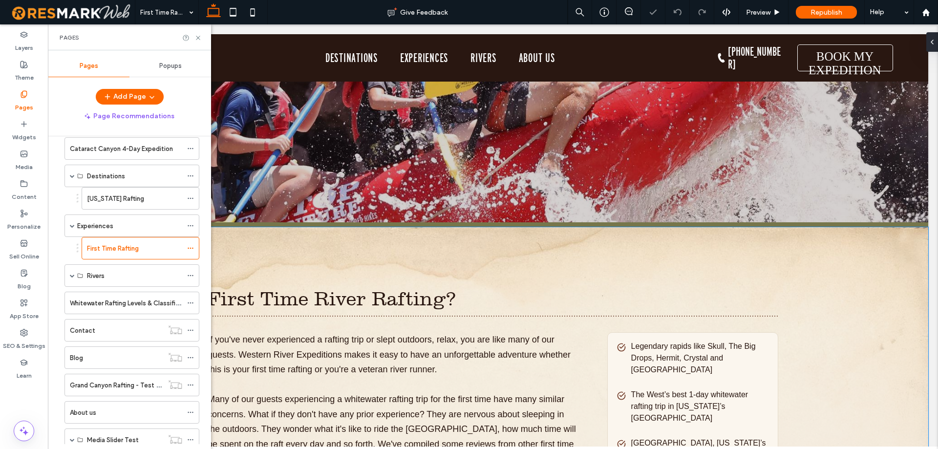
scroll to position [293, 0]
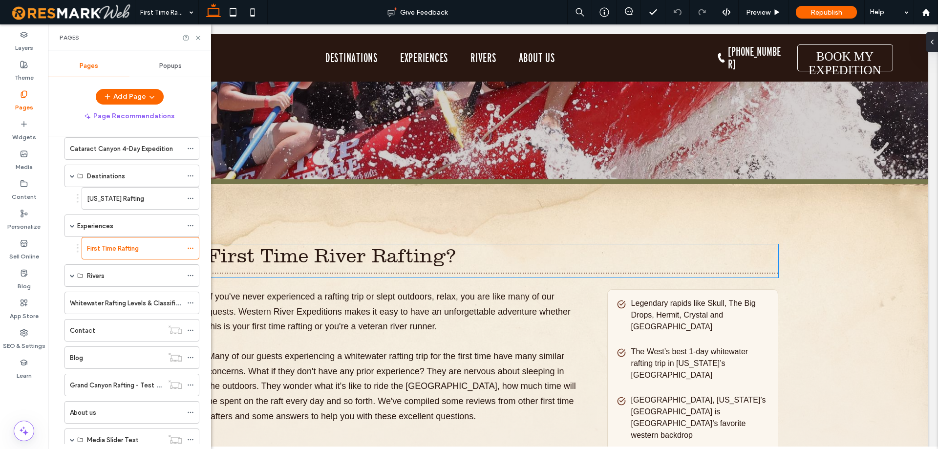
click at [404, 255] on span "First Time River Rafting?" at bounding box center [332, 256] width 248 height 22
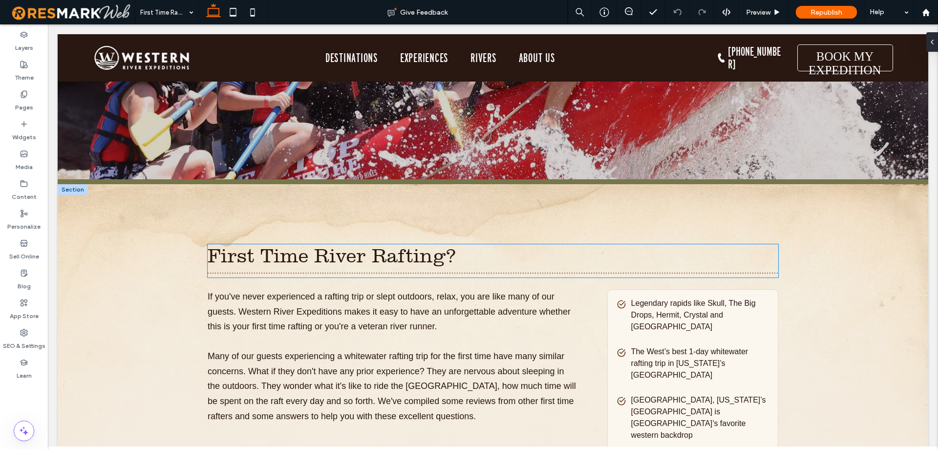
click at [404, 255] on span "First Time River Rafting?" at bounding box center [332, 256] width 248 height 22
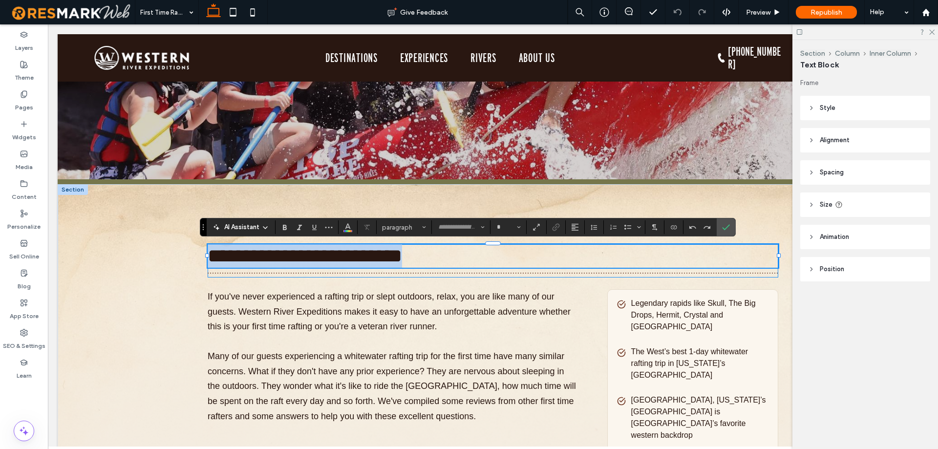
type input "*********"
type input "**"
click at [469, 217] on div "**********" at bounding box center [493, 344] width 586 height 321
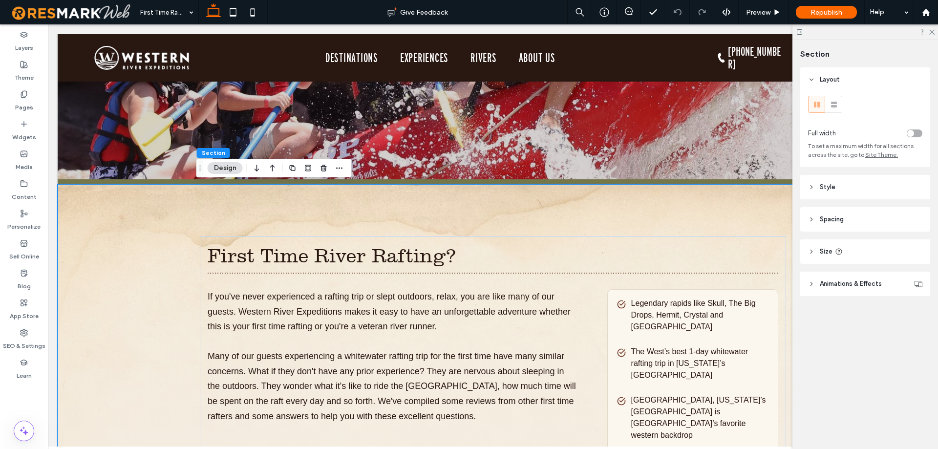
click at [468, 223] on div "First Time River Rafting? If you've never experienced a rafting trip or slept o…" at bounding box center [493, 344] width 586 height 321
click at [435, 255] on span "First Time River Rafting?" at bounding box center [332, 256] width 248 height 22
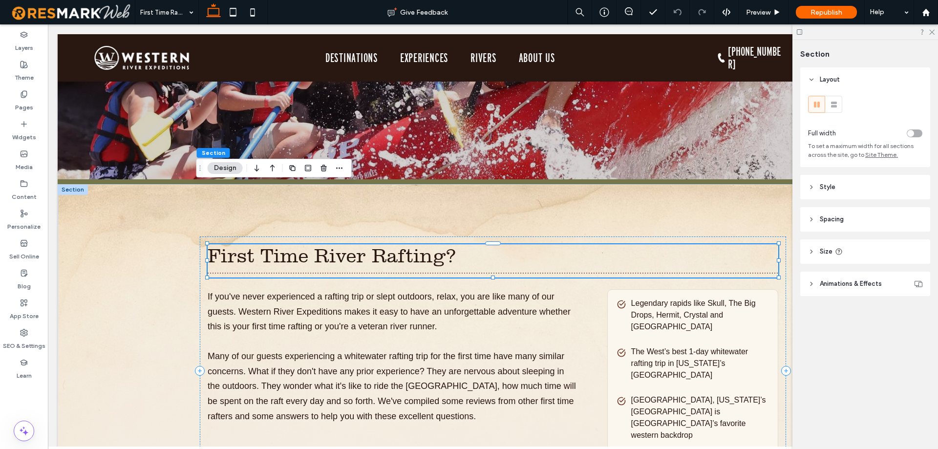
click at [435, 255] on span "First Time River Rafting?" at bounding box center [332, 256] width 248 height 22
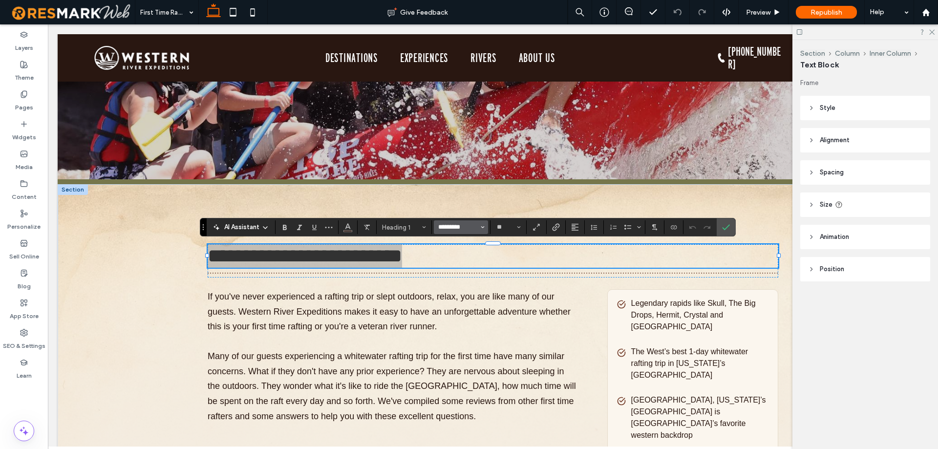
click at [454, 229] on input "*********" at bounding box center [458, 227] width 42 height 8
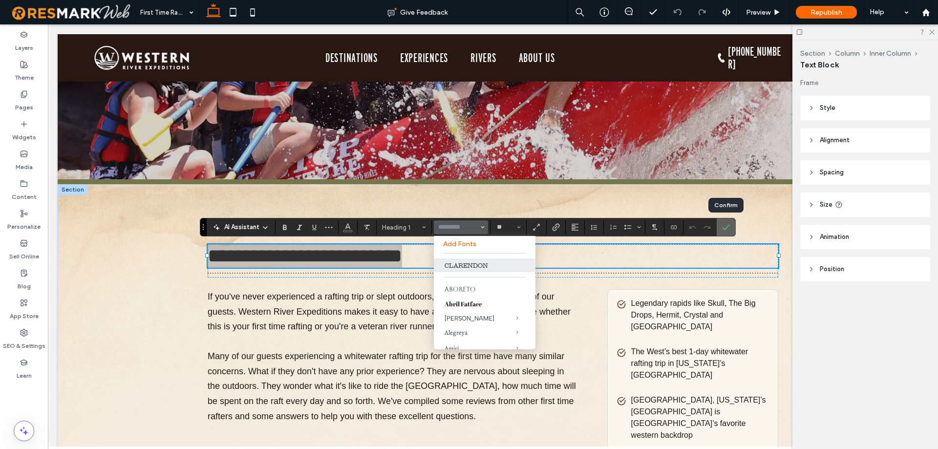
click at [732, 224] on label "Confirm" at bounding box center [726, 227] width 15 height 18
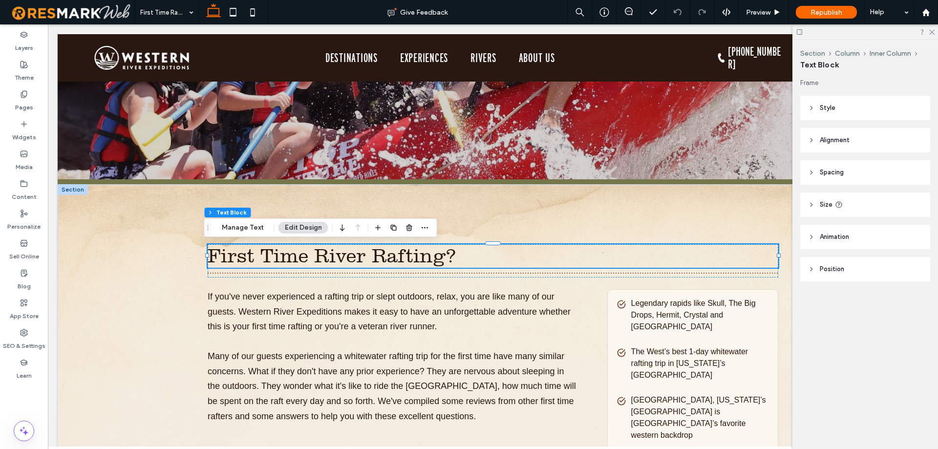
click at [308, 250] on span "First Time River Rafting?" at bounding box center [332, 256] width 248 height 22
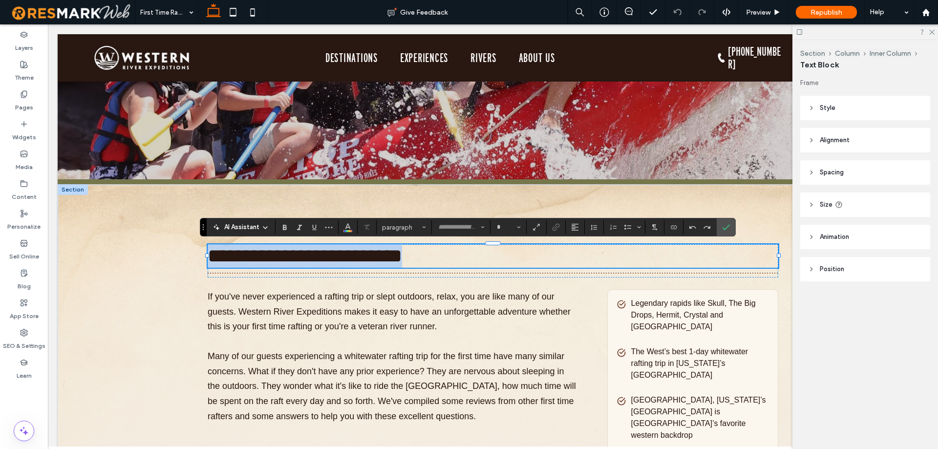
type input "*********"
type input "**"
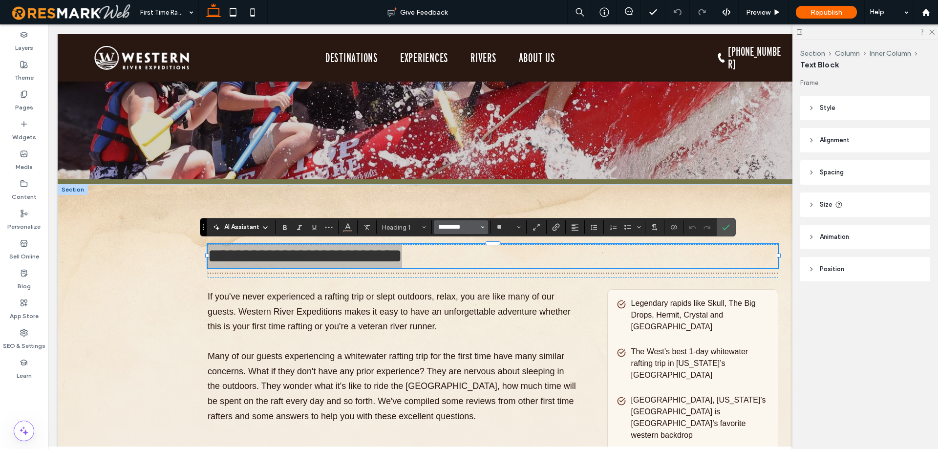
click at [465, 225] on input "*********" at bounding box center [458, 227] width 42 height 8
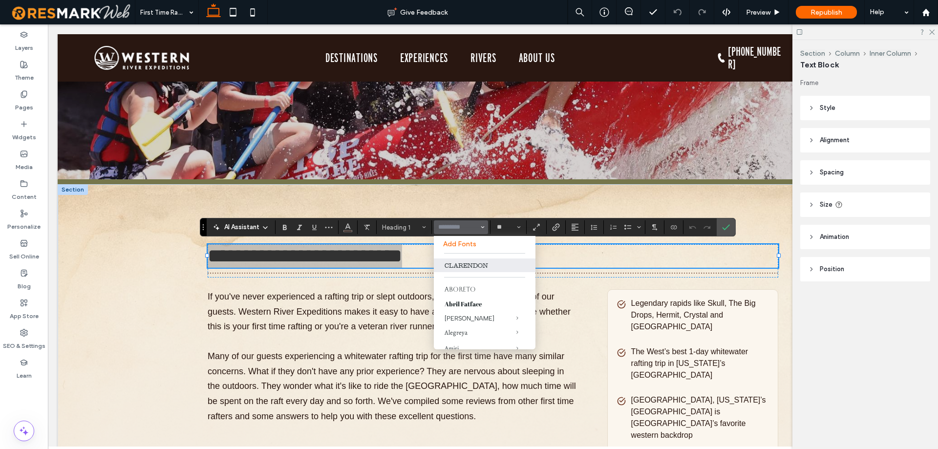
click at [464, 248] on label "Add Fonts" at bounding box center [484, 244] width 83 height 8
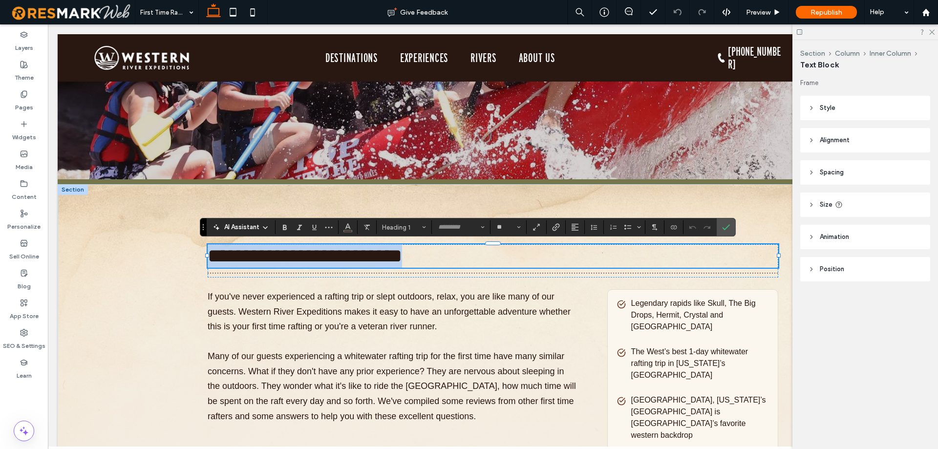
type input "*********"
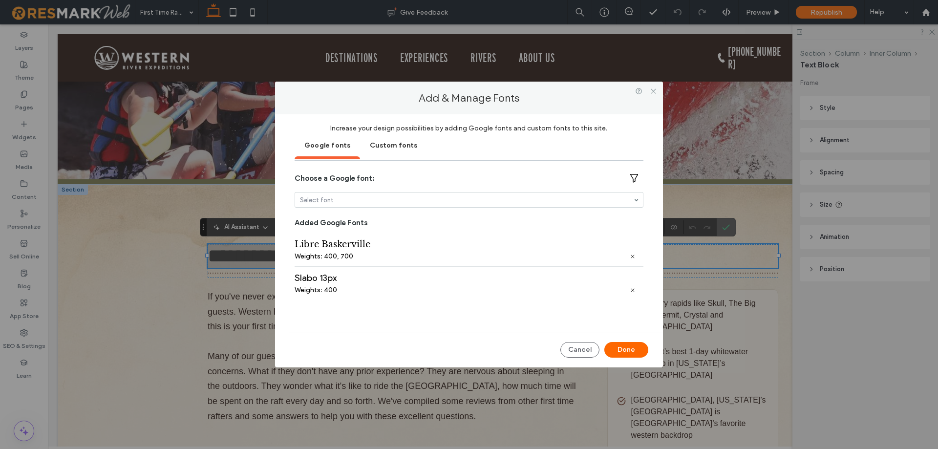
click at [393, 152] on div "Custom fonts" at bounding box center [393, 144] width 67 height 24
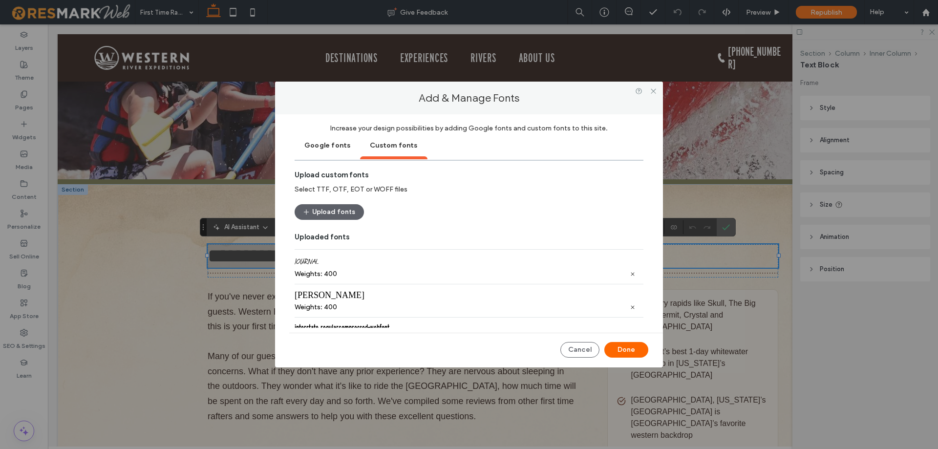
scroll to position [151, 0]
click at [651, 92] on icon at bounding box center [653, 90] width 7 height 7
